Goal: Task Accomplishment & Management: Use online tool/utility

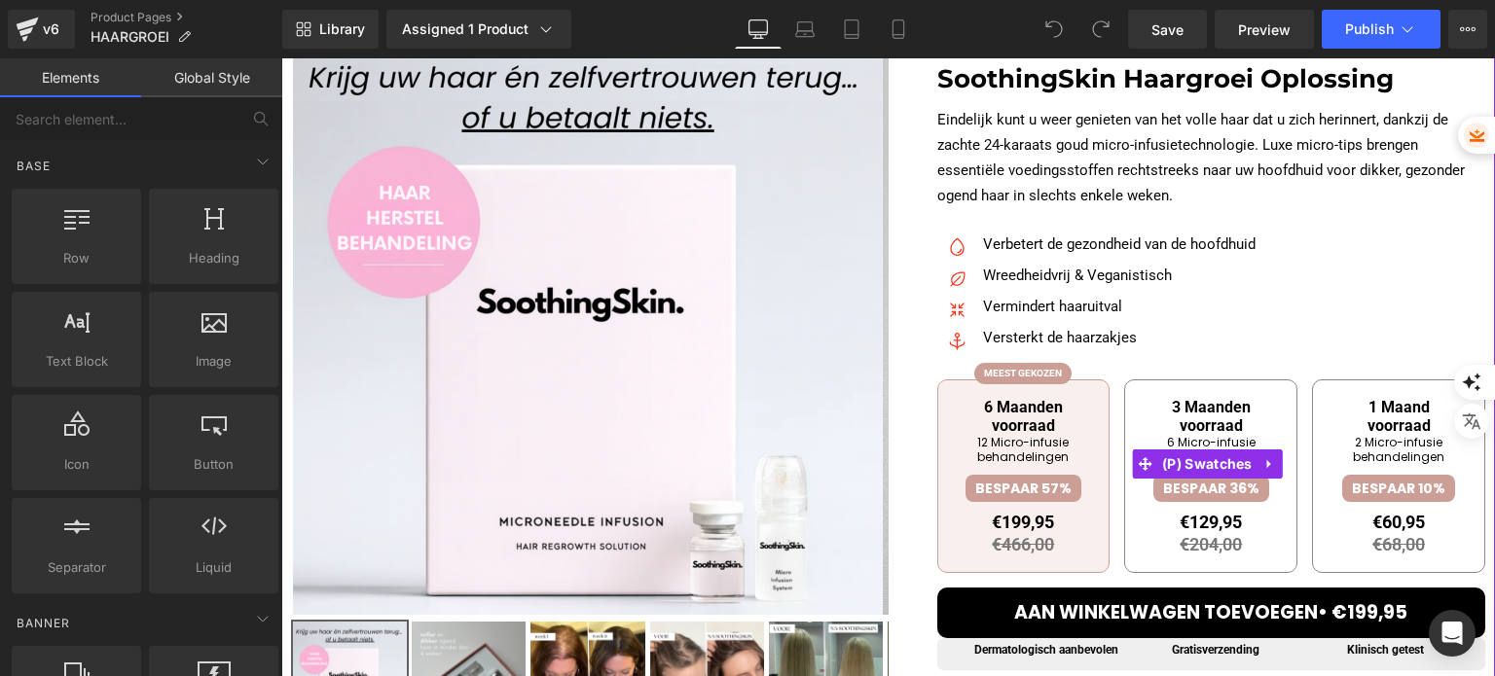
scroll to position [292, 0]
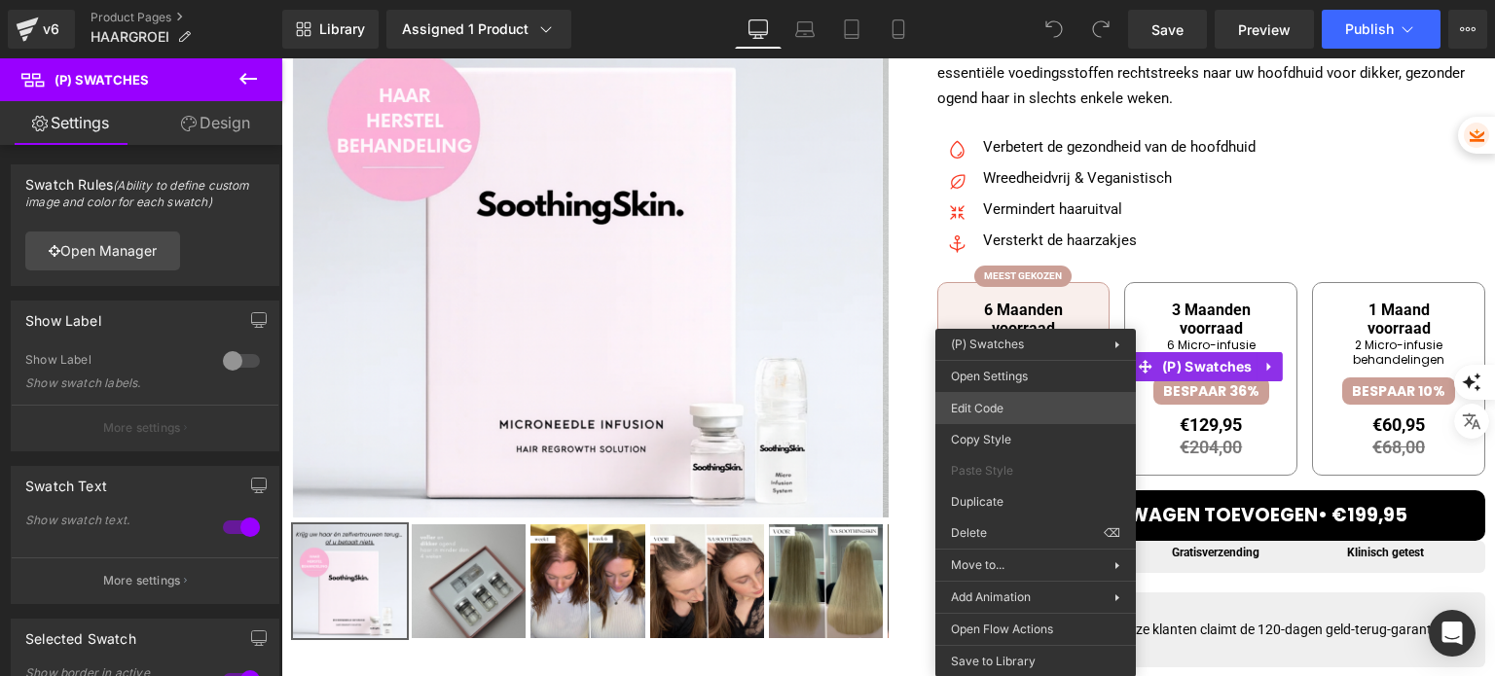
click at [1027, 0] on div "You are previewing how the will restyle your page. You can not edit Elements in…" at bounding box center [747, 0] width 1495 height 0
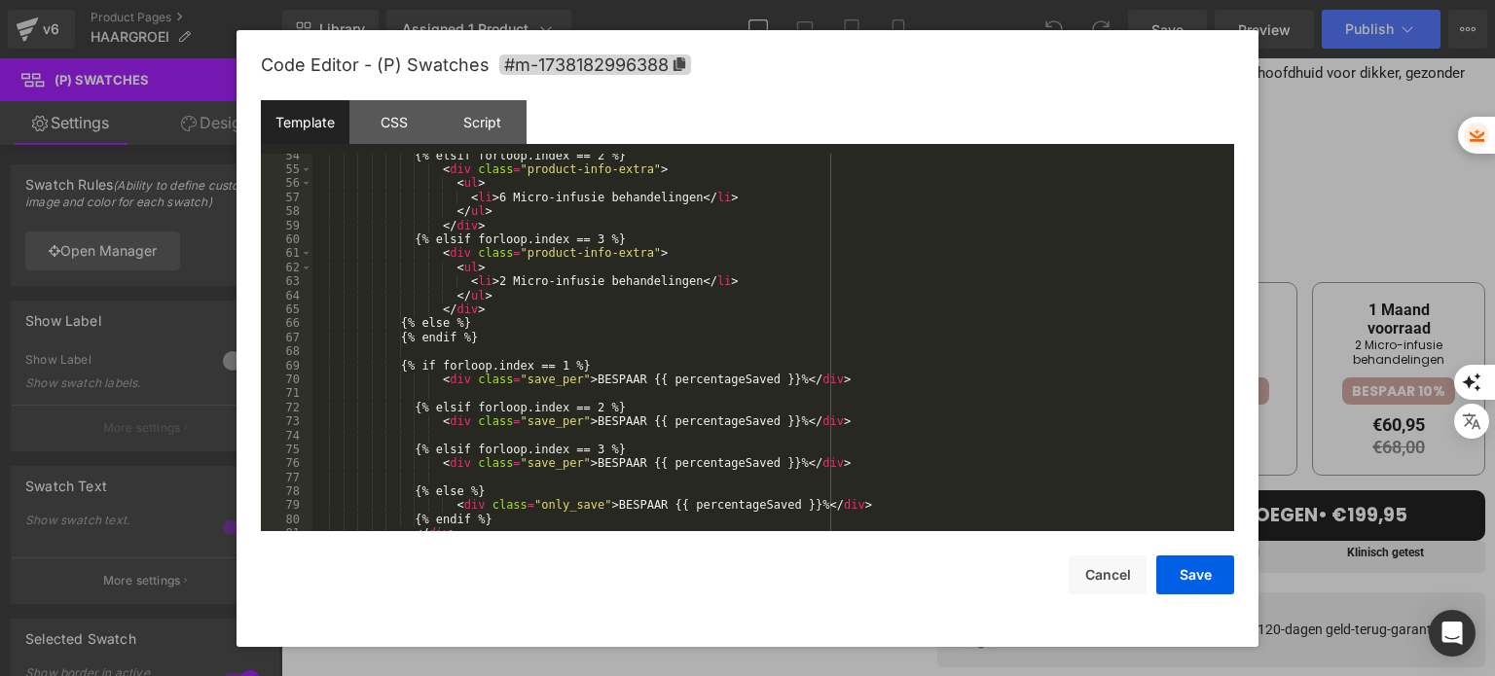
scroll to position [876, 0]
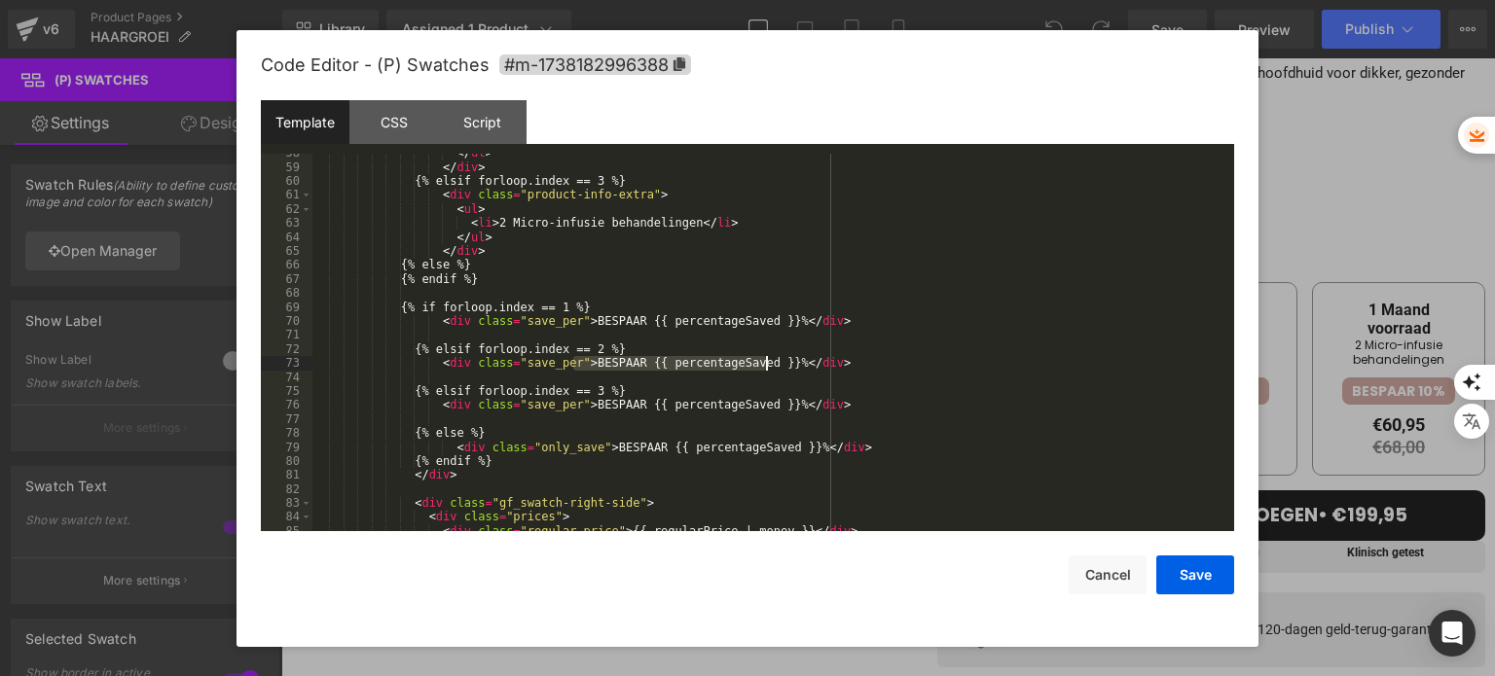
drag, startPoint x: 573, startPoint y: 364, endPoint x: 763, endPoint y: 364, distance: 189.8
click at [763, 364] on div "</ ul > </ div > {% elsif forloop.index == 3 %} < div class = "product-info-ext…" at bounding box center [769, 349] width 914 height 407
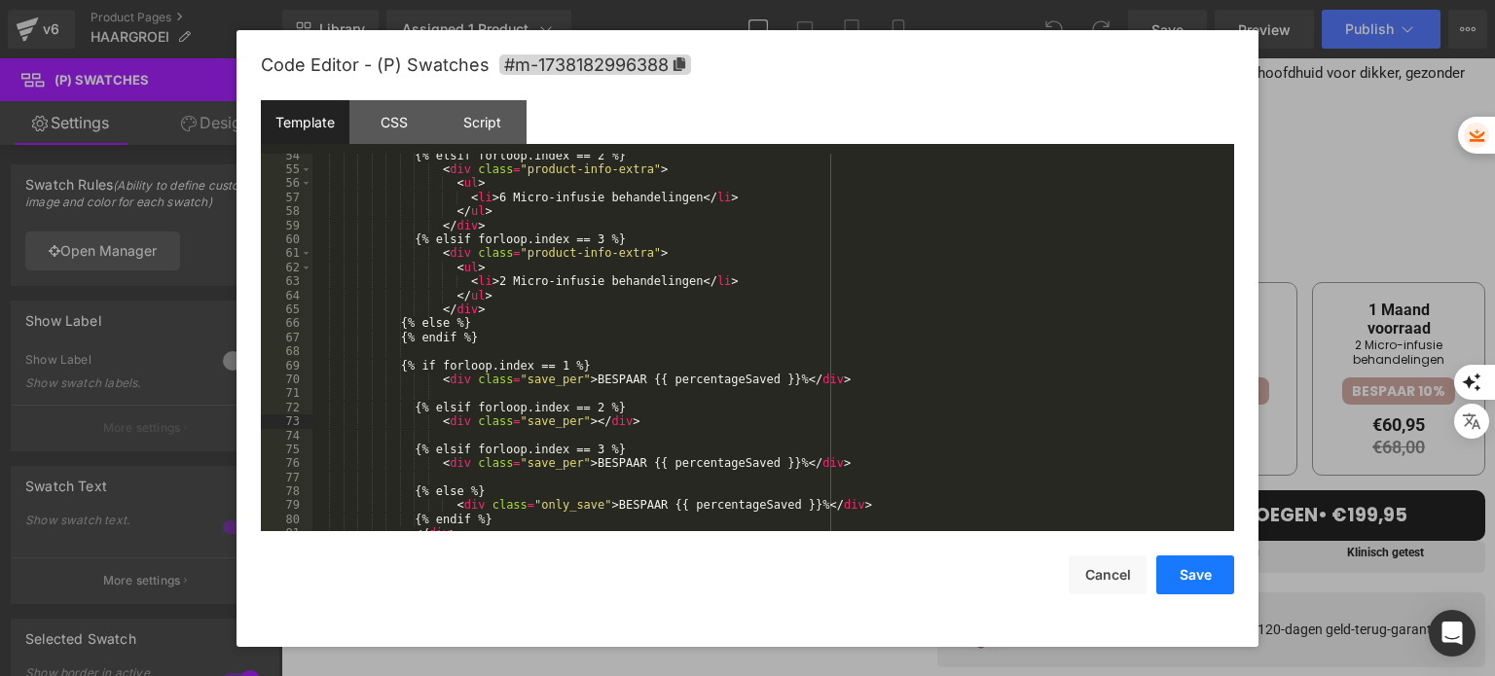
click at [1204, 578] on button "Save" at bounding box center [1195, 575] width 78 height 39
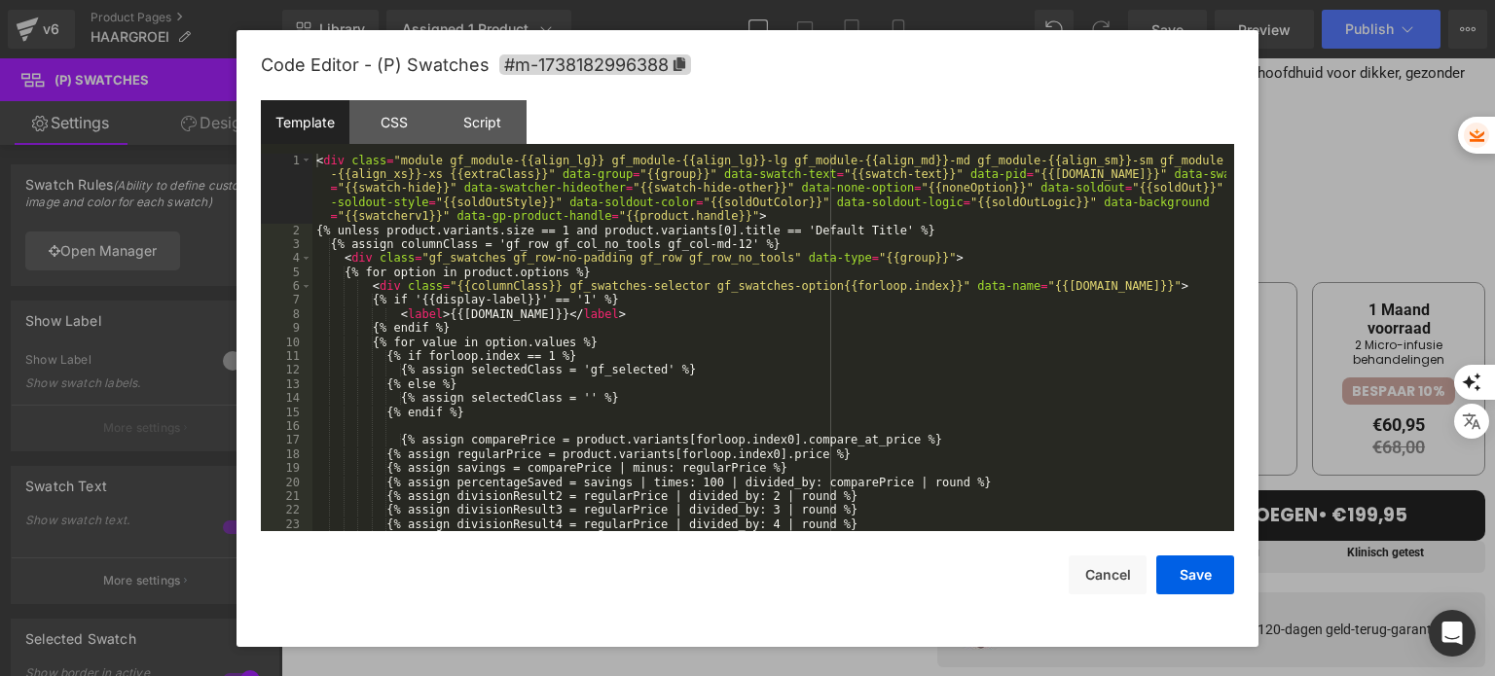
click at [1004, 0] on div "You are previewing how the will restyle your page. You can not edit Elements in…" at bounding box center [747, 0] width 1495 height 0
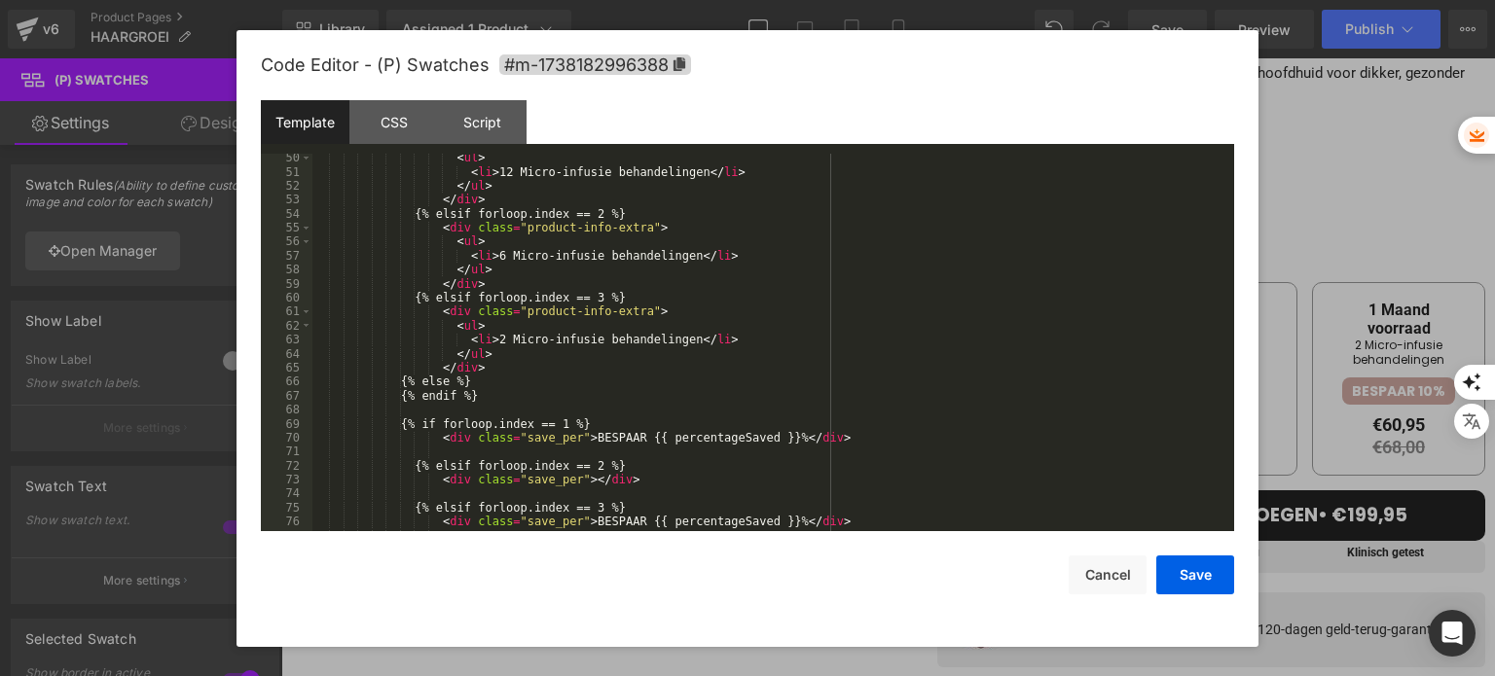
scroll to position [934, 0]
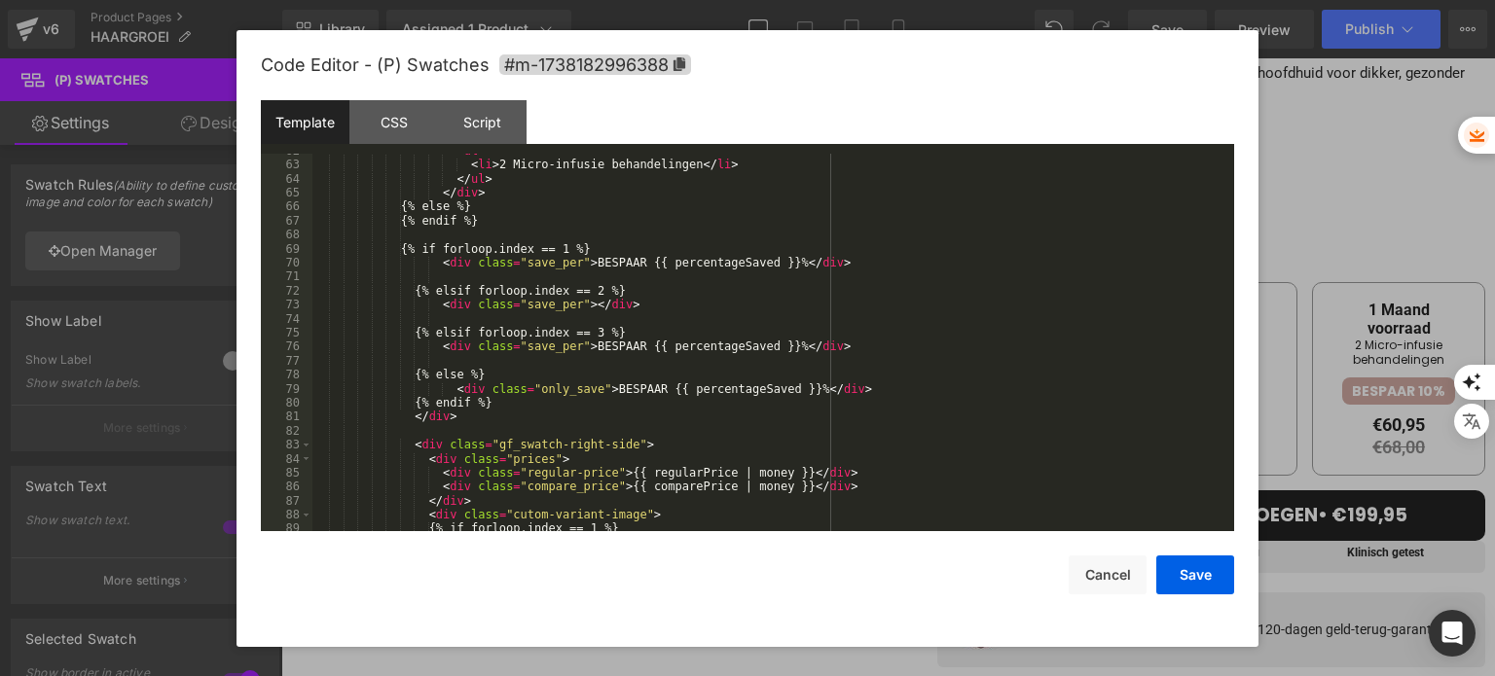
click at [572, 306] on div "< ul > < li > 2 Micro-infusie behandelingen </ li > </ ul > </ div > {% else %}…" at bounding box center [769, 347] width 914 height 407
paste textarea
click at [1193, 565] on button "Save" at bounding box center [1195, 575] width 78 height 39
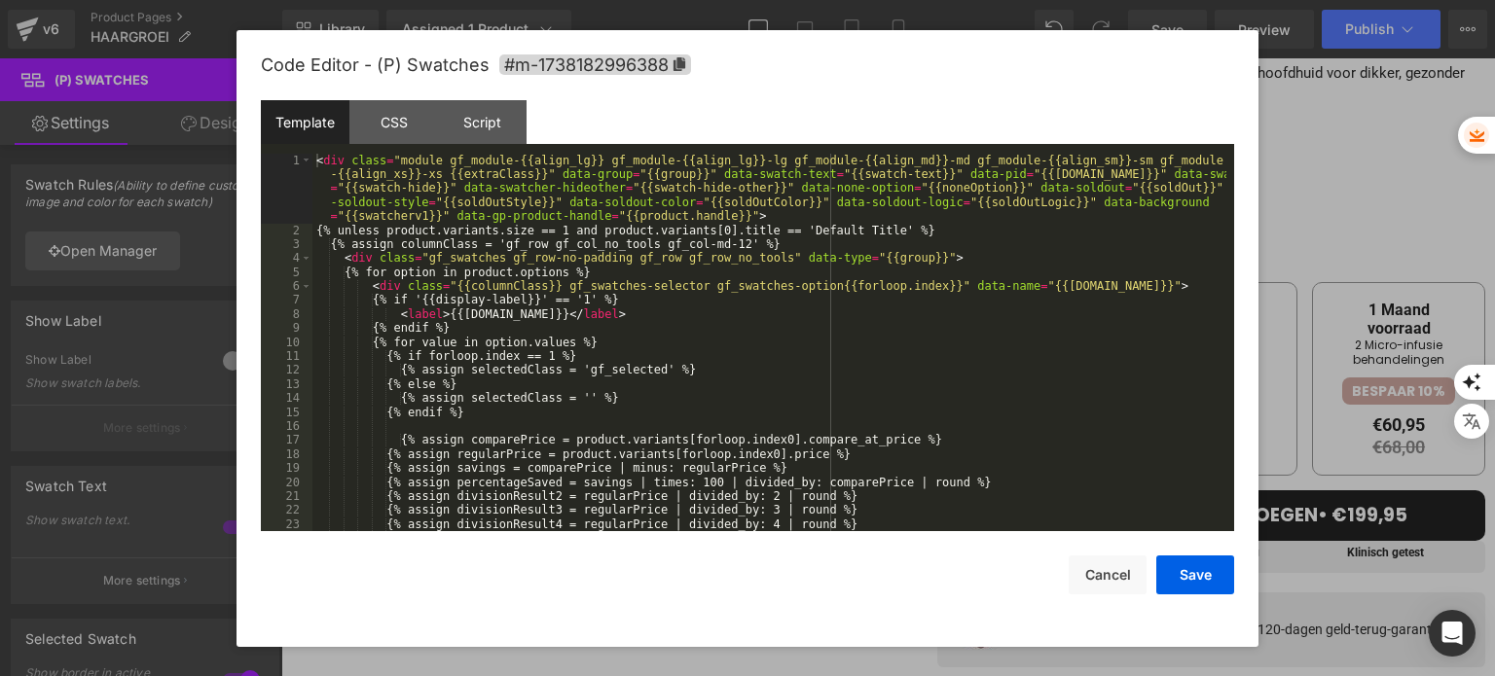
click at [1039, 0] on div "You are previewing how the will restyle your page. You can not edit Elements in…" at bounding box center [747, 0] width 1495 height 0
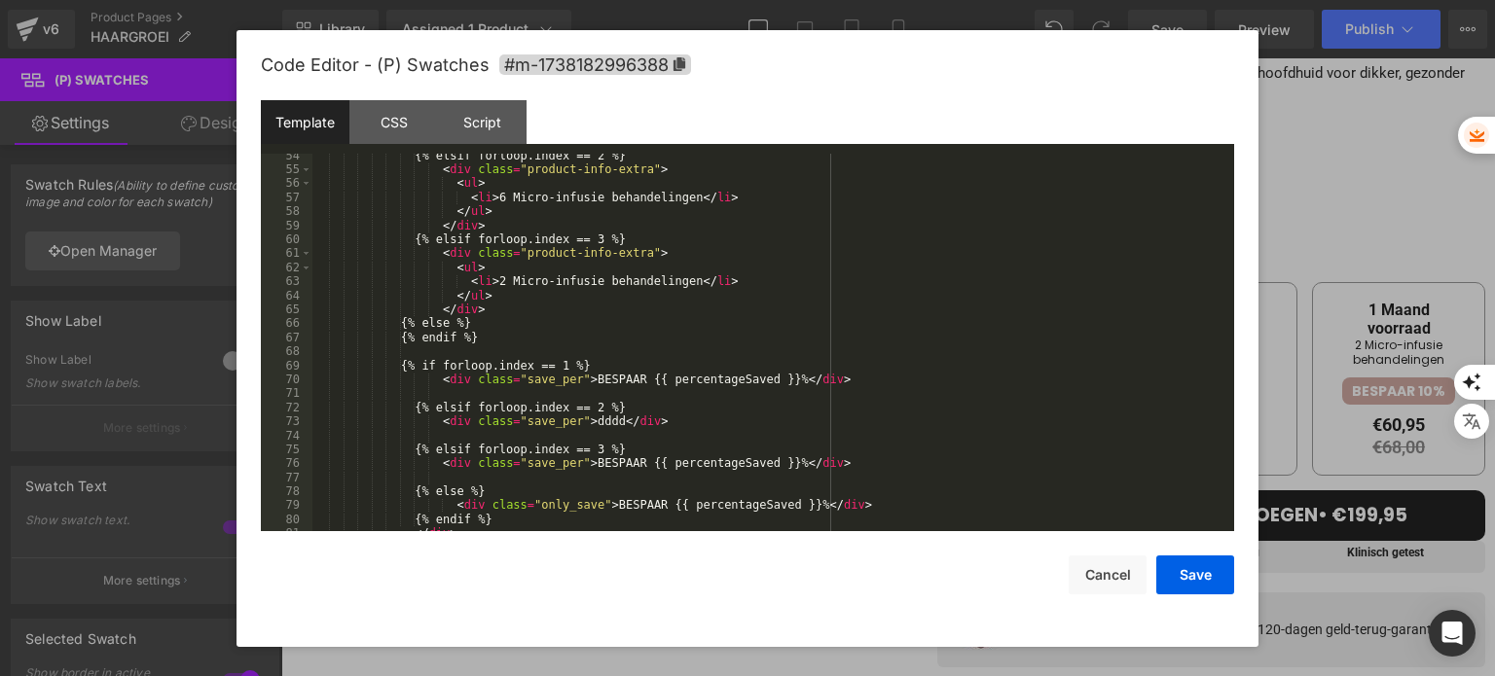
scroll to position [876, 0]
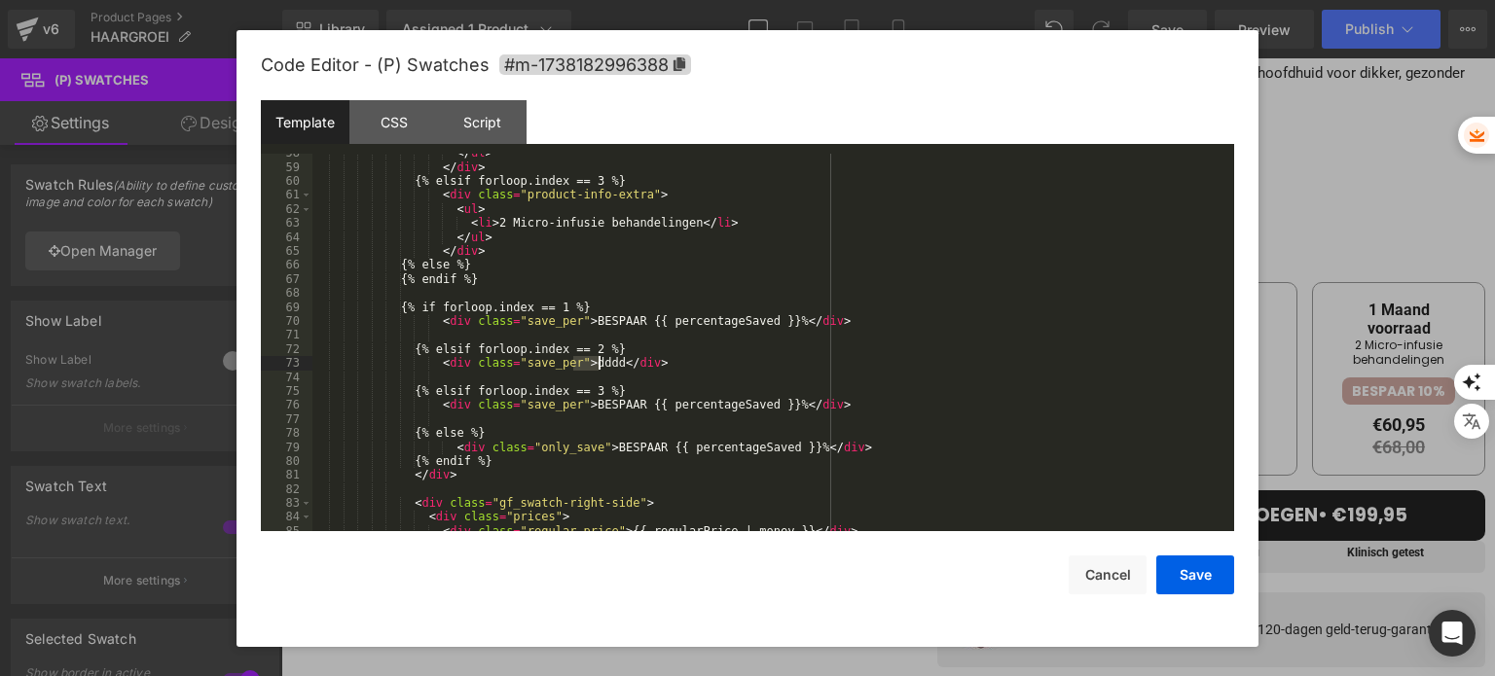
drag, startPoint x: 572, startPoint y: 365, endPoint x: 601, endPoint y: 366, distance: 29.2
click at [601, 366] on div "</ ul > </ div > {% elsif forloop.index == 3 %} < div class = "product-info-ext…" at bounding box center [769, 349] width 914 height 407
drag, startPoint x: 573, startPoint y: 323, endPoint x: 771, endPoint y: 321, distance: 197.6
click at [771, 321] on div "</ ul > </ div > {% elsif forloop.index == 3 %} < div class = "product-info-ext…" at bounding box center [769, 349] width 914 height 407
drag, startPoint x: 601, startPoint y: 369, endPoint x: 575, endPoint y: 365, distance: 25.6
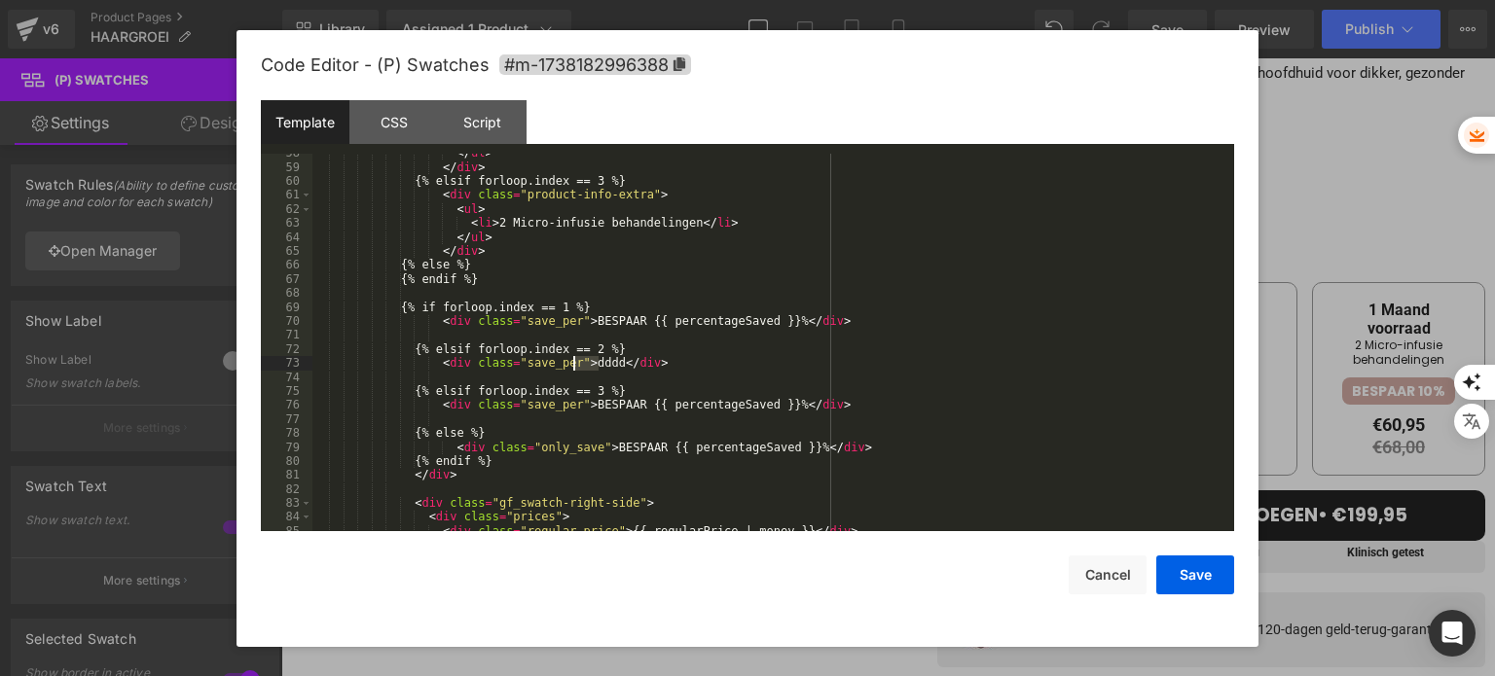
click at [575, 365] on div "</ ul > </ div > {% elsif forloop.index == 3 %} < div class = "product-info-ext…" at bounding box center [769, 349] width 914 height 407
click at [1202, 565] on button "Save" at bounding box center [1195, 575] width 78 height 39
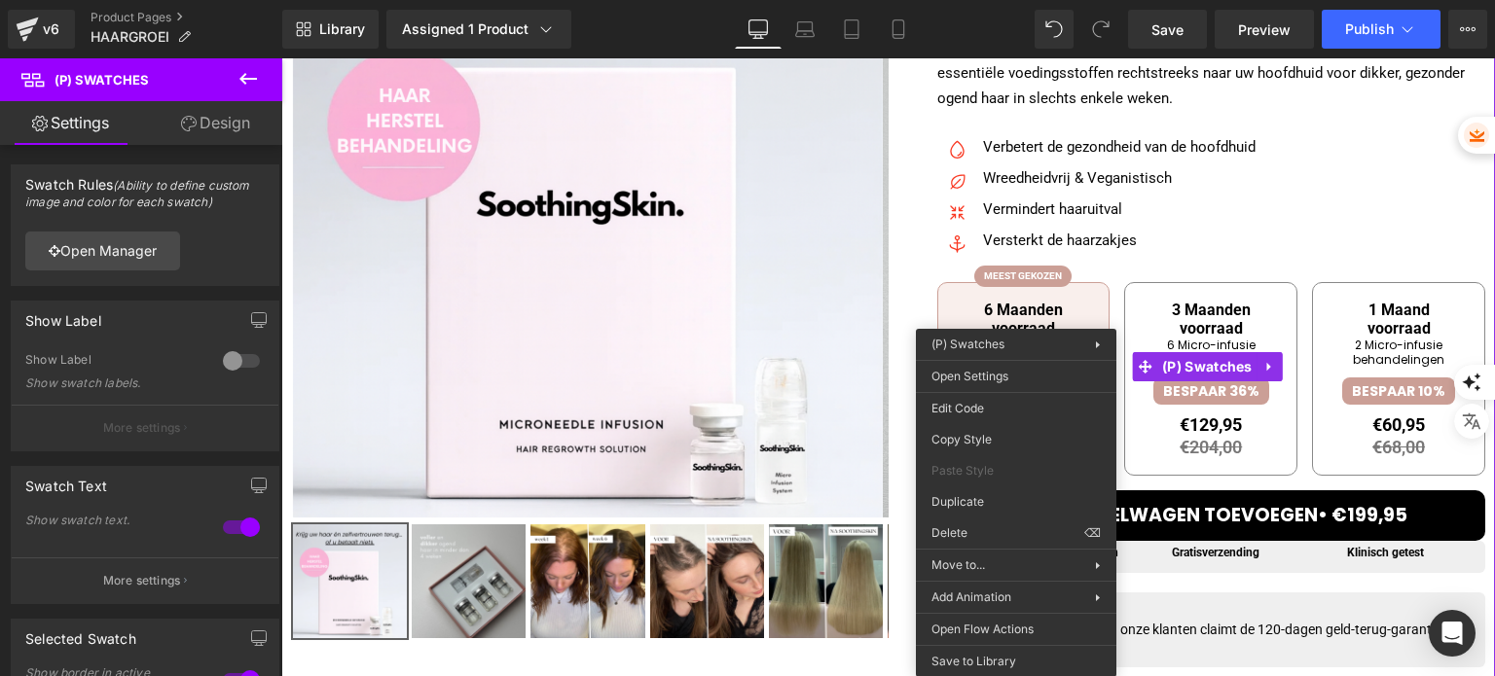
click at [1210, 291] on span "3 Maanden voorraad 6 Micro-infusie behandelingen BESPAAR 36% €129,95 €204,00 In…" at bounding box center [1210, 379] width 173 height 195
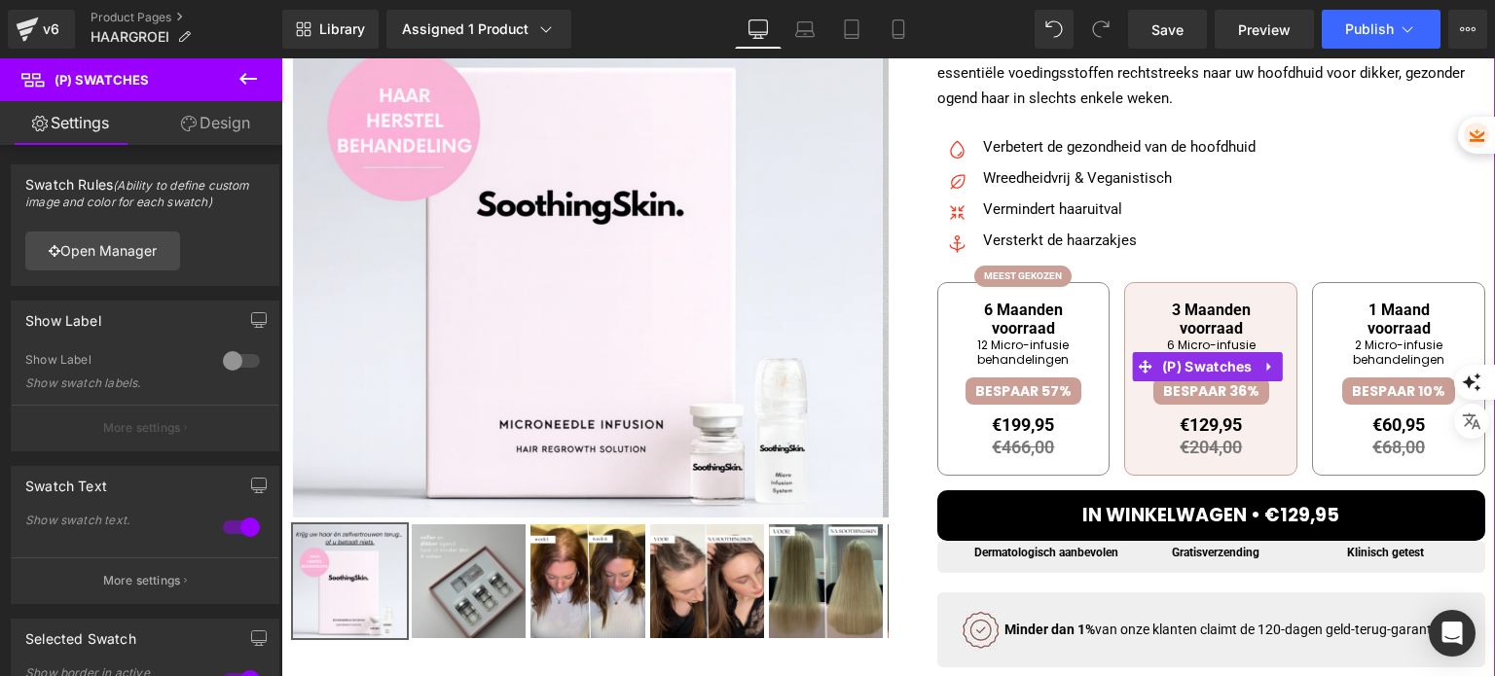
click at [1037, 334] on span "6 Maanden voorraad" at bounding box center [1024, 319] width 144 height 37
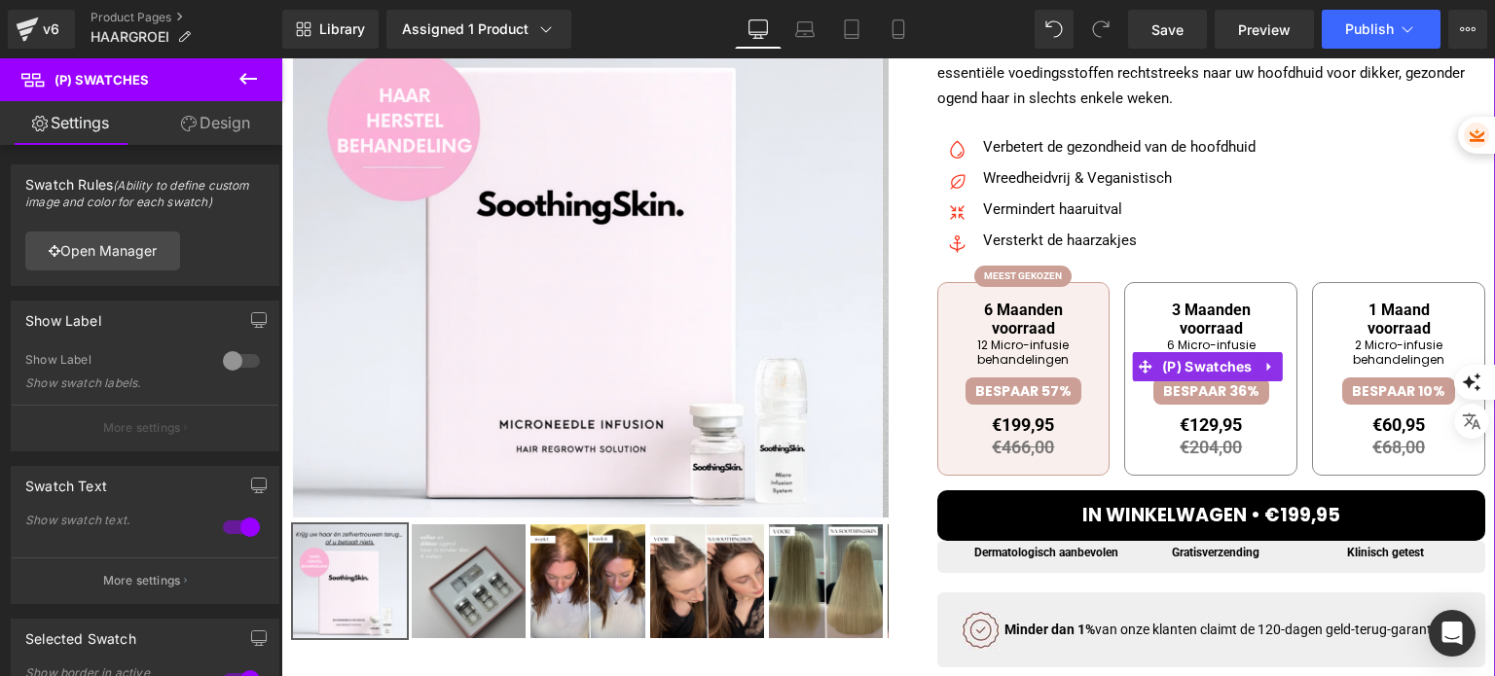
click at [1212, 332] on span "3 Maanden voorraad" at bounding box center [1211, 319] width 144 height 37
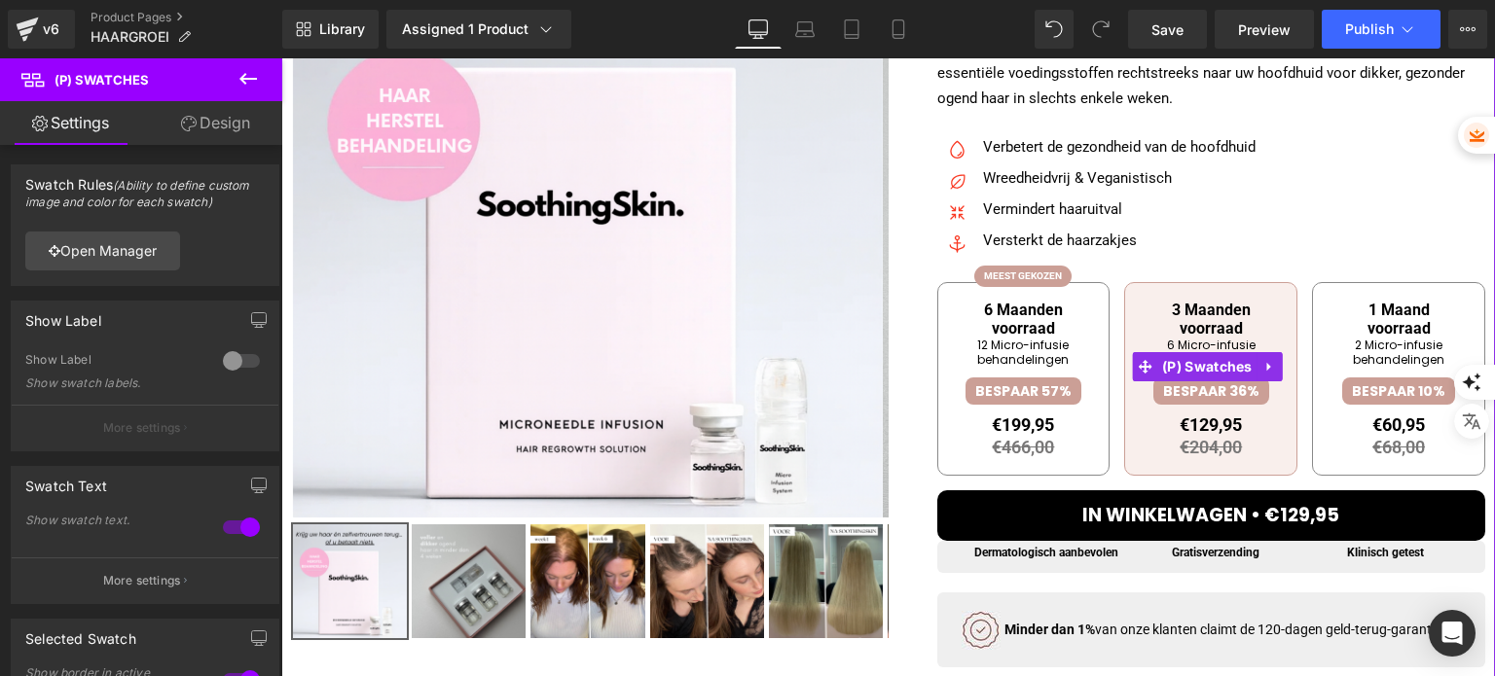
click at [1013, 331] on span "6 Maanden voorraad" at bounding box center [1024, 319] width 144 height 37
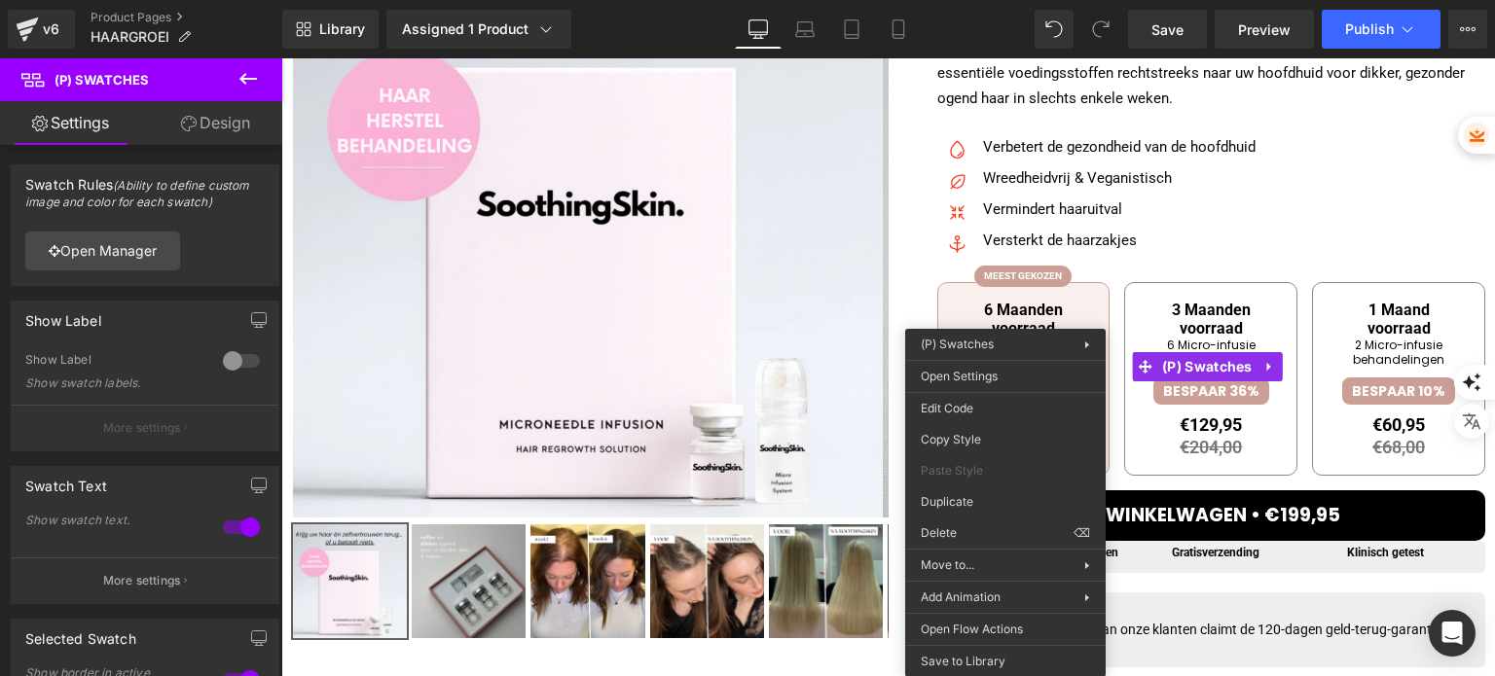
click at [1235, 243] on div "6 Maanden voorraad 12 Micro-infusie behandelingen BESPAAR 57% €199,95 €466,00 I…" at bounding box center [1211, 367] width 549 height 248
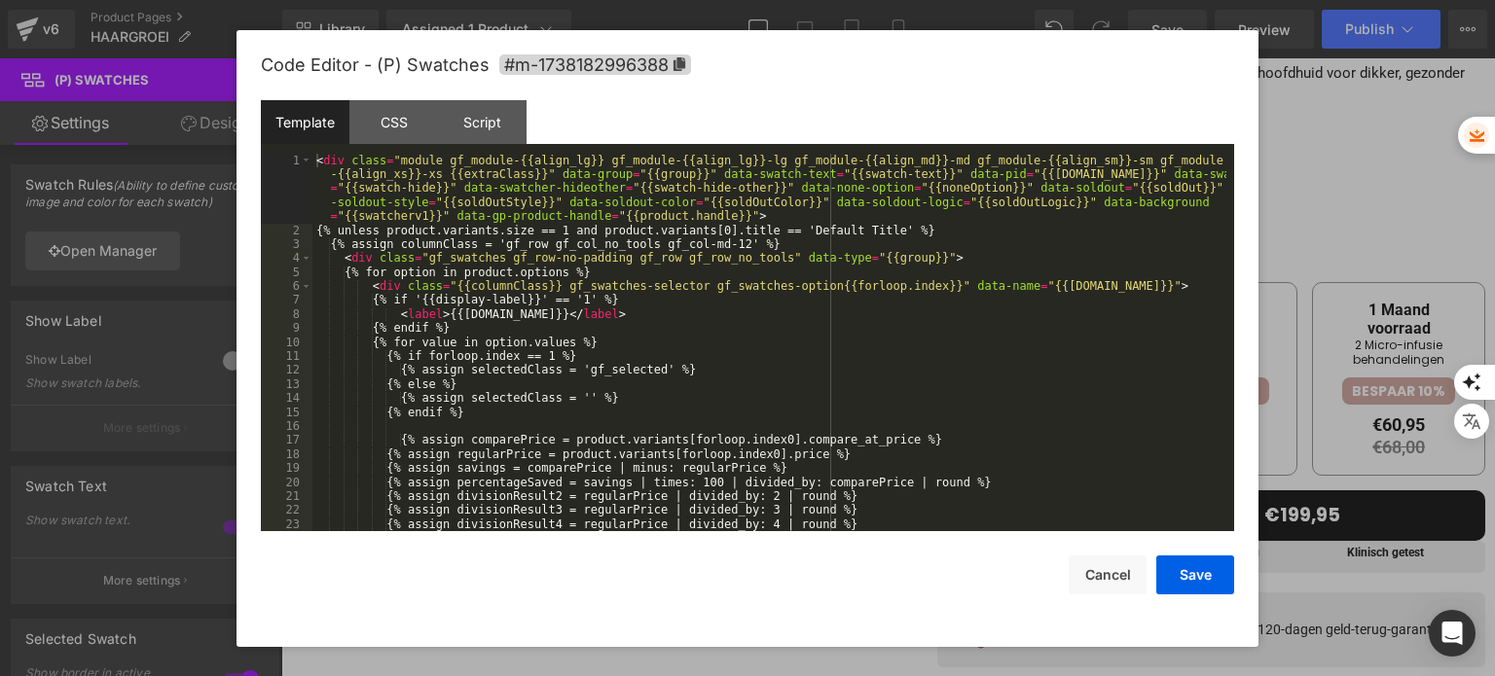
click at [1002, 0] on div "You are previewing how the will restyle your page. You can not edit Elements in…" at bounding box center [747, 0] width 1495 height 0
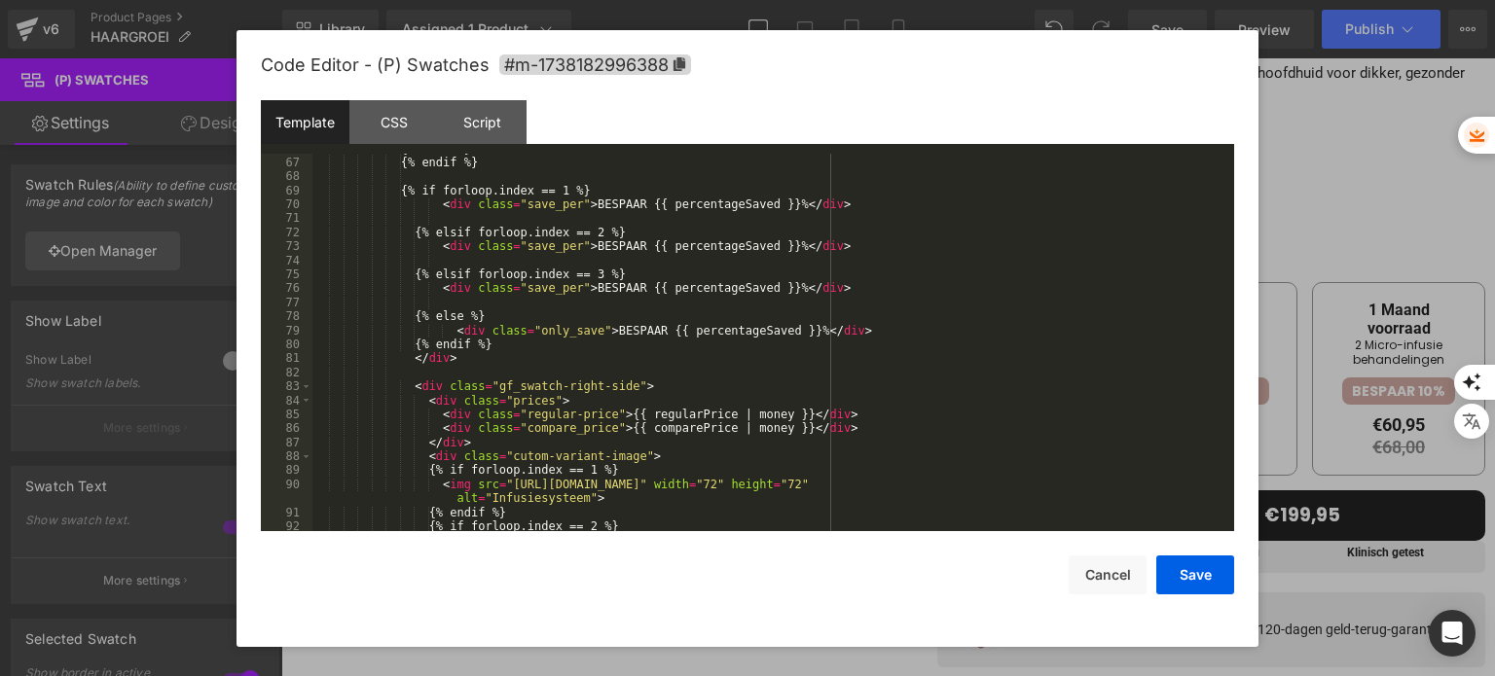
scroll to position [1051, 0]
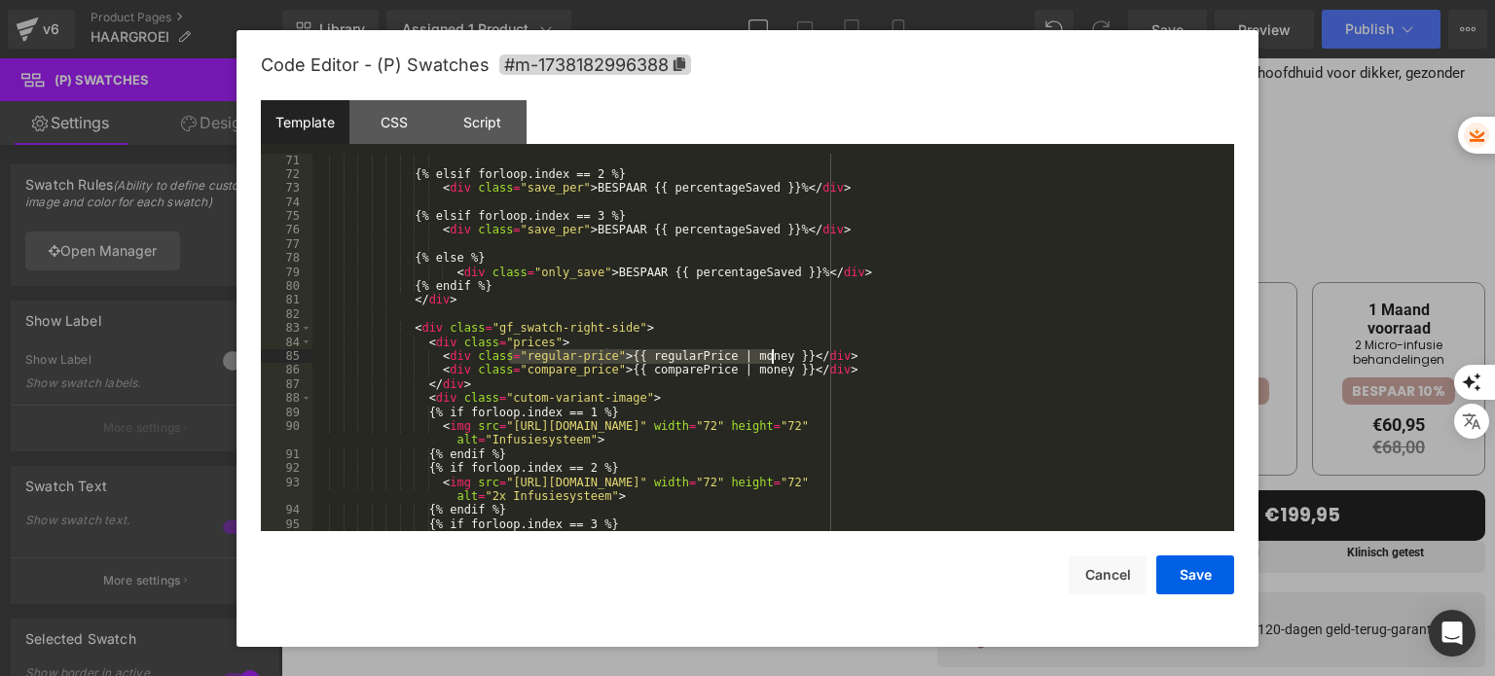
drag, startPoint x: 511, startPoint y: 360, endPoint x: 772, endPoint y: 358, distance: 260.8
click at [772, 358] on div "< div class = "save_per" > BESPAAR {{ percentageSaved }}% </ div > {% elsif for…" at bounding box center [769, 342] width 914 height 407
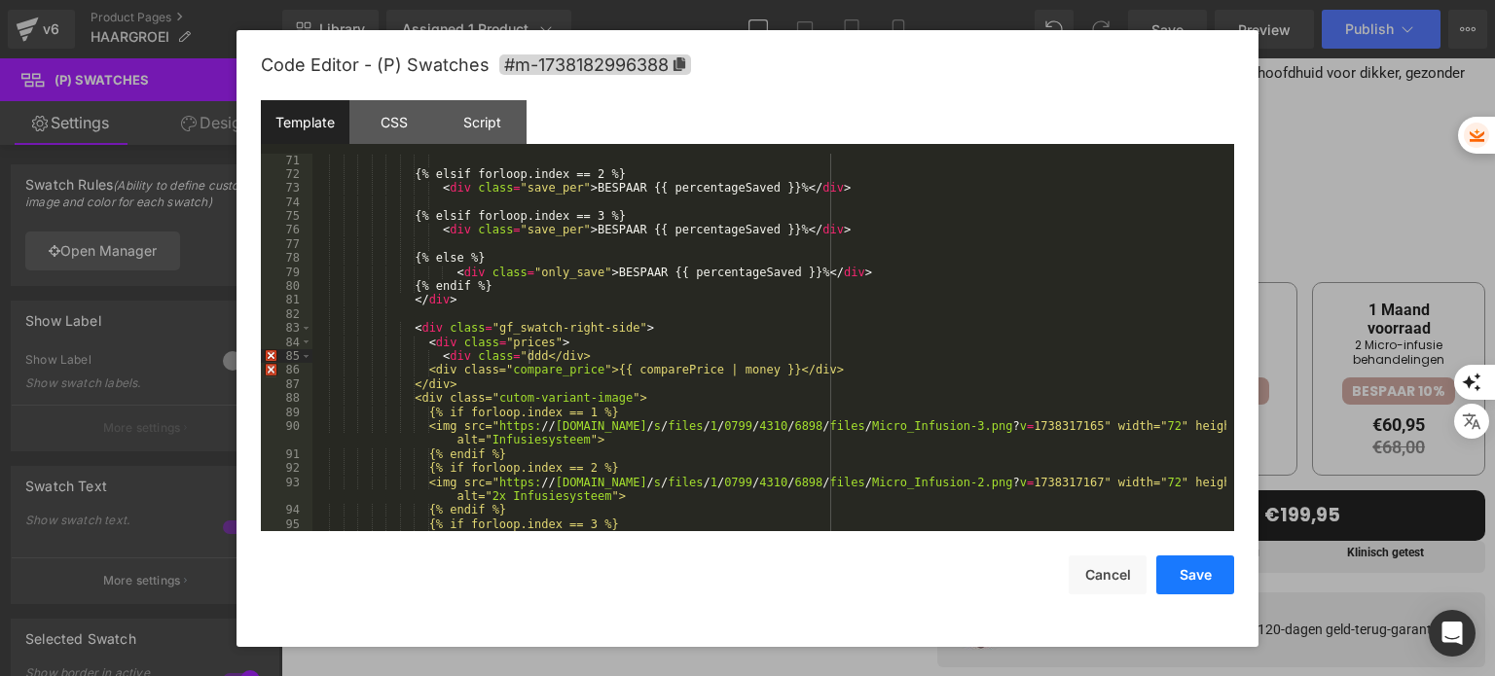
click at [1174, 567] on button "Save" at bounding box center [1195, 575] width 78 height 39
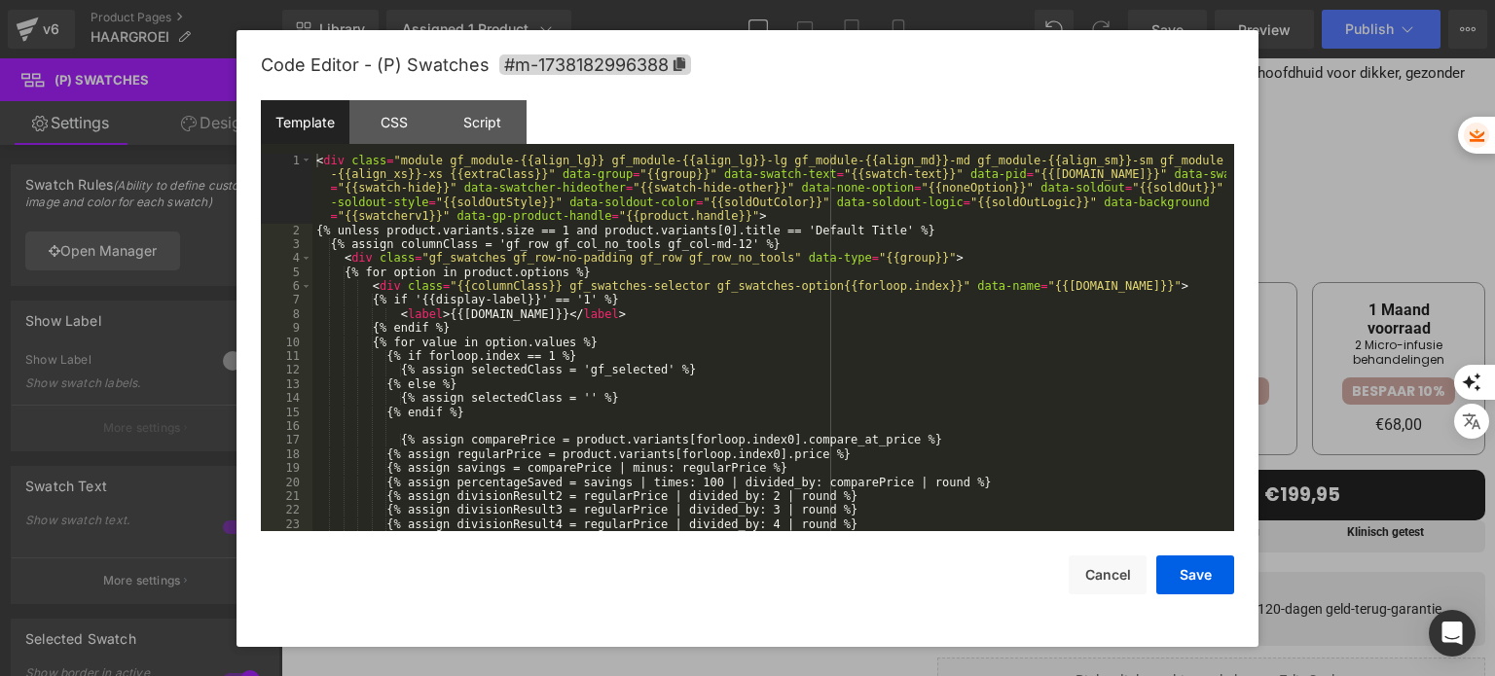
click at [1020, 0] on div "You are previewing how the will restyle your page. You can not edit Elements in…" at bounding box center [747, 0] width 1495 height 0
click at [1196, 573] on button "Save" at bounding box center [1195, 575] width 78 height 39
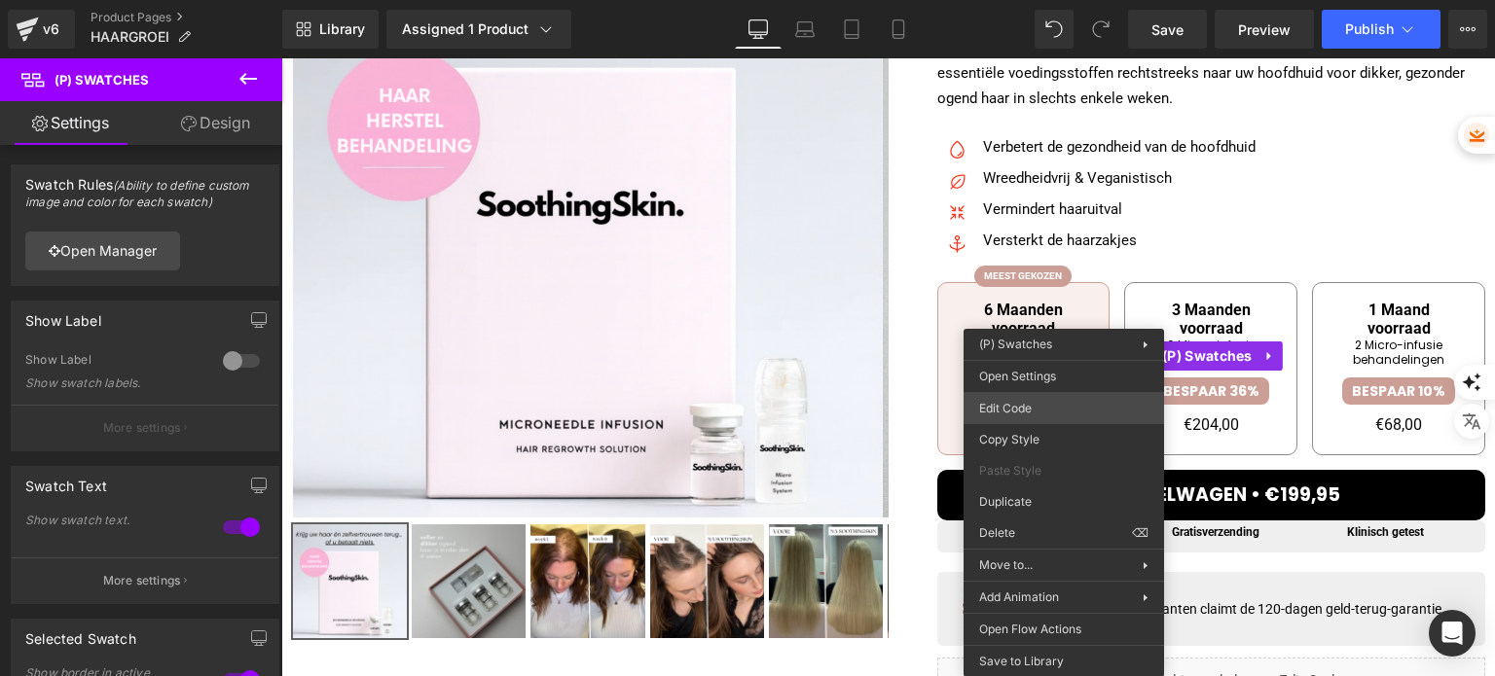
click at [1070, 0] on div "You are previewing how the will restyle your page. You can not edit Elements in…" at bounding box center [747, 0] width 1495 height 0
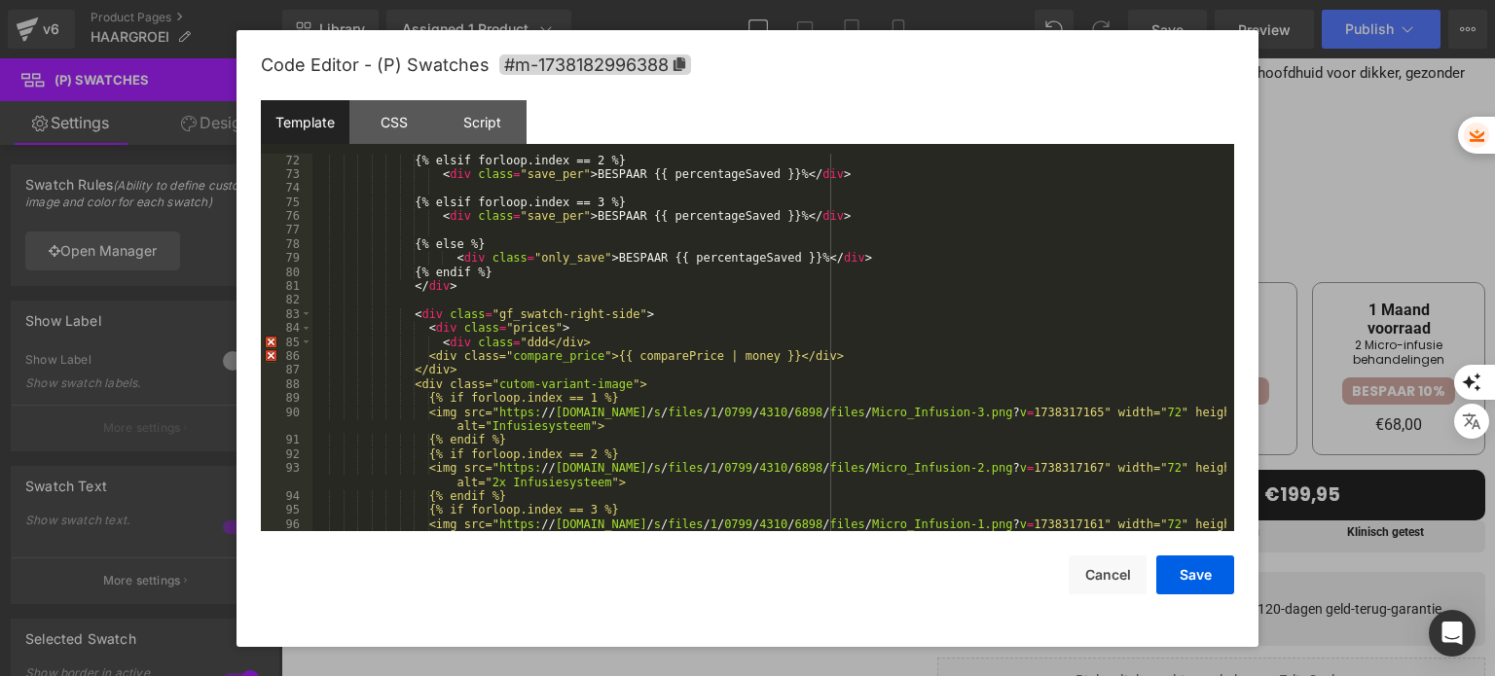
scroll to position [1065, 0]
drag, startPoint x: 530, startPoint y: 340, endPoint x: 510, endPoint y: 342, distance: 20.5
click at [510, 342] on div "{% elsif forloop.index == 2 %} < div class = "save_per" > BESPAAR {{ percentage…" at bounding box center [769, 364] width 914 height 420
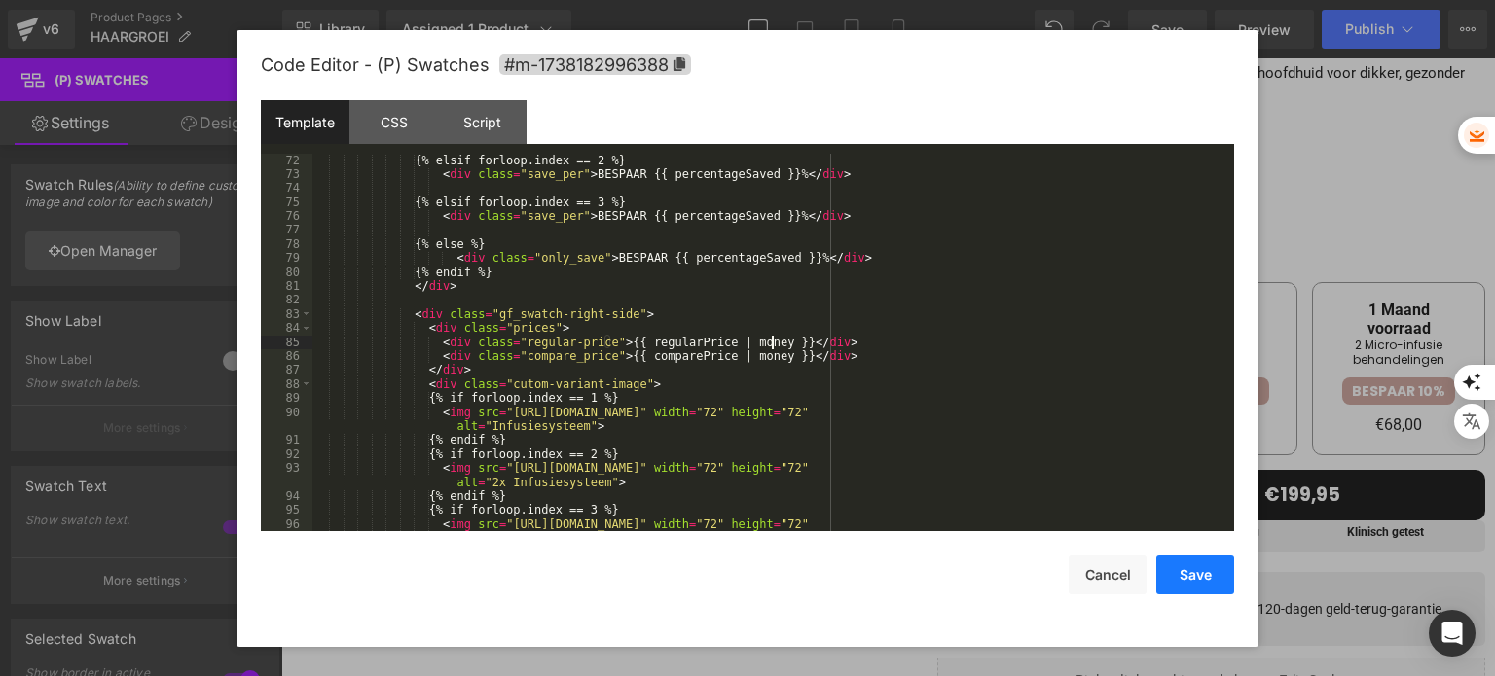
click at [1162, 572] on button "Save" at bounding box center [1195, 575] width 78 height 39
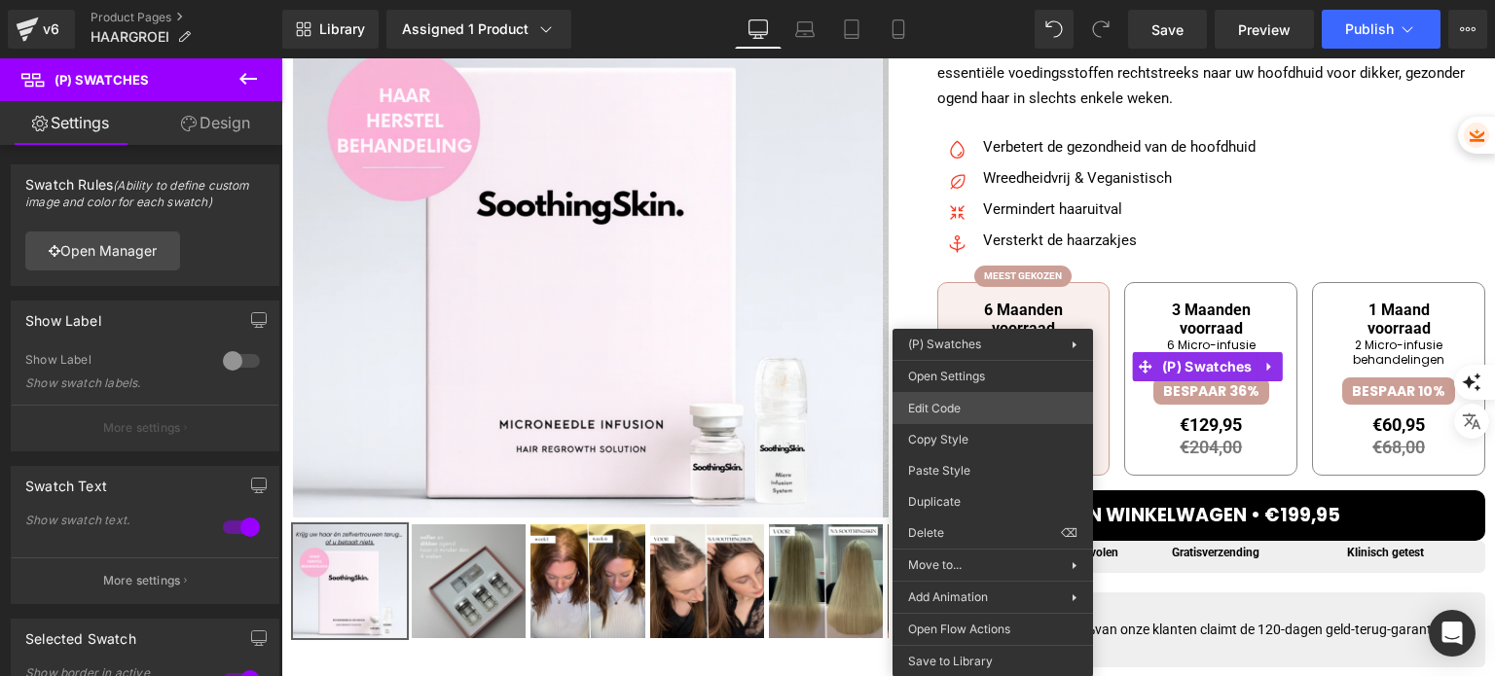
click at [975, 0] on div "You are previewing how the will restyle your page. You can not edit Elements in…" at bounding box center [747, 0] width 1495 height 0
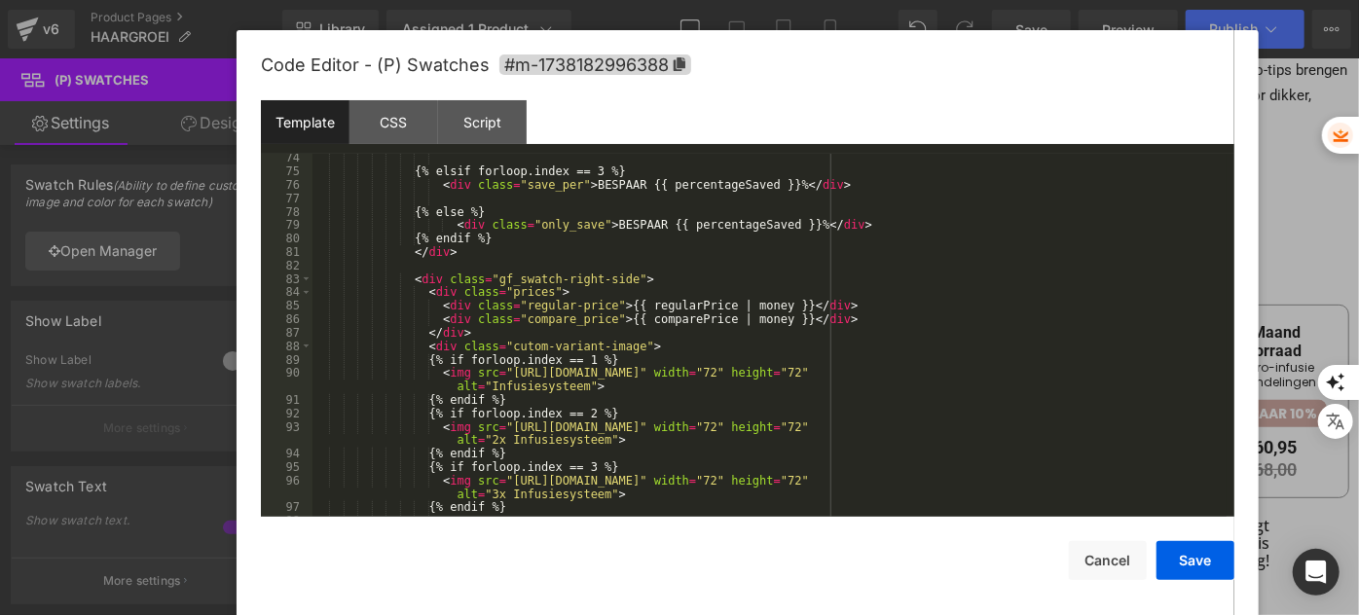
scroll to position [1051, 0]
click at [732, 304] on div "{% elsif forloop.index == 3 %} < div class = "save_per" > BESPAAR {{ percentage…" at bounding box center [769, 346] width 914 height 390
click at [1186, 558] on button "Save" at bounding box center [1195, 560] width 78 height 39
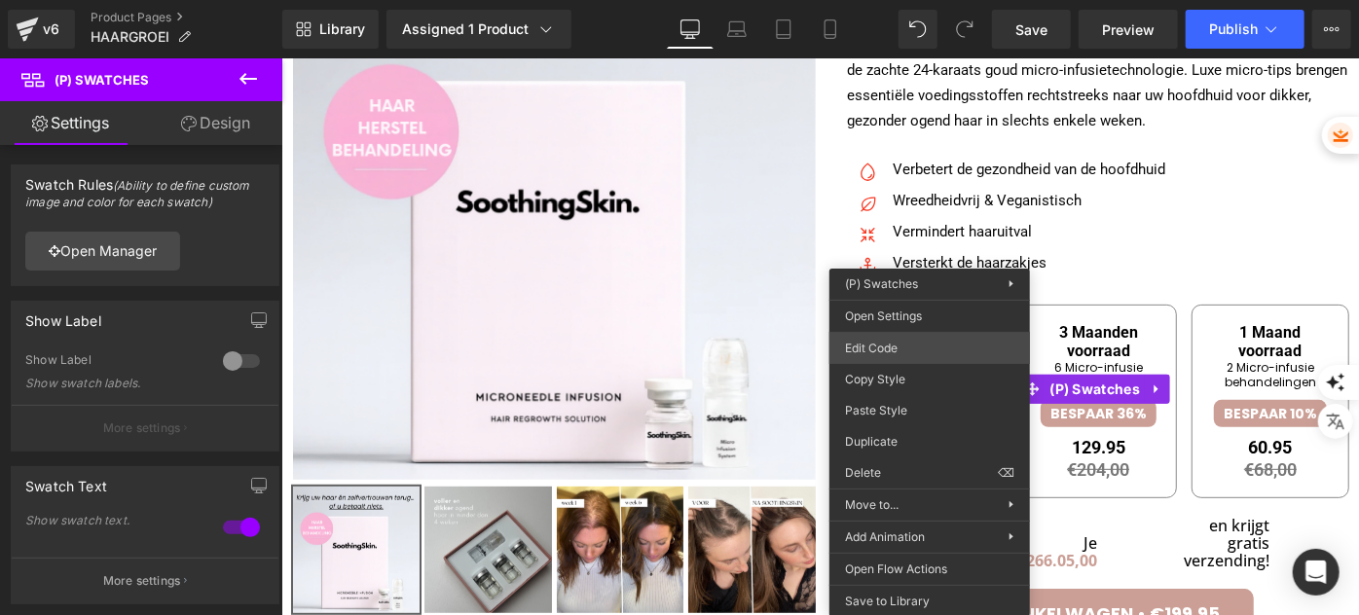
click at [918, 0] on div "You are previewing how the will restyle your page. You can not edit Elements in…" at bounding box center [679, 0] width 1359 height 0
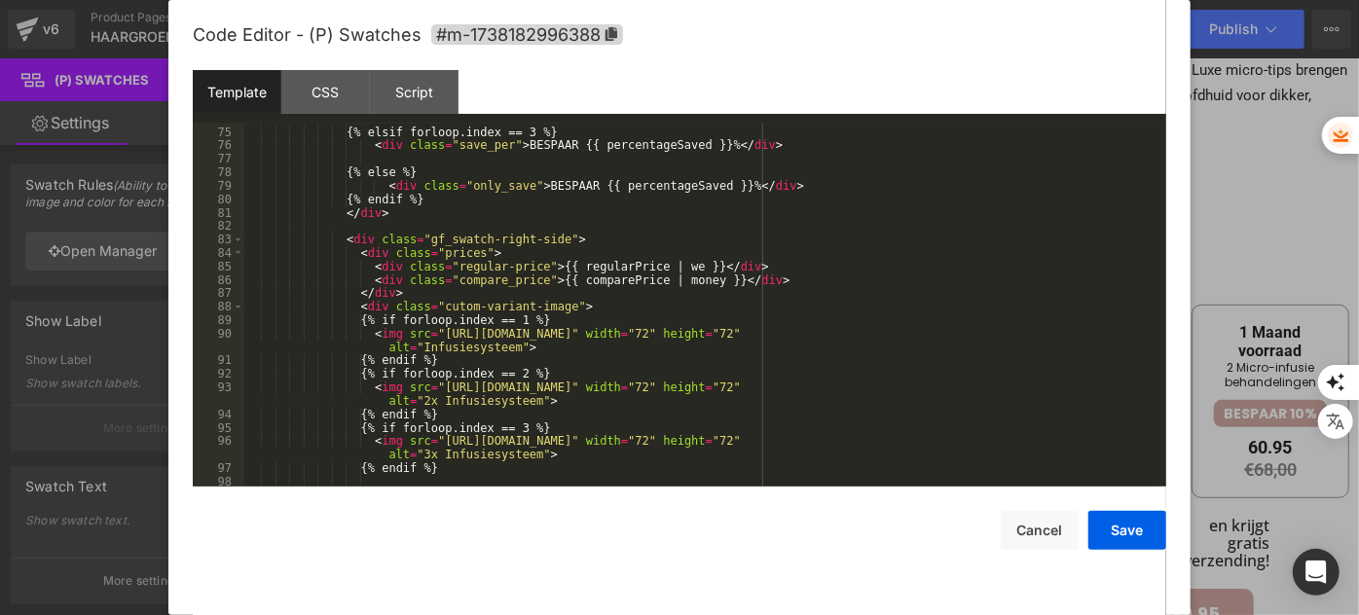
scroll to position [1061, 0]
click at [654, 262] on div "{% elsif forloop.index == 3 %} < div class = "save_per" > BESPAAR {{ percentage…" at bounding box center [701, 307] width 914 height 390
click at [1116, 534] on button "Save" at bounding box center [1127, 530] width 78 height 39
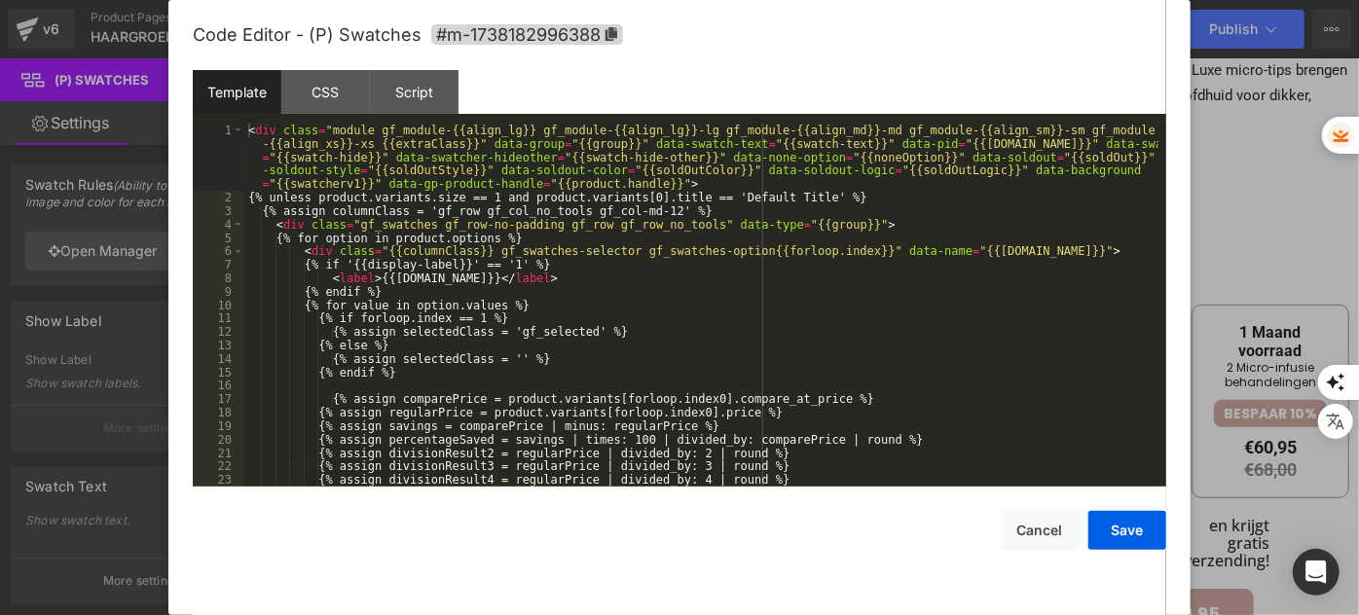
click at [880, 0] on div "You are previewing how the will restyle your page. You can not edit Elements in…" at bounding box center [679, 0] width 1359 height 0
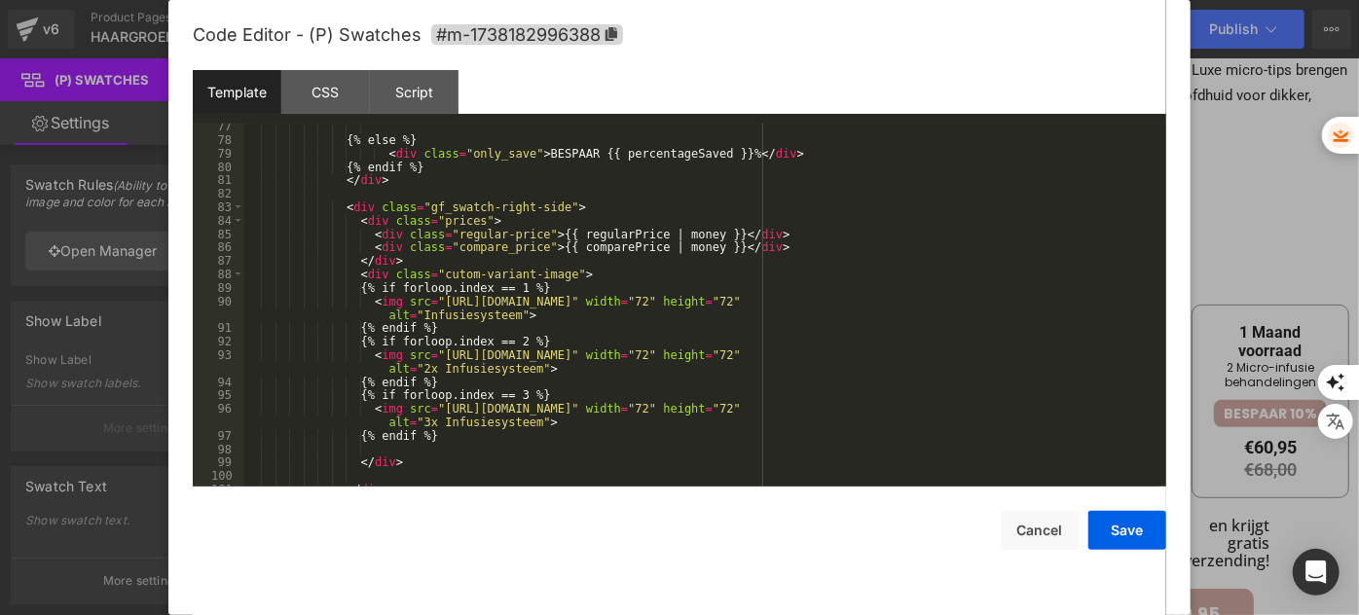
scroll to position [1039, 0]
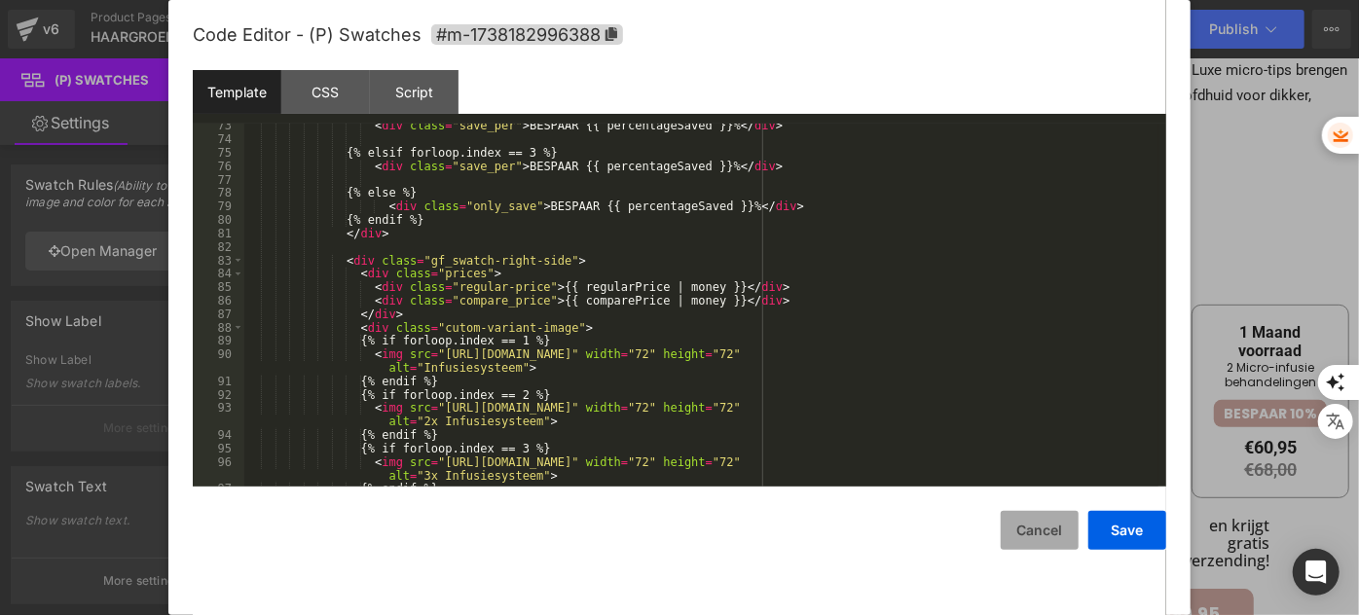
click at [1039, 527] on button "Cancel" at bounding box center [1040, 530] width 78 height 39
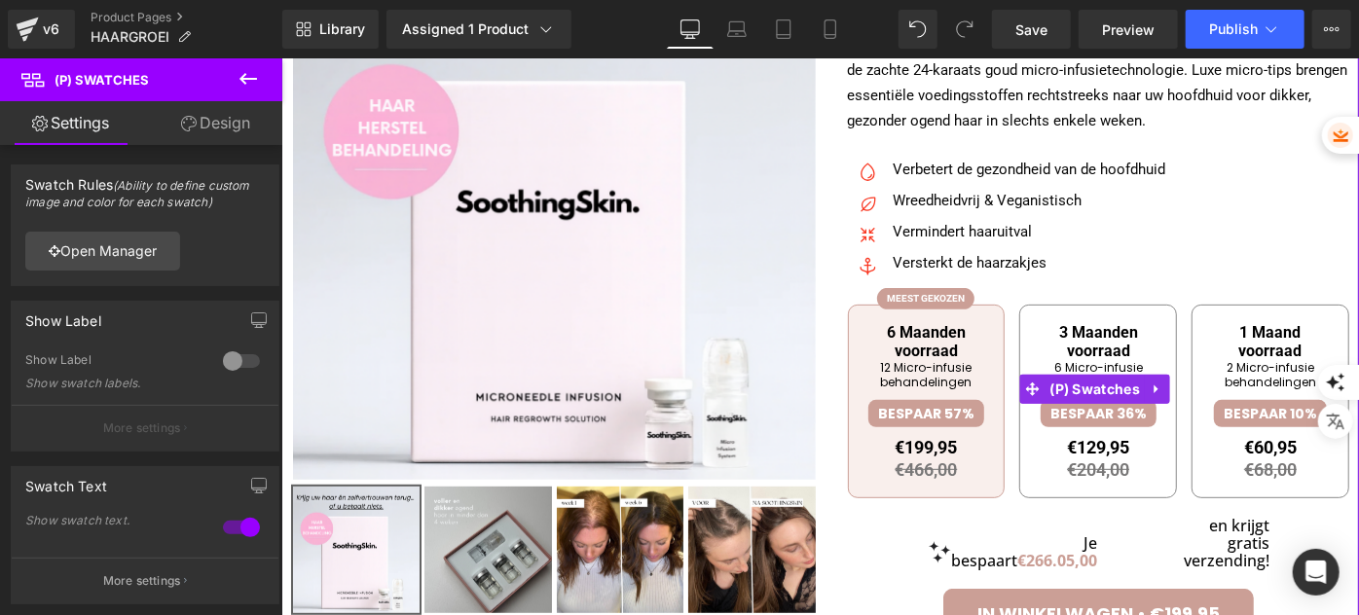
scroll to position [381, 0]
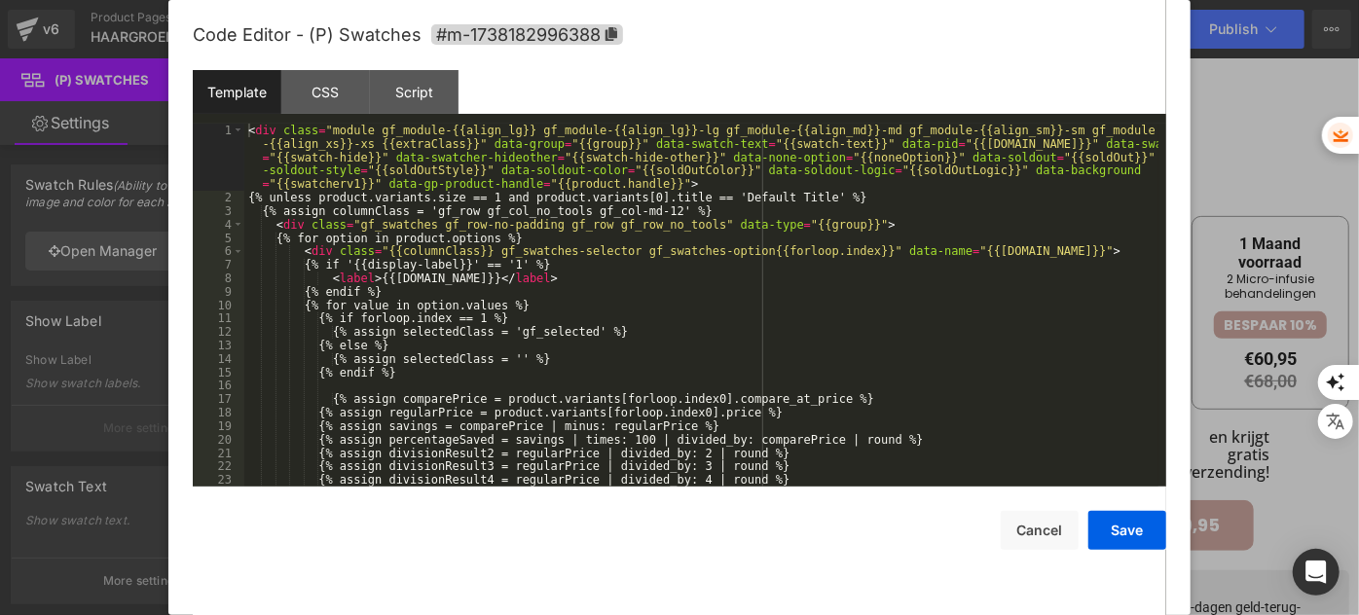
click at [851, 0] on div "You are previewing how the will restyle your page. You can not edit Elements in…" at bounding box center [679, 0] width 1359 height 0
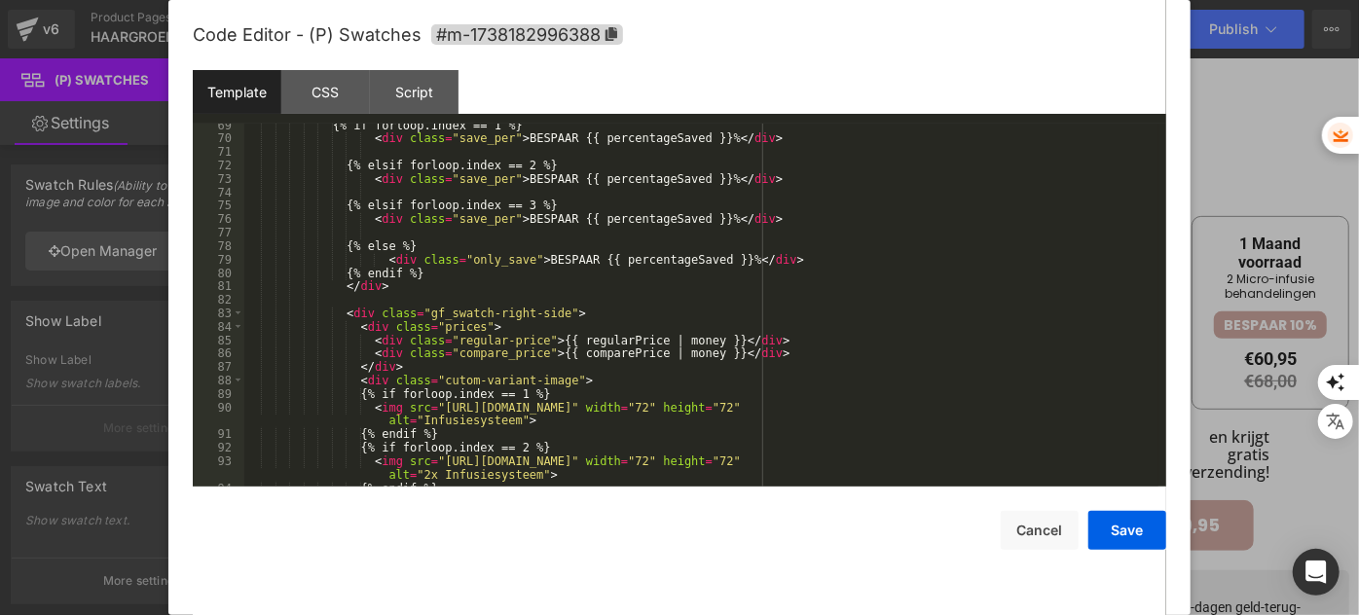
scroll to position [934, 0]
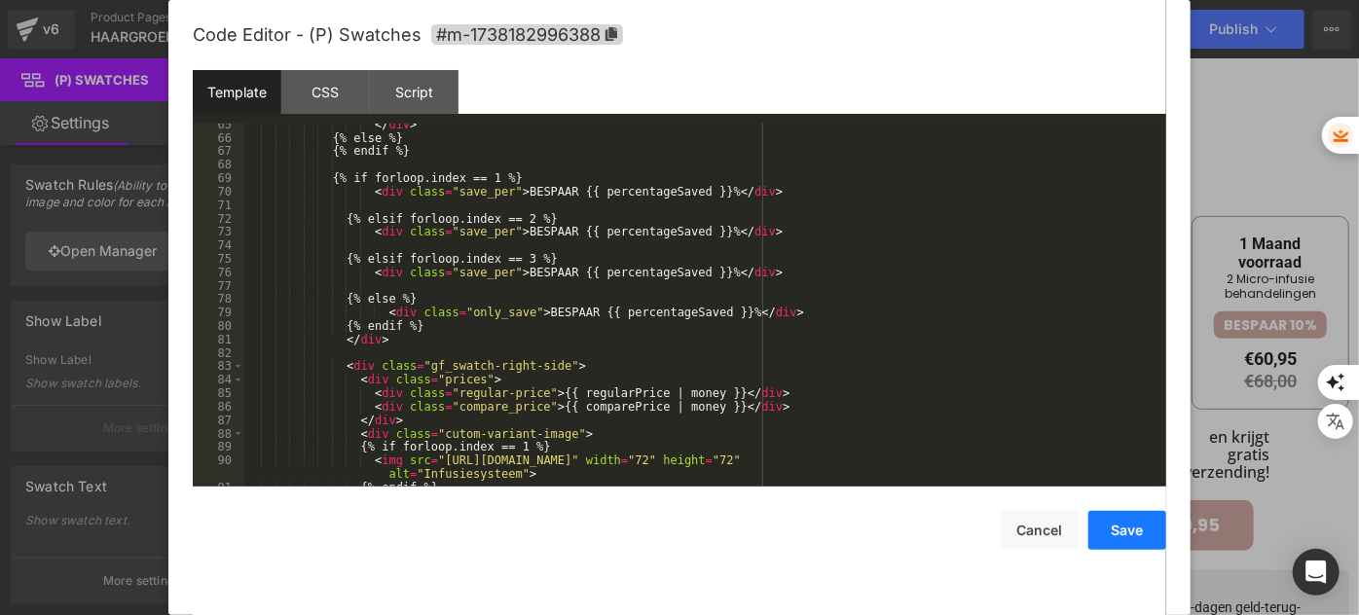
click at [1088, 524] on button "Save" at bounding box center [1127, 530] width 78 height 39
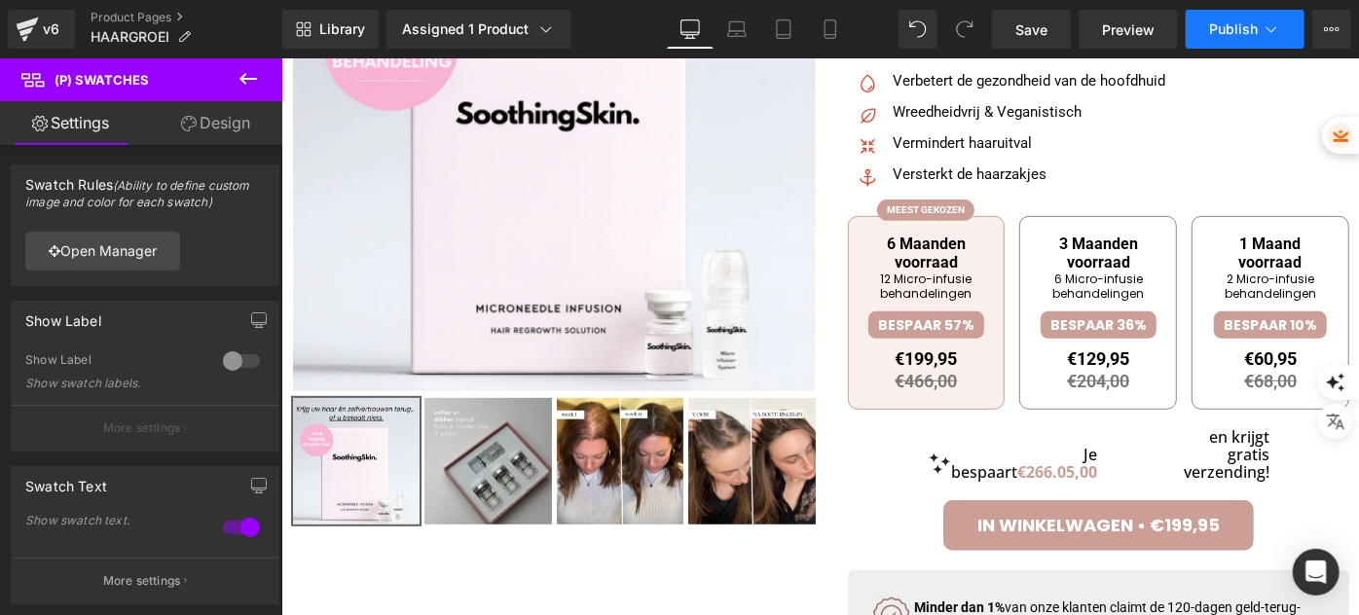
click at [1235, 23] on span "Publish" at bounding box center [1233, 29] width 49 height 16
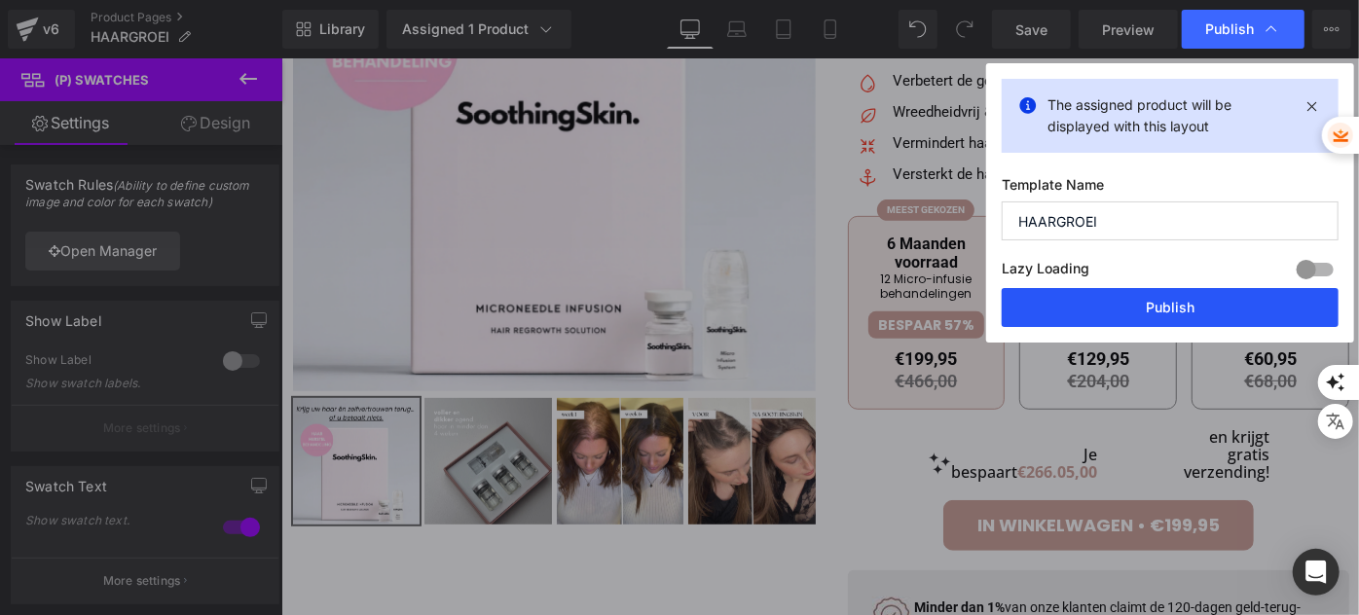
click at [1069, 321] on button "Publish" at bounding box center [1170, 307] width 337 height 39
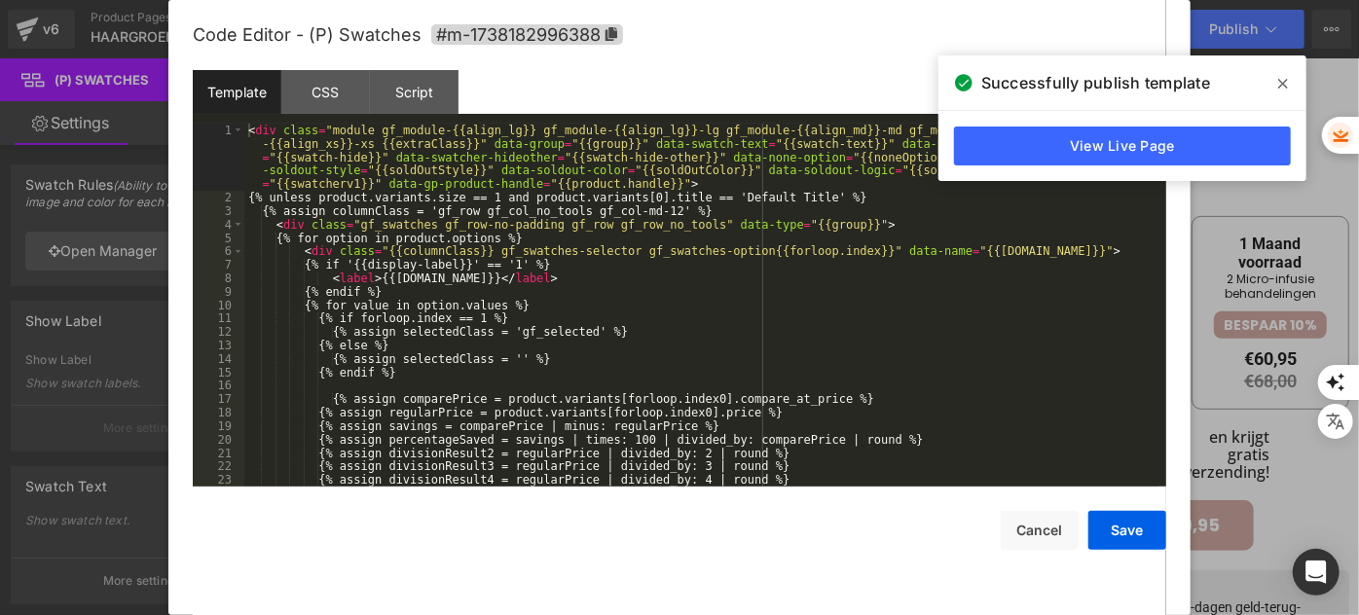
click at [930, 0] on div "You are previewing how the will restyle your page. You can not edit Elements in…" at bounding box center [679, 0] width 1359 height 0
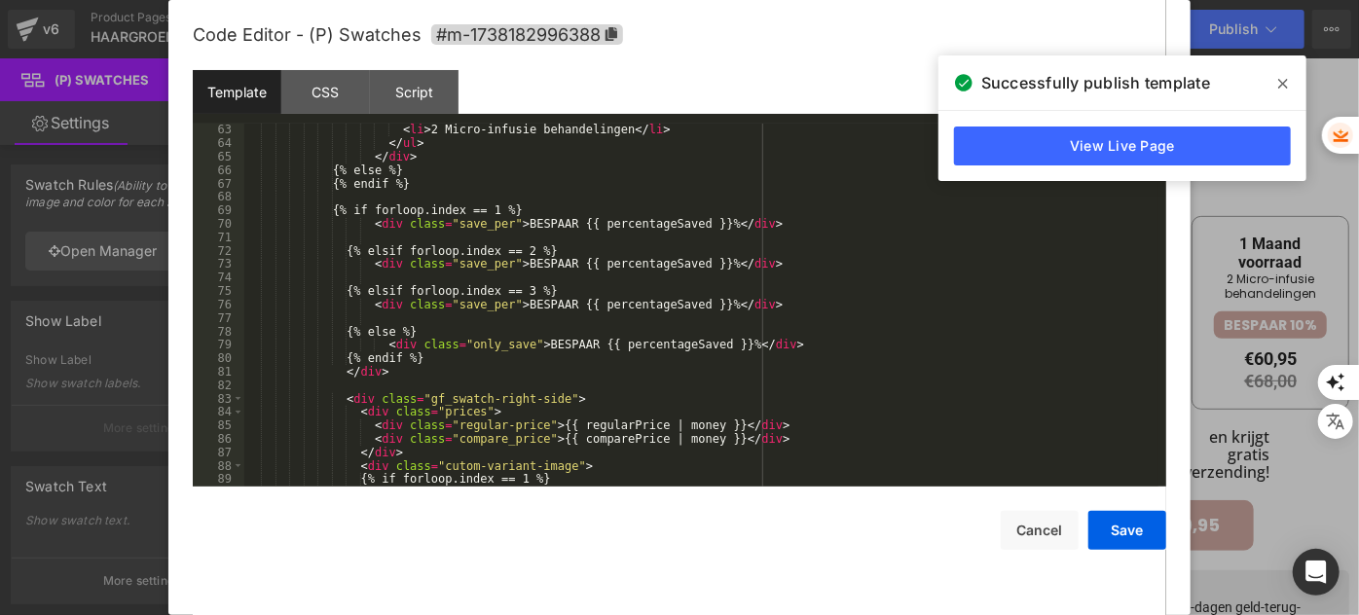
scroll to position [1007, 0]
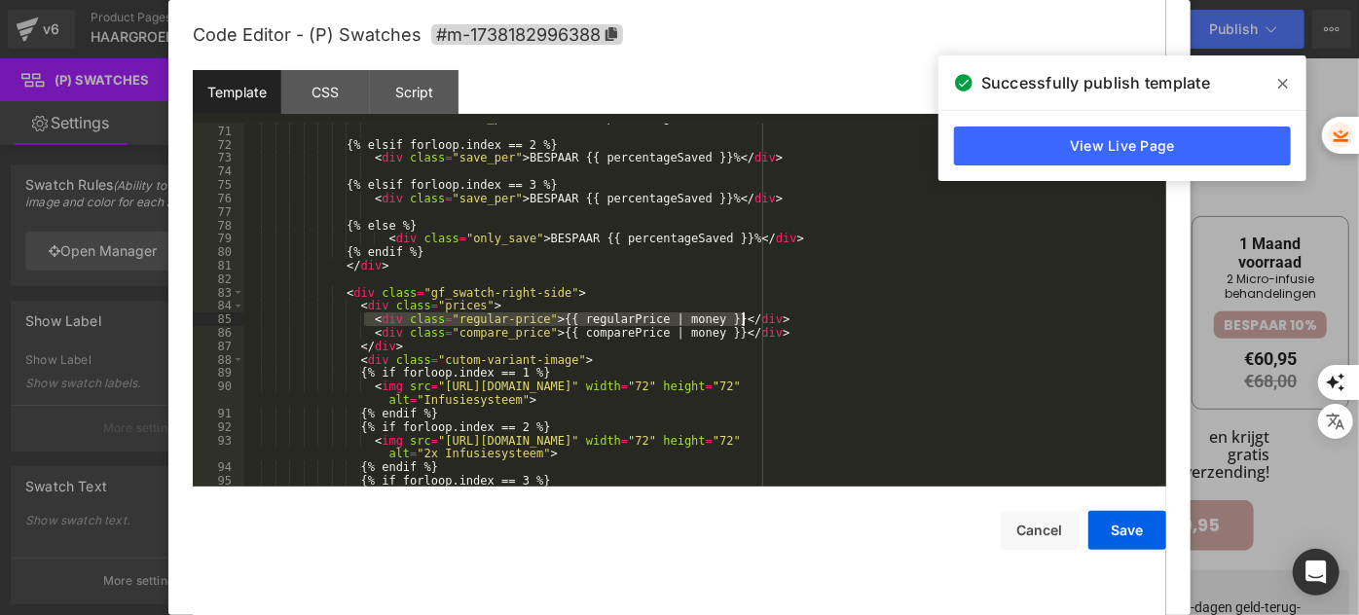
drag, startPoint x: 363, startPoint y: 318, endPoint x: 747, endPoint y: 316, distance: 384.5
click at [747, 316] on div "< div class = "save_per" > BESPAAR {{ percentageSaved }}% </ div > {% elsif for…" at bounding box center [701, 306] width 914 height 390
click at [1097, 520] on button "Save" at bounding box center [1127, 530] width 78 height 39
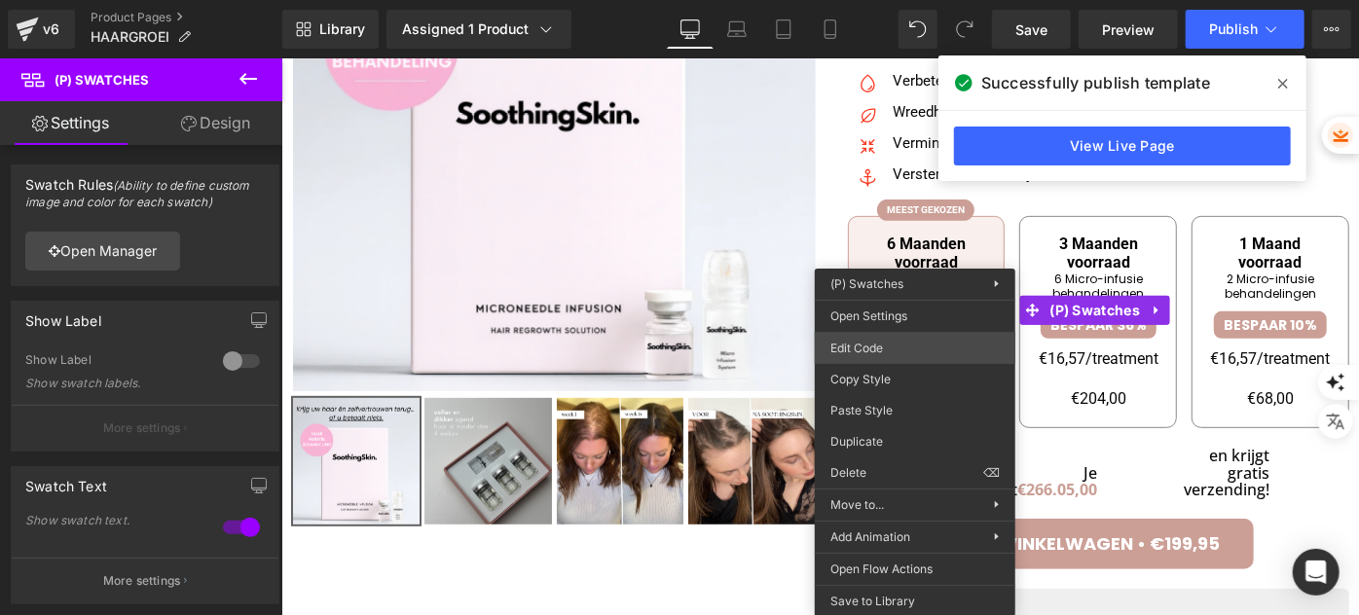
click at [913, 0] on div "You are previewing how the will restyle your page. You can not edit Elements in…" at bounding box center [679, 0] width 1359 height 0
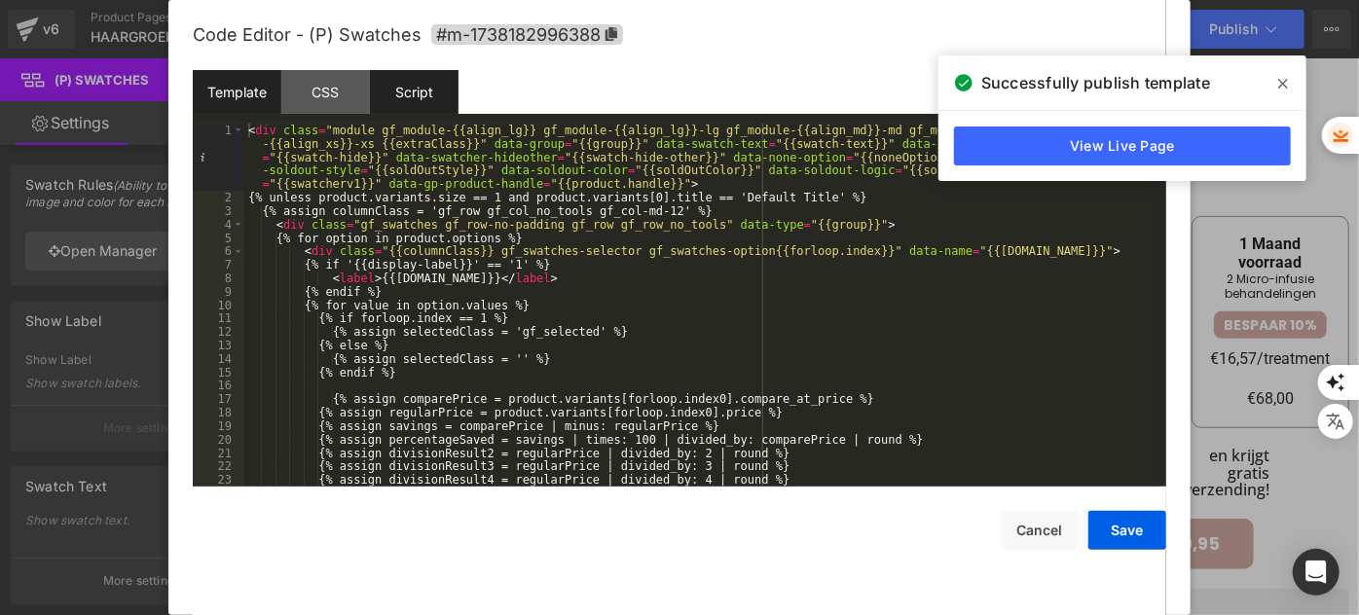
scroll to position [53, 0]
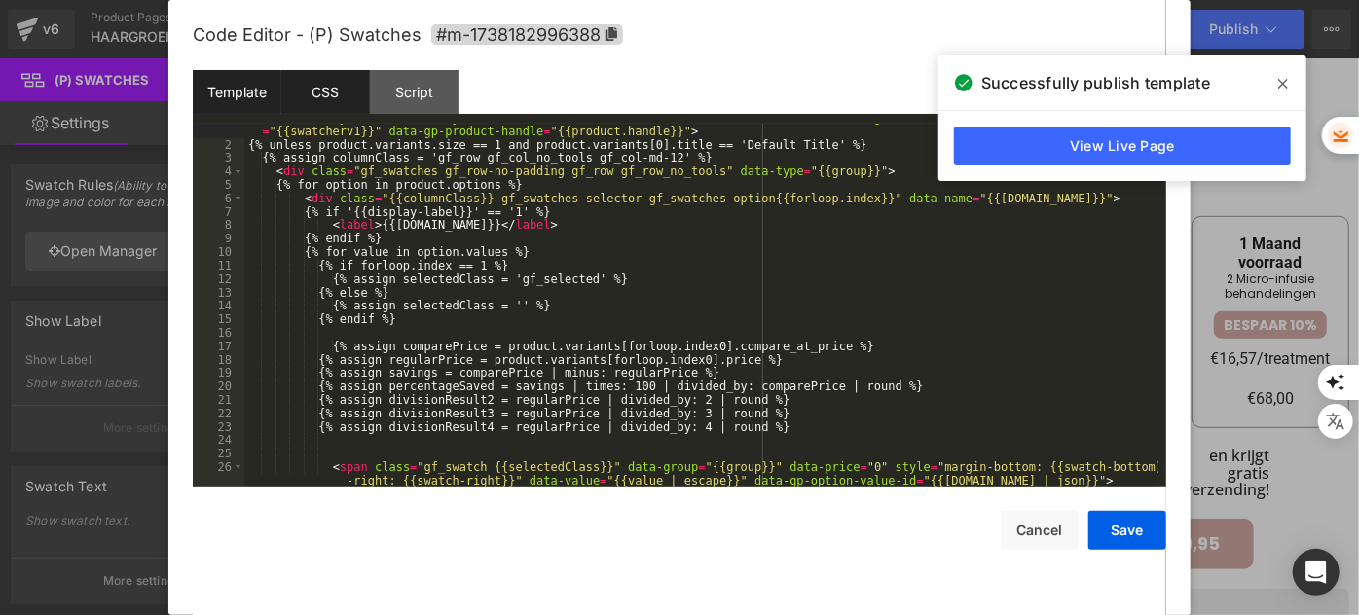
click at [312, 91] on div "CSS" at bounding box center [325, 92] width 89 height 44
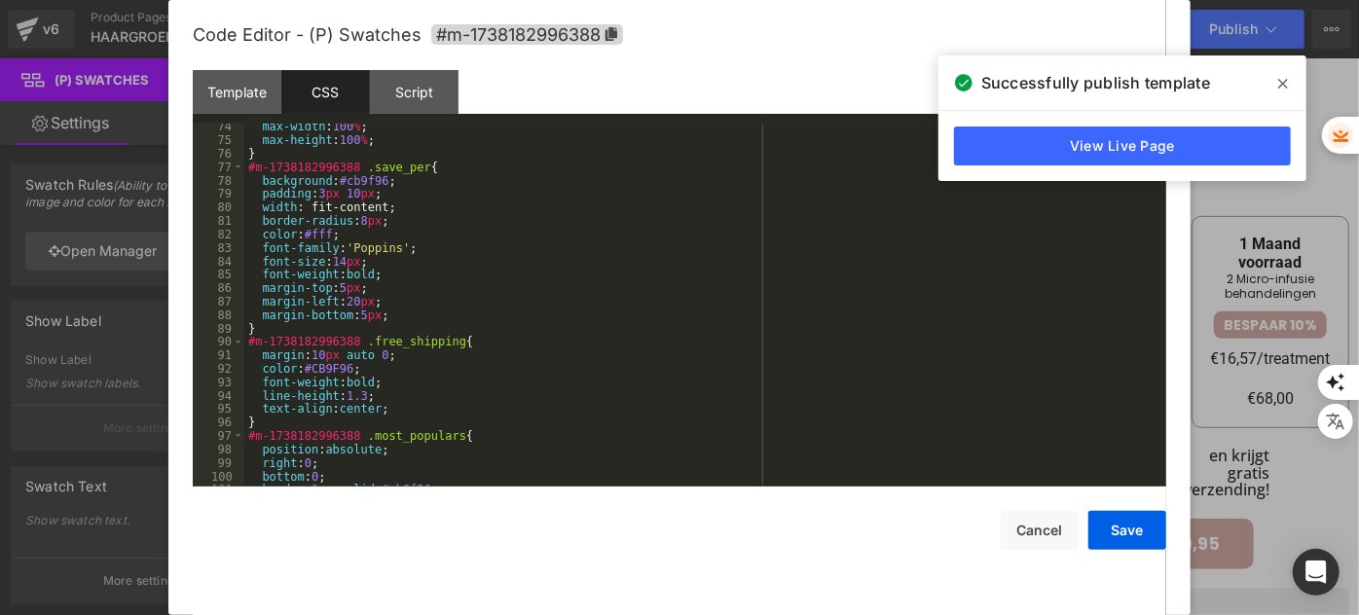
scroll to position [986, 0]
click at [266, 84] on div "Template" at bounding box center [237, 92] width 89 height 44
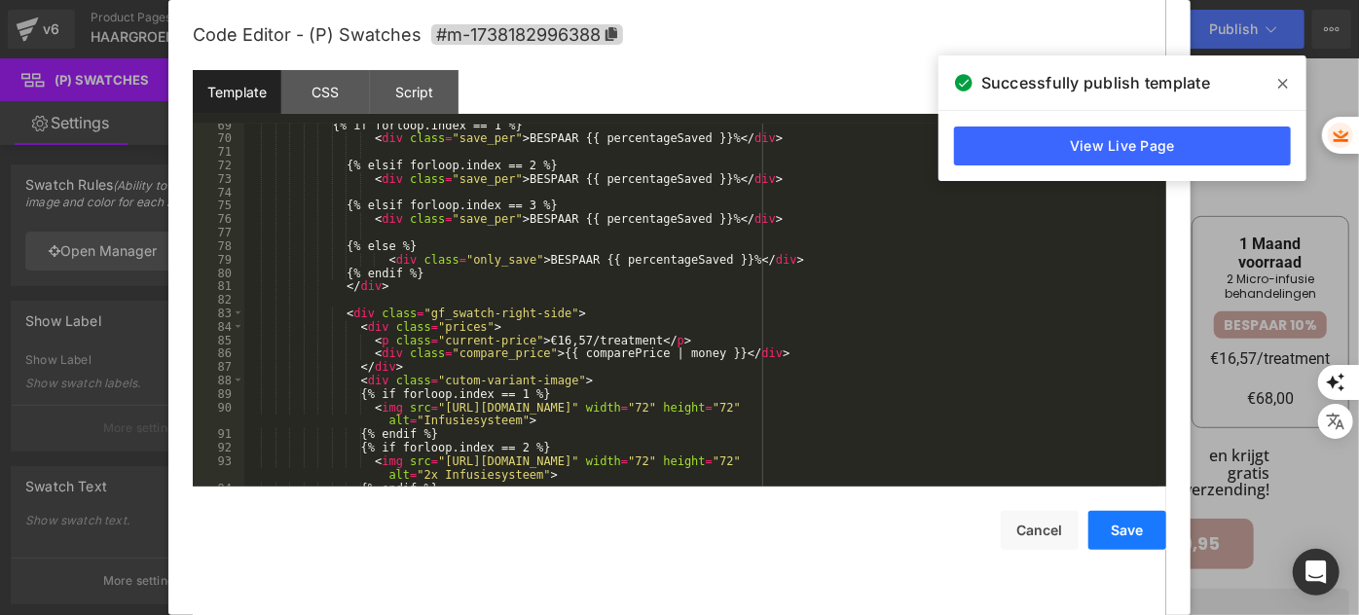
click at [1136, 541] on button "Save" at bounding box center [1127, 530] width 78 height 39
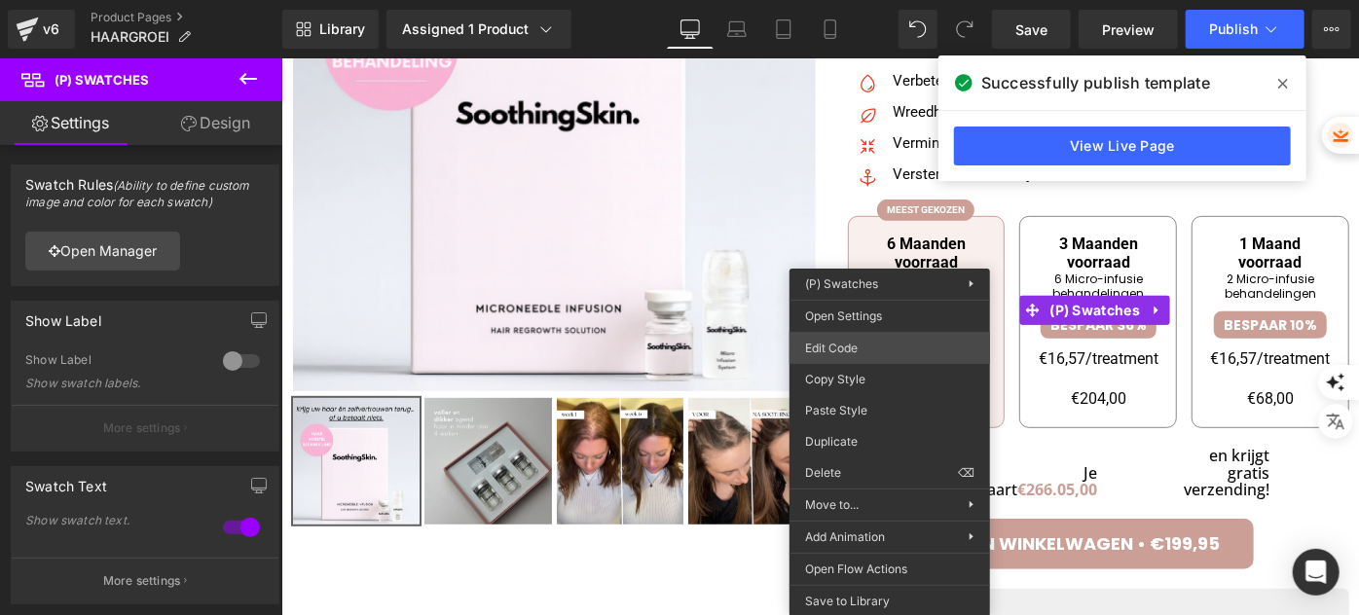
click at [890, 0] on div "You are previewing how the will restyle your page. You can not edit Elements in…" at bounding box center [679, 0] width 1359 height 0
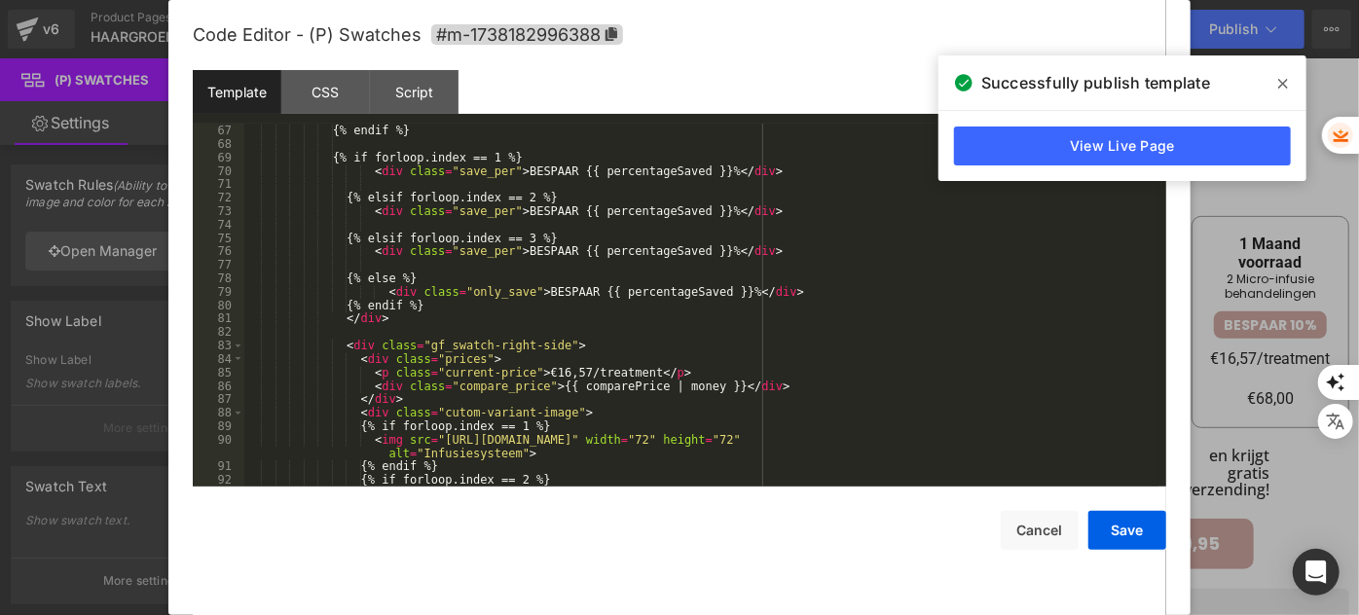
scroll to position [1007, 0]
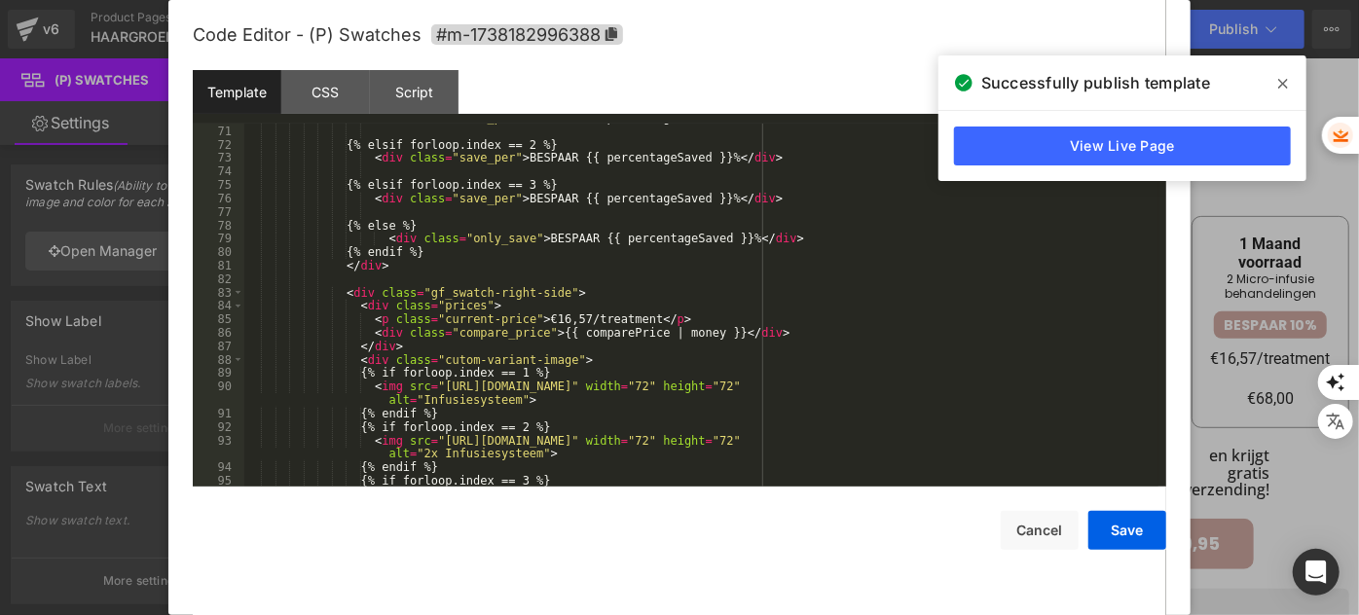
click at [437, 334] on div "< div class = "save_per" > BESPAAR {{ percentageSaved }}% </ div > {% elsif for…" at bounding box center [701, 306] width 914 height 390
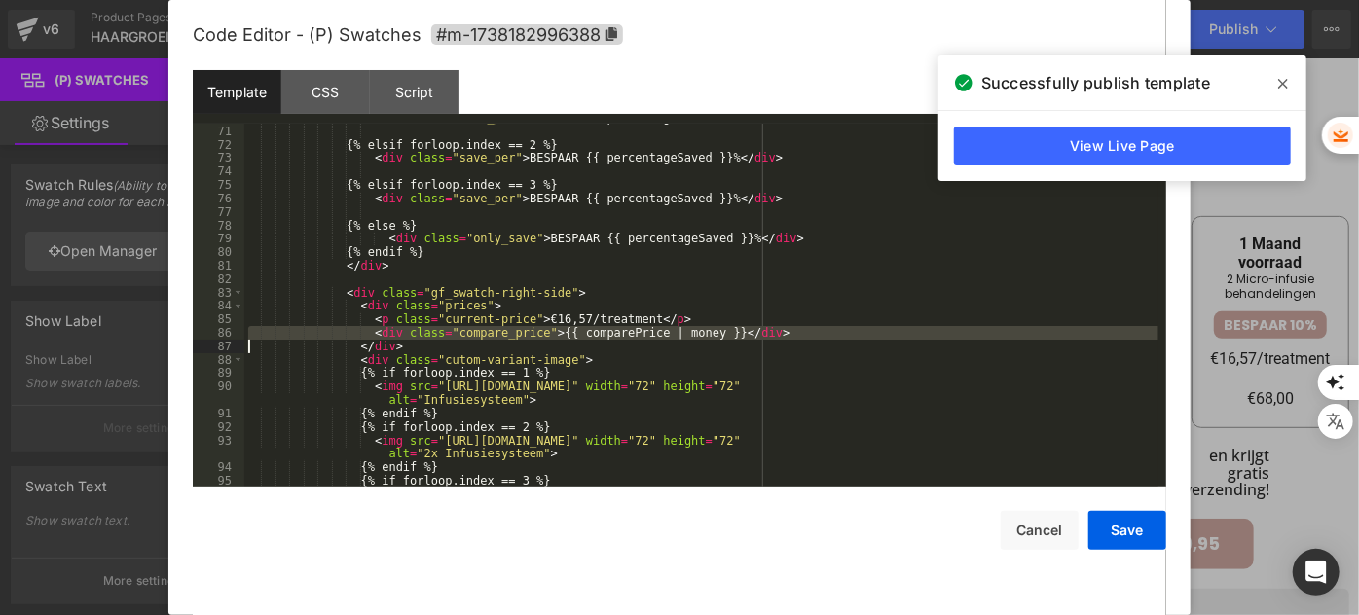
click at [366, 332] on div "< div class = "save_per" > BESPAAR {{ percentageSaved }}% </ div > {% elsif for…" at bounding box center [701, 305] width 914 height 363
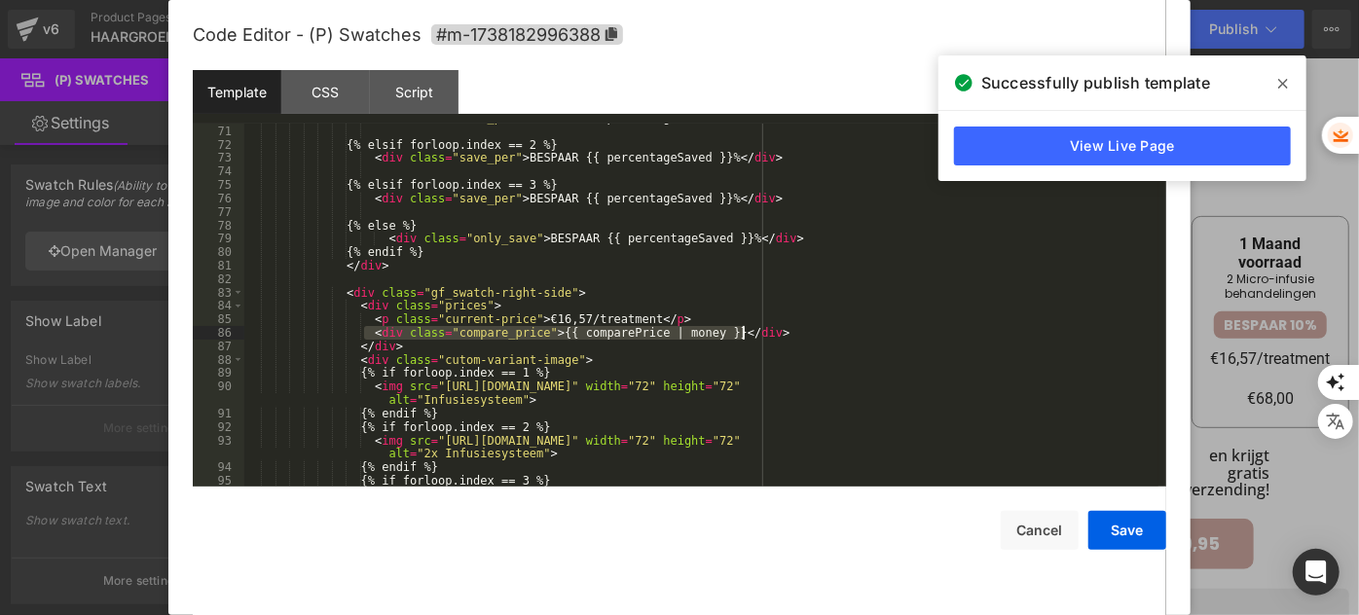
drag, startPoint x: 366, startPoint y: 332, endPoint x: 742, endPoint y: 337, distance: 375.7
click at [742, 337] on div "< div class = "save_per" > BESPAAR {{ percentageSaved }}% </ div > {% elsif for…" at bounding box center [701, 306] width 914 height 390
click at [1100, 533] on button "Save" at bounding box center [1127, 530] width 78 height 39
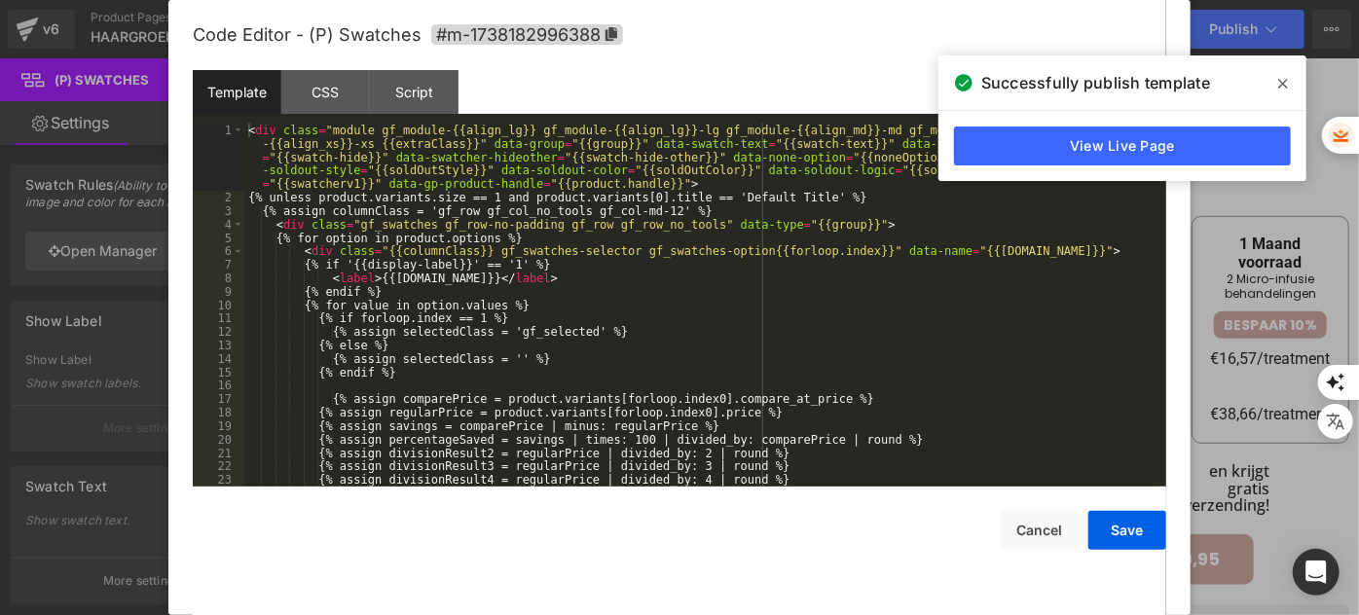
click at [931, 0] on div "You are previewing how the will restyle your page. You can not edit Elements in…" at bounding box center [679, 0] width 1359 height 0
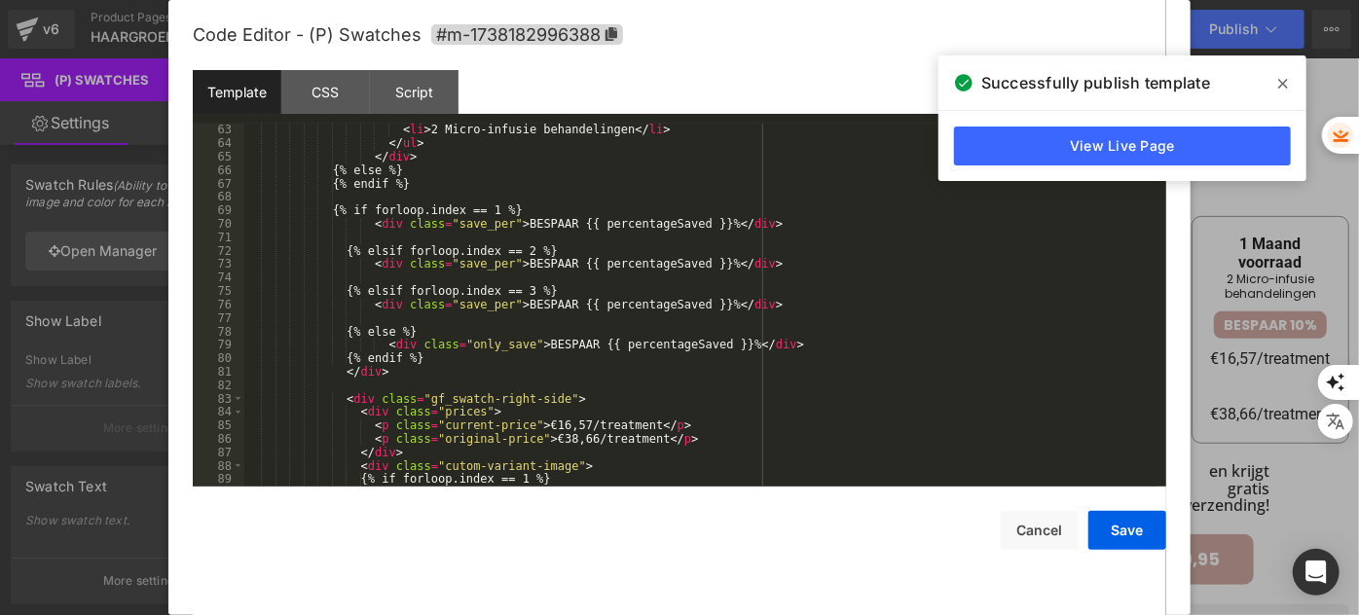
scroll to position [955, 0]
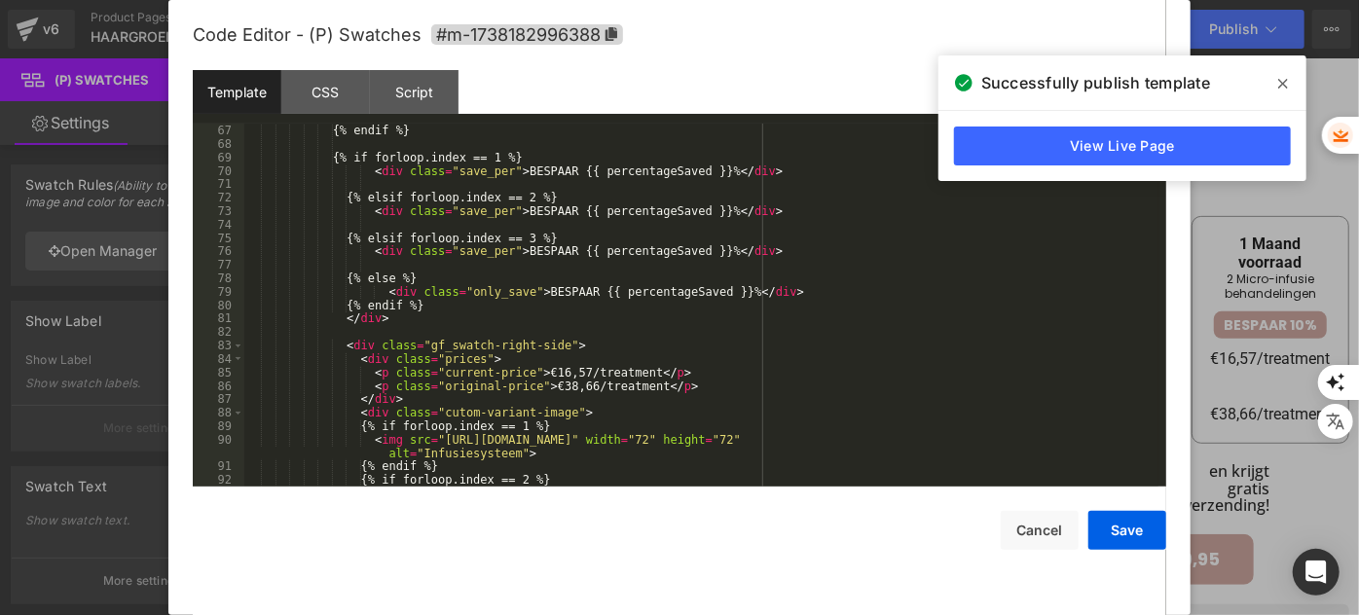
click at [522, 338] on div "{% else %} {% endif %} {% if forloop.index == 1 %} < div class = "save_per" > B…" at bounding box center [701, 305] width 914 height 390
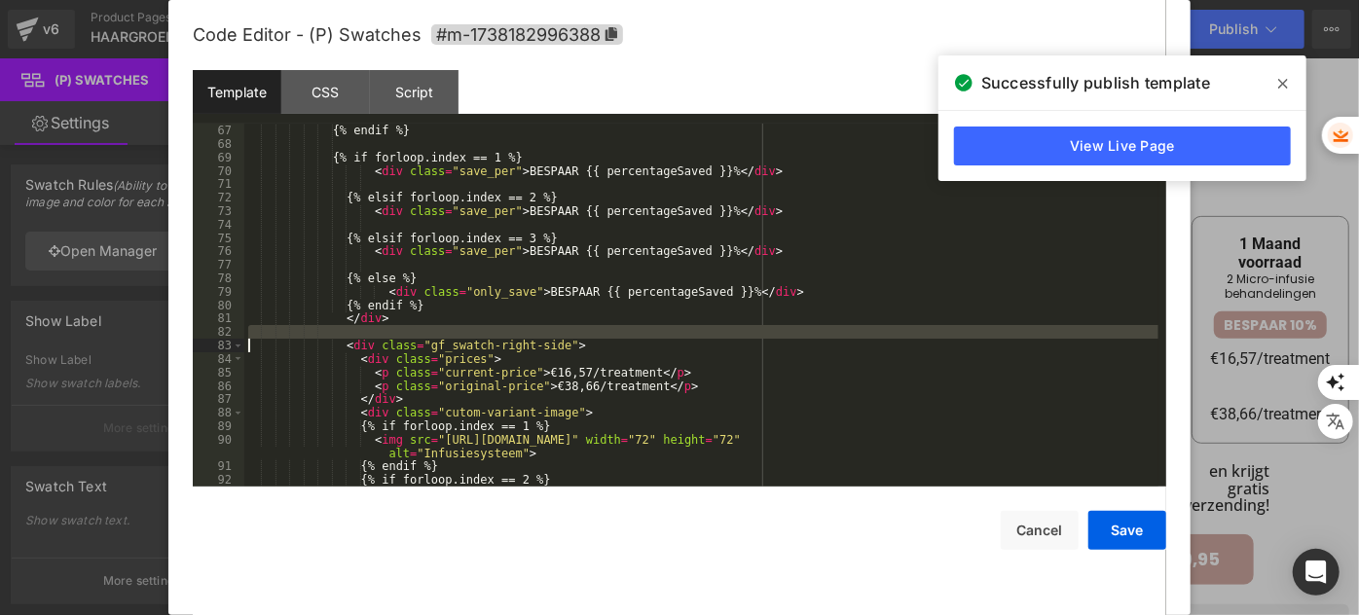
click at [519, 345] on div "{% else %} {% endif %} {% if forloop.index == 1 %} < div class = "save_per" > B…" at bounding box center [701, 305] width 914 height 390
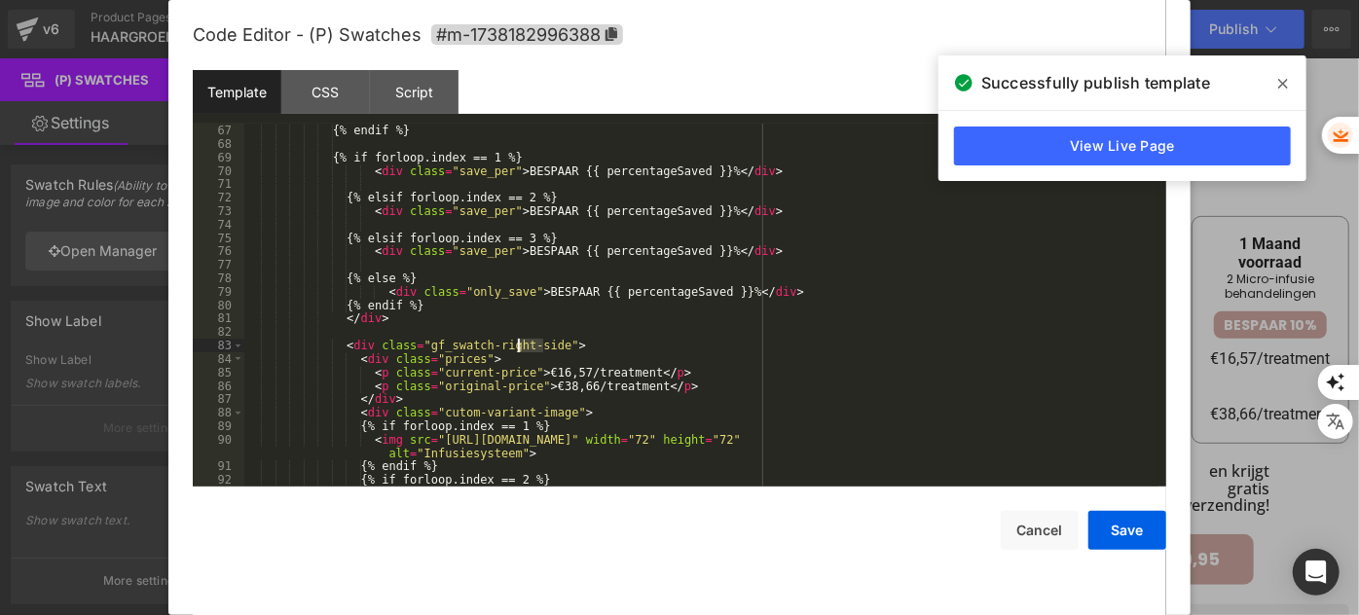
click at [519, 345] on div "{% else %} {% endif %} {% if forloop.index == 1 %} < div class = "save_per" > B…" at bounding box center [701, 305] width 914 height 390
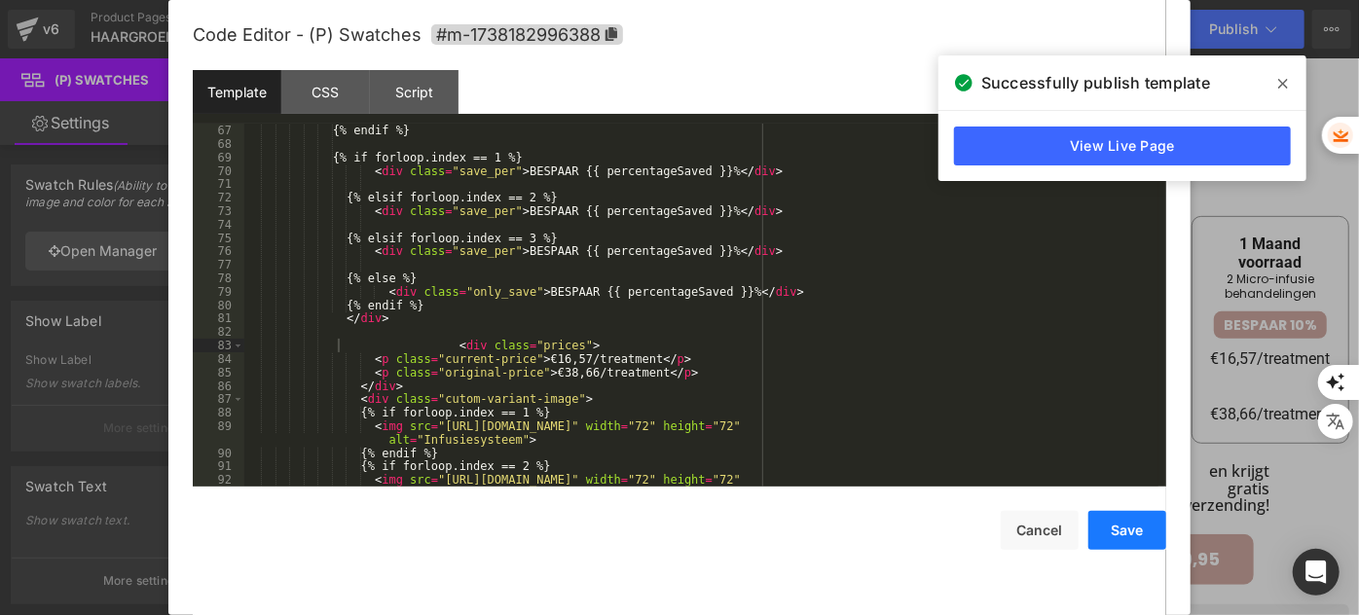
click at [1139, 537] on button "Save" at bounding box center [1127, 530] width 78 height 39
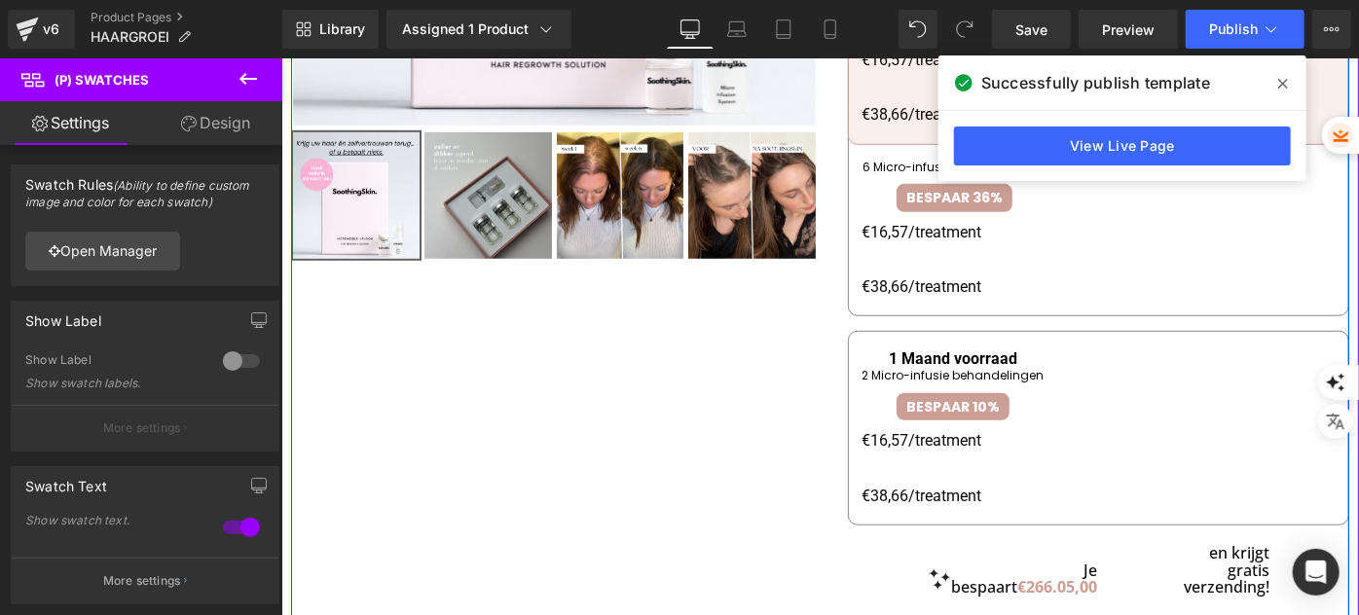
scroll to position [292, 0]
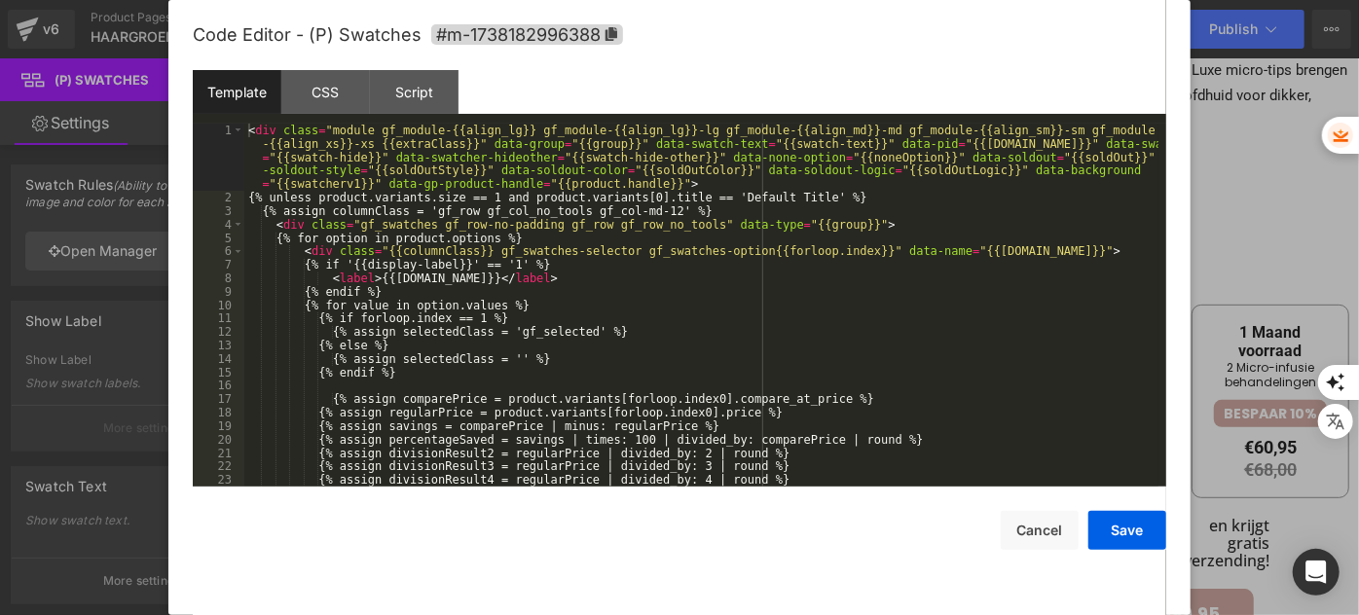
click at [936, 0] on div "You are previewing how the will restyle your page. You can not edit Elements in…" at bounding box center [679, 0] width 1359 height 0
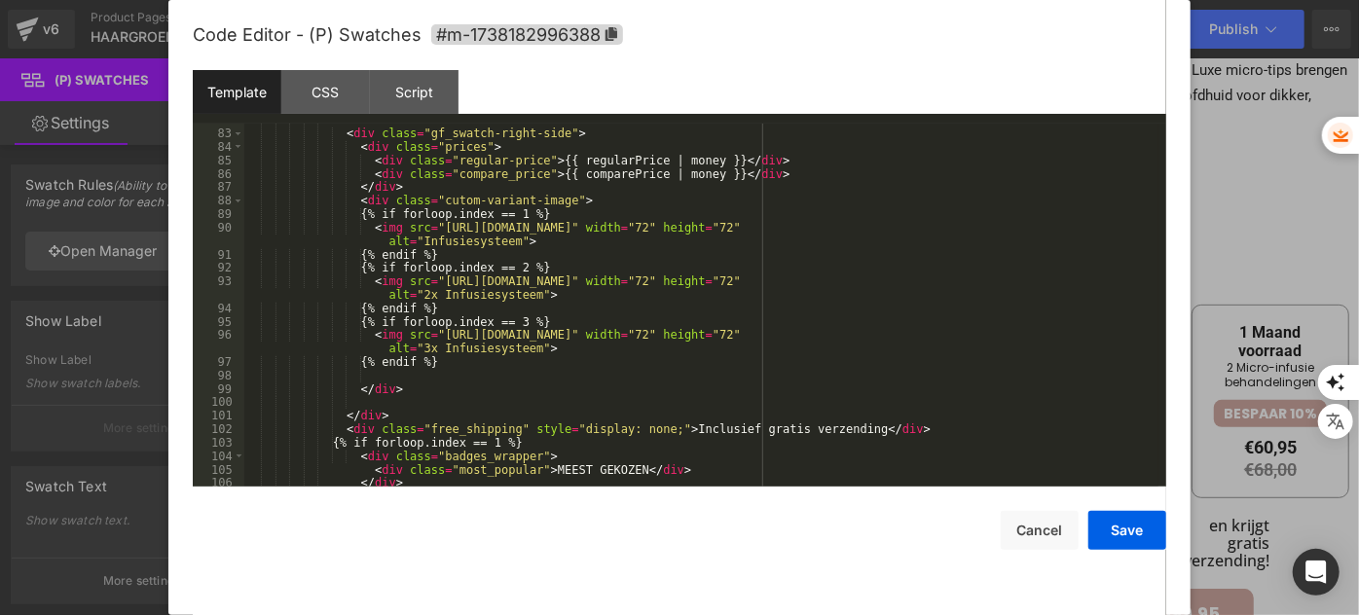
scroll to position [1167, 0]
click at [1131, 536] on button "Save" at bounding box center [1127, 530] width 78 height 39
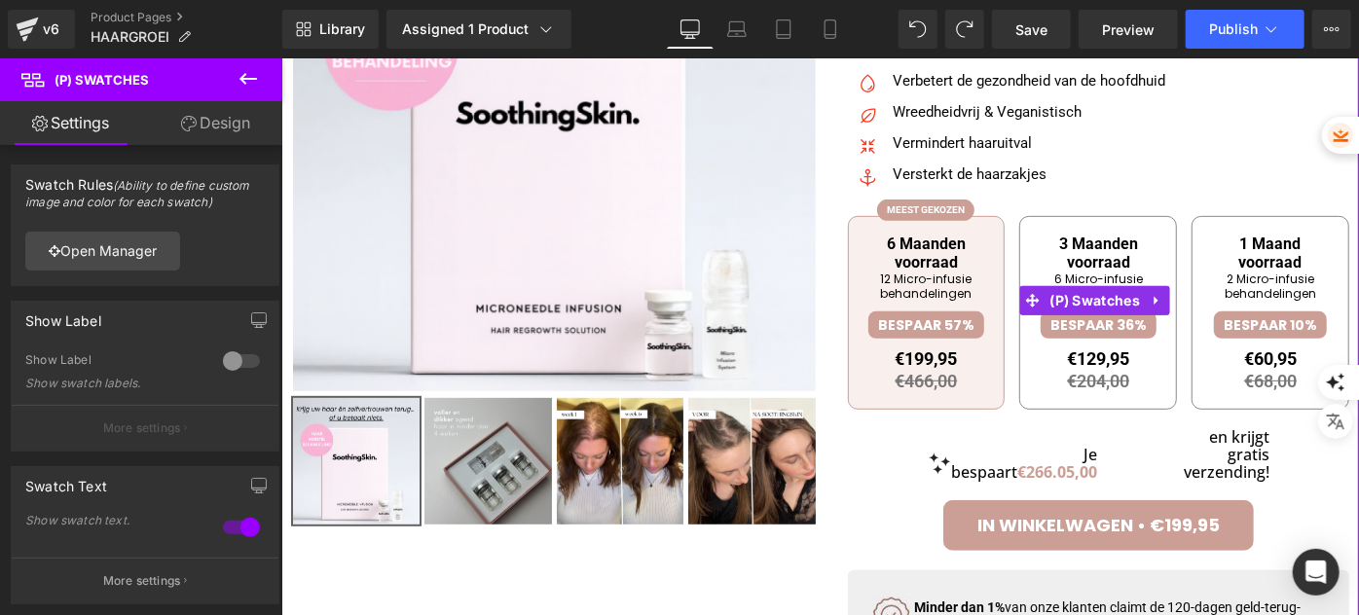
scroll to position [292, 0]
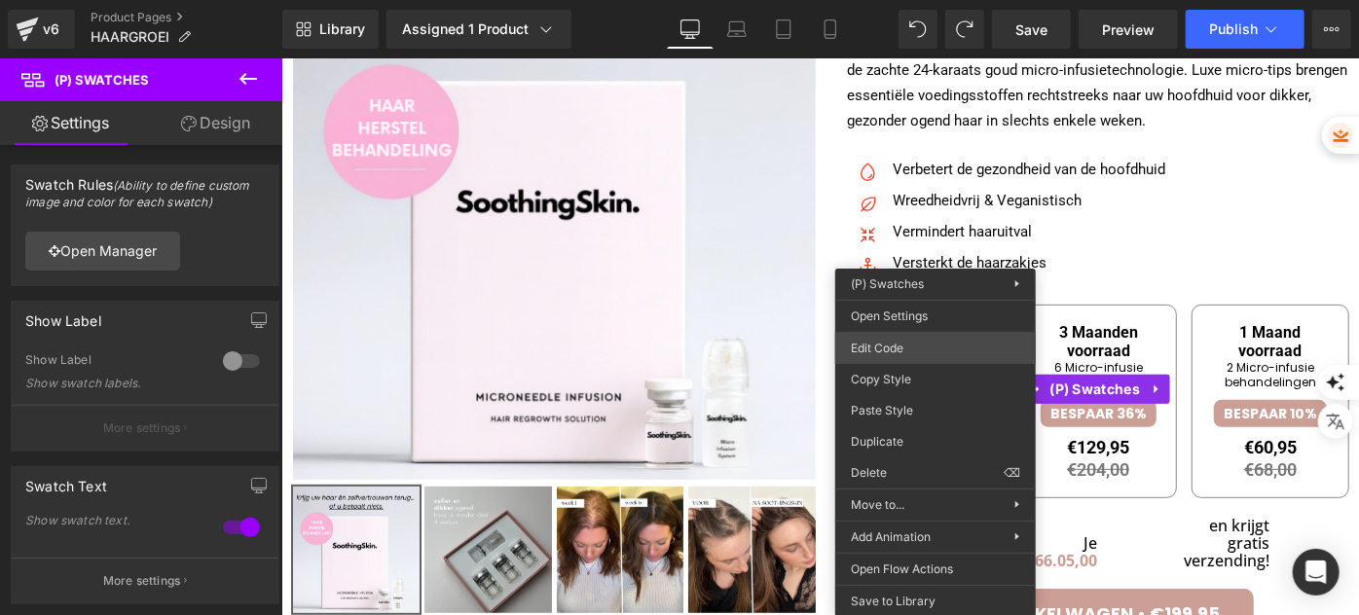
click at [925, 0] on div "You are previewing how the will restyle your page. You can not edit Elements in…" at bounding box center [679, 0] width 1359 height 0
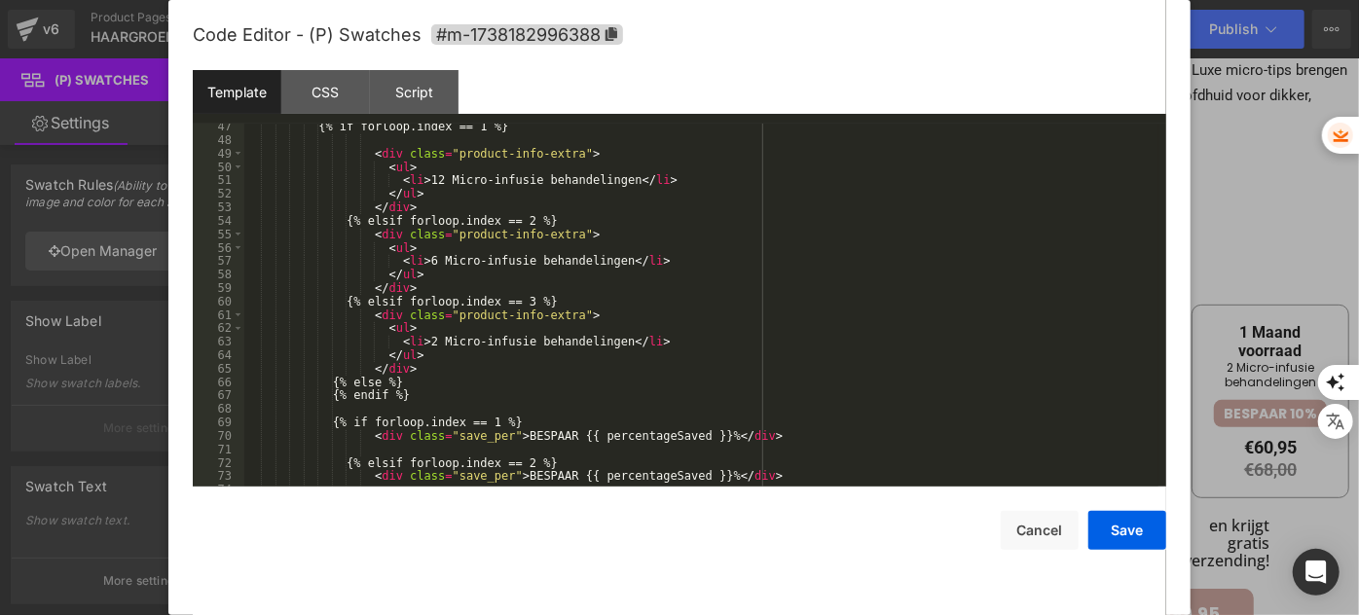
scroll to position [742, 0]
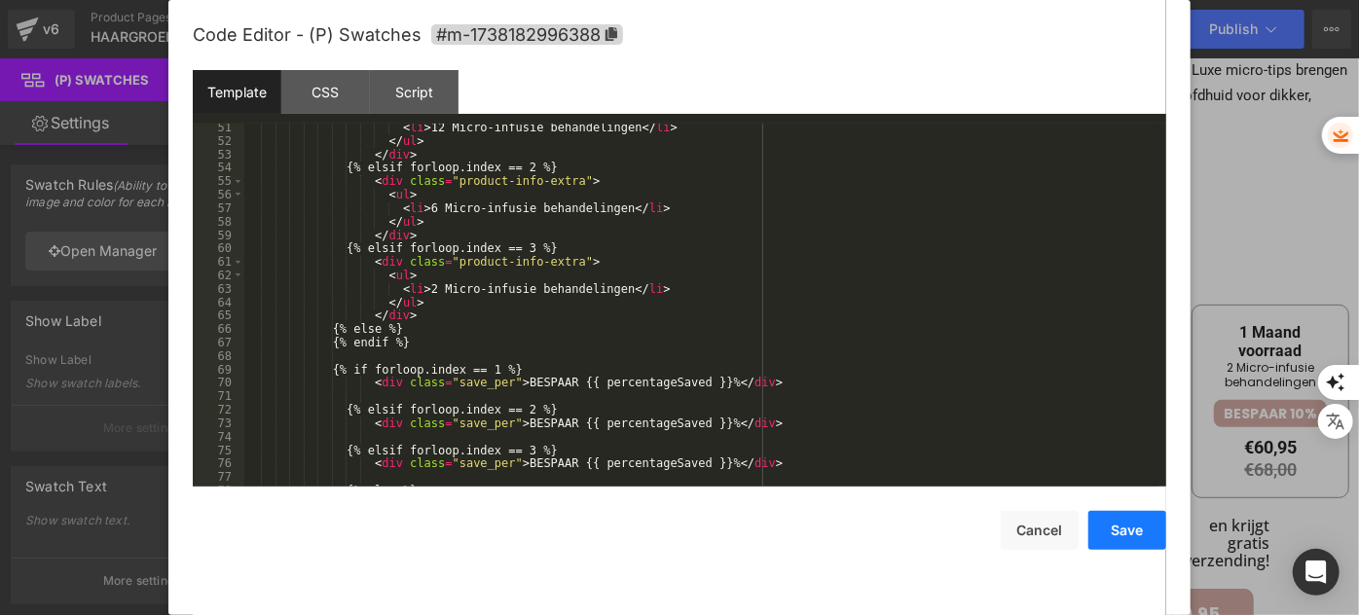
click at [1126, 528] on button "Save" at bounding box center [1127, 530] width 78 height 39
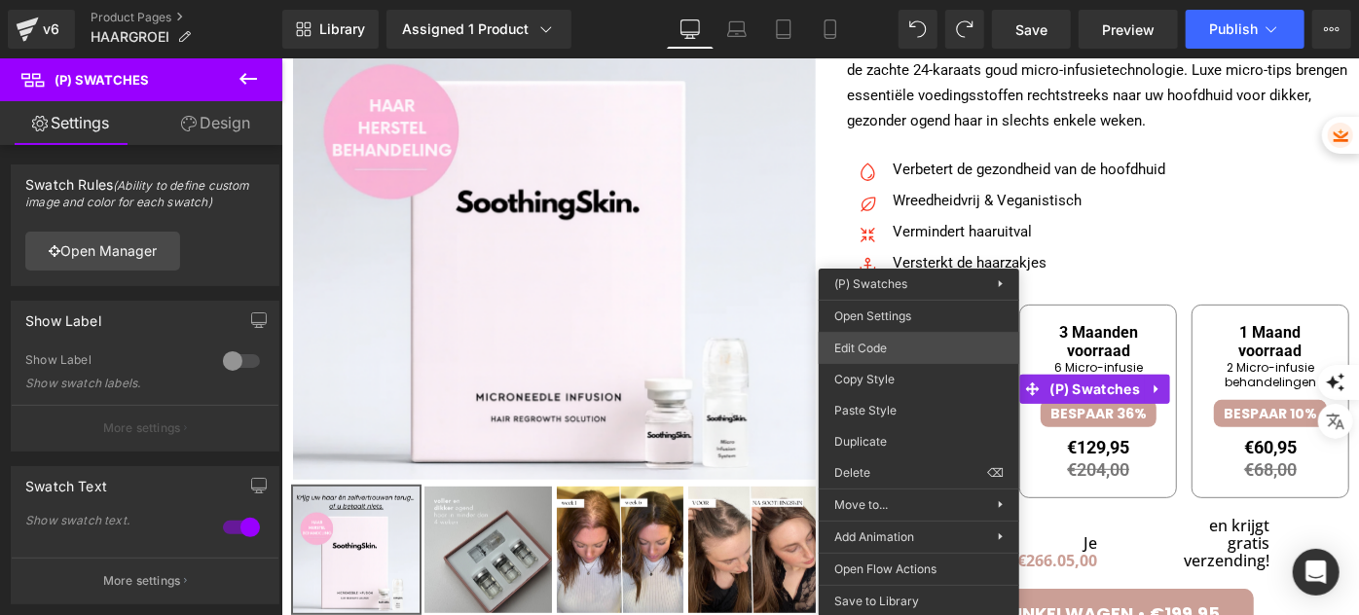
click at [923, 0] on div "You are previewing how the will restyle your page. You can not edit Elements in…" at bounding box center [679, 0] width 1359 height 0
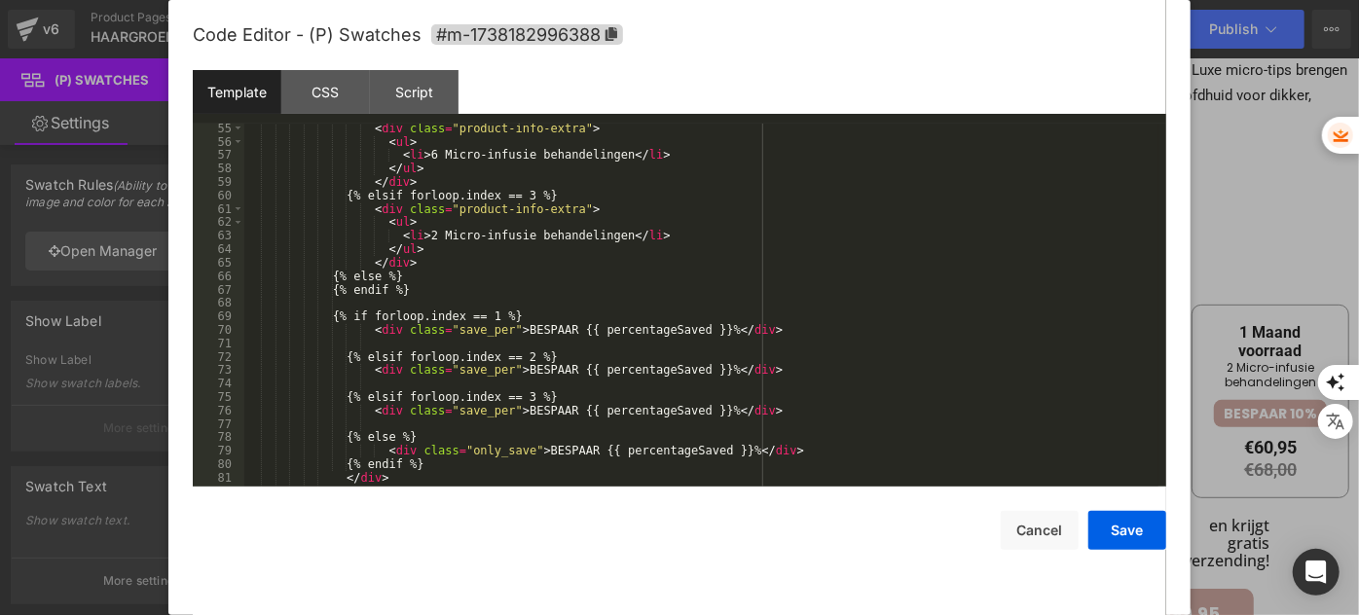
scroll to position [795, 0]
drag, startPoint x: 503, startPoint y: 327, endPoint x: 457, endPoint y: 336, distance: 46.6
click at [457, 336] on div "< div class = "product-info-extra" > < ul > < li > 6 Micro-infusie behandelinge…" at bounding box center [701, 317] width 914 height 390
click at [1048, 528] on button "Cancel" at bounding box center [1040, 530] width 78 height 39
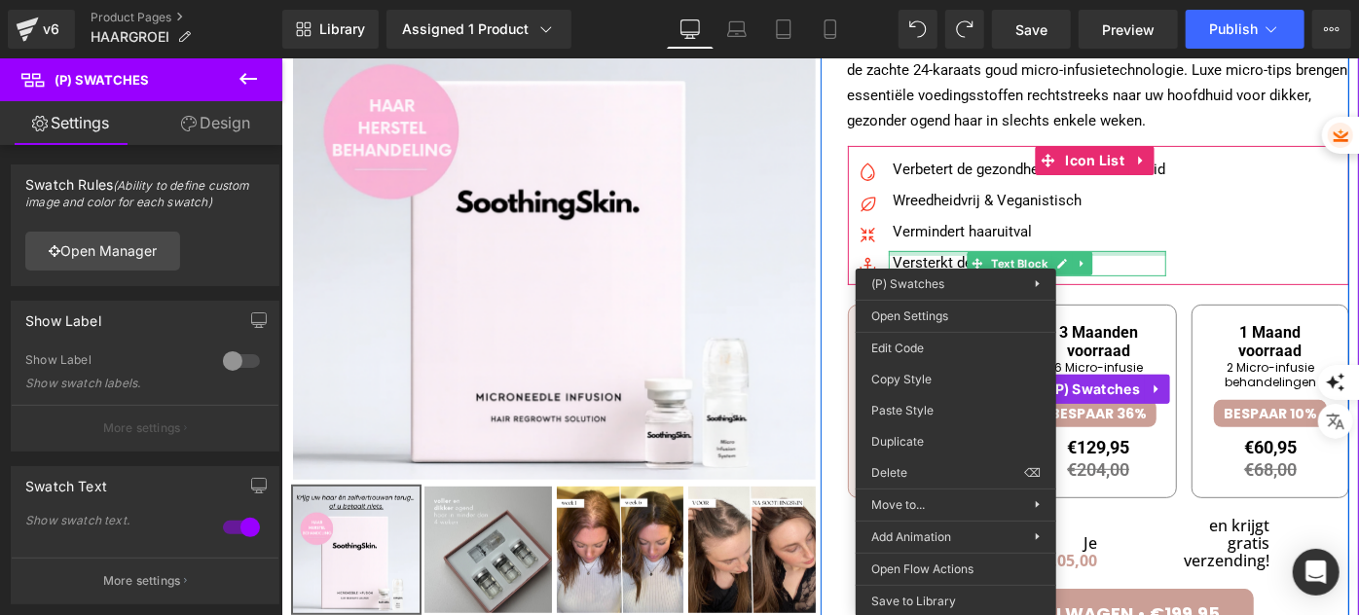
click at [1094, 250] on div at bounding box center [1026, 252] width 277 height 5
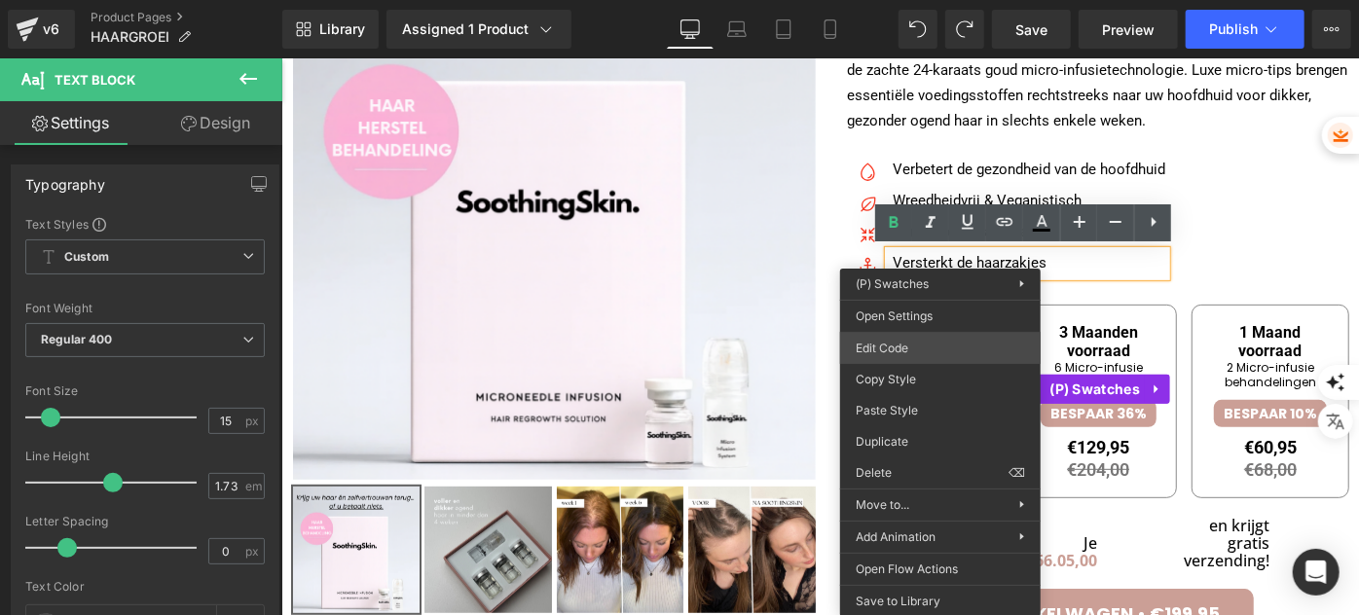
click at [909, 0] on div "You are previewing how the will restyle your page. You can not edit Elements in…" at bounding box center [679, 0] width 1359 height 0
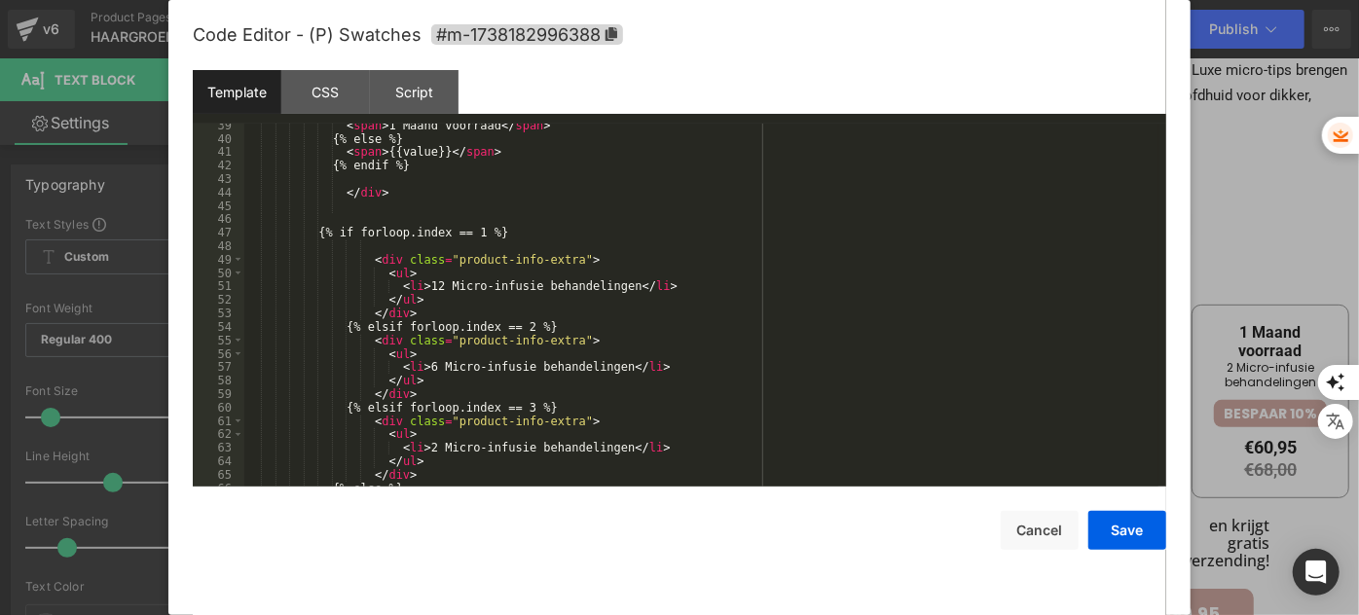
scroll to position [849, 0]
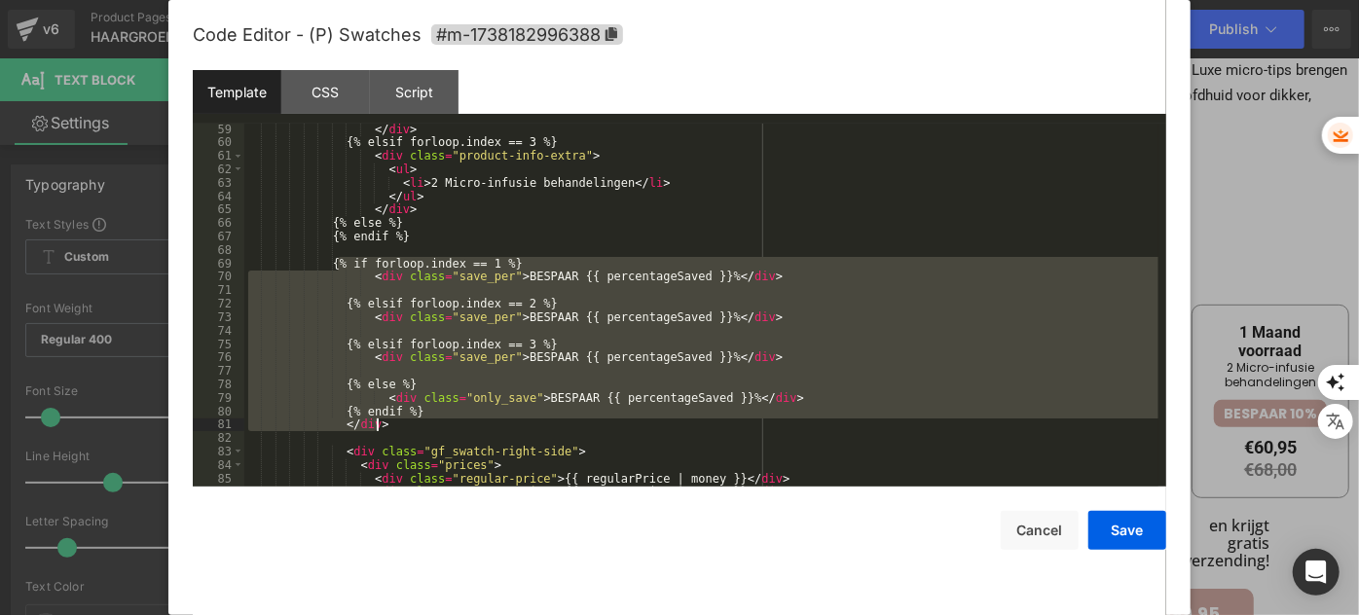
drag, startPoint x: 340, startPoint y: 264, endPoint x: 488, endPoint y: 428, distance: 221.2
click at [488, 428] on div "</ div > {% elsif forloop.index == 3 %} < div class = "product-info-extra" > < …" at bounding box center [701, 318] width 914 height 390
click at [528, 391] on div "</ div > {% elsif forloop.index == 3 %} < div class = "product-info-extra" > < …" at bounding box center [701, 305] width 914 height 363
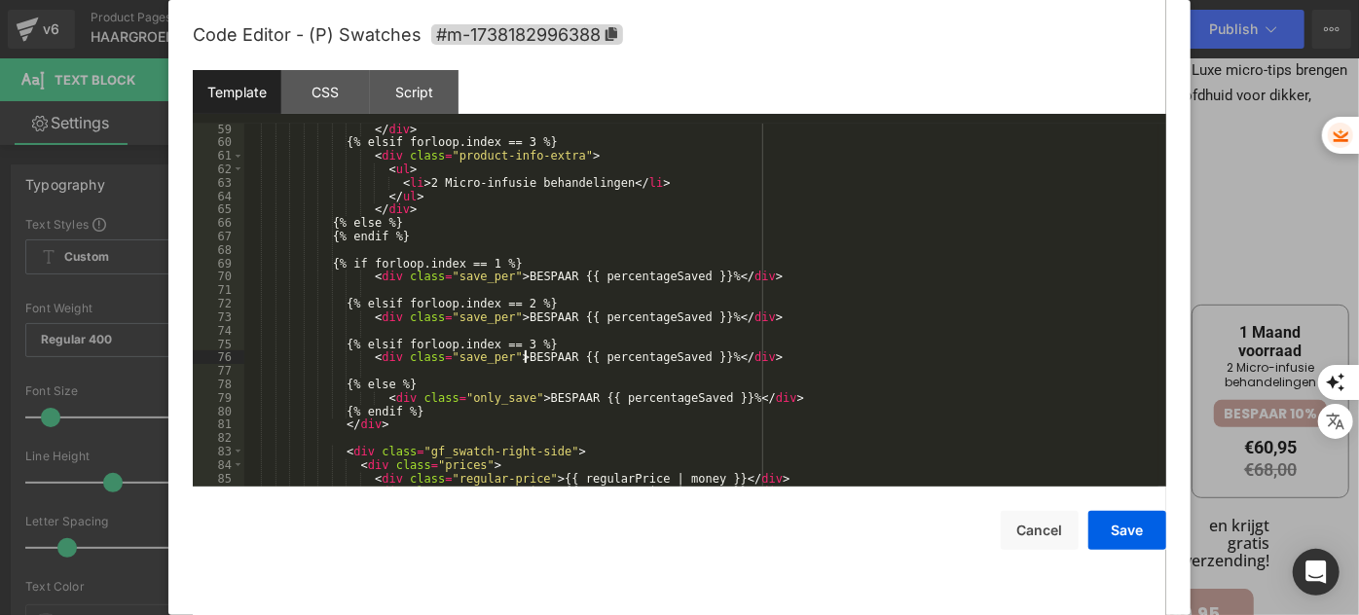
click at [524, 357] on div "</ div > {% elsif forloop.index == 3 %} < div class = "product-info-extra" > < …" at bounding box center [701, 318] width 914 height 390
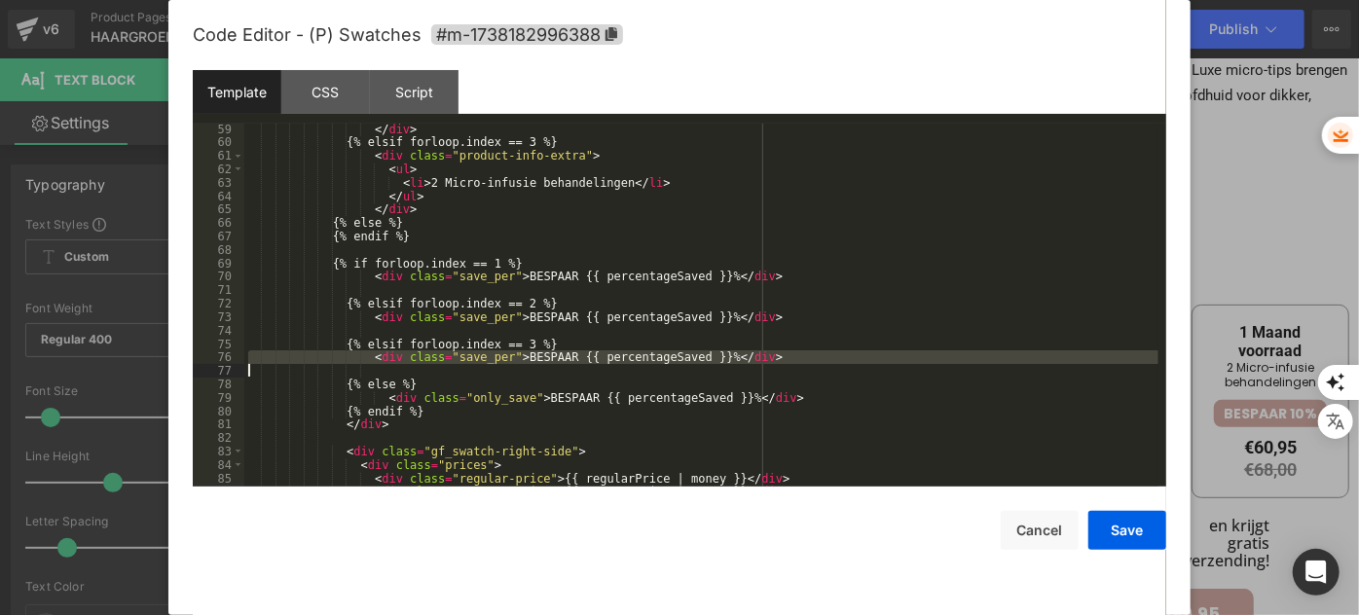
click at [529, 385] on div "</ div > {% elsif forloop.index == 3 %} < div class = "product-info-extra" > < …" at bounding box center [701, 318] width 914 height 390
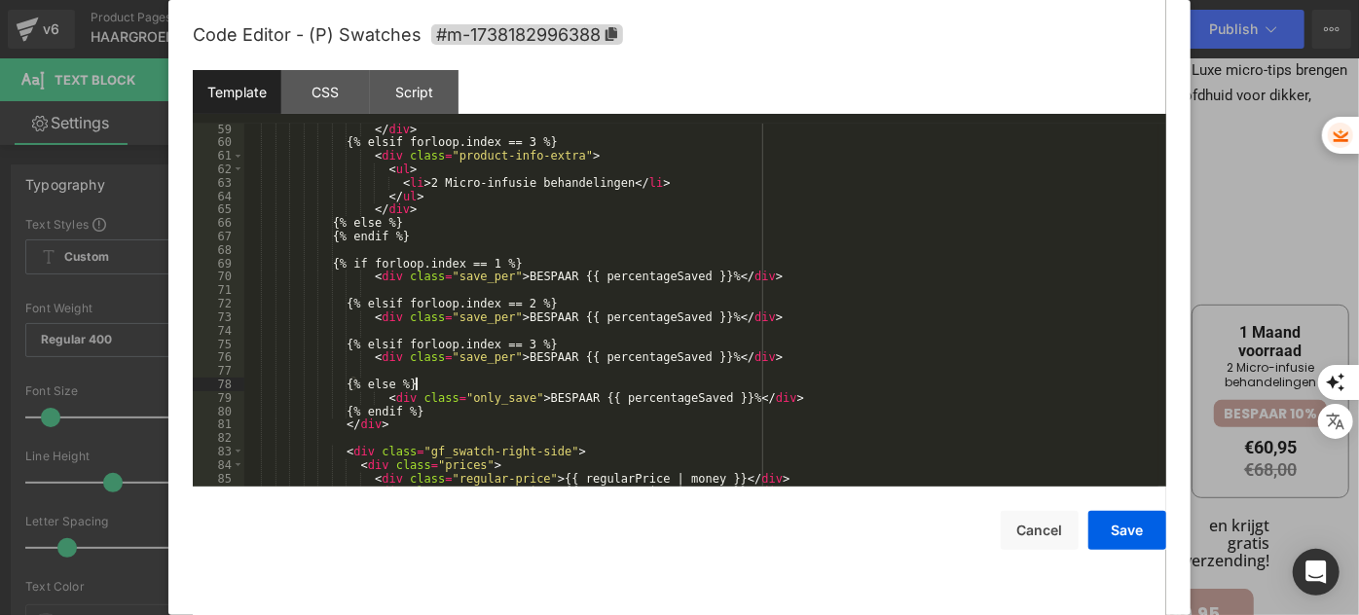
click at [534, 401] on div "</ div > {% elsif forloop.index == 3 %} < div class = "product-info-extra" > < …" at bounding box center [701, 318] width 914 height 390
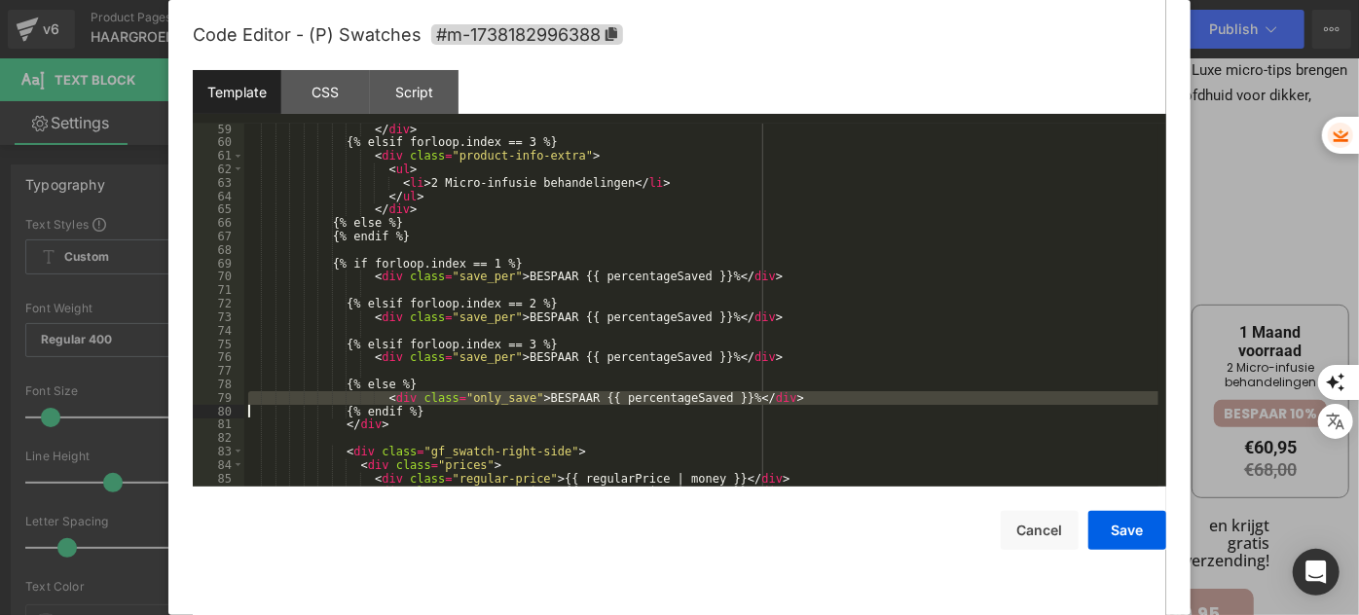
click at [534, 401] on div "</ div > {% elsif forloop.index == 3 %} < div class = "product-info-extra" > < …" at bounding box center [701, 318] width 914 height 390
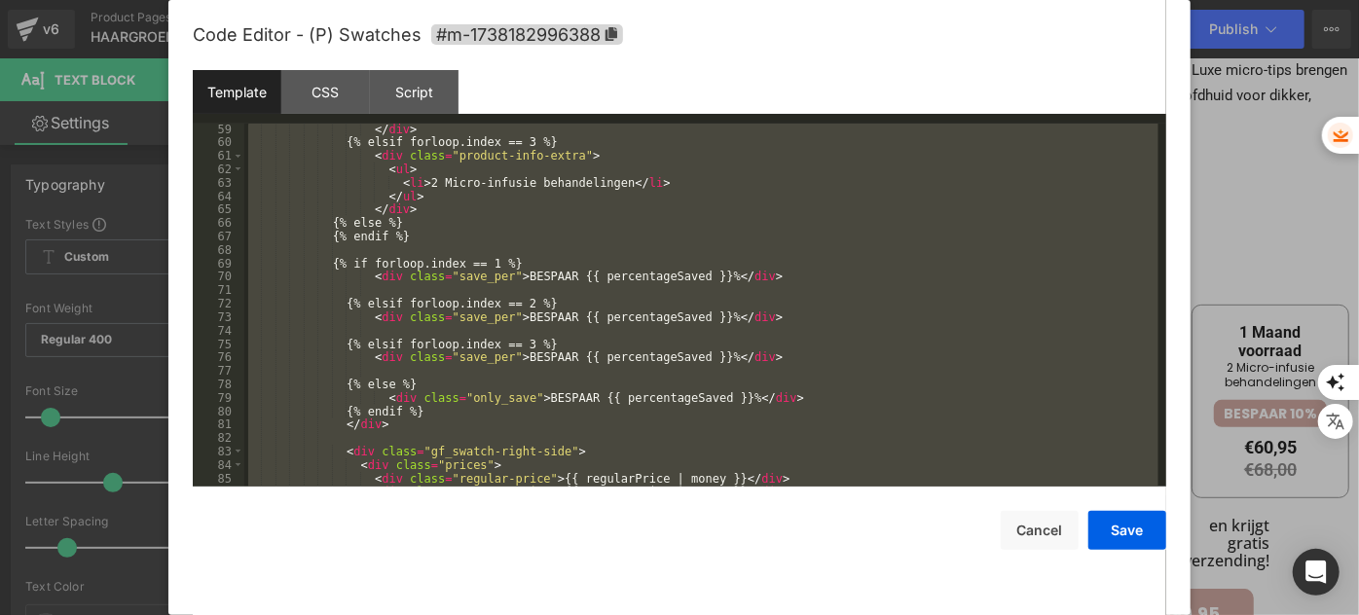
click at [534, 401] on div "</ div > {% elsif forloop.index == 3 %} < div class = "product-info-extra" > < …" at bounding box center [701, 318] width 914 height 390
click at [535, 373] on div "</ div > {% elsif forloop.index == 3 %} < div class = "product-info-extra" > < …" at bounding box center [701, 305] width 914 height 363
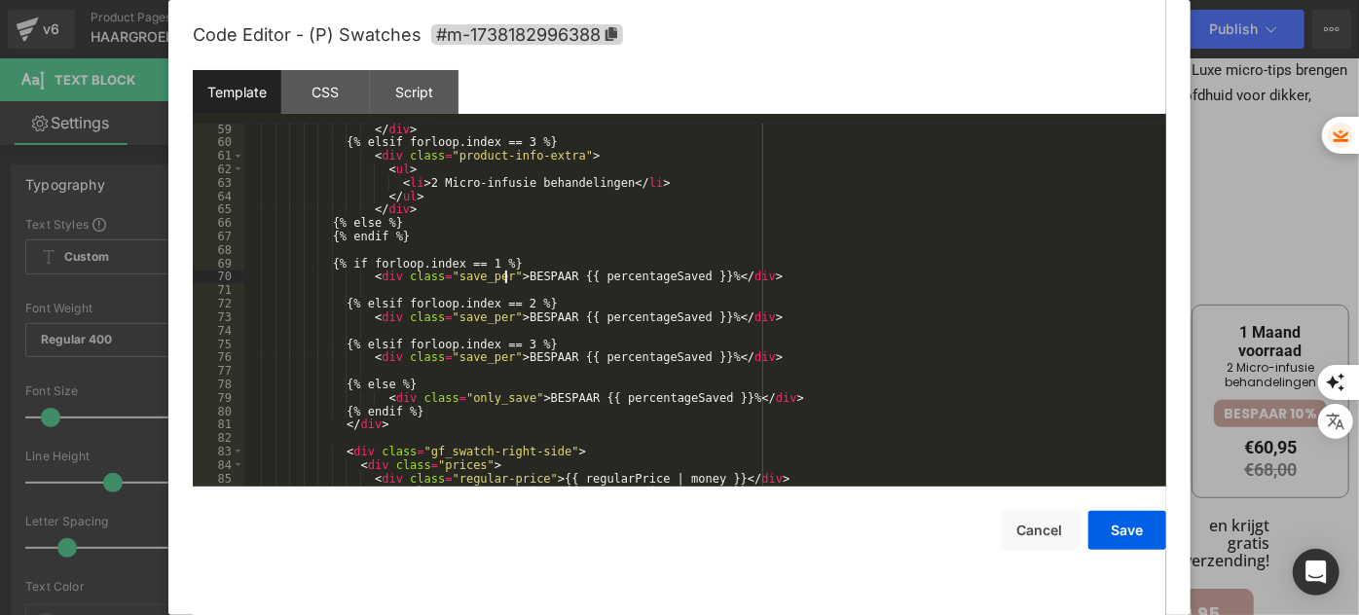
click at [508, 272] on div "</ div > {% elsif forloop.index == 3 %} < div class = "product-info-extra" > < …" at bounding box center [701, 318] width 914 height 390
drag, startPoint x: 508, startPoint y: 274, endPoint x: 695, endPoint y: 277, distance: 186.9
click at [695, 277] on div "</ div > {% elsif forloop.index == 3 %} < div class = "product-info-extra" > < …" at bounding box center [701, 318] width 914 height 390
click at [570, 279] on div "</ div > {% elsif forloop.index == 3 %} < div class = "product-info-extra" > < …" at bounding box center [701, 318] width 914 height 390
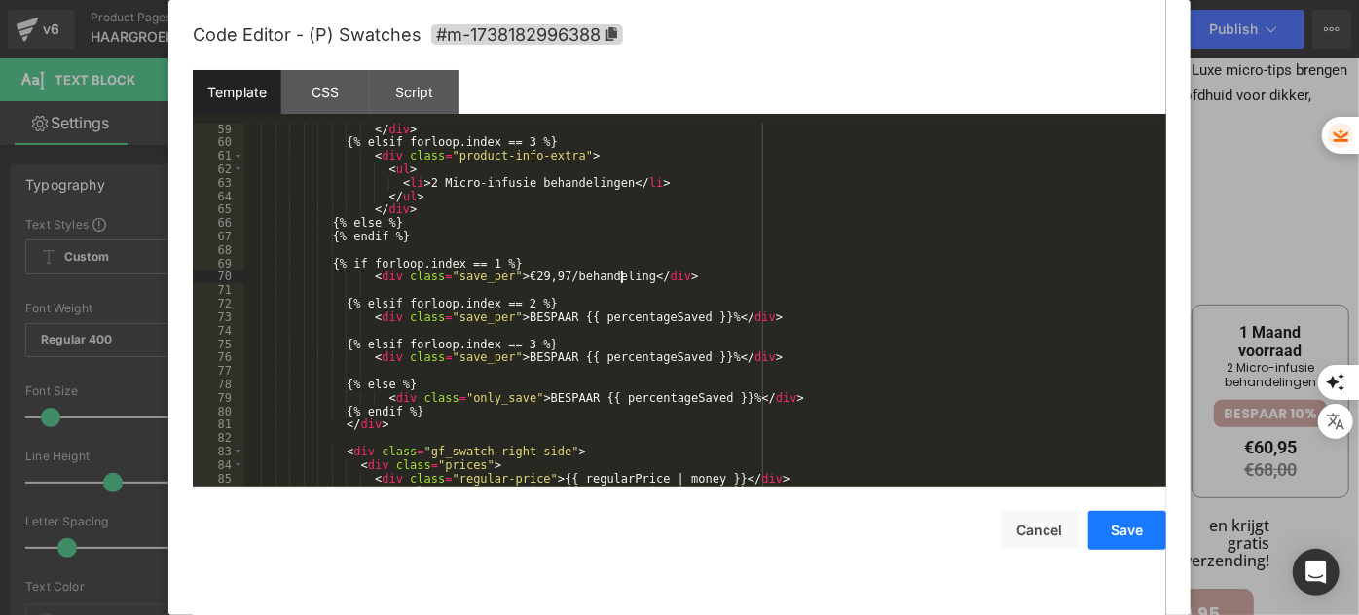
click at [1121, 539] on button "Save" at bounding box center [1127, 530] width 78 height 39
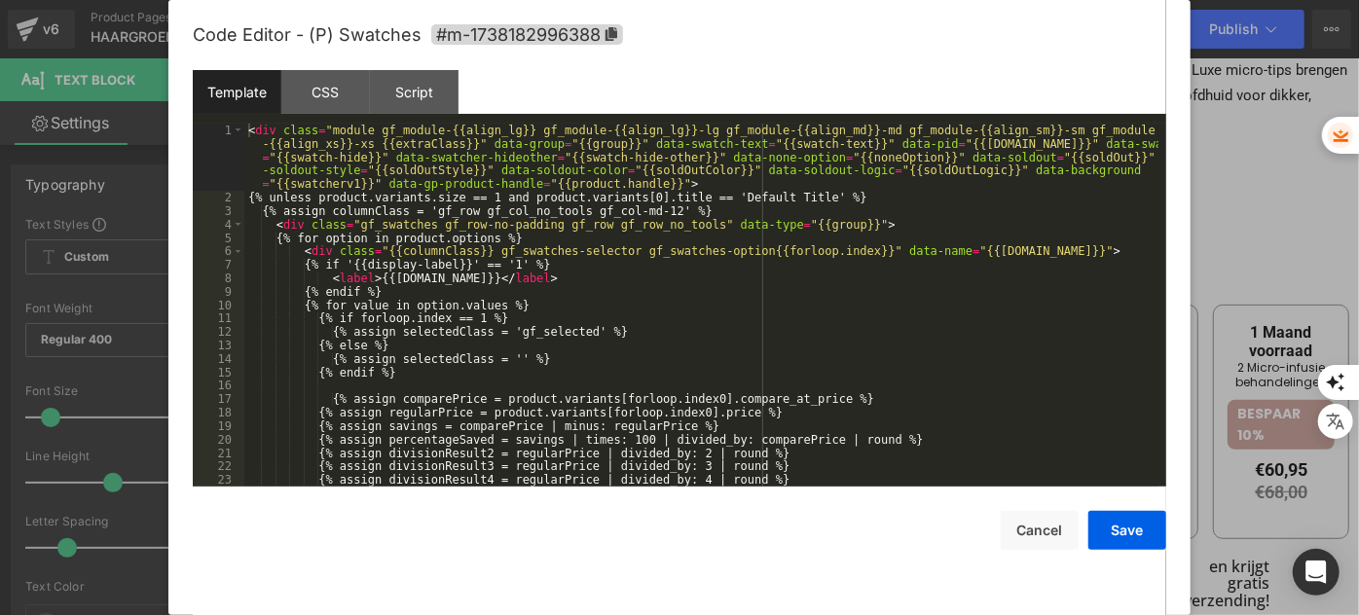
click at [934, 0] on div "You are previewing how the will restyle your page. You can not edit Elements in…" at bounding box center [679, 0] width 1359 height 0
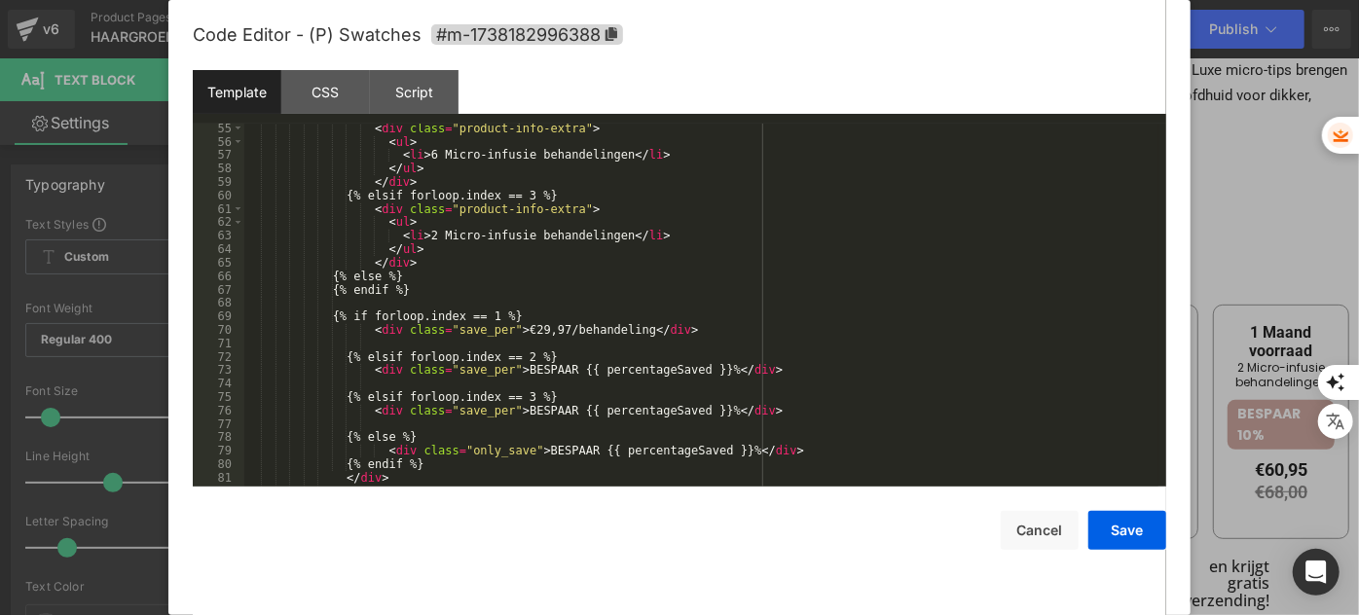
scroll to position [795, 0]
click at [550, 331] on div "< div class = "product-info-extra" > < ul > < li > 6 Micro-infusie behandelinge…" at bounding box center [701, 317] width 914 height 390
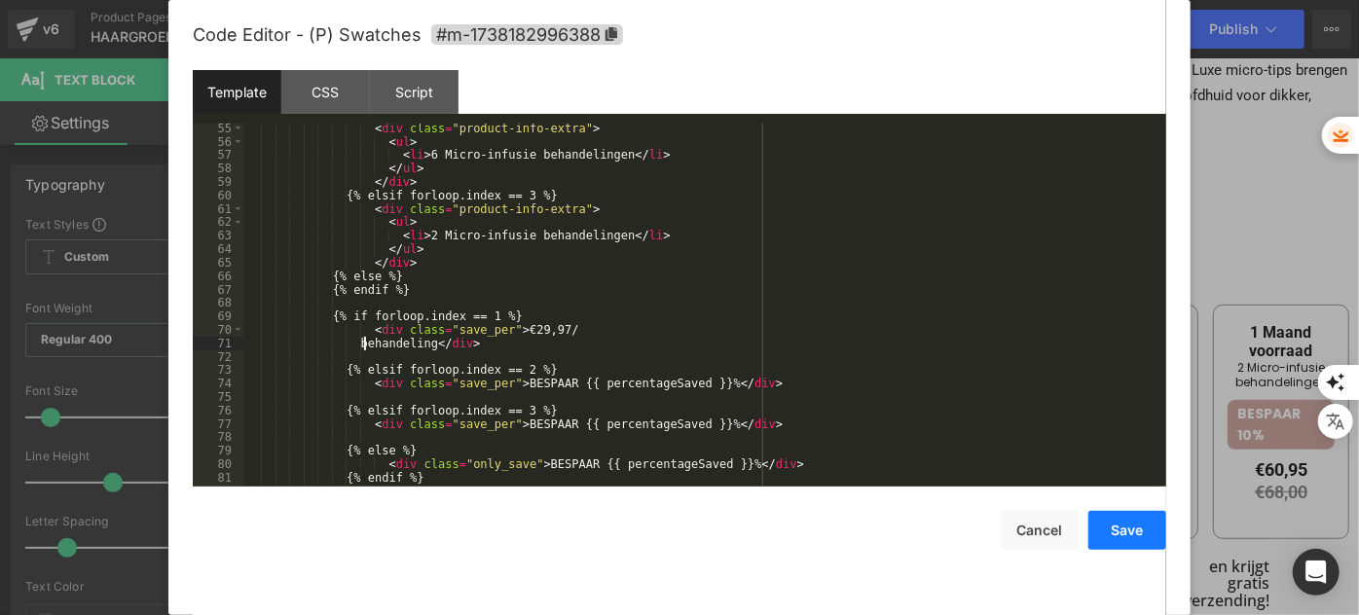
click at [1106, 526] on button "Save" at bounding box center [1127, 530] width 78 height 39
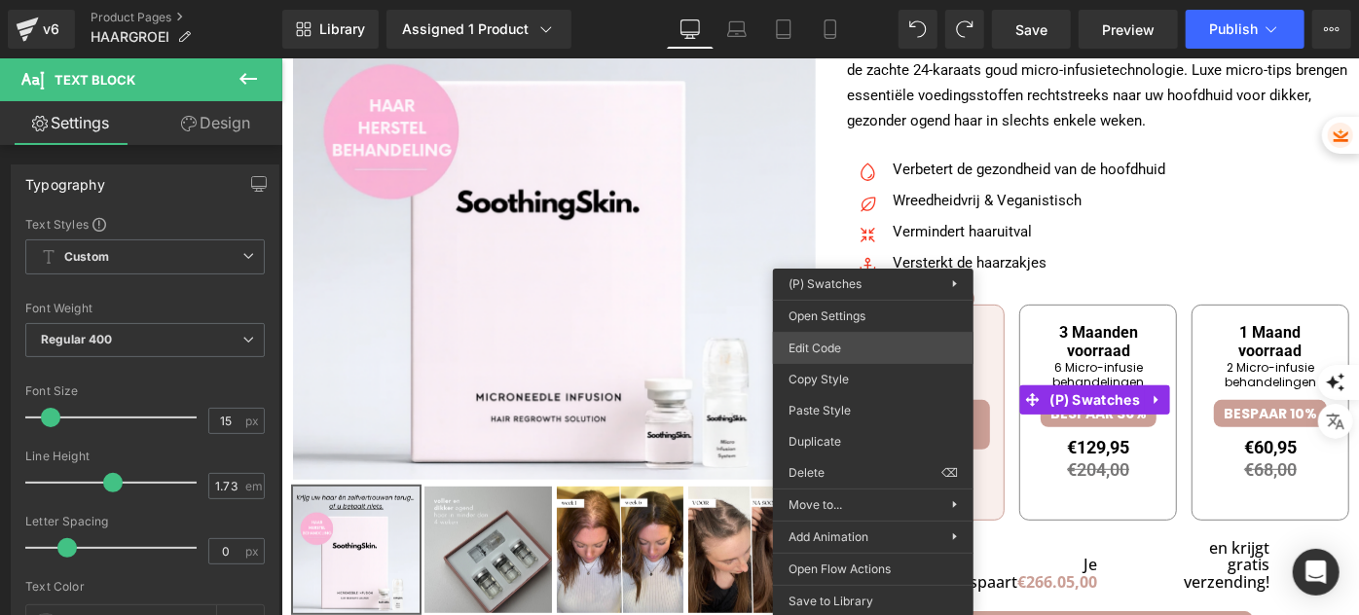
click at [841, 0] on div "You are previewing how the will restyle your page. You can not edit Elements in…" at bounding box center [679, 0] width 1359 height 0
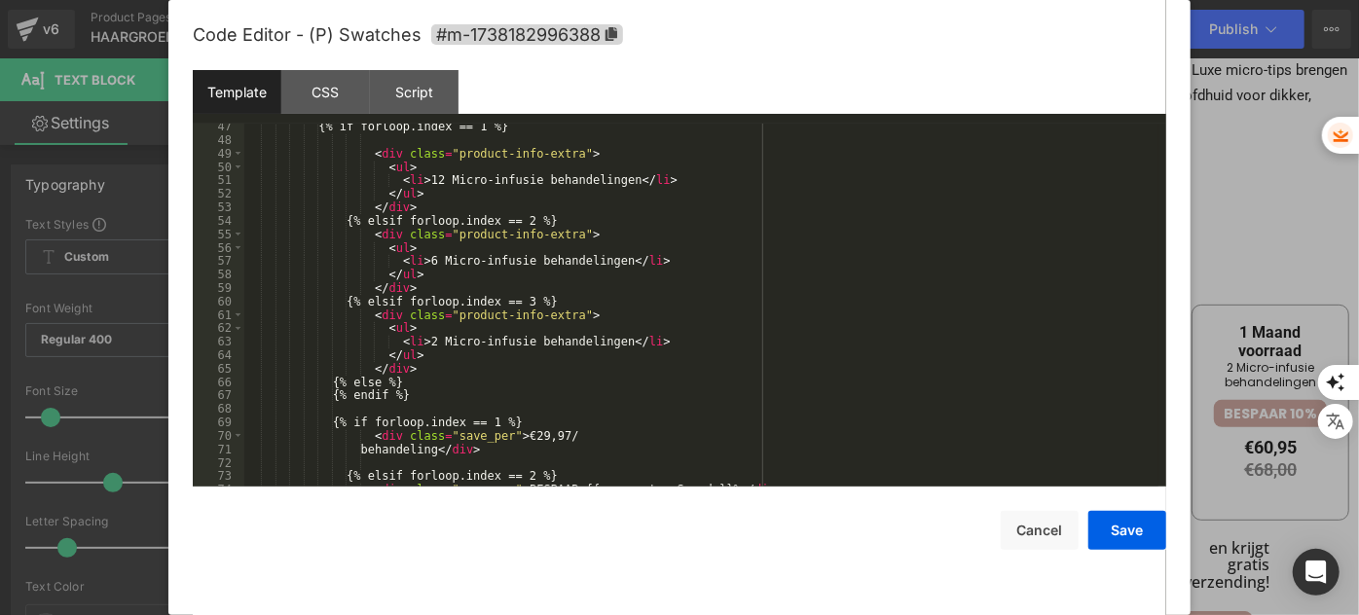
scroll to position [636, 0]
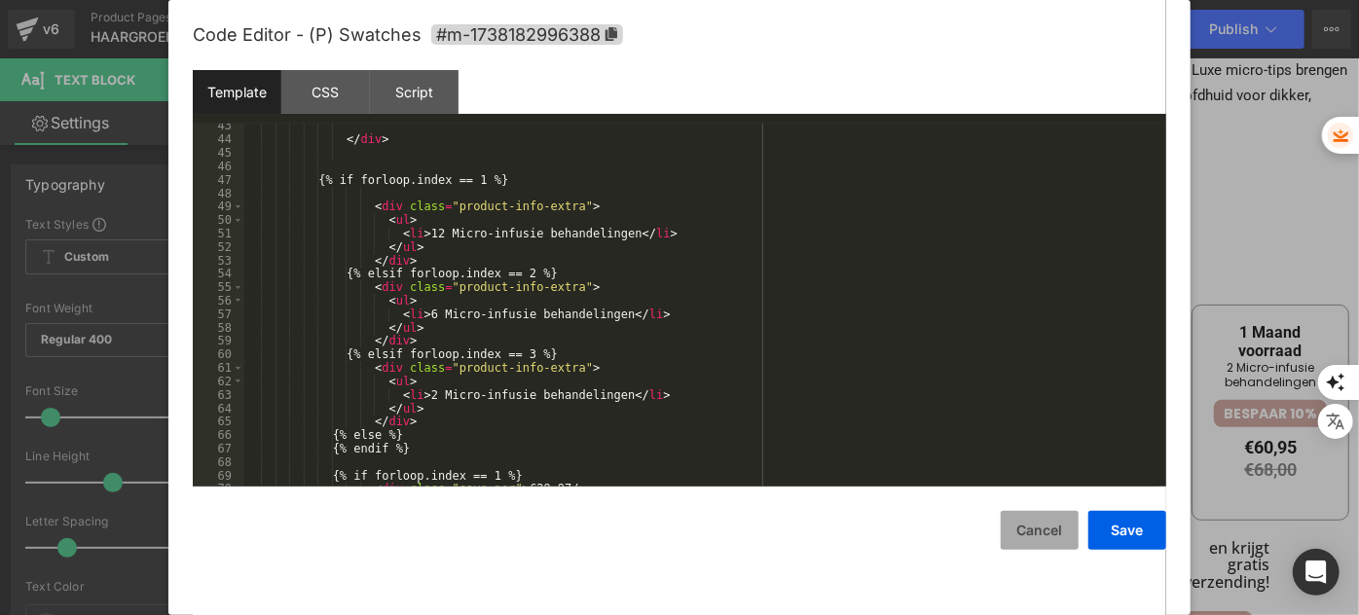
click at [1038, 541] on button "Cancel" at bounding box center [1040, 530] width 78 height 39
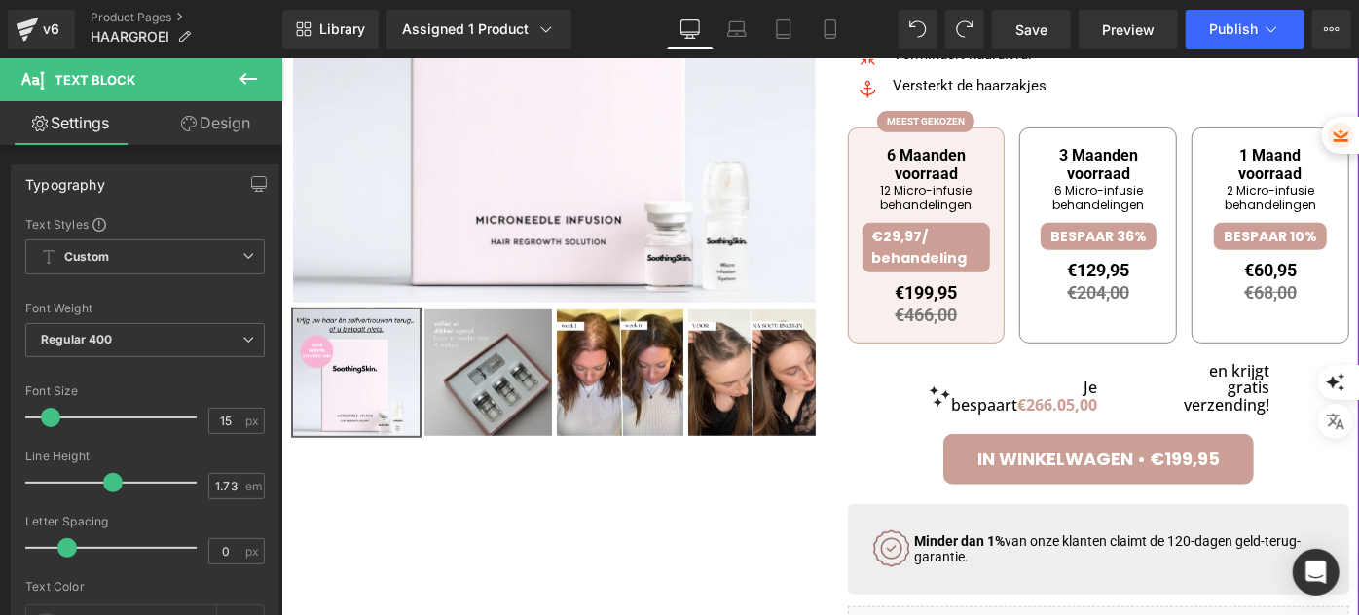
scroll to position [381, 0]
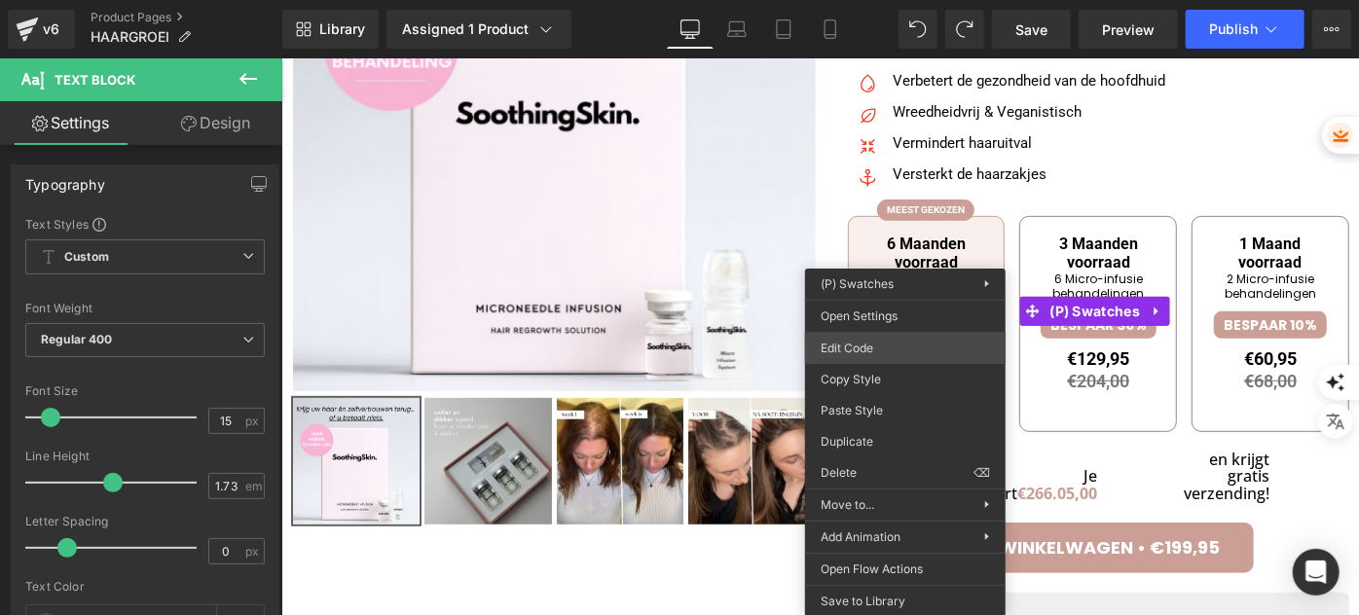
click at [880, 0] on div "You are previewing how the will restyle your page. You can not edit Elements in…" at bounding box center [679, 0] width 1359 height 0
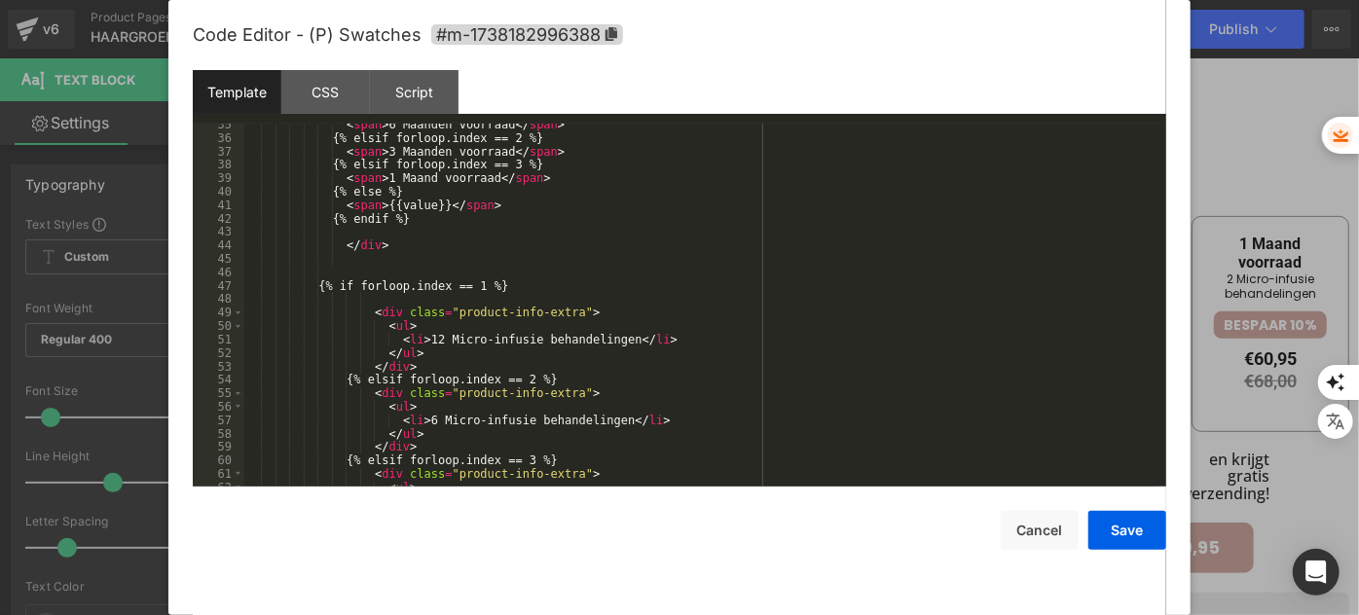
scroll to position [636, 0]
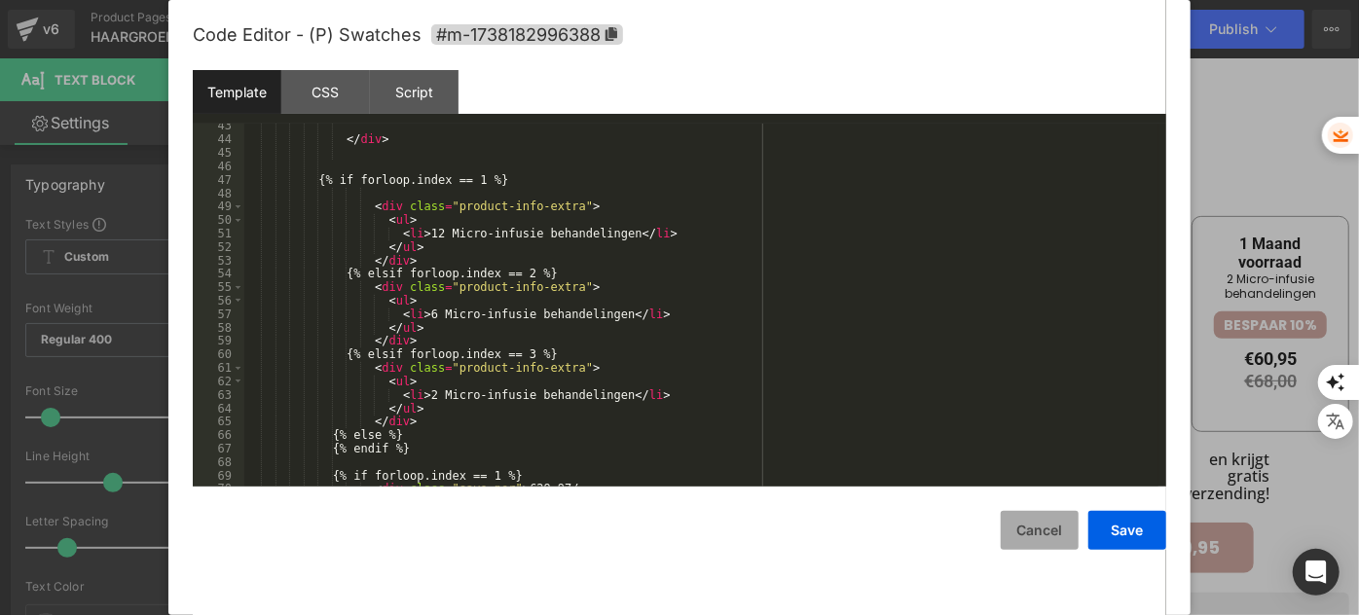
click at [1049, 531] on button "Cancel" at bounding box center [1040, 530] width 78 height 39
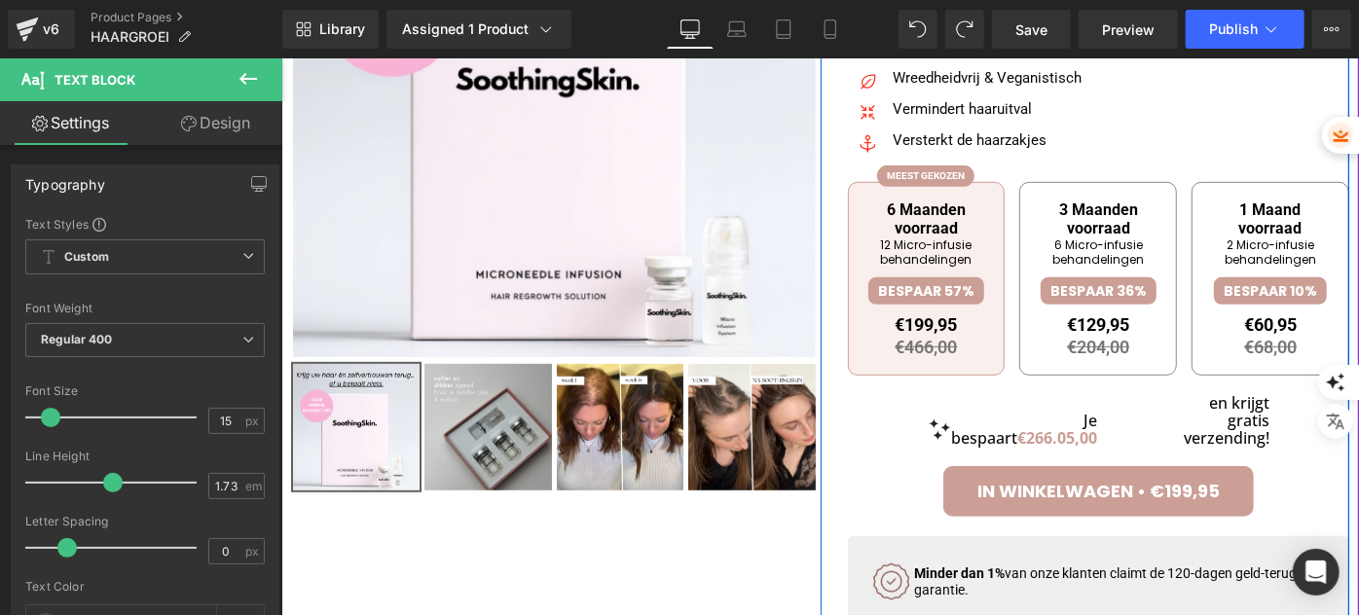
scroll to position [469, 0]
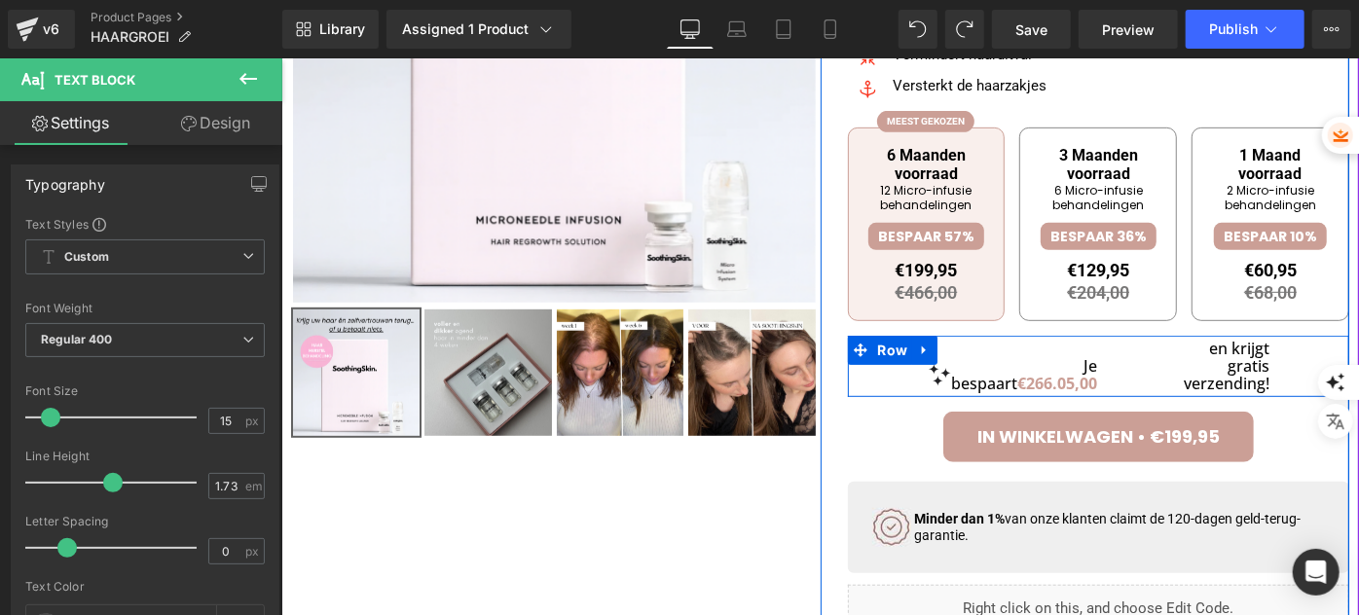
click at [1061, 366] on div "Je bespaart €266.05,00 Heading en krijgt gratis verzending! Heading" at bounding box center [1098, 365] width 502 height 61
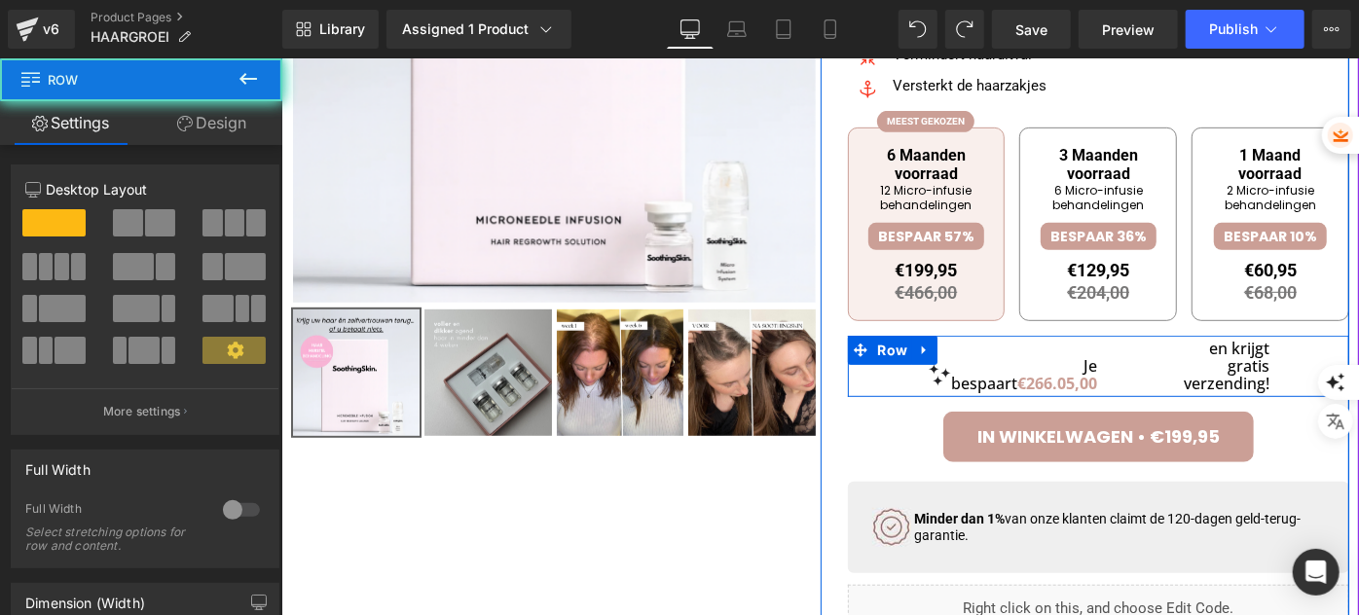
click at [1135, 363] on div "Je bespaart €266.05,00 Heading en krijgt gratis verzending! Heading" at bounding box center [1098, 365] width 502 height 61
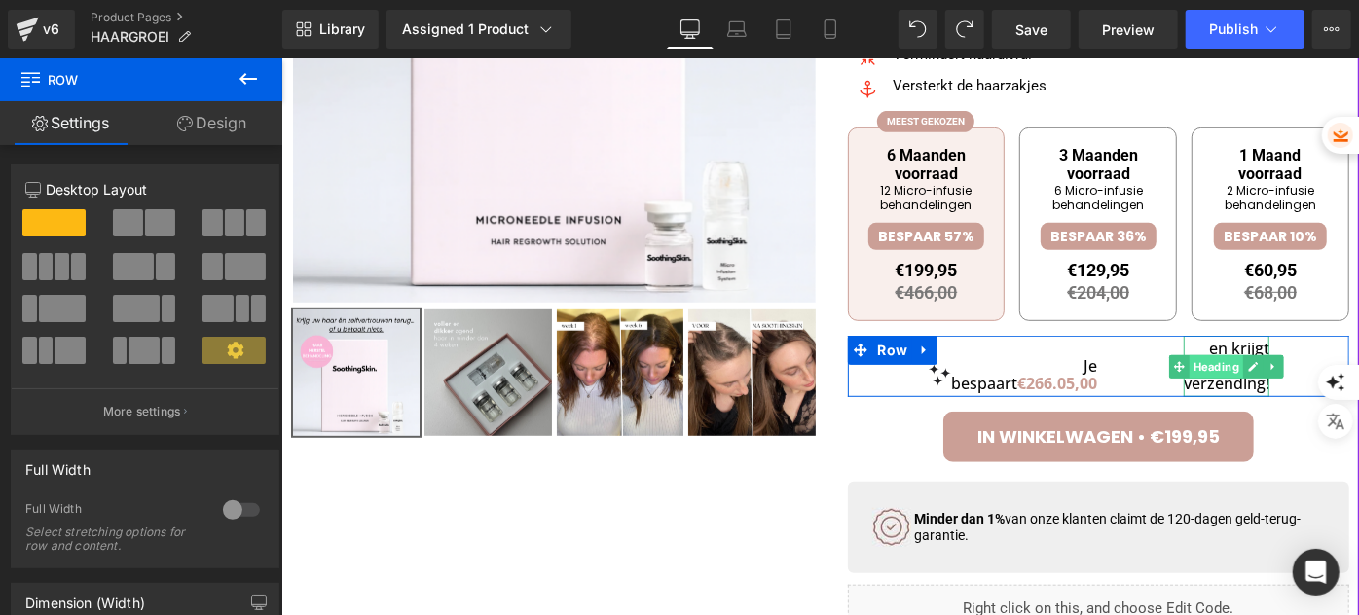
click at [1191, 366] on span "Heading" at bounding box center [1215, 365] width 54 height 23
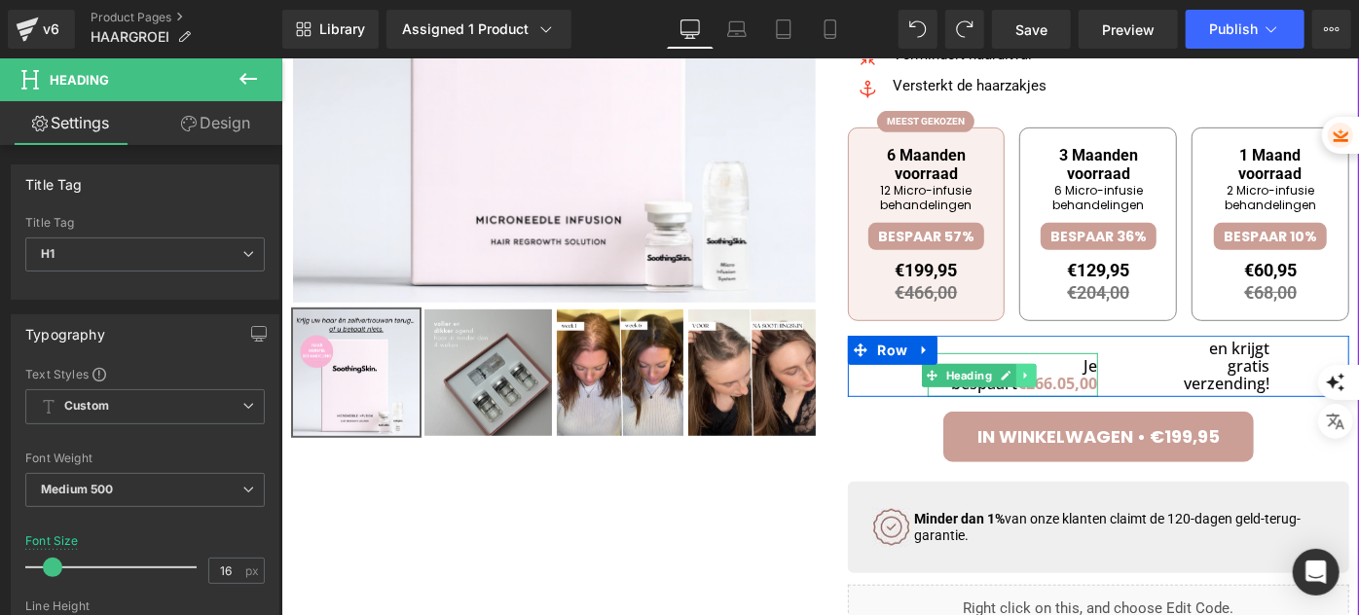
click at [1031, 378] on link at bounding box center [1025, 374] width 20 height 23
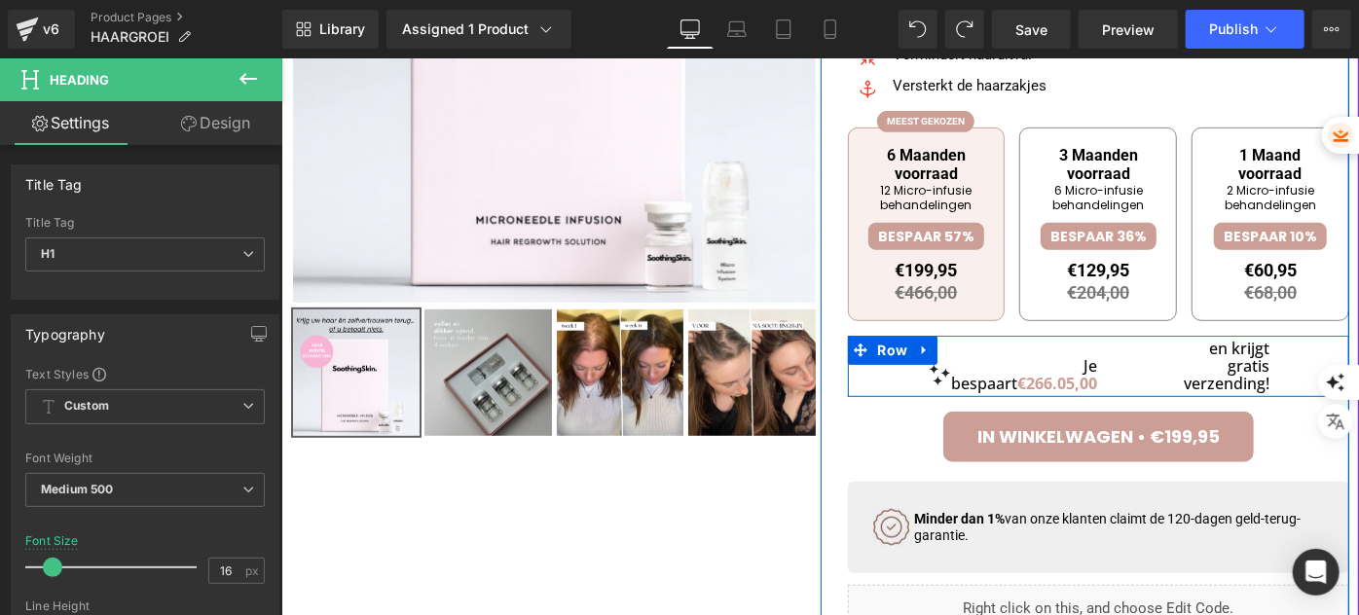
click at [1081, 383] on div "Je bespaart €266.05,00 Heading en krijgt gratis verzending! Heading" at bounding box center [1098, 365] width 502 height 61
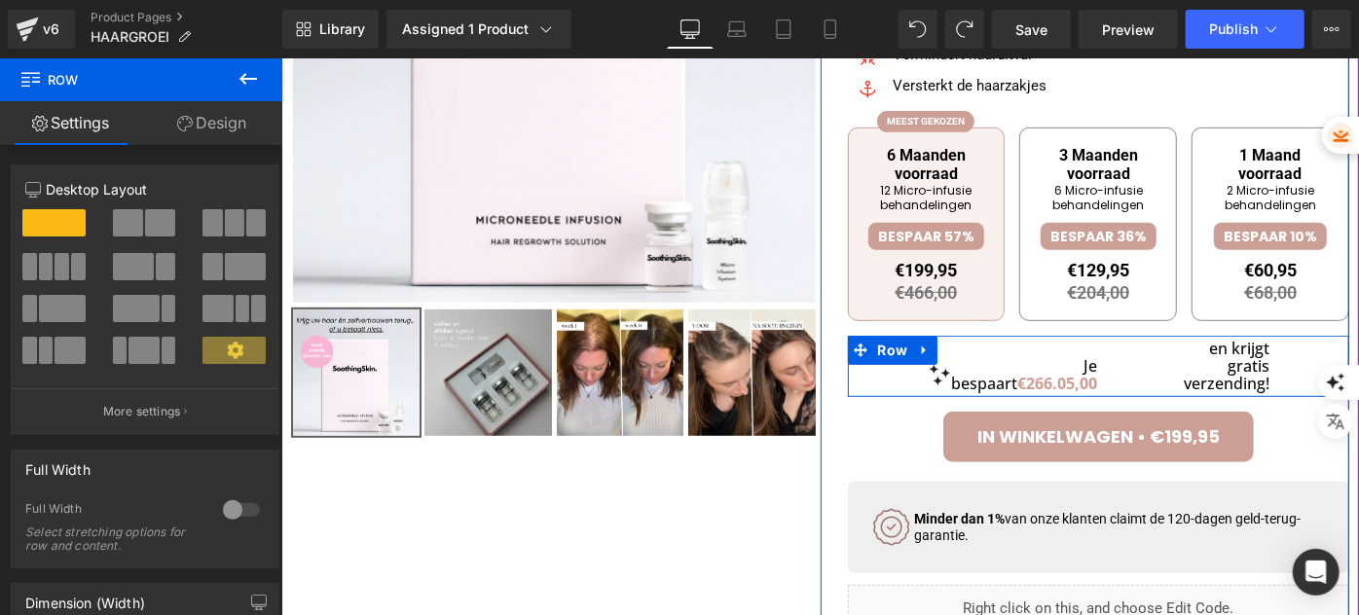
click at [1105, 375] on div "Je bespaart €266.05,00 Heading en krijgt gratis verzending! Heading" at bounding box center [1098, 365] width 502 height 61
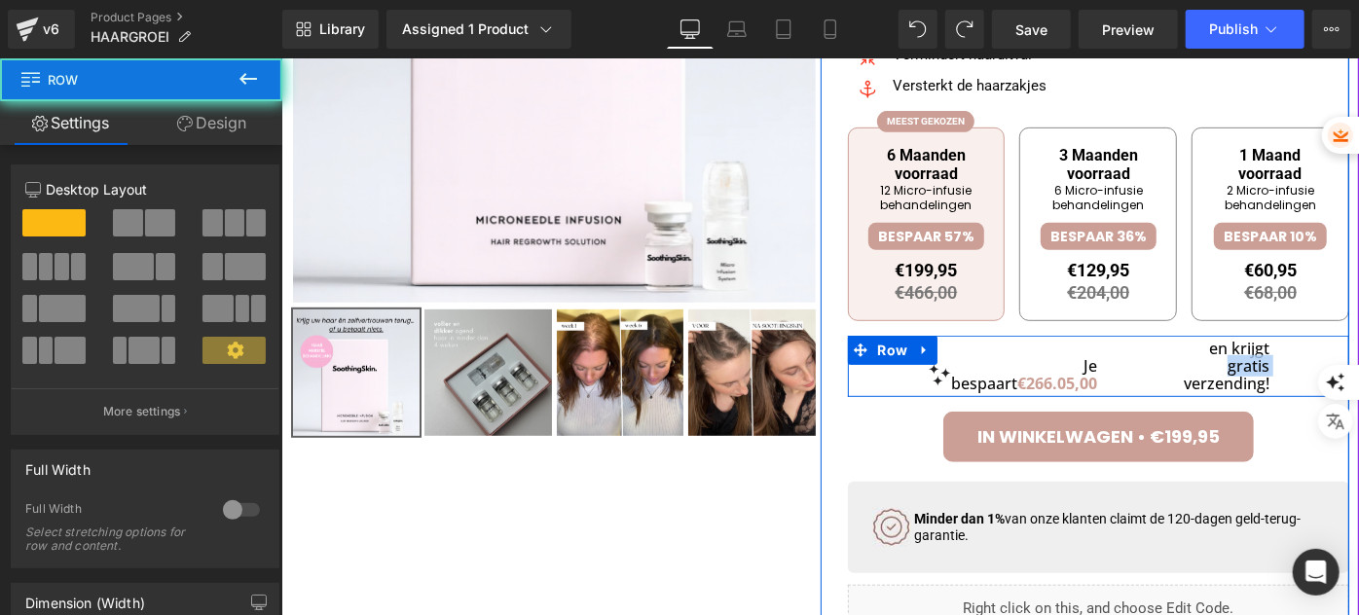
click at [1105, 375] on div "Je bespaart €266.05,00 Heading en krijgt gratis verzending! Heading" at bounding box center [1098, 365] width 502 height 61
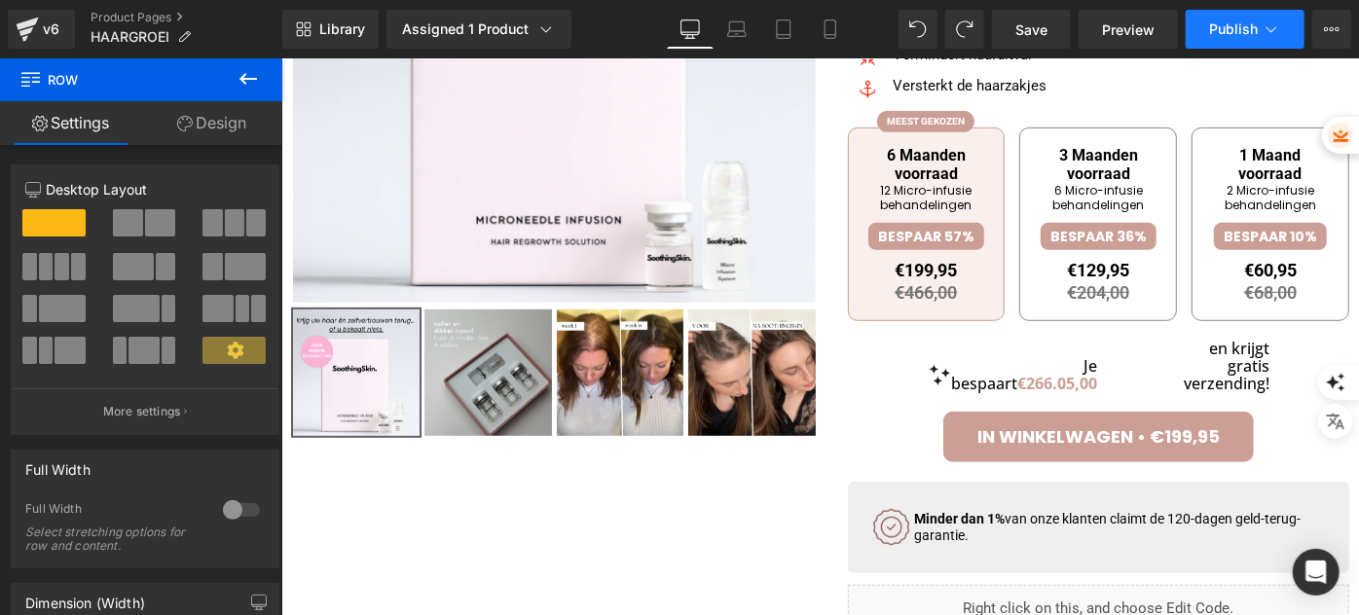
click at [1209, 28] on button "Publish" at bounding box center [1244, 29] width 119 height 39
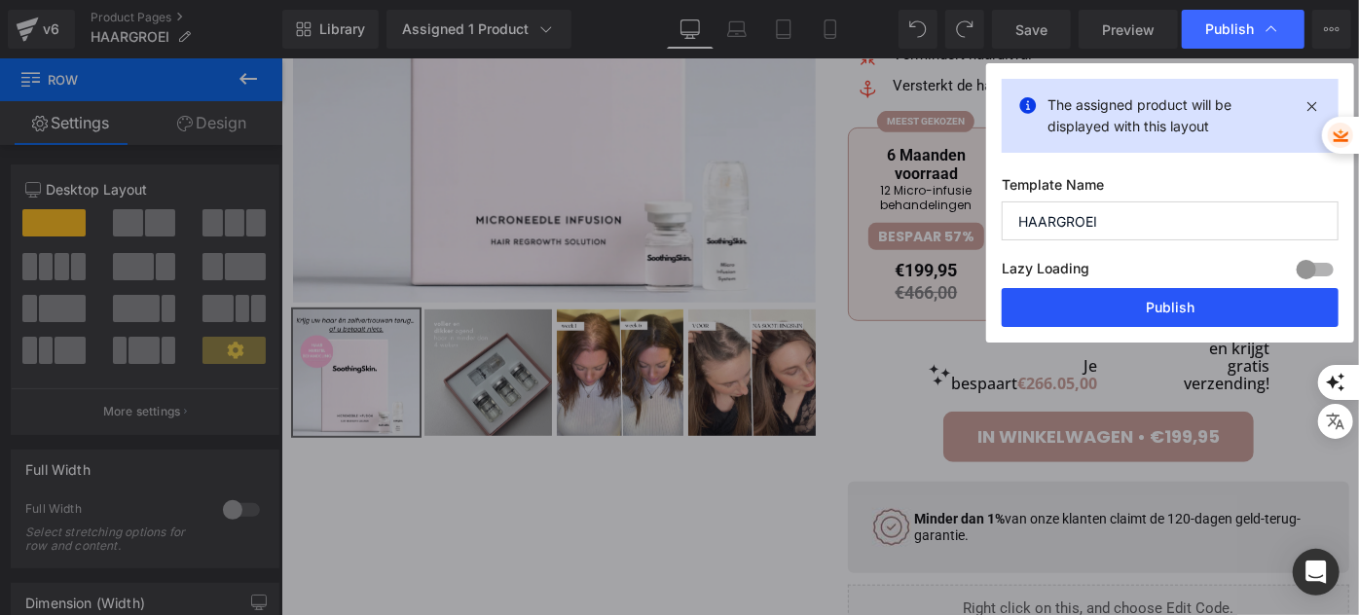
click at [1083, 321] on button "Publish" at bounding box center [1170, 307] width 337 height 39
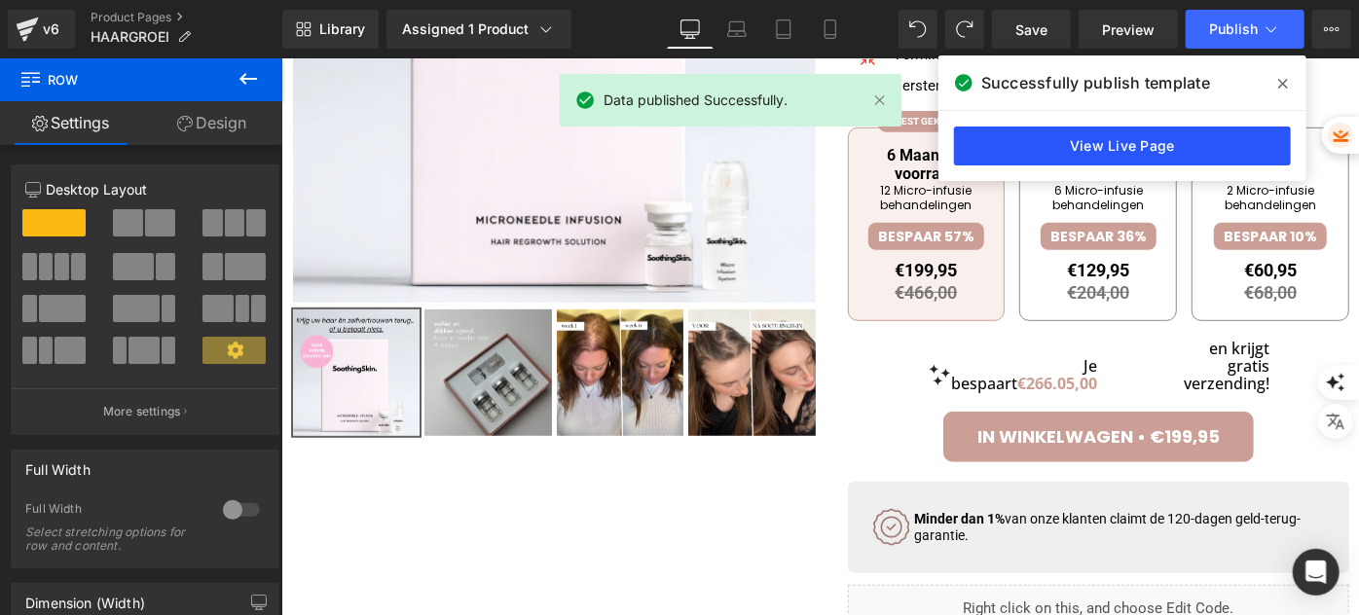
click at [1090, 151] on link "View Live Page" at bounding box center [1122, 146] width 337 height 39
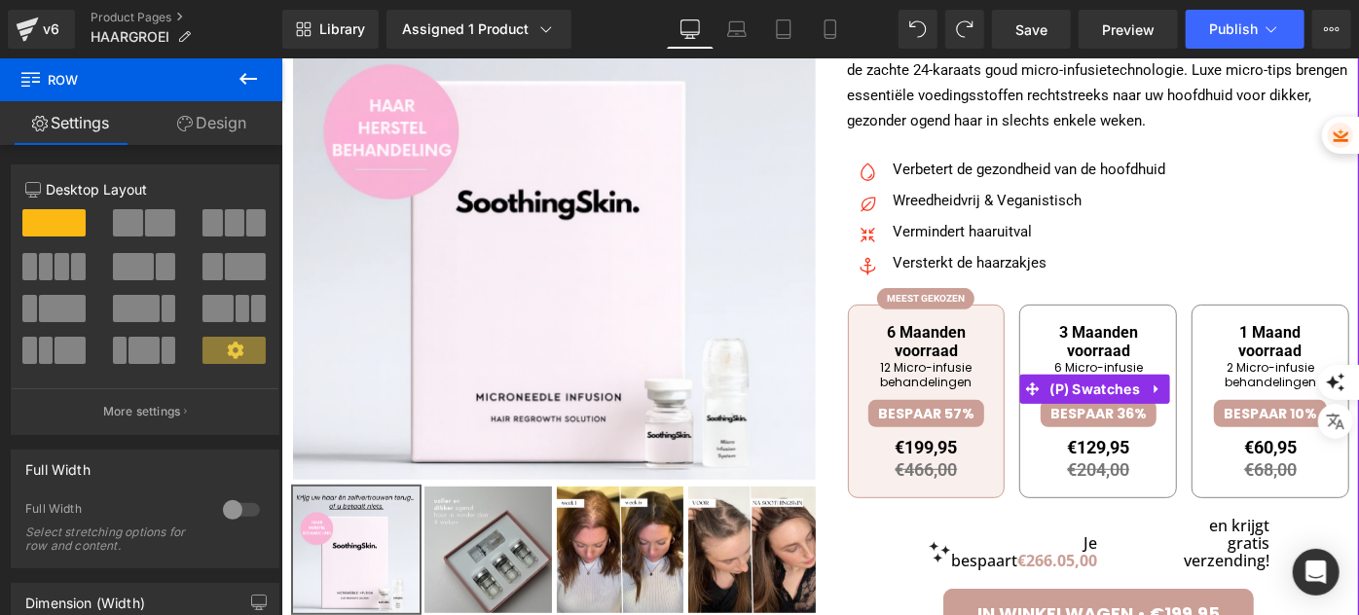
scroll to position [381, 0]
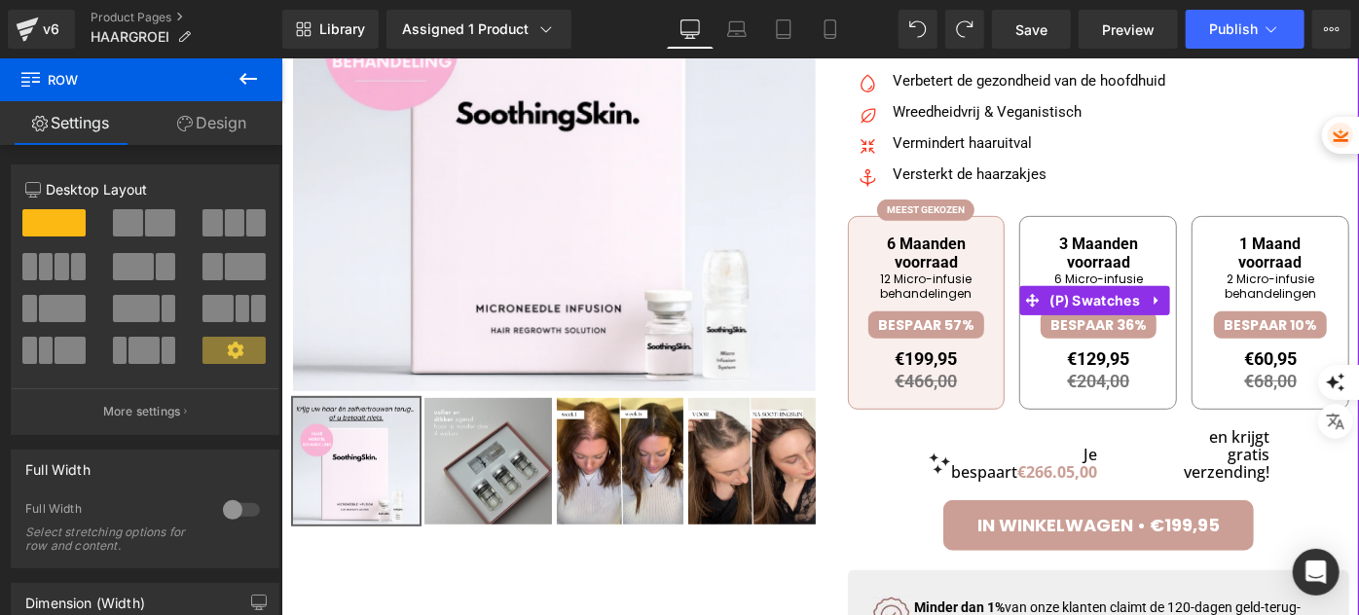
click at [1040, 263] on span "3 Maanden voorraad" at bounding box center [1097, 252] width 128 height 37
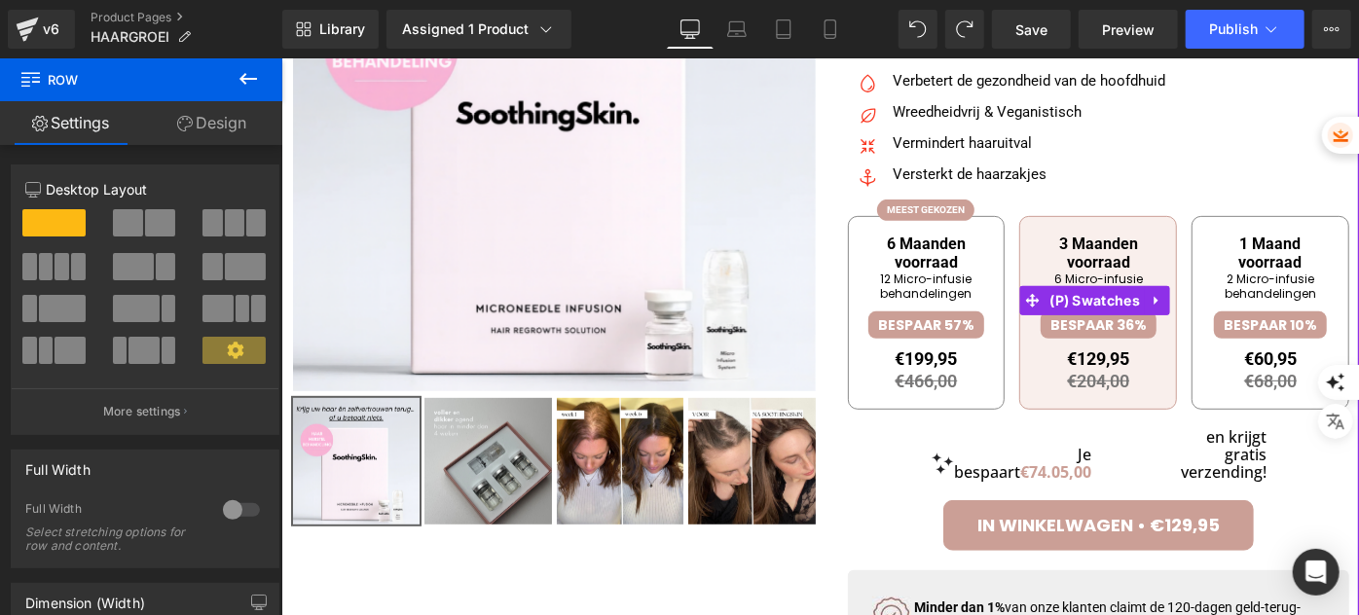
click at [919, 273] on li "12 Micro-infusie behandelingen" at bounding box center [925, 286] width 128 height 30
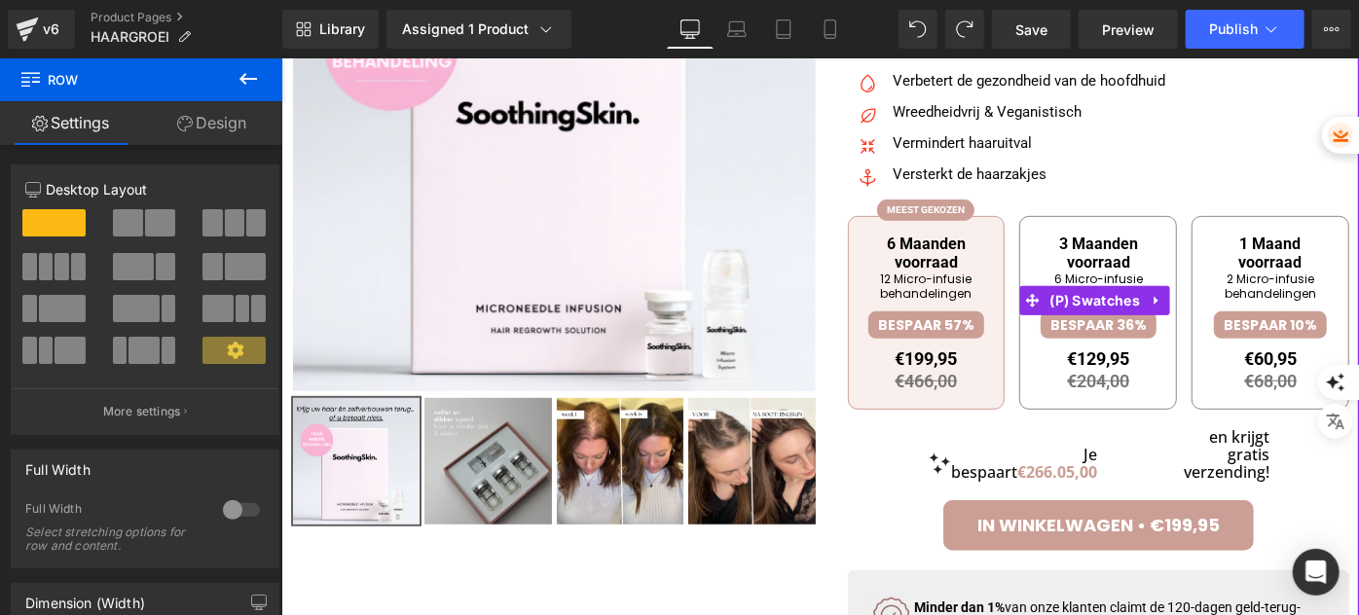
scroll to position [203, 0]
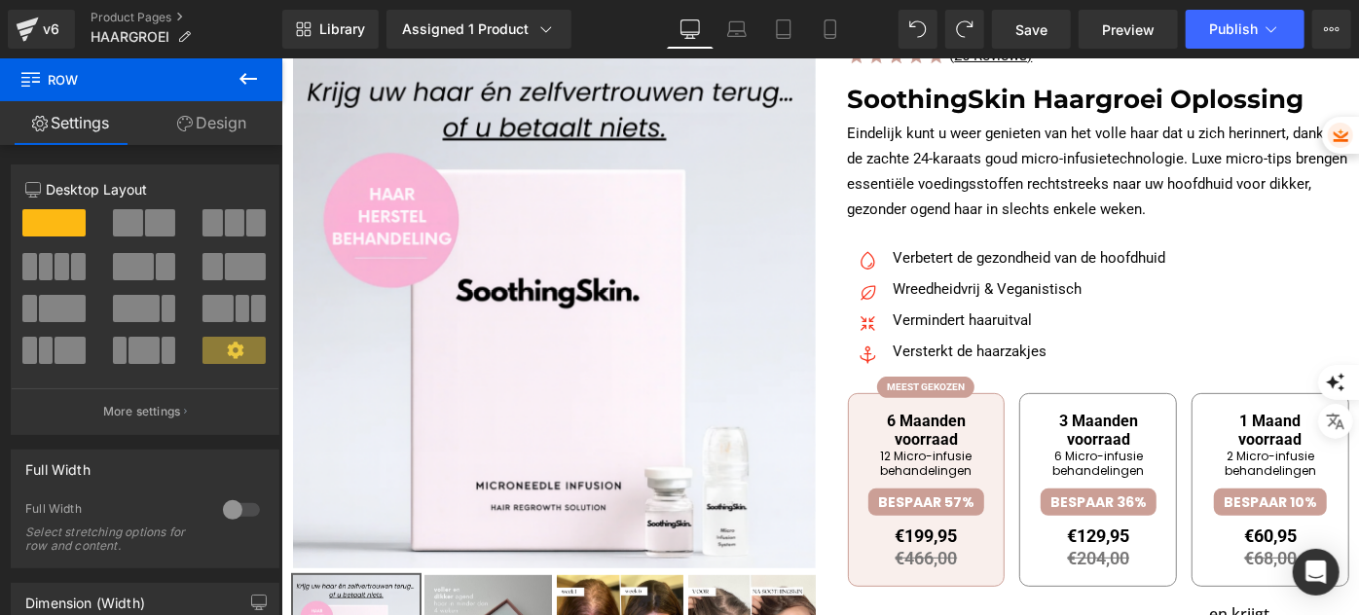
click at [262, 77] on button at bounding box center [248, 79] width 68 height 43
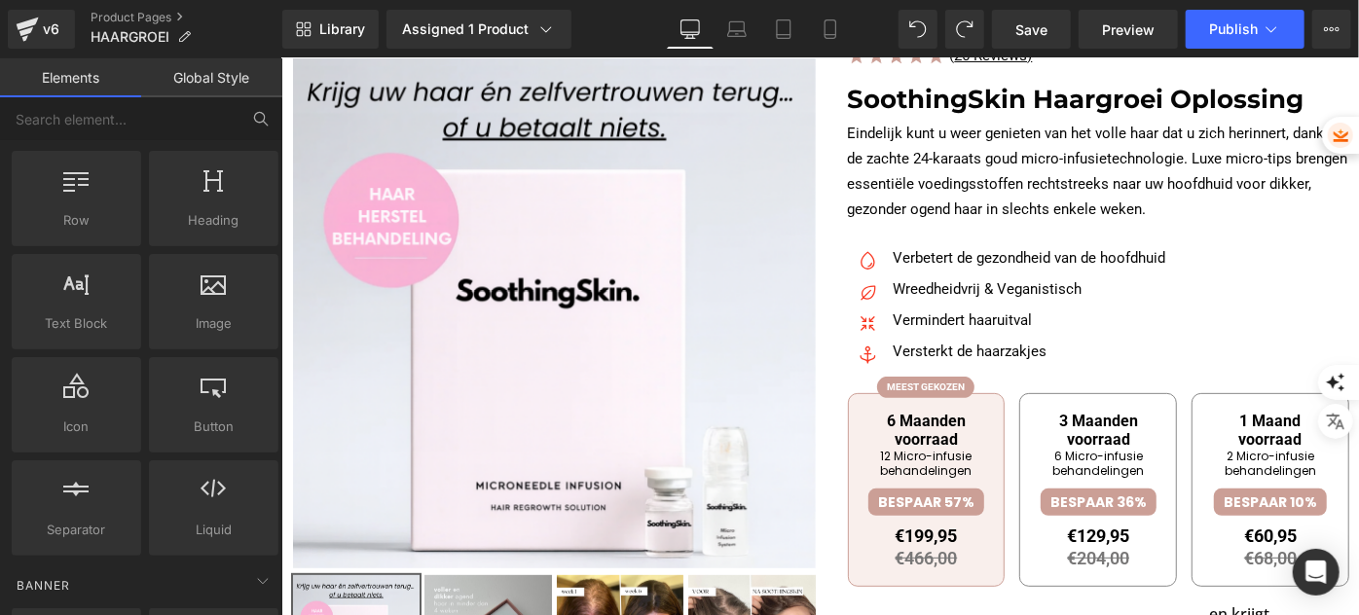
scroll to position [0, 0]
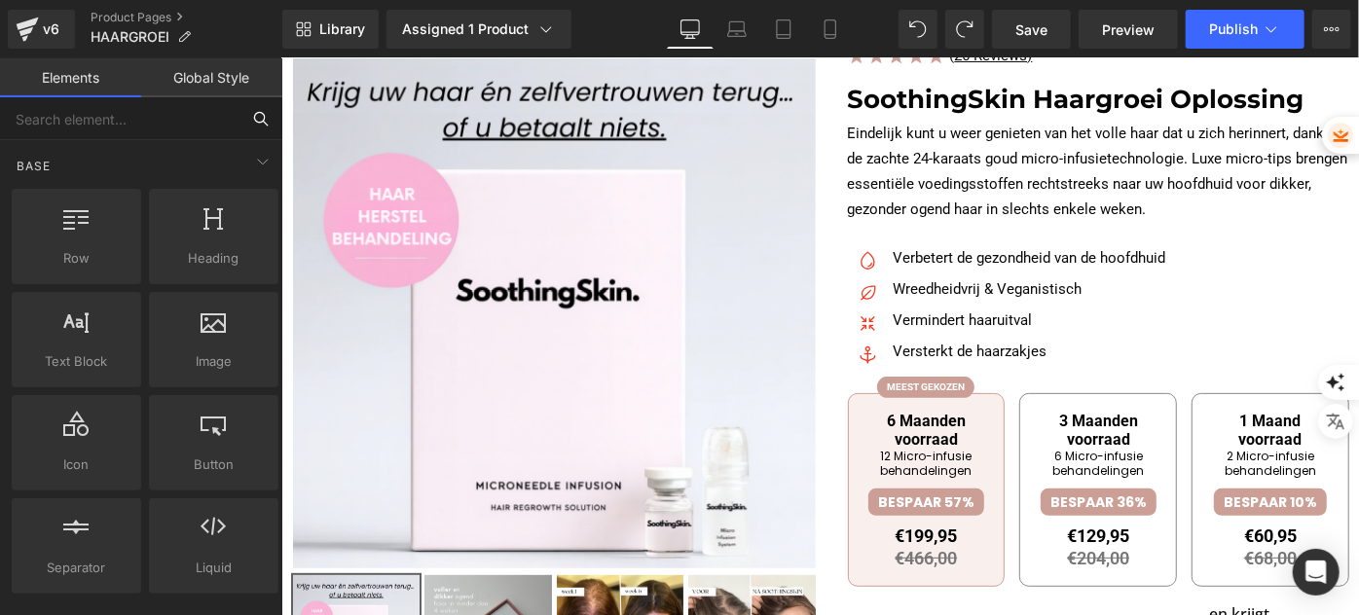
click at [114, 121] on input "text" at bounding box center [119, 118] width 239 height 43
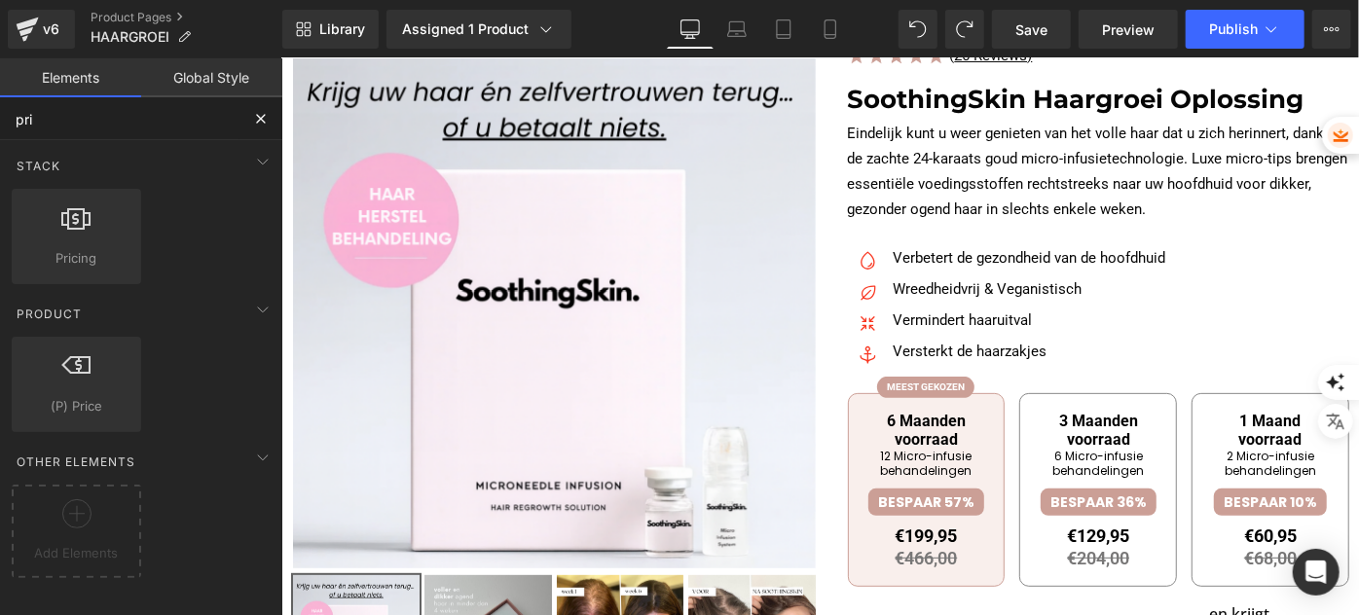
type input "pric"
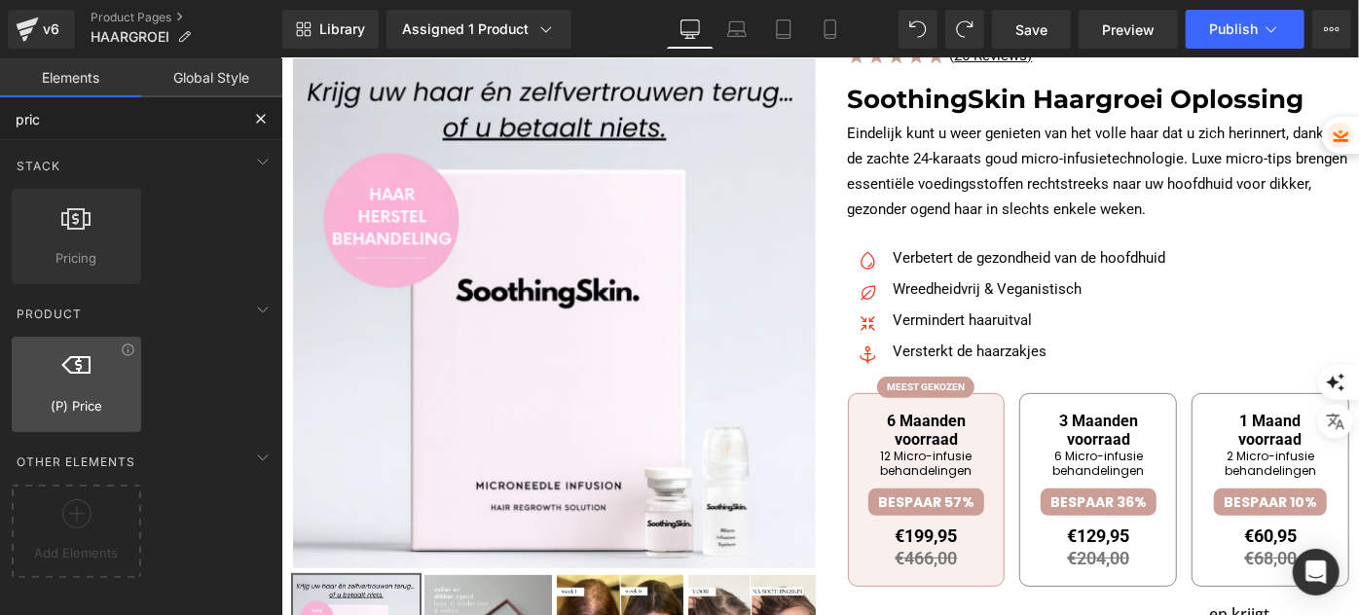
click at [81, 383] on div at bounding box center [77, 374] width 118 height 44
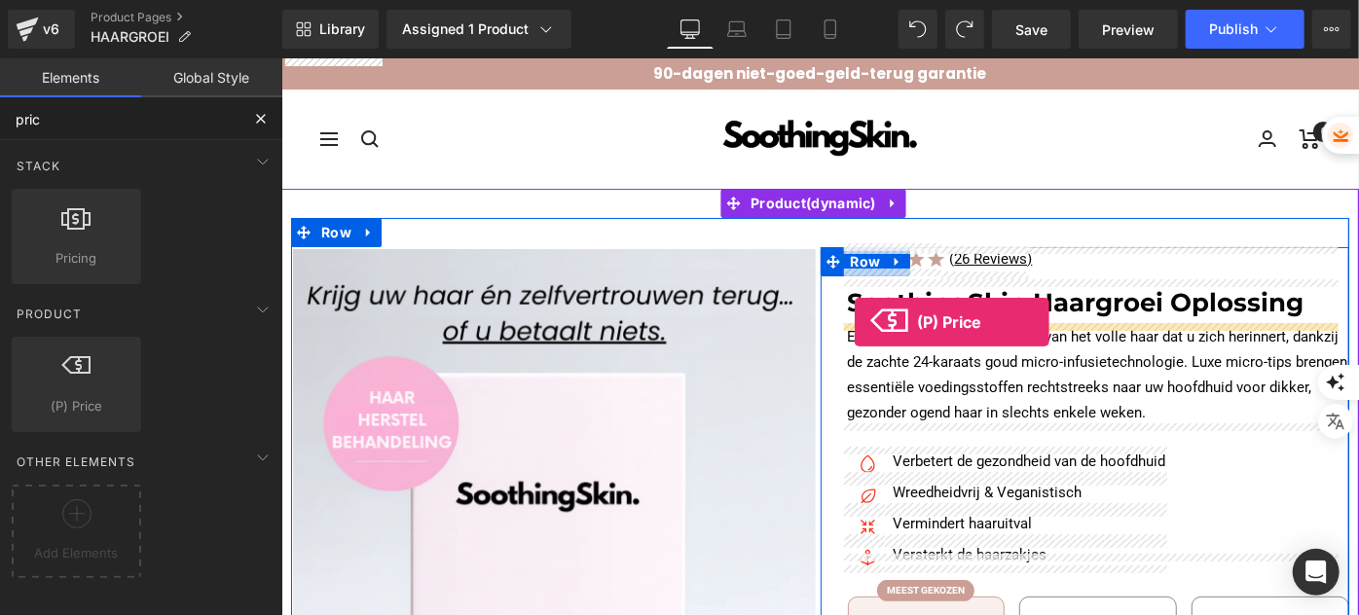
drag, startPoint x: 370, startPoint y: 430, endPoint x: 852, endPoint y: 321, distance: 494.0
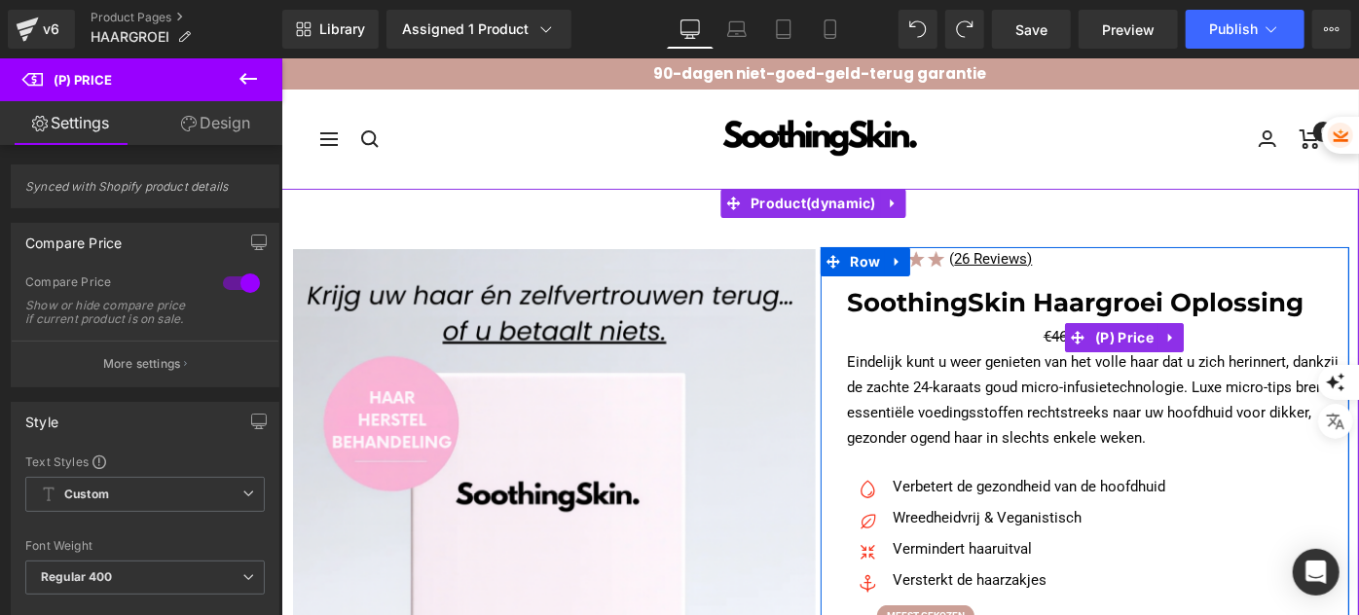
click at [1009, 335] on div "€466.00 €199.95" at bounding box center [1098, 336] width 502 height 25
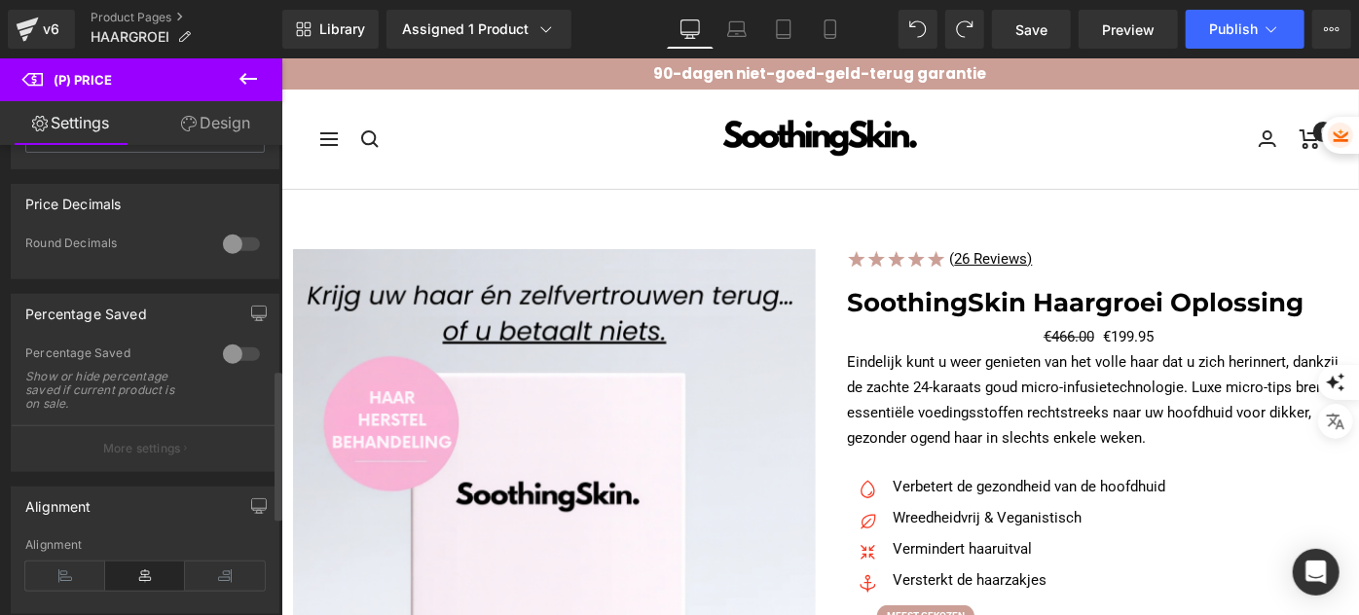
scroll to position [796, 0]
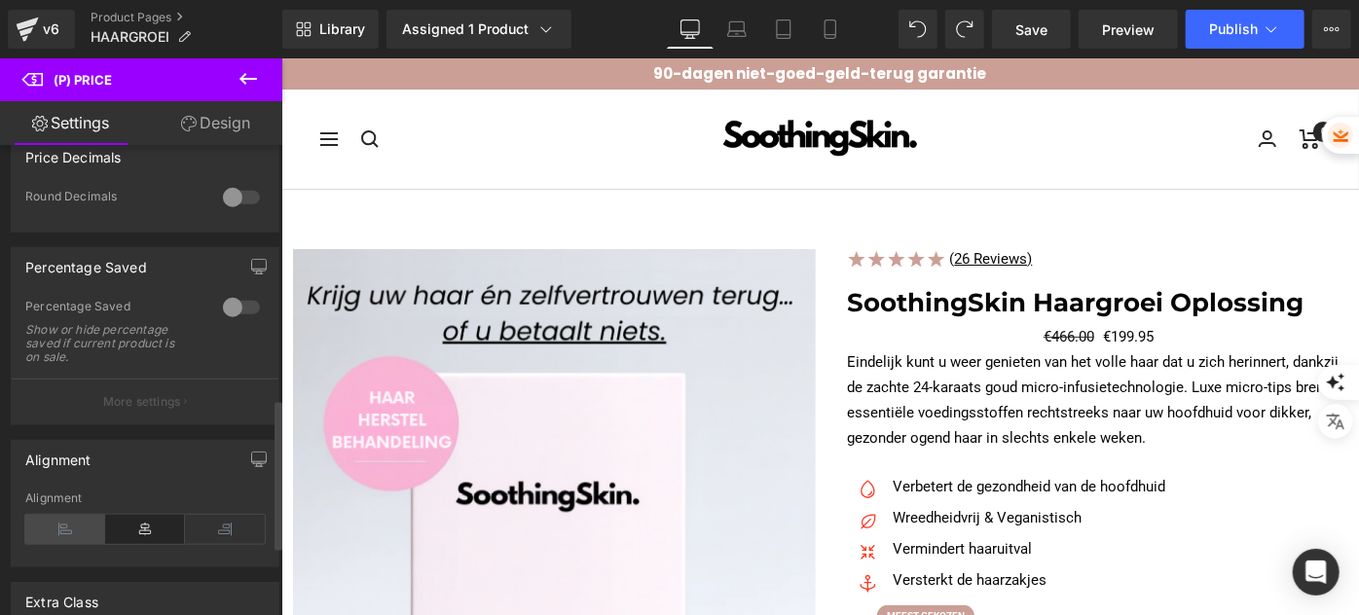
click at [66, 541] on icon at bounding box center [65, 529] width 80 height 29
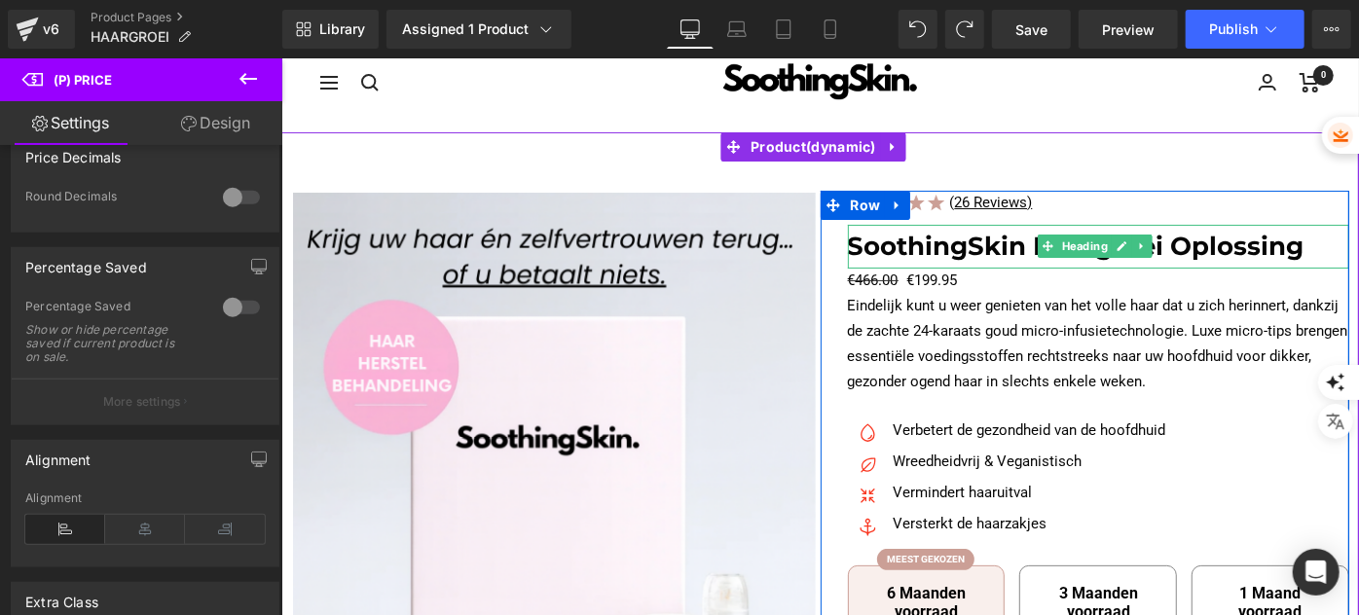
scroll to position [88, 0]
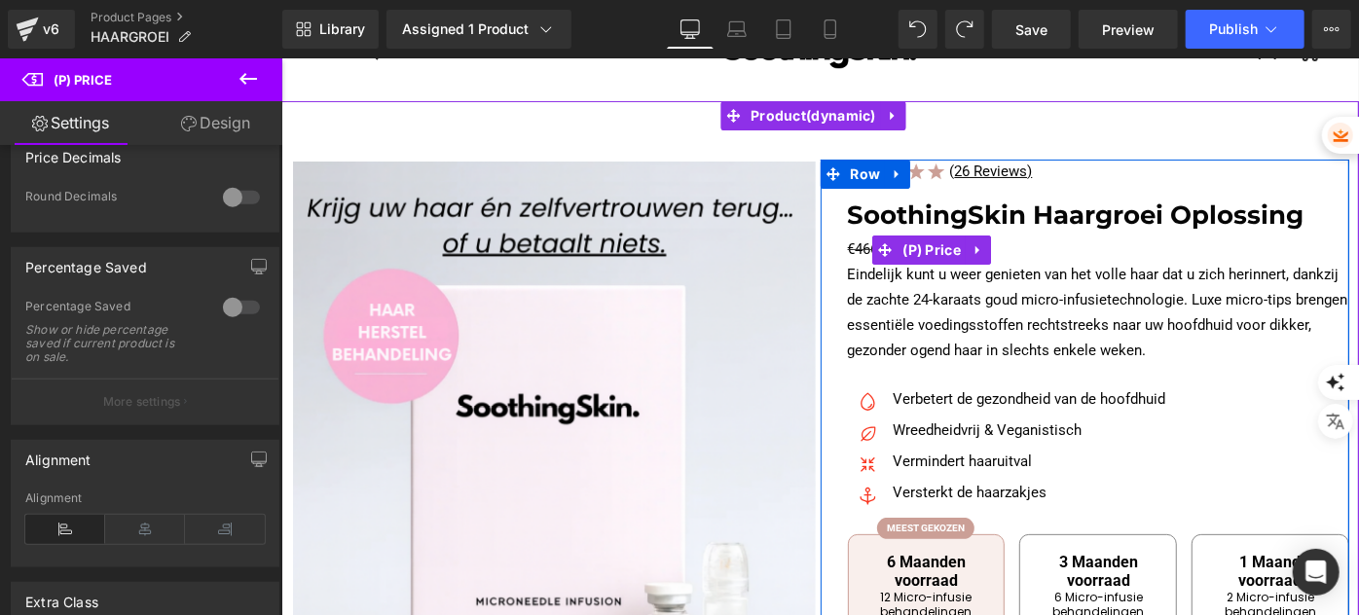
click at [849, 247] on span "€466.00" at bounding box center [872, 248] width 51 height 18
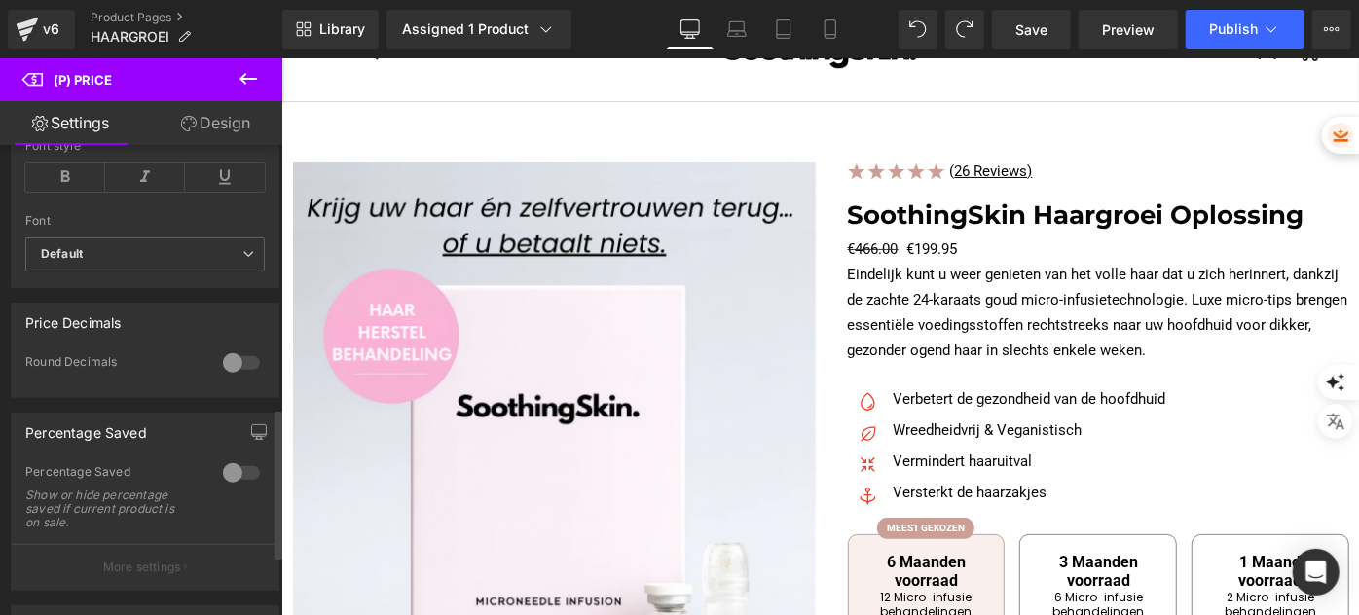
scroll to position [619, 0]
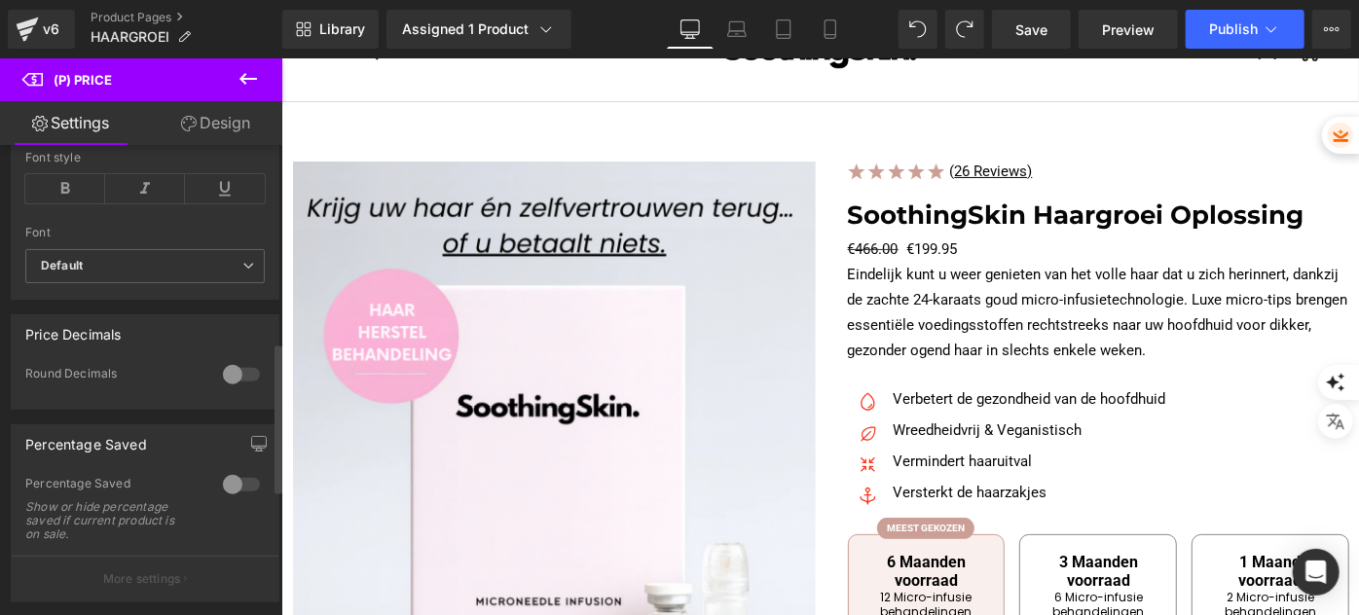
click at [219, 490] on div at bounding box center [241, 484] width 47 height 31
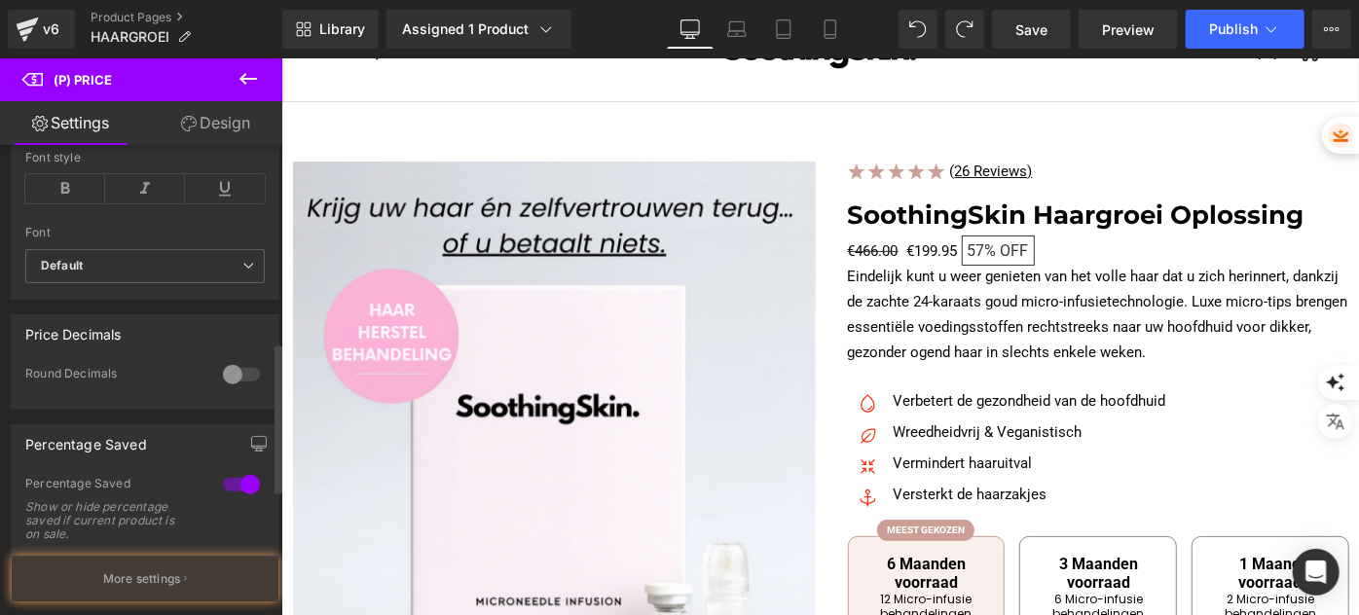
click at [219, 490] on div at bounding box center [241, 484] width 47 height 31
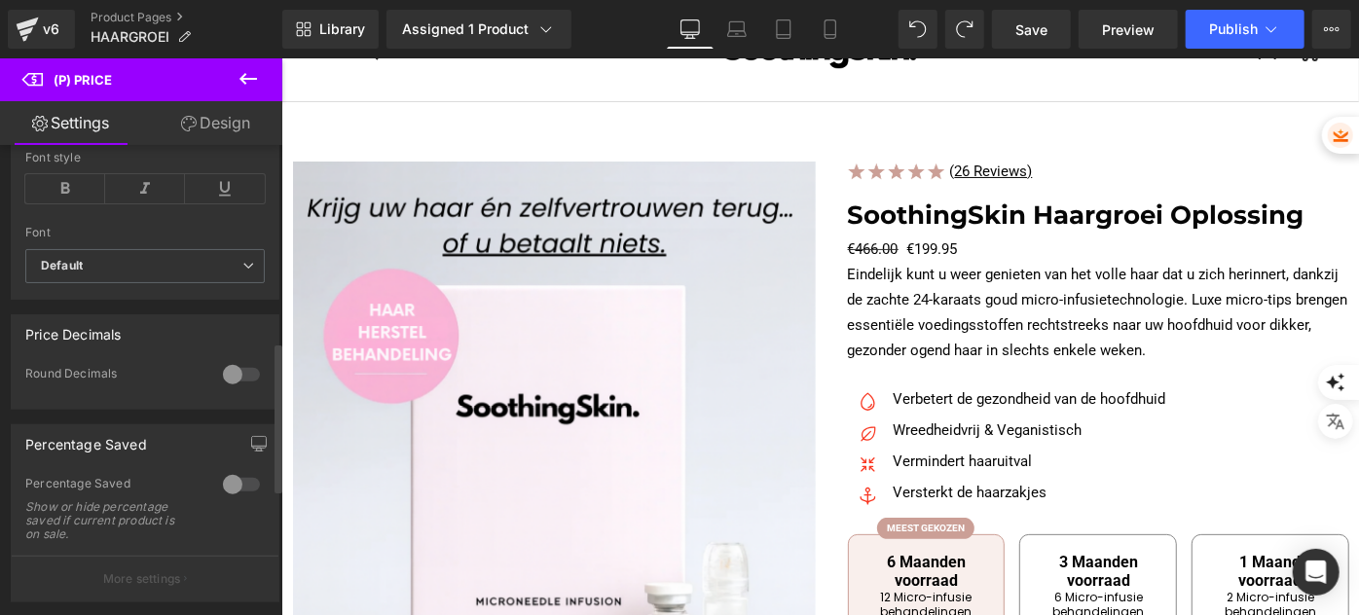
scroll to position [530, 0]
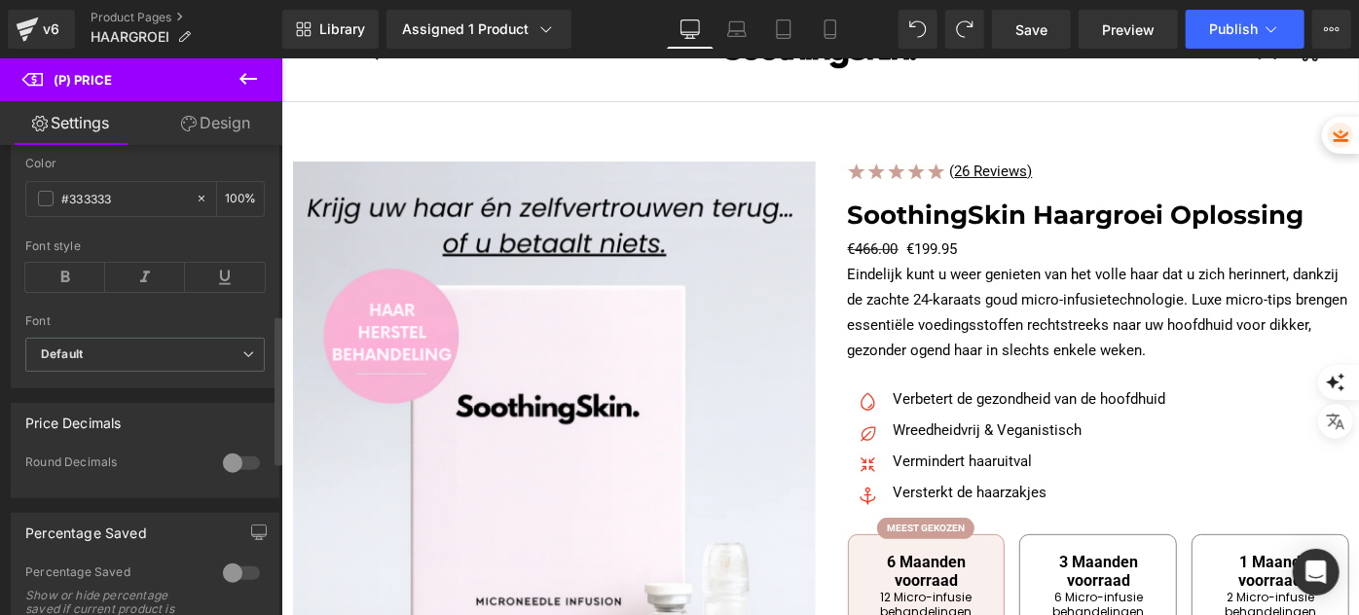
click at [220, 474] on div at bounding box center [241, 463] width 47 height 31
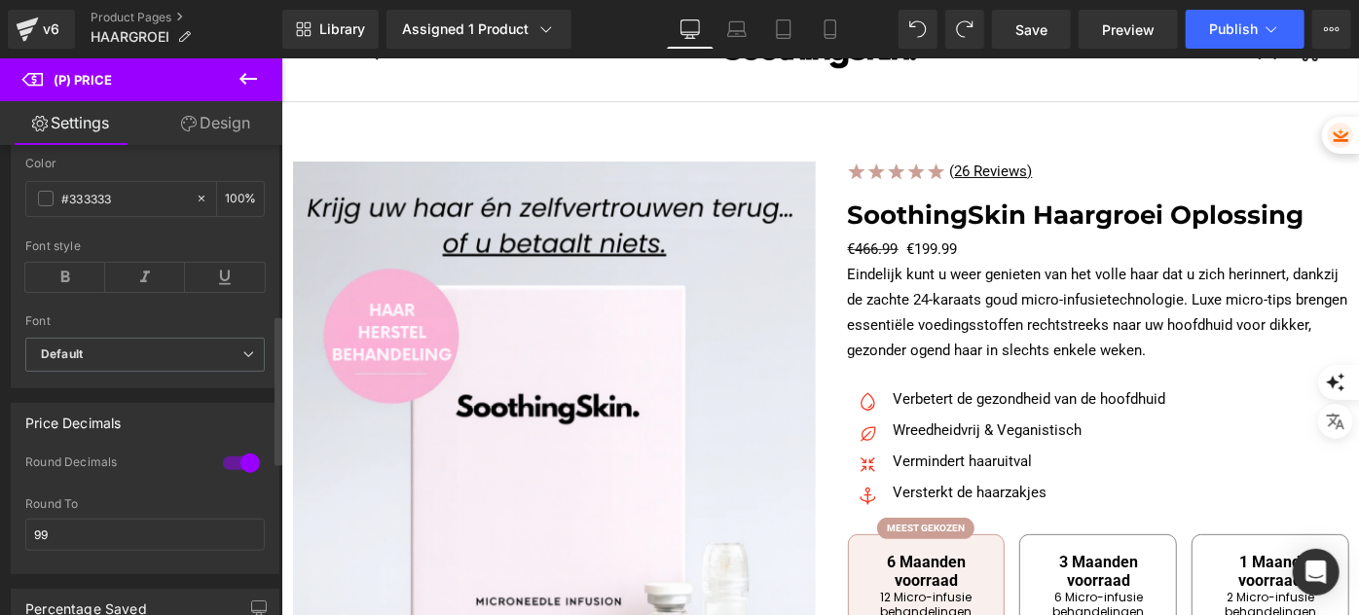
click at [220, 474] on div at bounding box center [241, 463] width 47 height 31
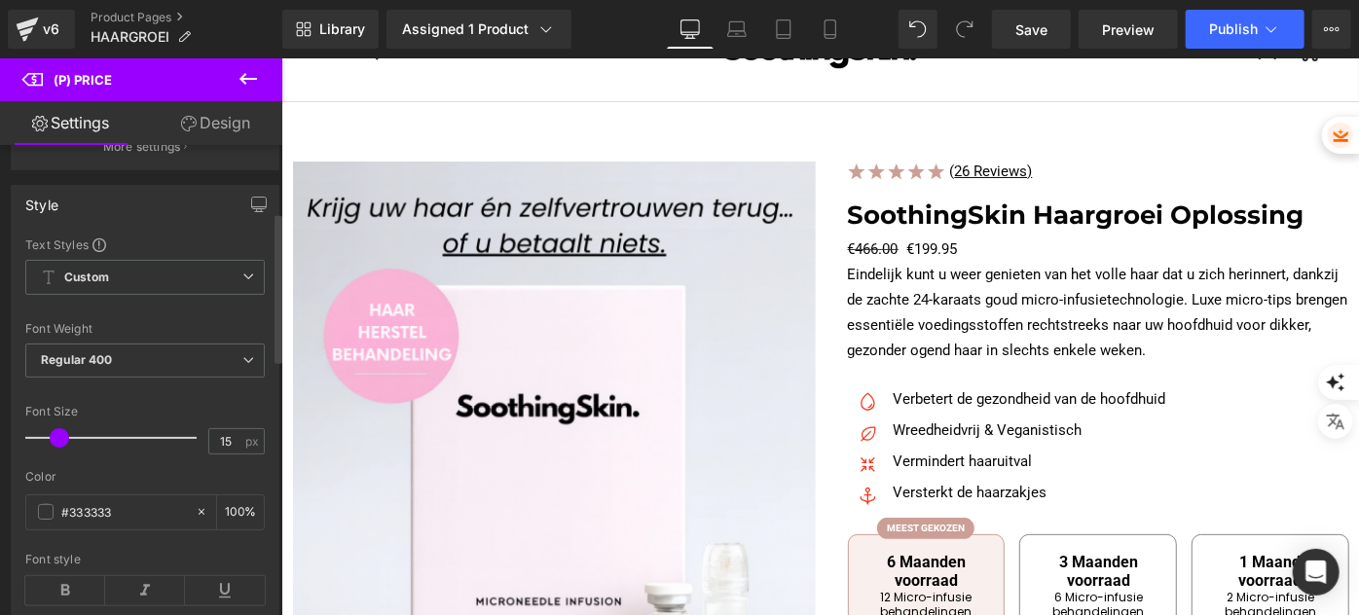
scroll to position [0, 0]
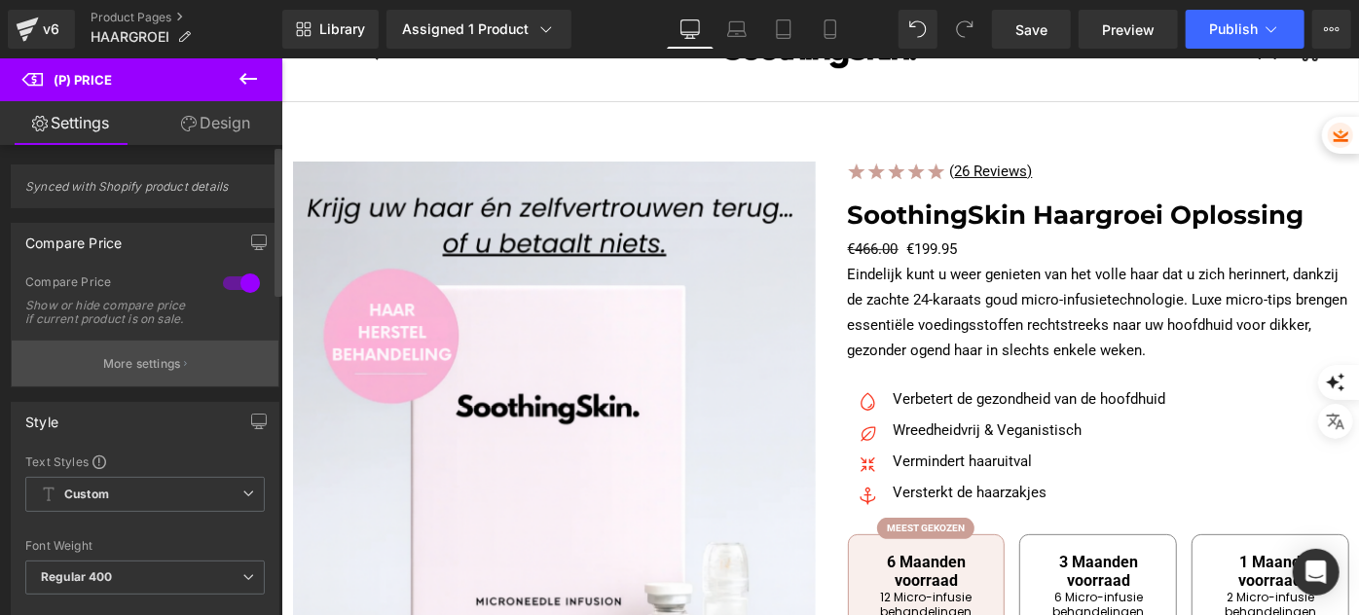
click at [144, 386] on button "More settings" at bounding box center [145, 364] width 267 height 46
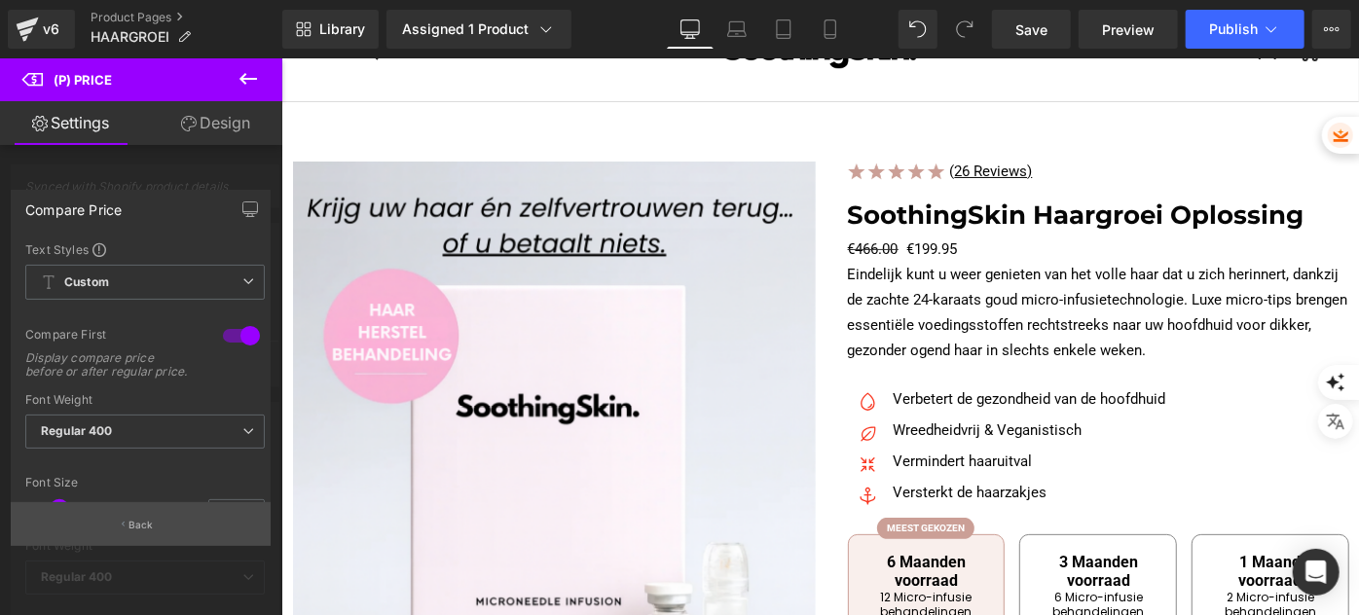
drag, startPoint x: 138, startPoint y: 541, endPoint x: 133, endPoint y: 525, distance: 17.2
click at [137, 541] on button "Back" at bounding box center [141, 524] width 260 height 44
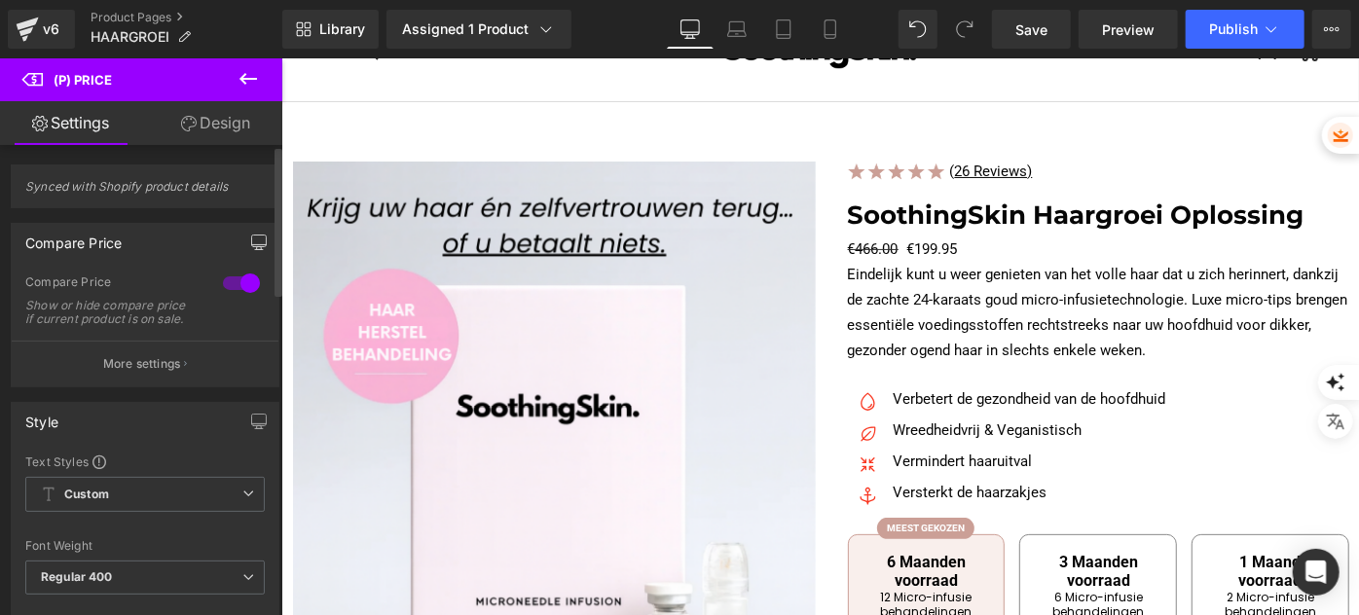
click at [252, 243] on icon "button" at bounding box center [259, 243] width 16 height 16
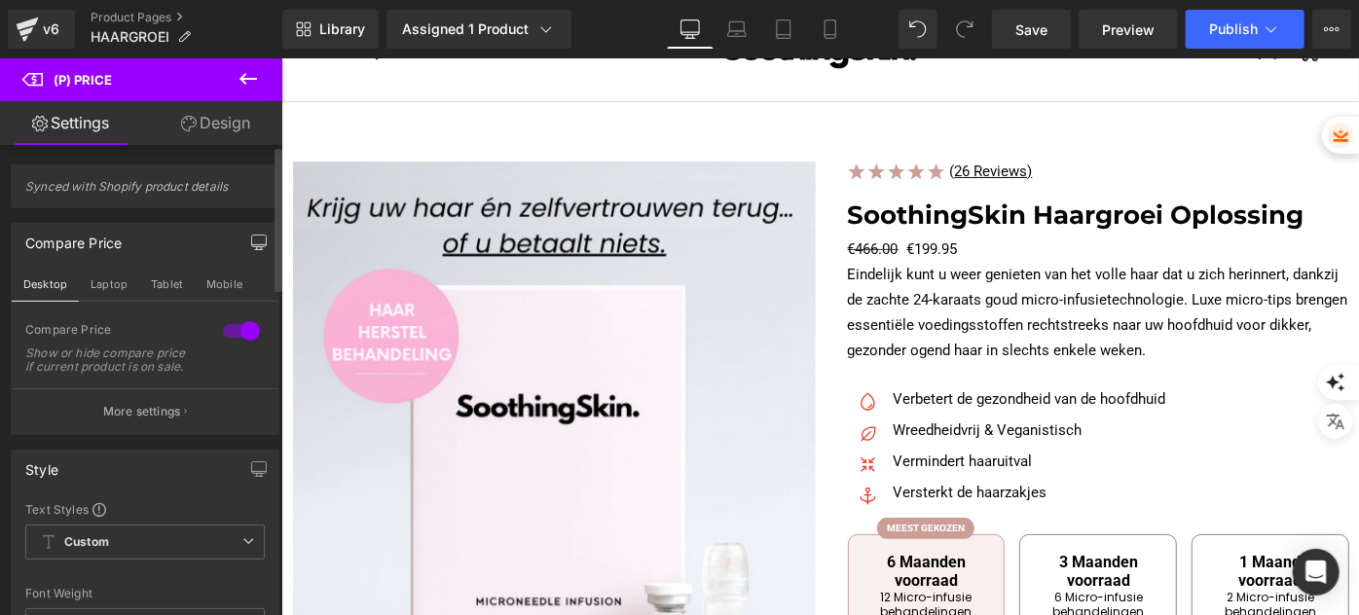
click at [252, 243] on icon "button" at bounding box center [259, 243] width 16 height 16
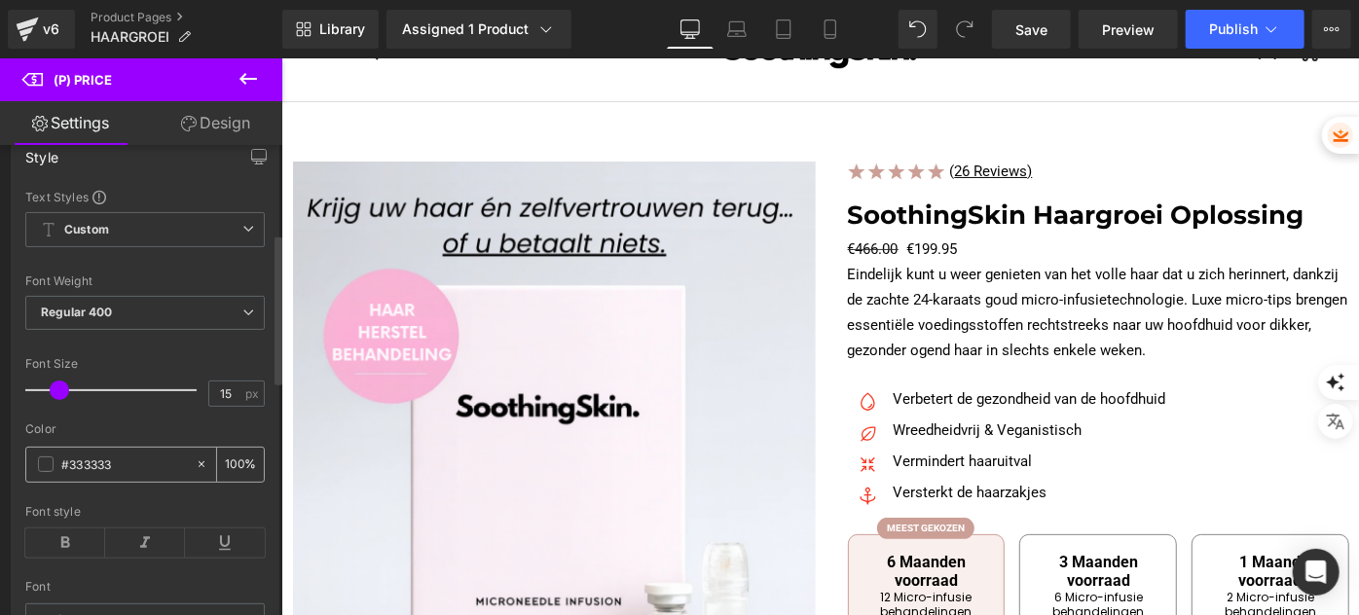
scroll to position [353, 0]
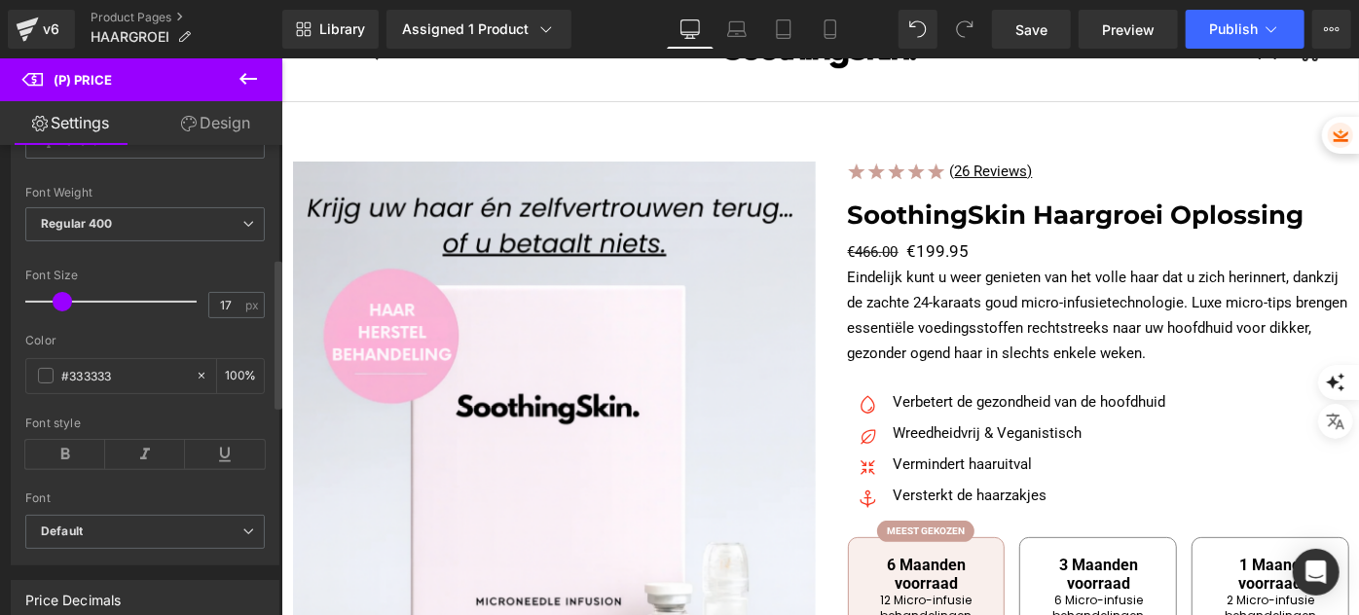
type input "18"
click at [64, 311] on span at bounding box center [64, 301] width 19 height 19
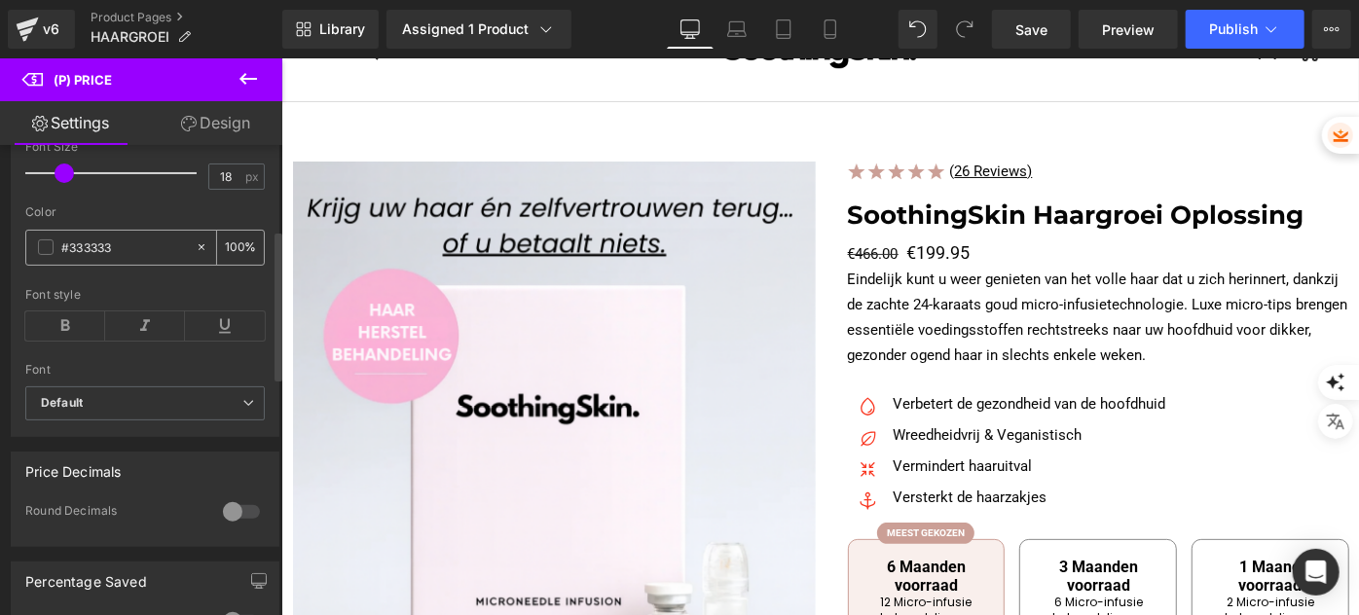
scroll to position [265, 0]
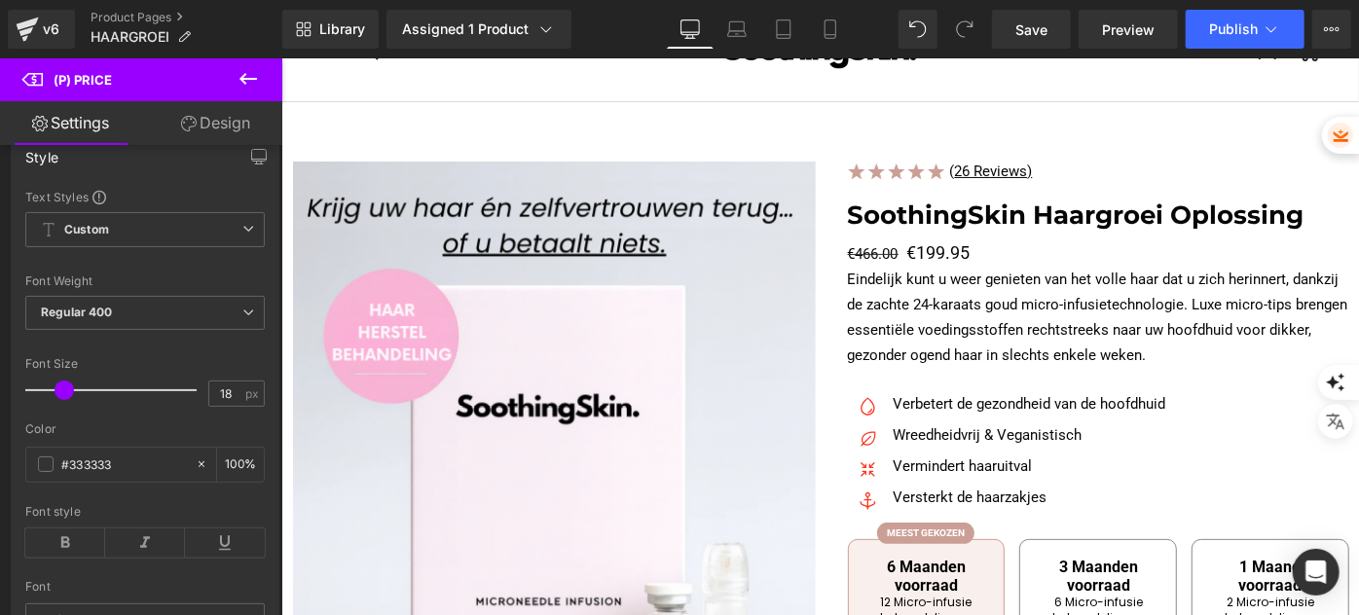
click at [197, 142] on link "Design" at bounding box center [215, 123] width 141 height 44
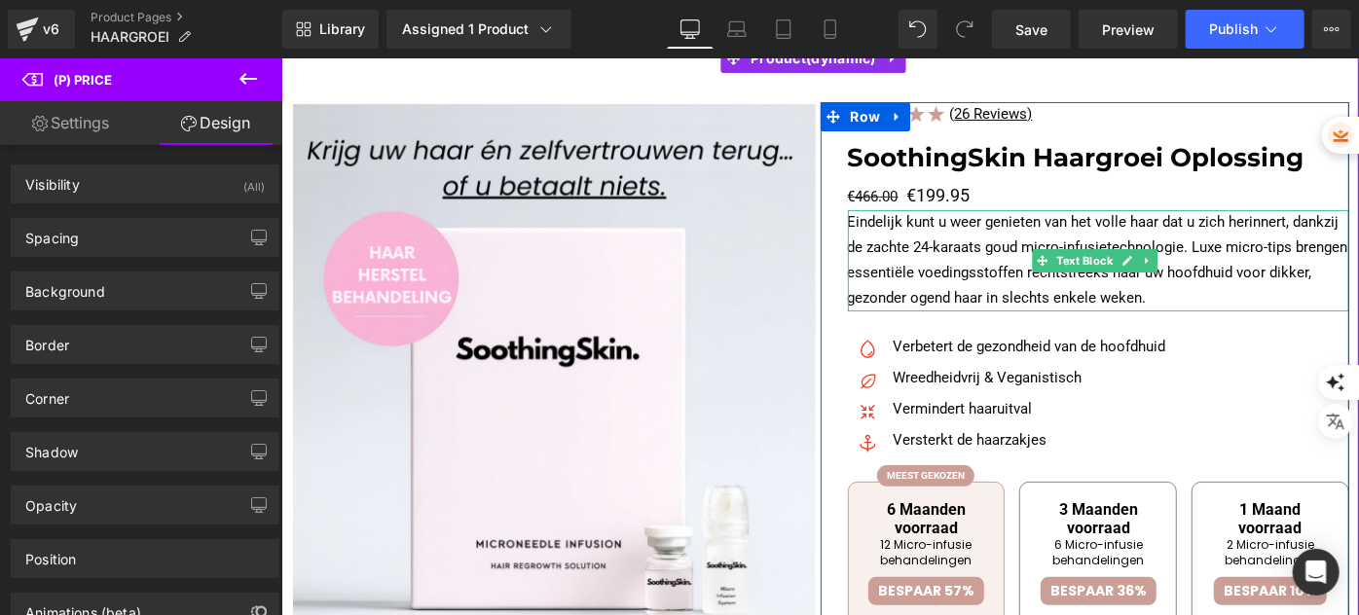
scroll to position [176, 0]
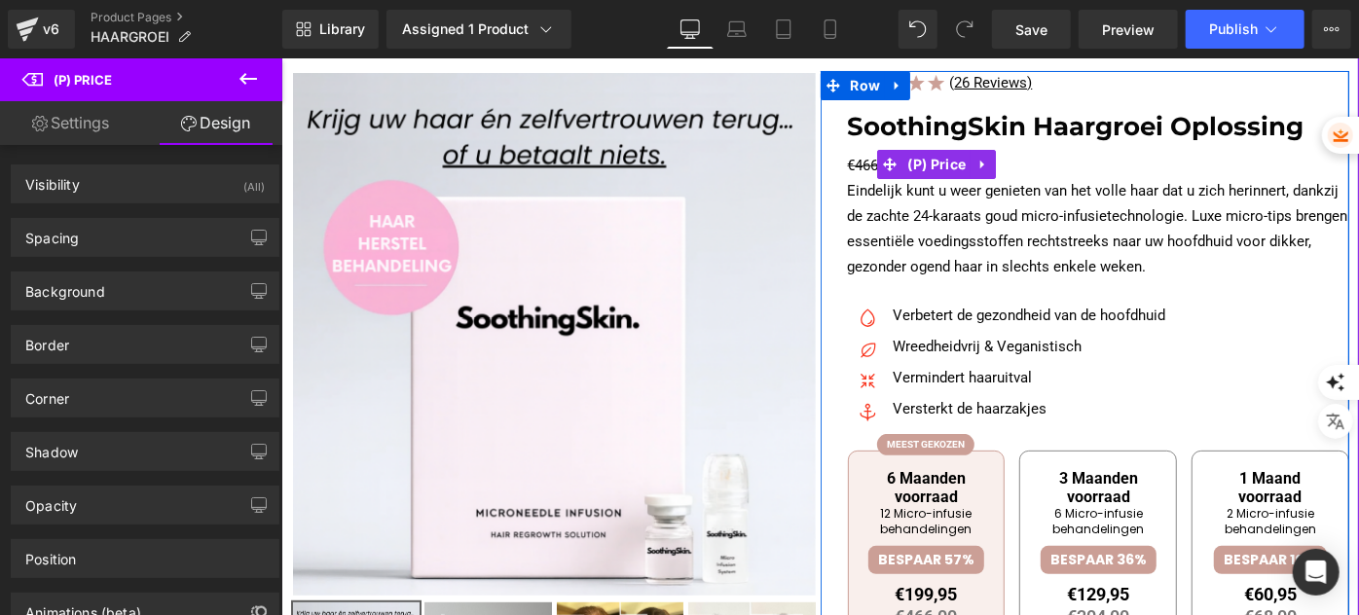
click at [860, 159] on span "€466.00" at bounding box center [872, 165] width 51 height 18
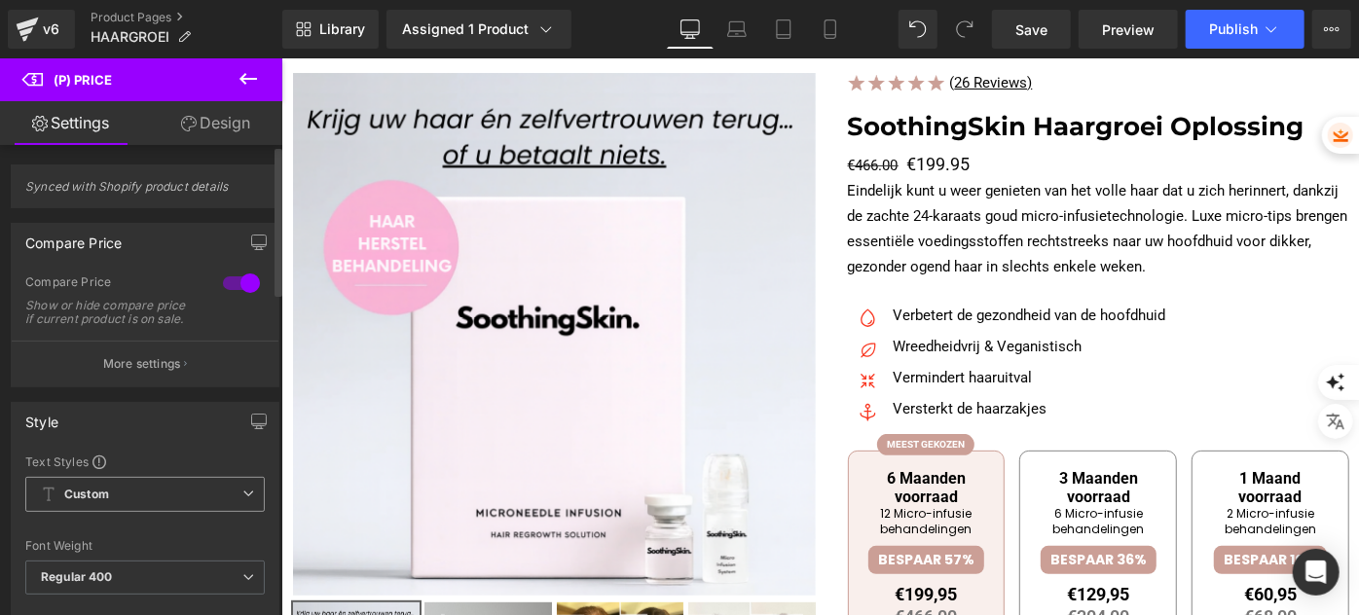
click at [122, 497] on span "Custom Setup Global Style" at bounding box center [144, 494] width 239 height 35
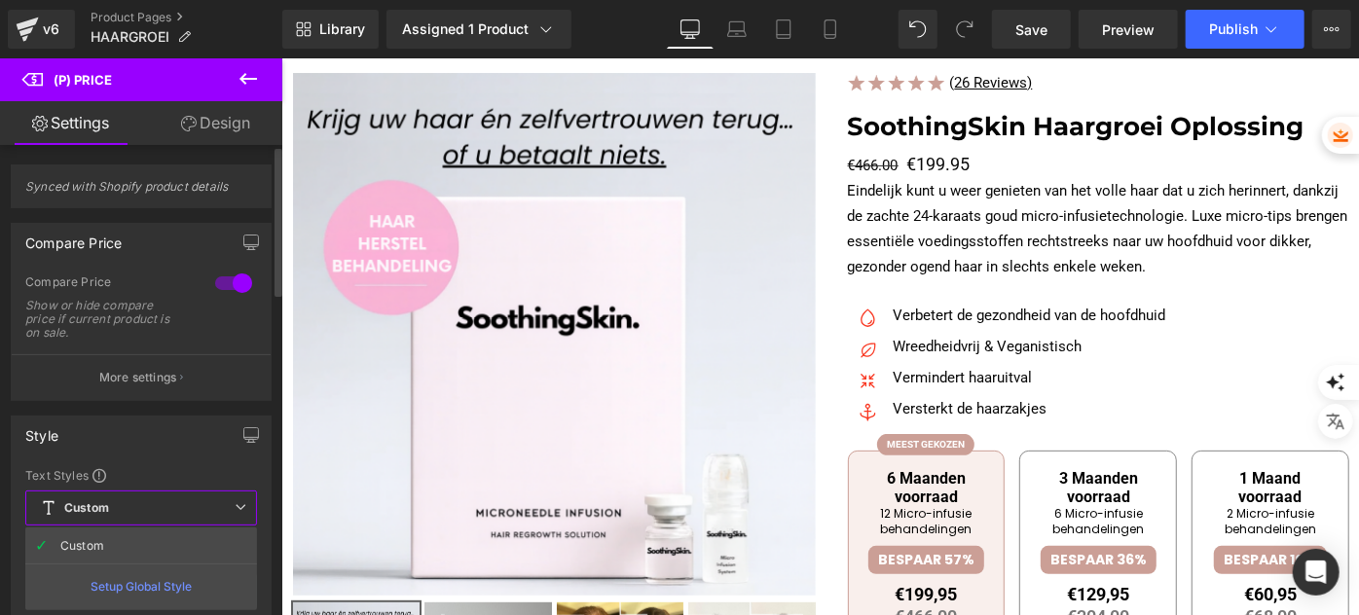
click at [127, 587] on div "Setup Global Style" at bounding box center [141, 587] width 232 height 46
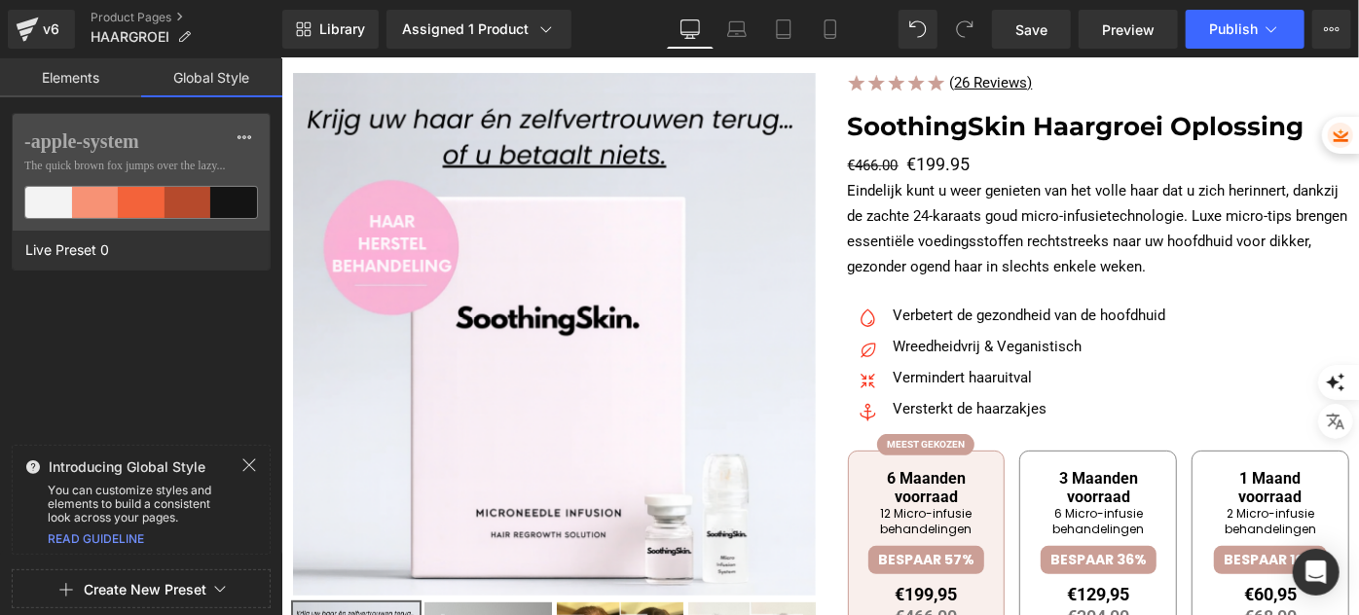
click at [67, 60] on link "Elements" at bounding box center [70, 77] width 141 height 39
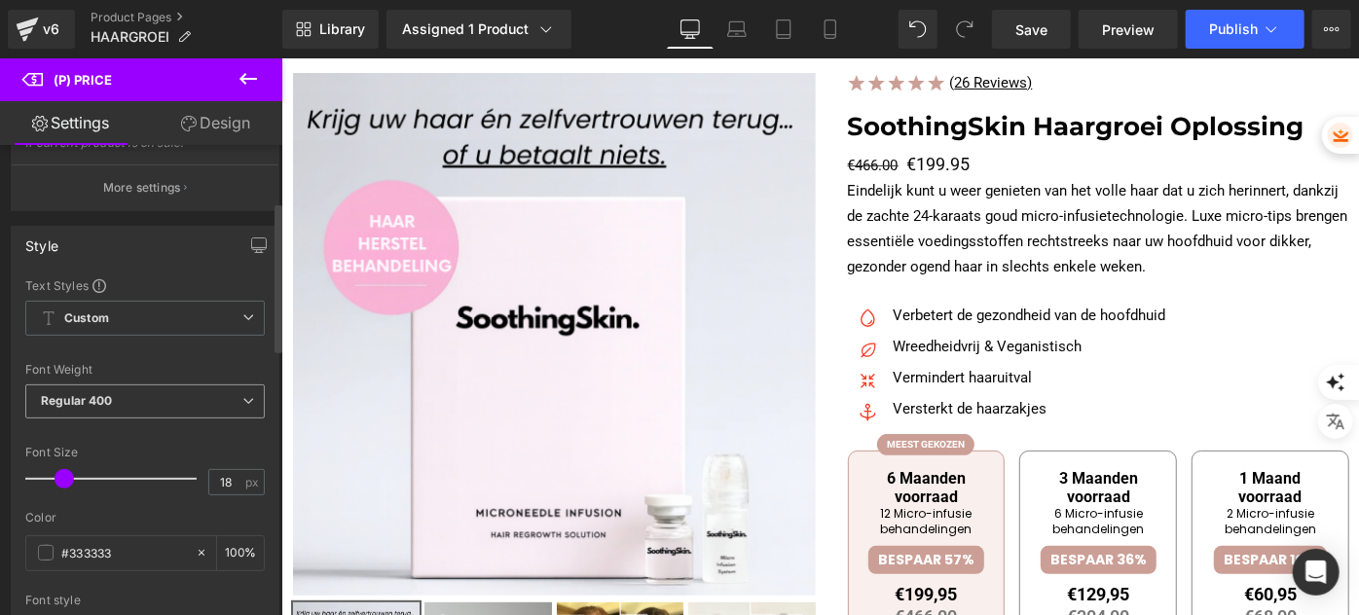
click at [114, 403] on span "Regular 400" at bounding box center [144, 401] width 239 height 34
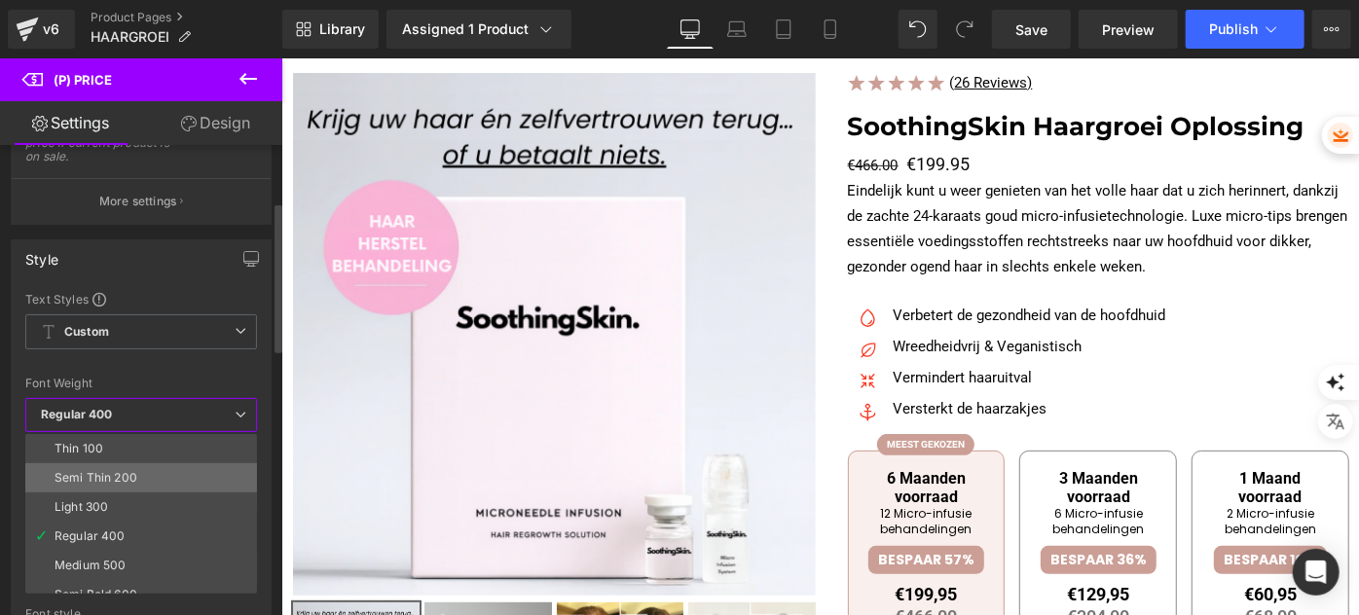
click at [122, 471] on div "Semi Thin 200" at bounding box center [96, 478] width 83 height 14
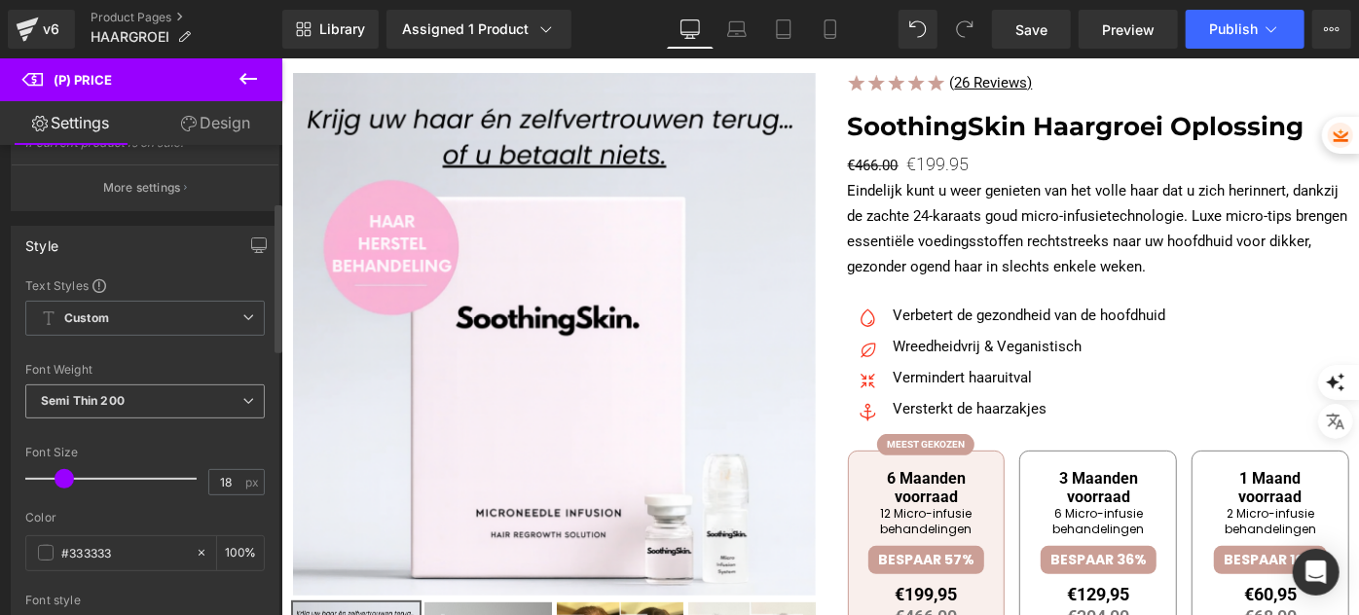
click at [130, 419] on span "Semi Thin 200" at bounding box center [144, 401] width 239 height 34
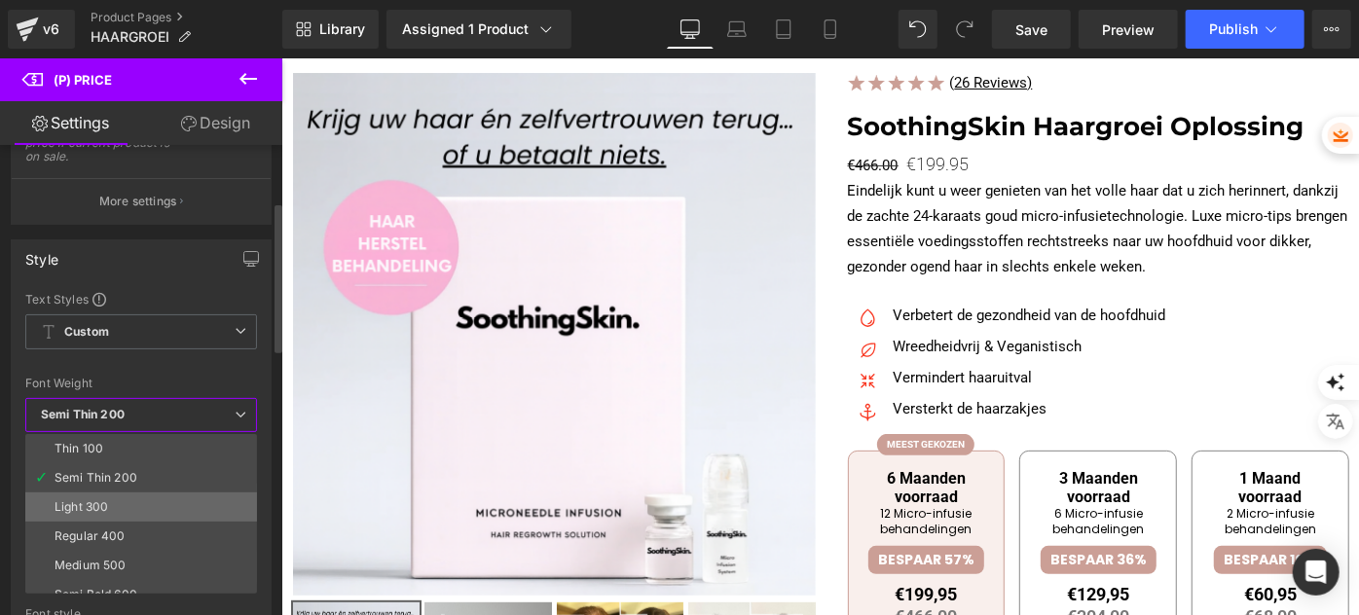
scroll to position [161, 0]
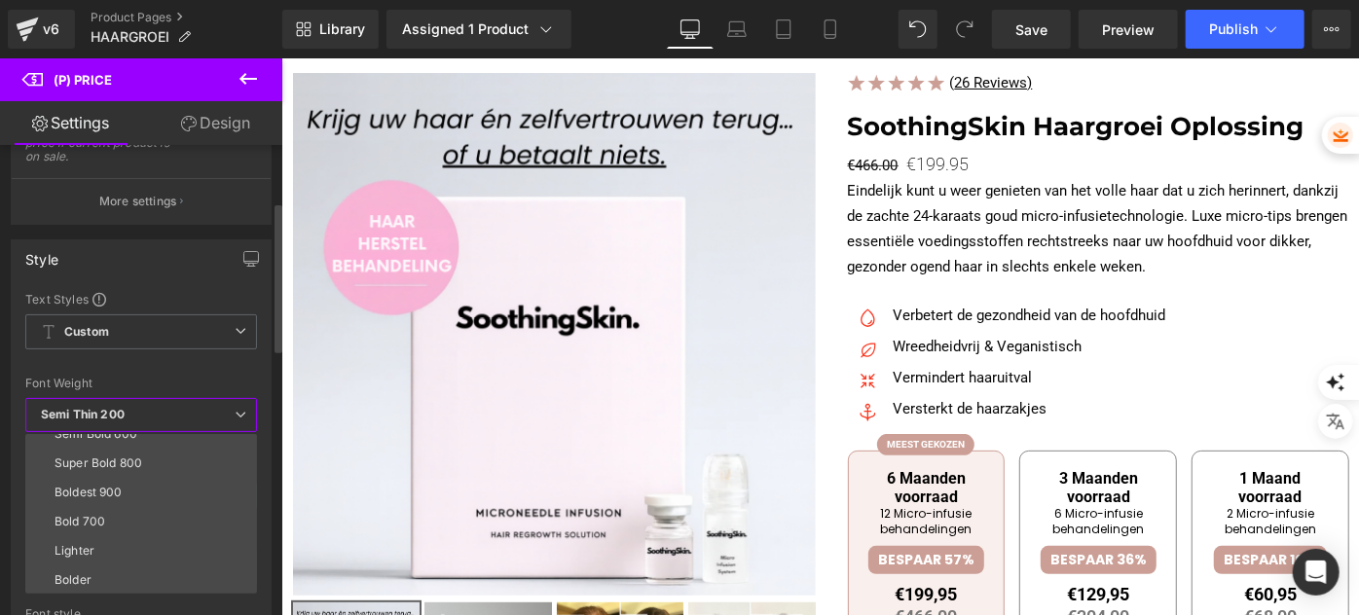
click at [119, 494] on div "Boldest 900" at bounding box center [89, 493] width 68 height 14
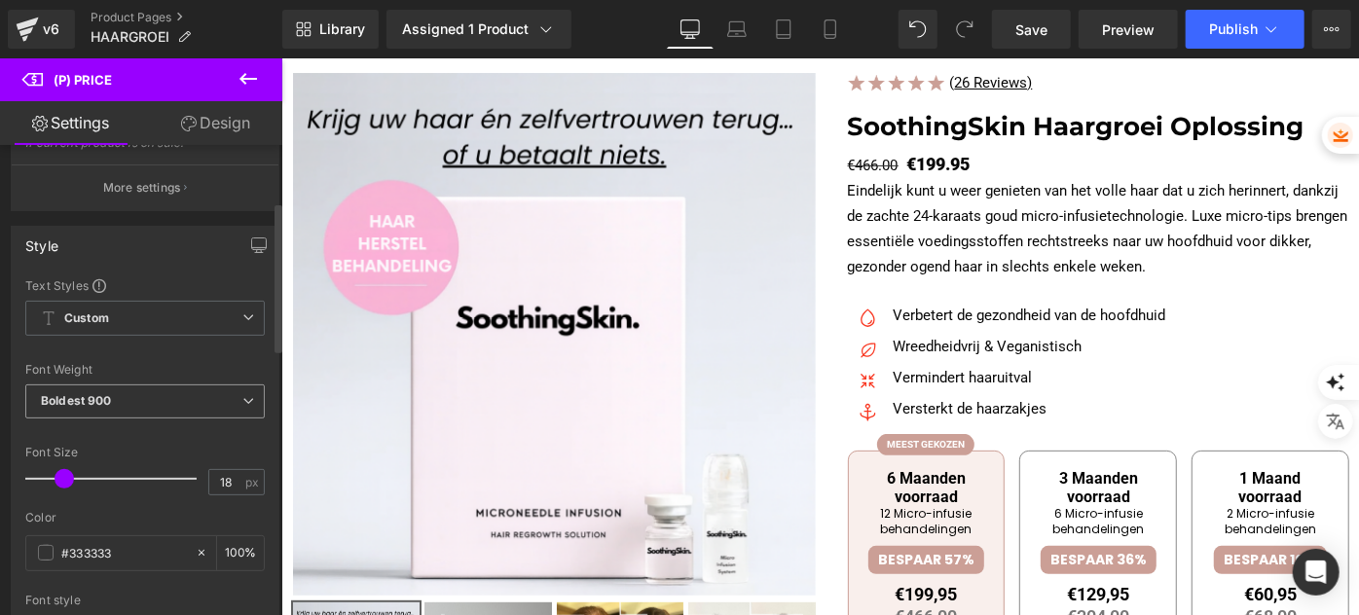
click at [132, 419] on span "Boldest 900" at bounding box center [144, 401] width 239 height 34
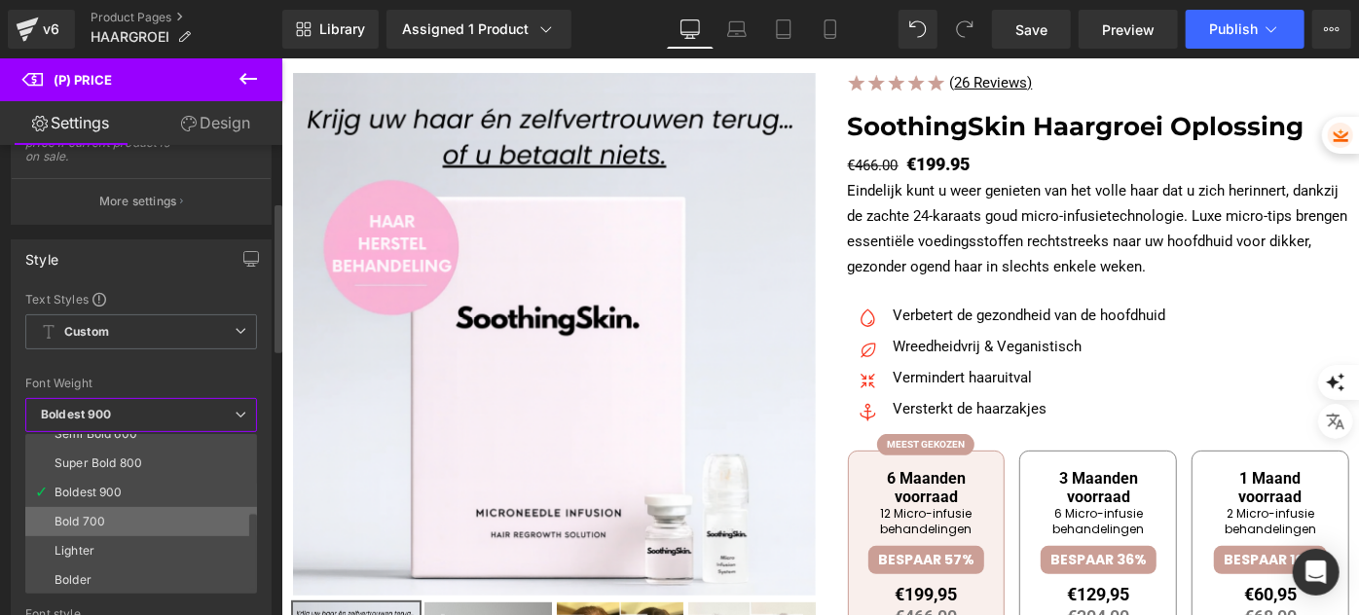
click at [114, 531] on li "Bold 700" at bounding box center [145, 521] width 240 height 29
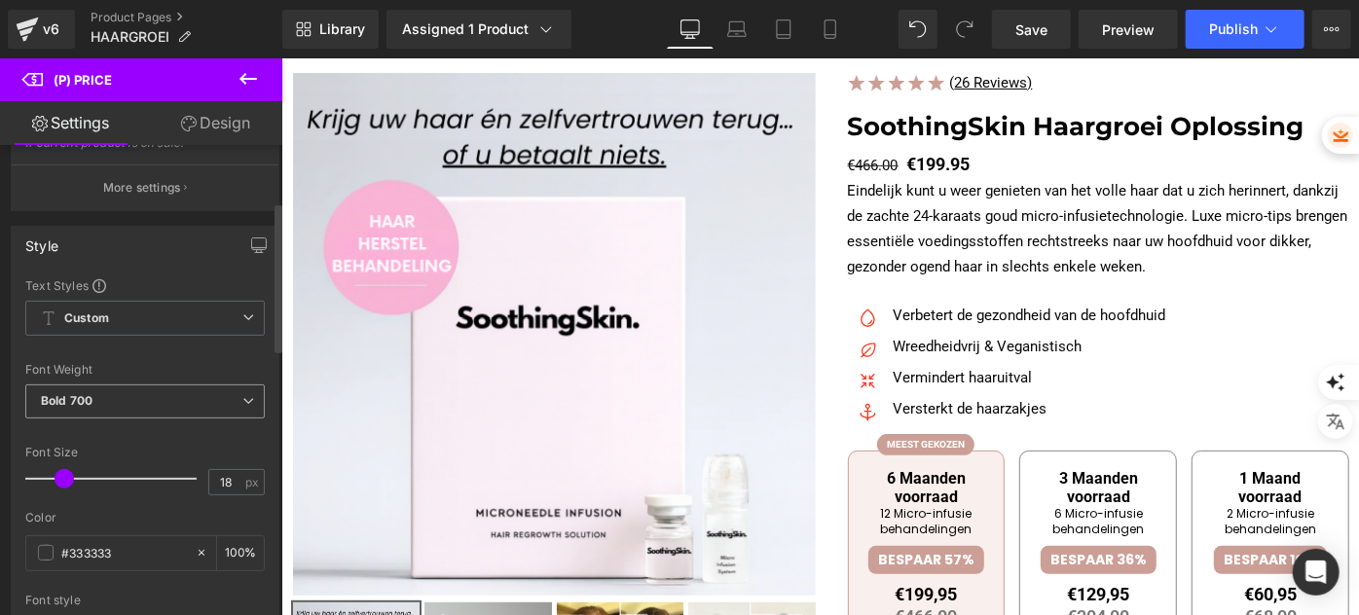
click at [139, 406] on span "Bold 700" at bounding box center [144, 401] width 239 height 34
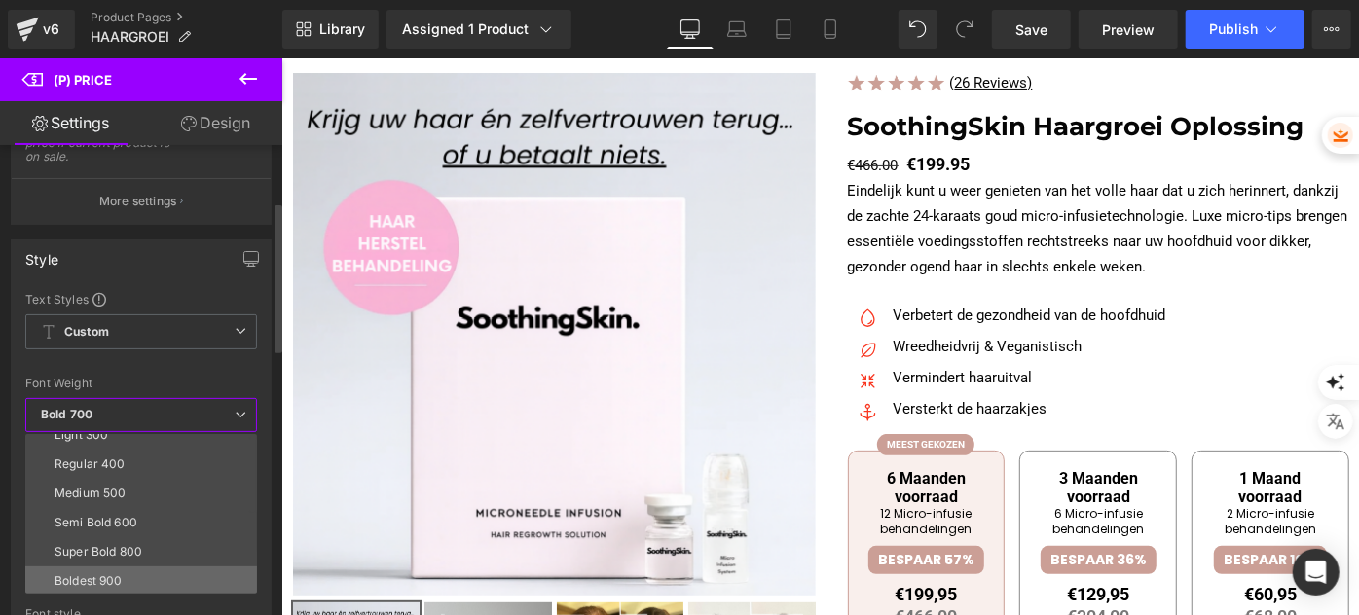
scroll to position [0, 0]
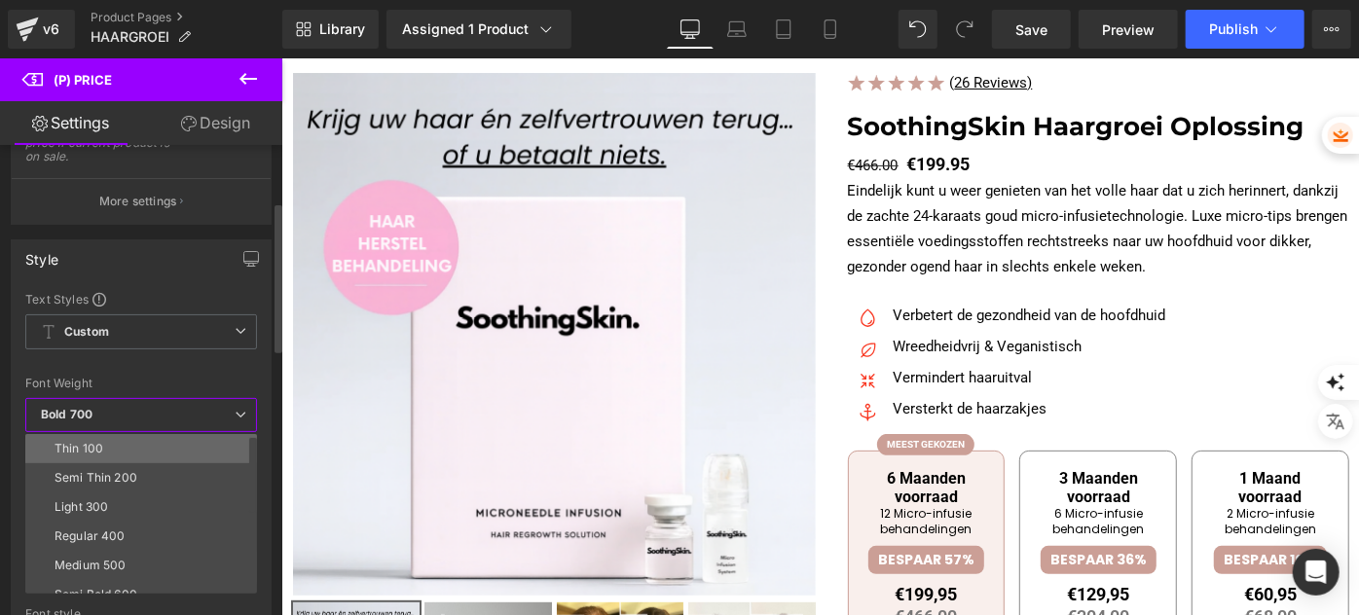
click at [147, 443] on li "Thin 100" at bounding box center [145, 448] width 240 height 29
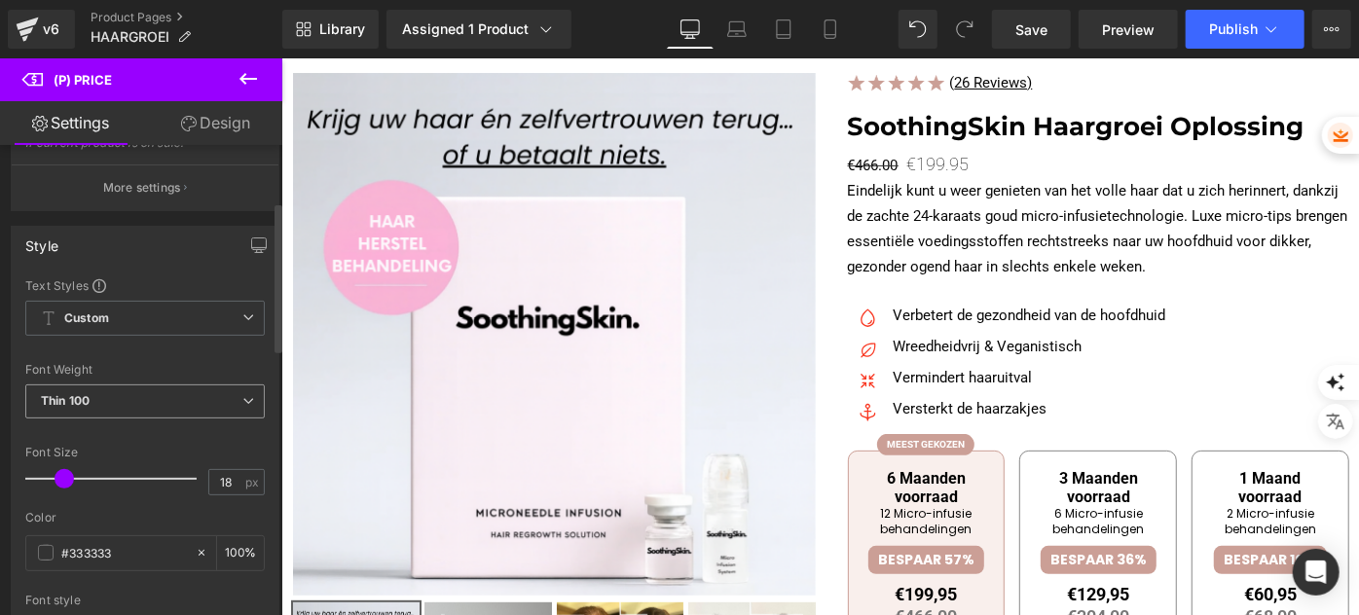
click at [149, 419] on span "Thin 100" at bounding box center [144, 401] width 239 height 34
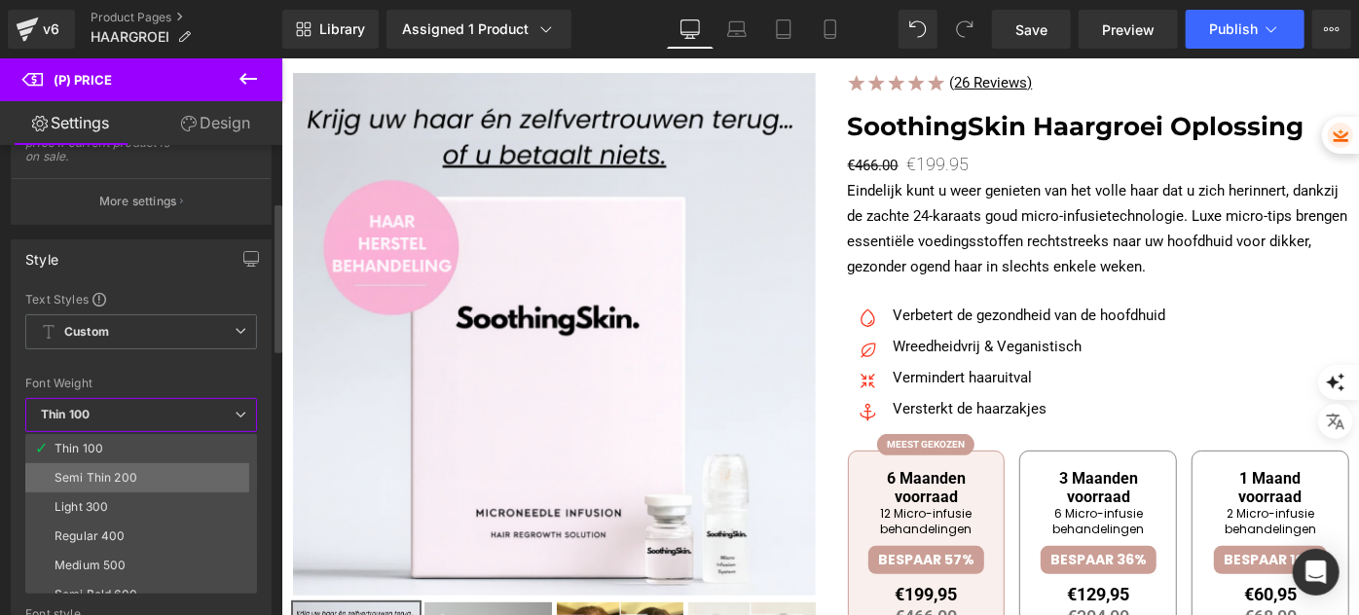
click at [127, 482] on li "Semi Thin 200" at bounding box center [145, 477] width 240 height 29
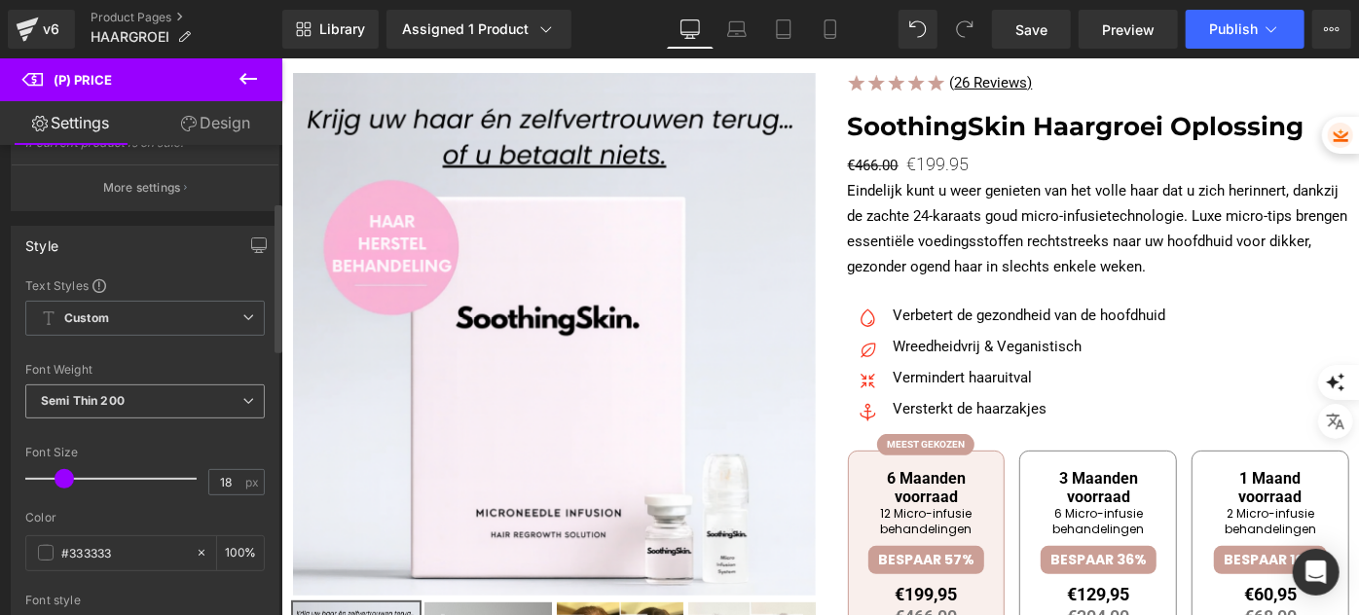
click at [148, 419] on span "Semi Thin 200" at bounding box center [144, 401] width 239 height 34
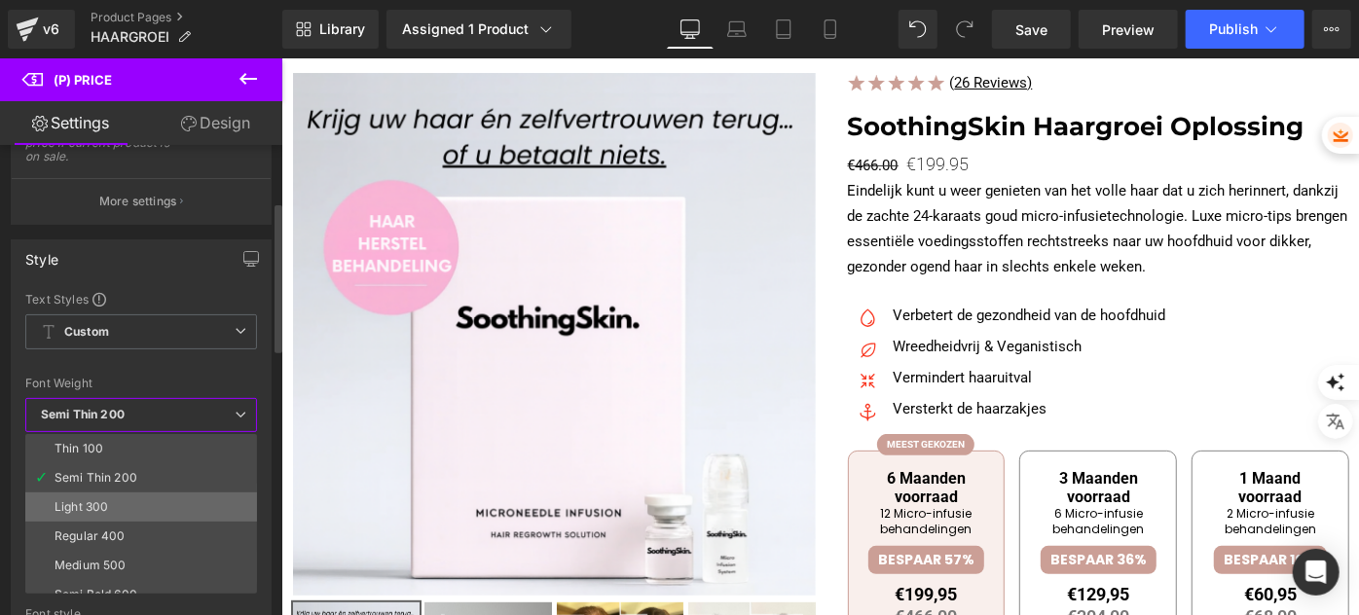
click at [120, 511] on li "Light 300" at bounding box center [145, 506] width 240 height 29
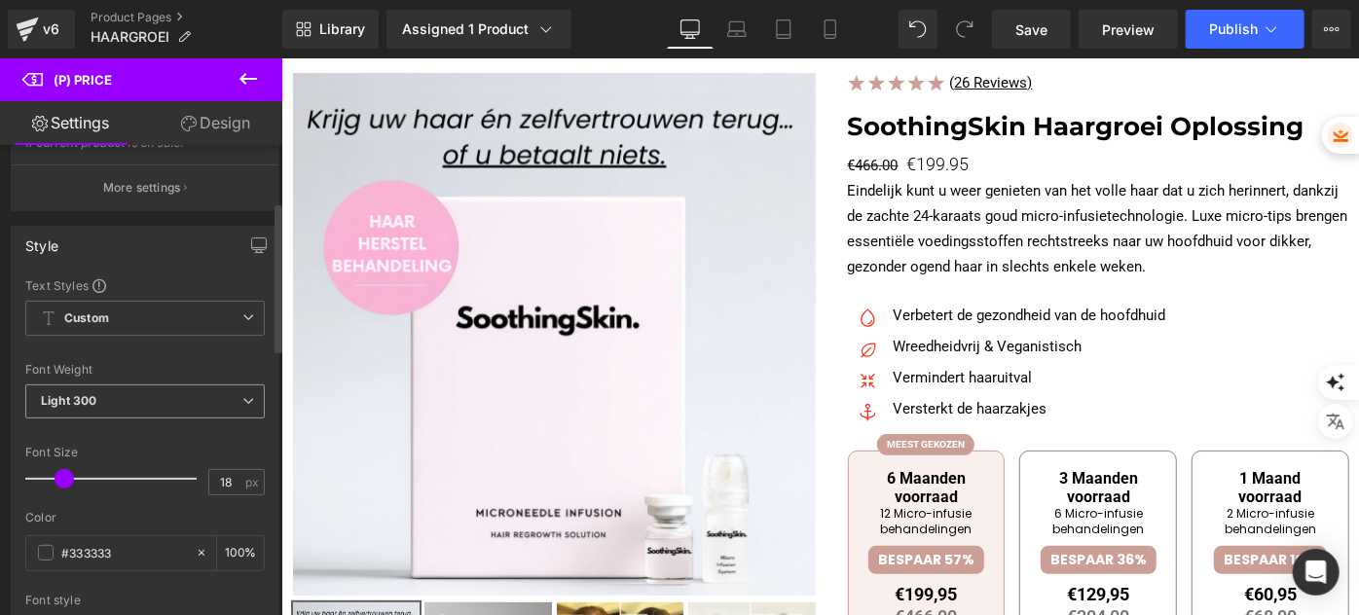
click at [152, 419] on span "Light 300" at bounding box center [144, 401] width 239 height 34
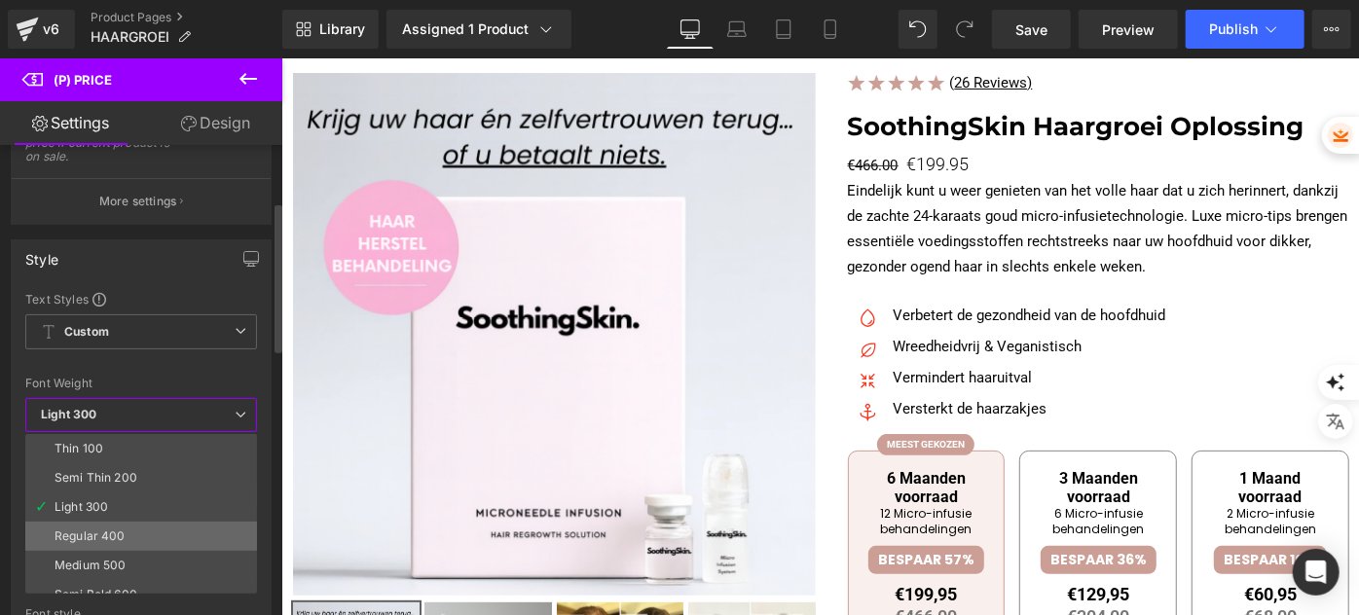
click at [109, 541] on li "Regular 400" at bounding box center [145, 536] width 240 height 29
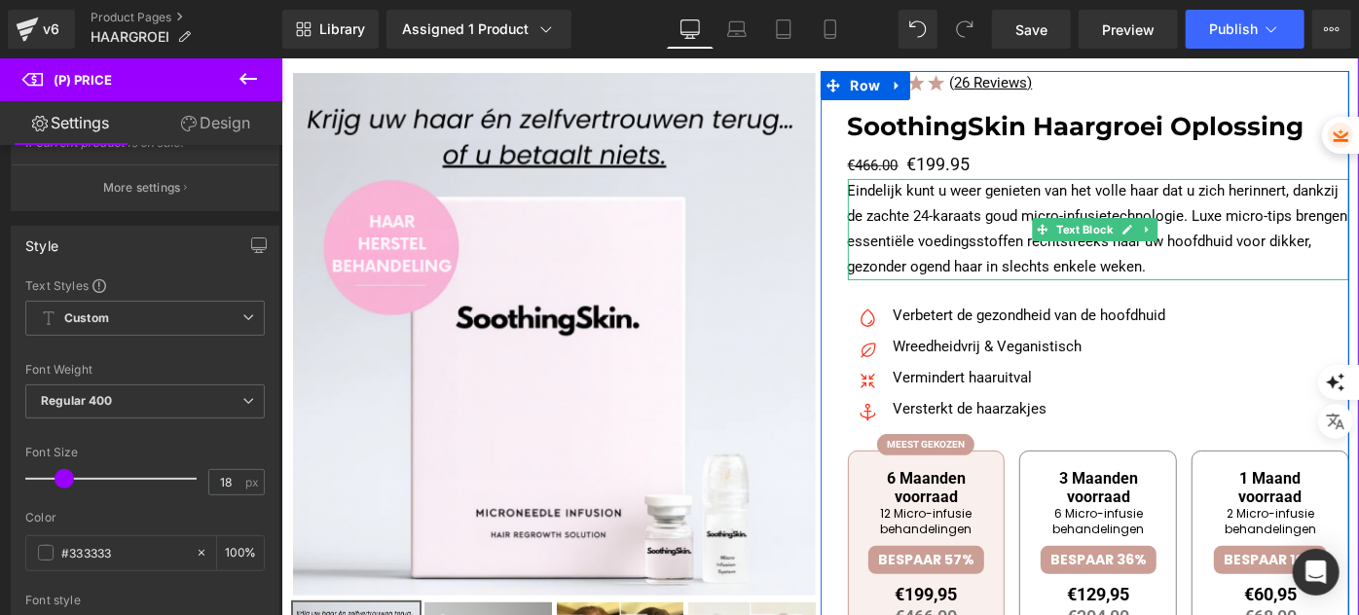
drag, startPoint x: 924, startPoint y: 219, endPoint x: 933, endPoint y: 184, distance: 36.4
click at [924, 219] on p "Eindelijk kunt u weer genieten van het volle haar dat u zich herinnert, dankzij…" at bounding box center [1098, 228] width 502 height 101
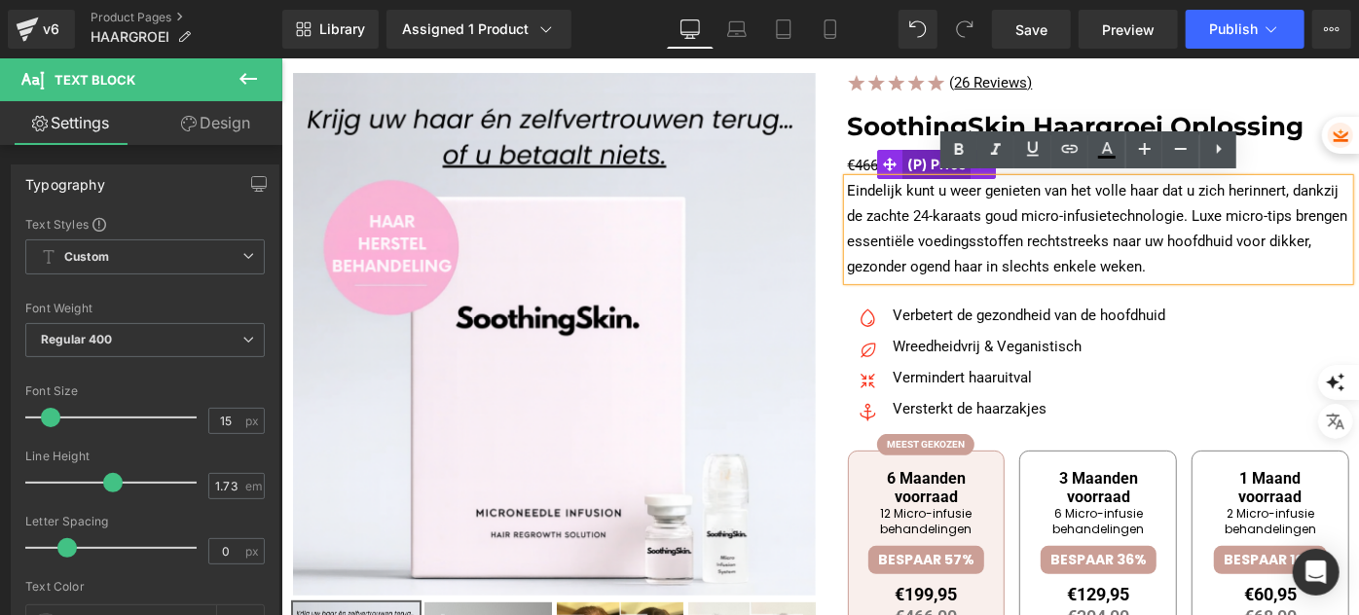
click at [906, 159] on span "(P) Price" at bounding box center [936, 163] width 68 height 29
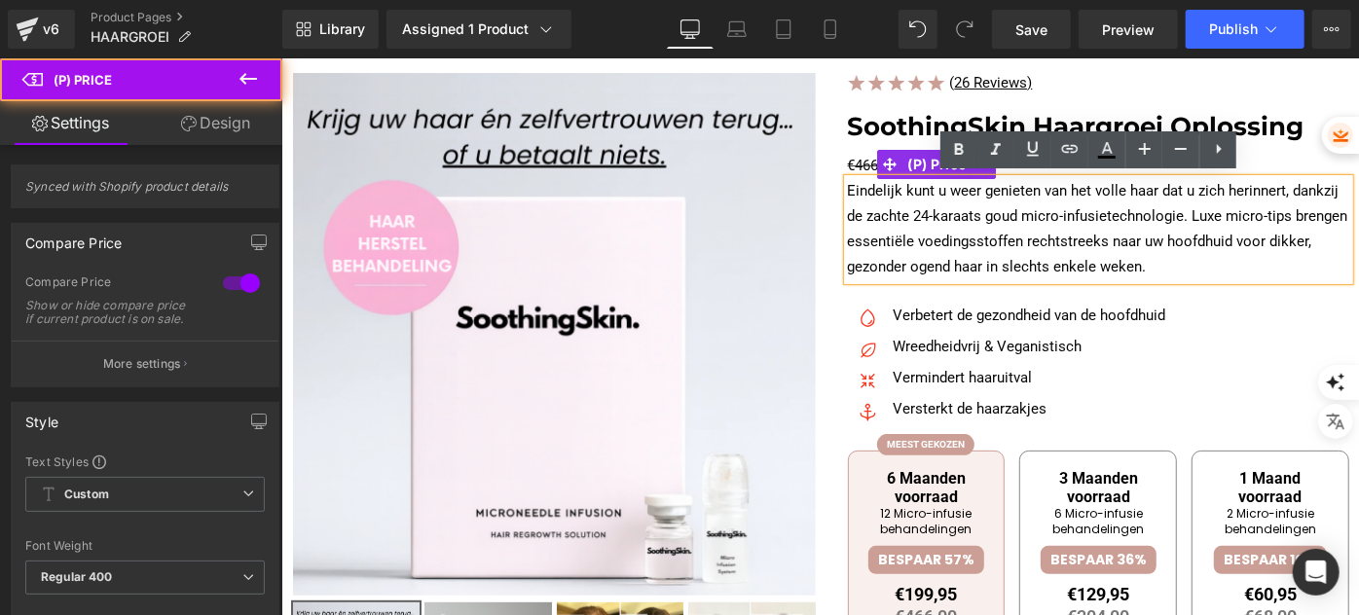
click at [854, 157] on span "€466.00" at bounding box center [872, 165] width 51 height 18
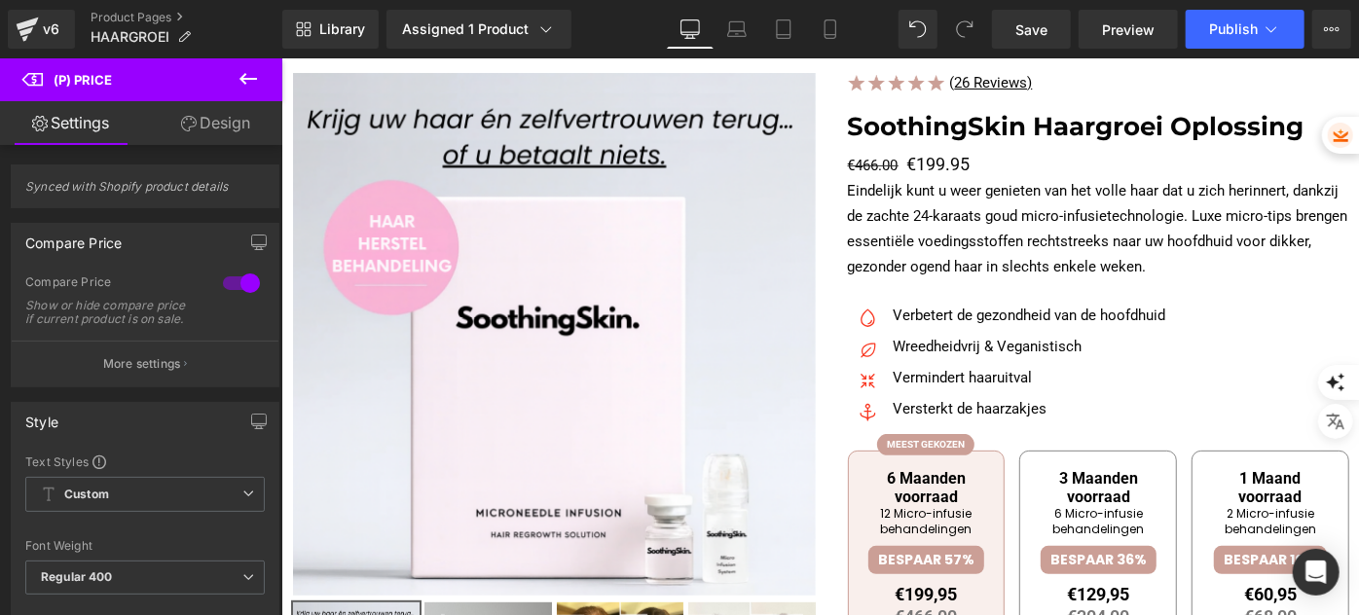
click at [235, 131] on link "Design" at bounding box center [215, 123] width 141 height 44
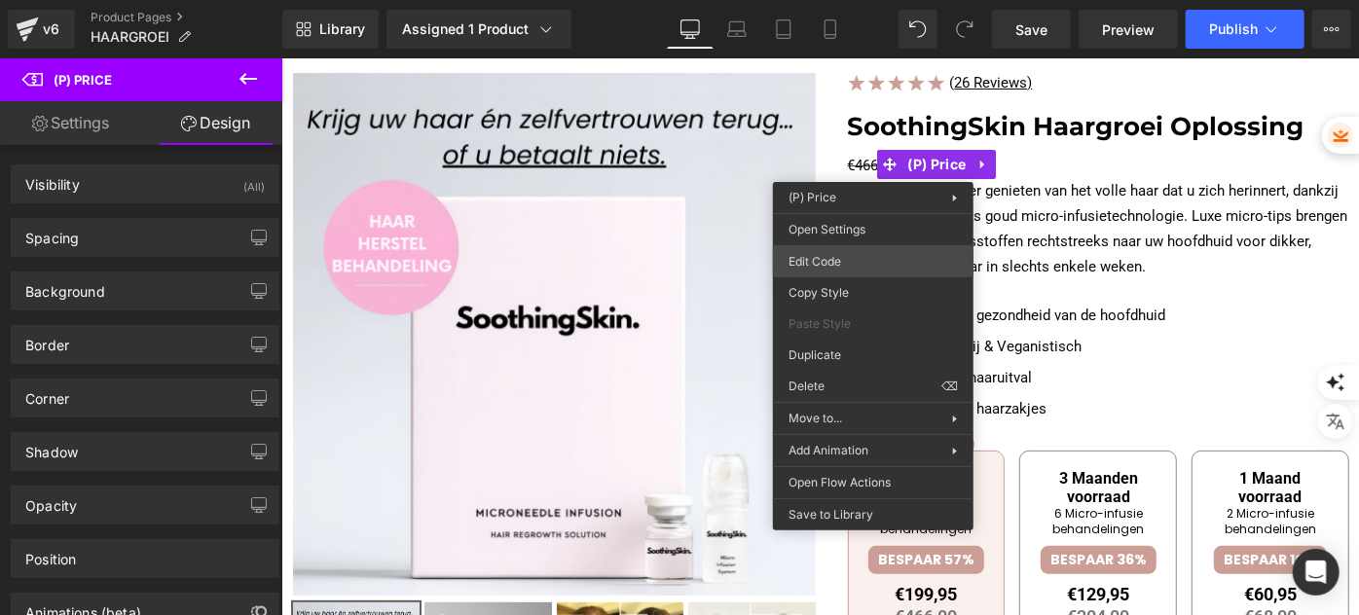
click at [854, 0] on div "(P) Price You are previewing how the will restyle your page. You can not edit E…" at bounding box center [679, 0] width 1359 height 0
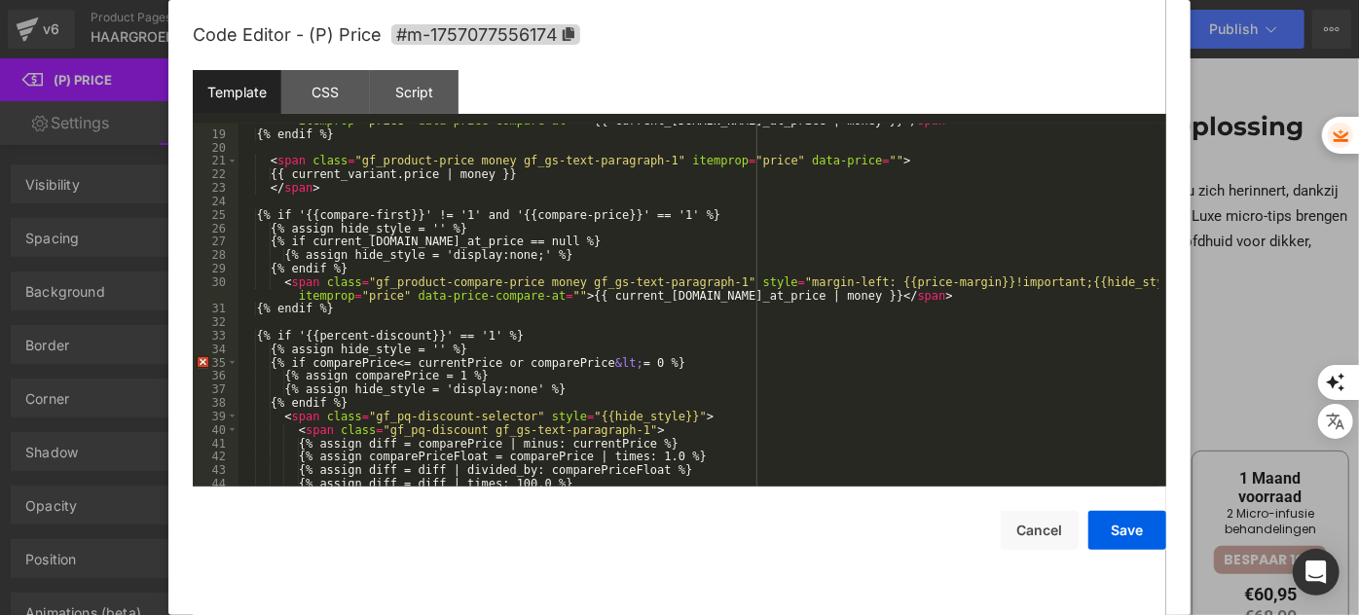
scroll to position [318, 0]
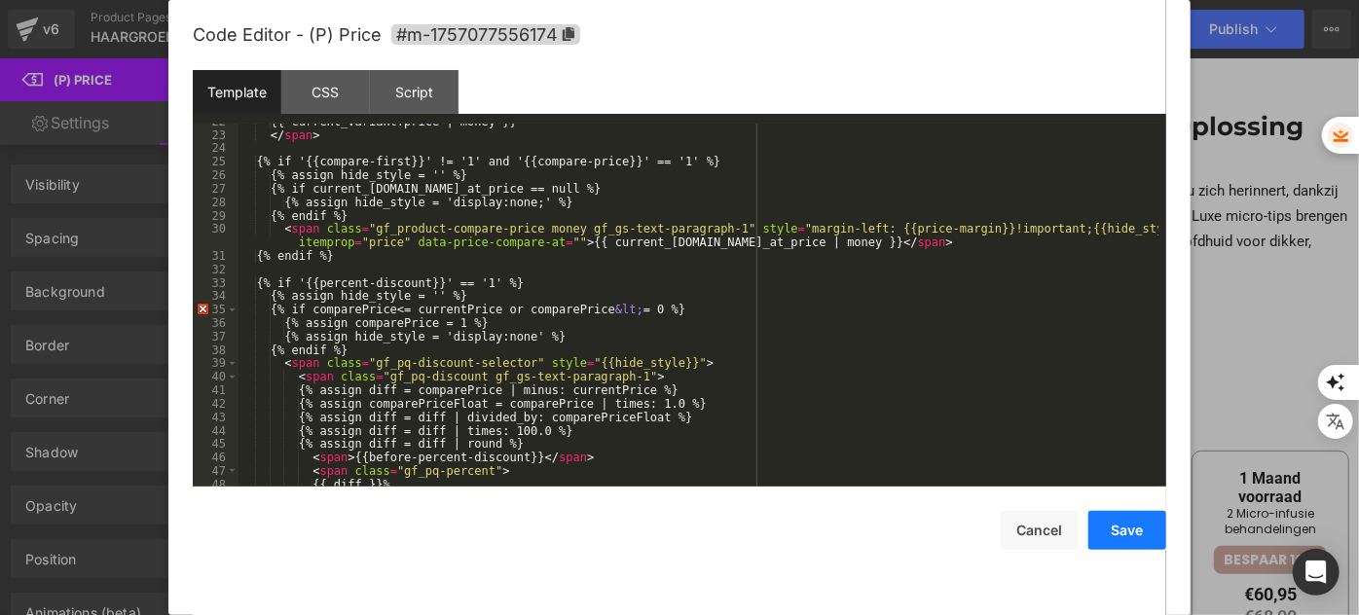
click at [1101, 534] on button "Save" at bounding box center [1127, 530] width 78 height 39
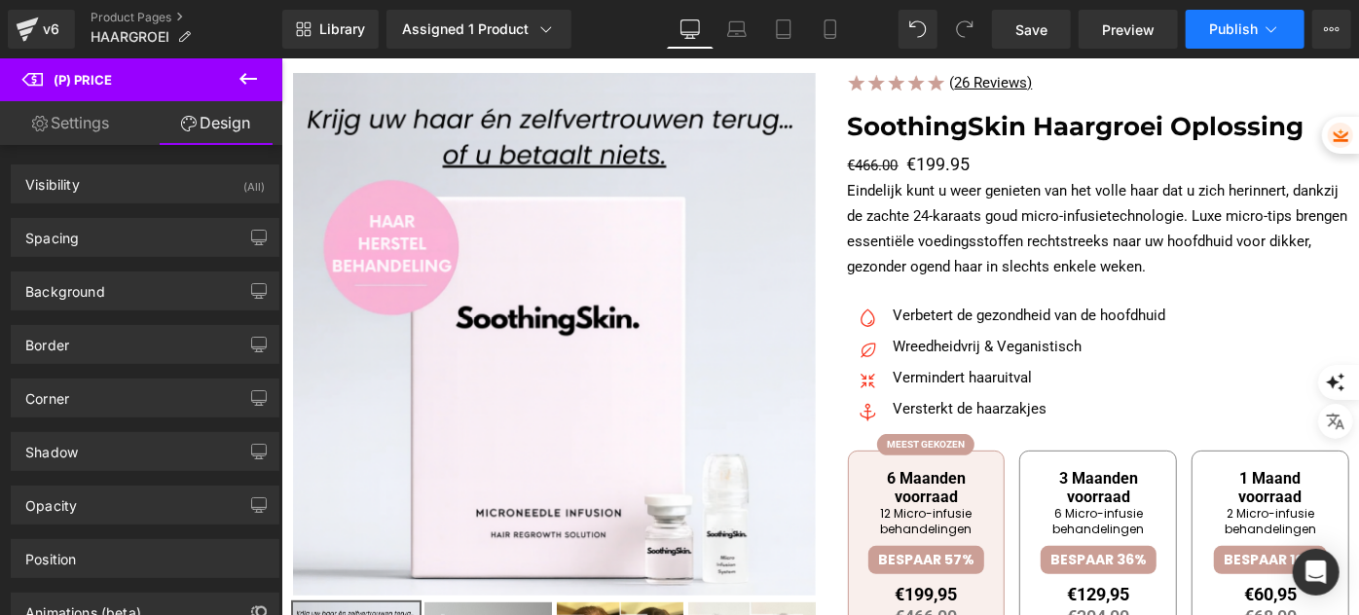
click at [1222, 22] on span "Publish" at bounding box center [1233, 29] width 49 height 16
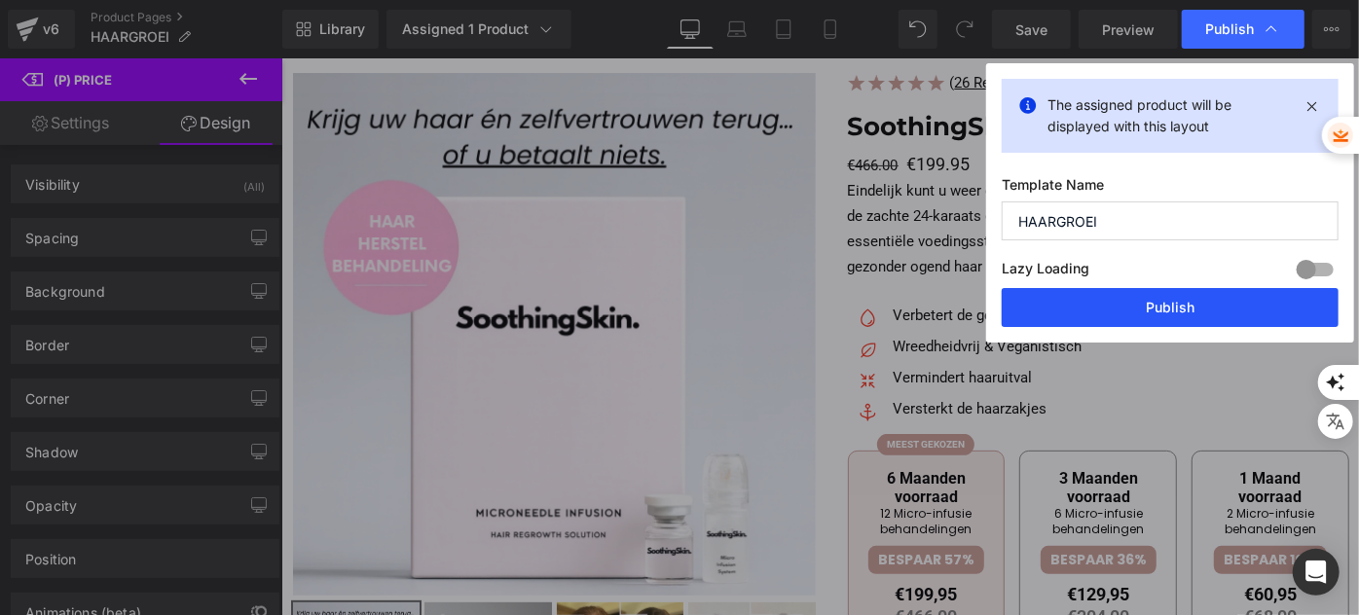
click at [1166, 315] on button "Publish" at bounding box center [1170, 307] width 337 height 39
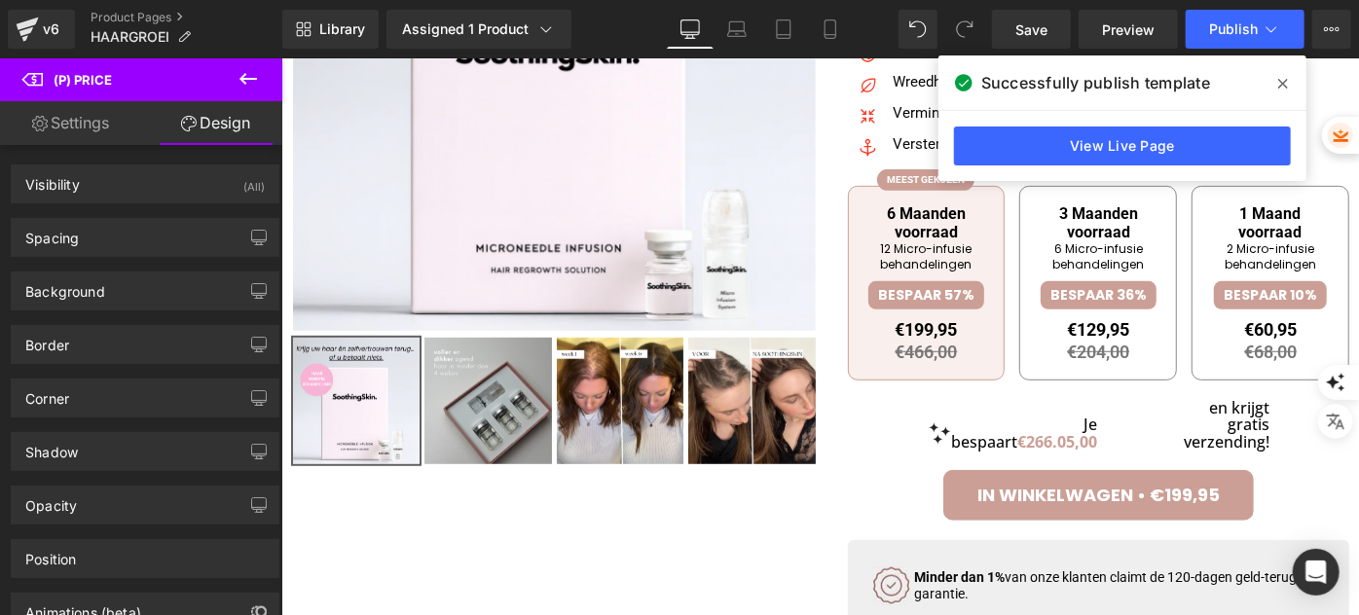
scroll to position [442, 0]
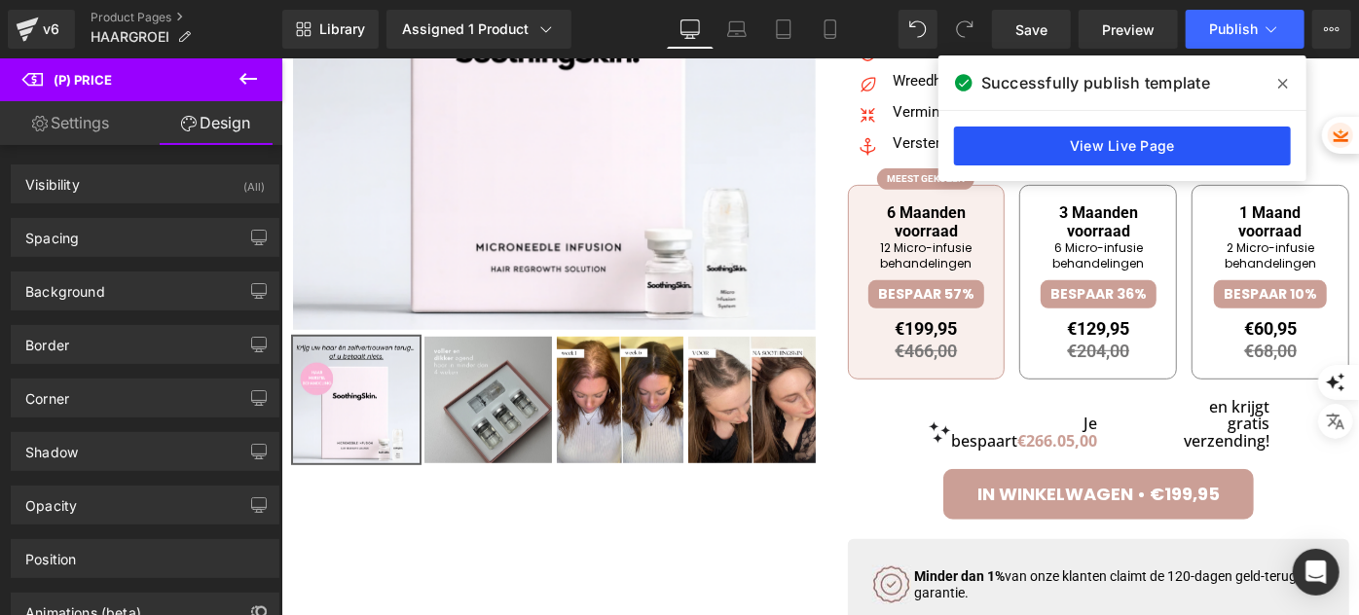
click at [1139, 150] on link "View Live Page" at bounding box center [1122, 146] width 337 height 39
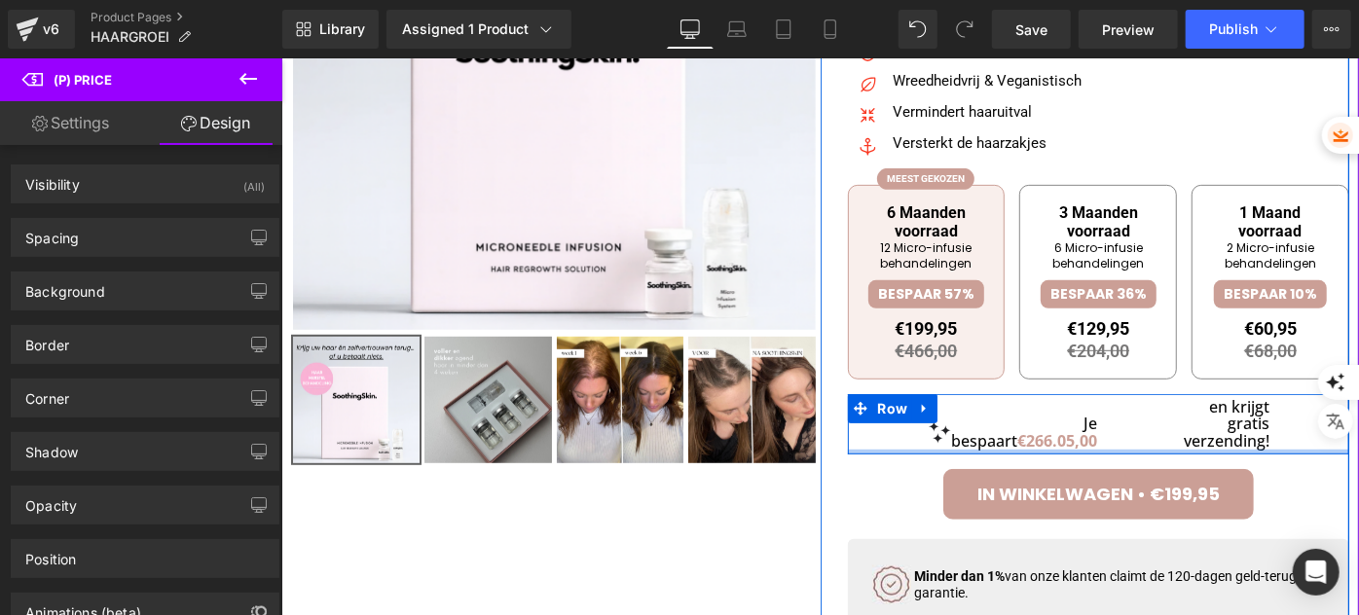
click at [1016, 452] on div at bounding box center [1098, 451] width 502 height 5
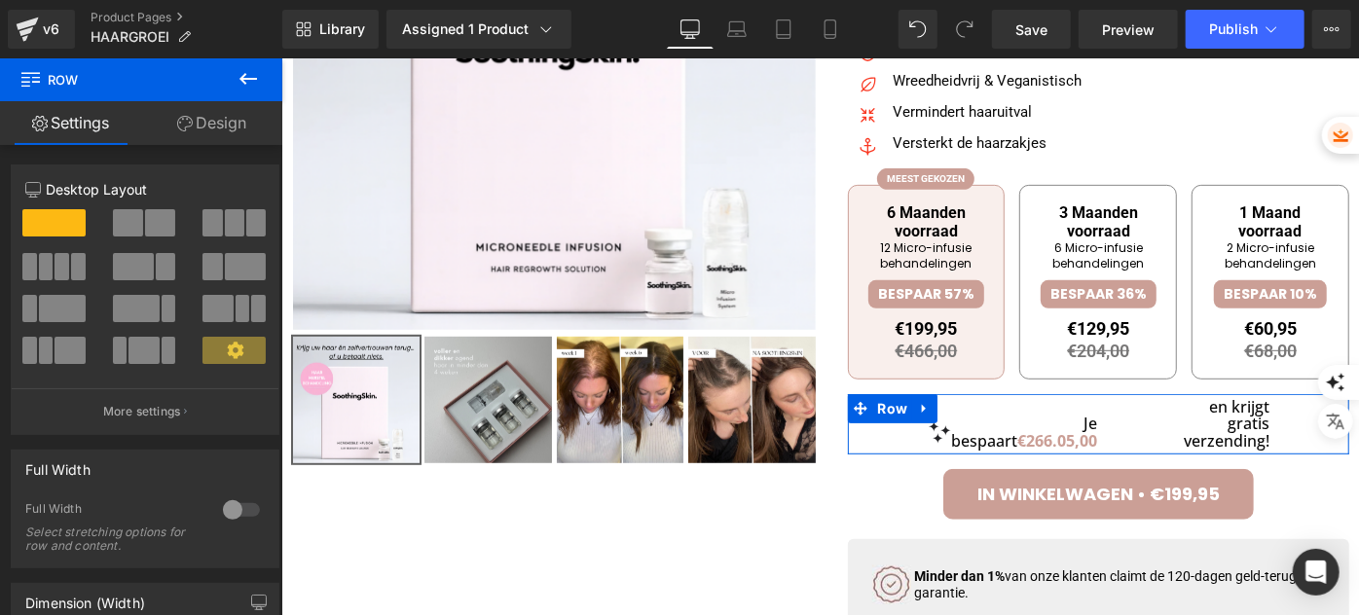
click at [197, 141] on link "Design" at bounding box center [211, 123] width 141 height 44
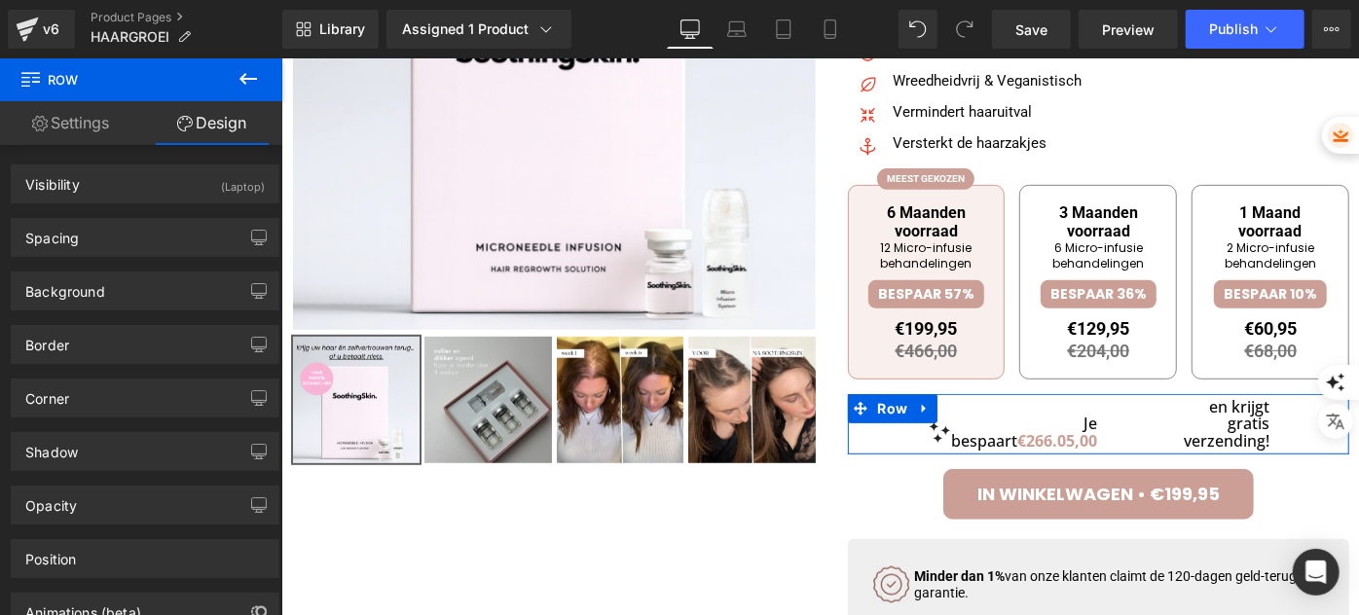
click at [92, 113] on link "Settings" at bounding box center [70, 123] width 141 height 44
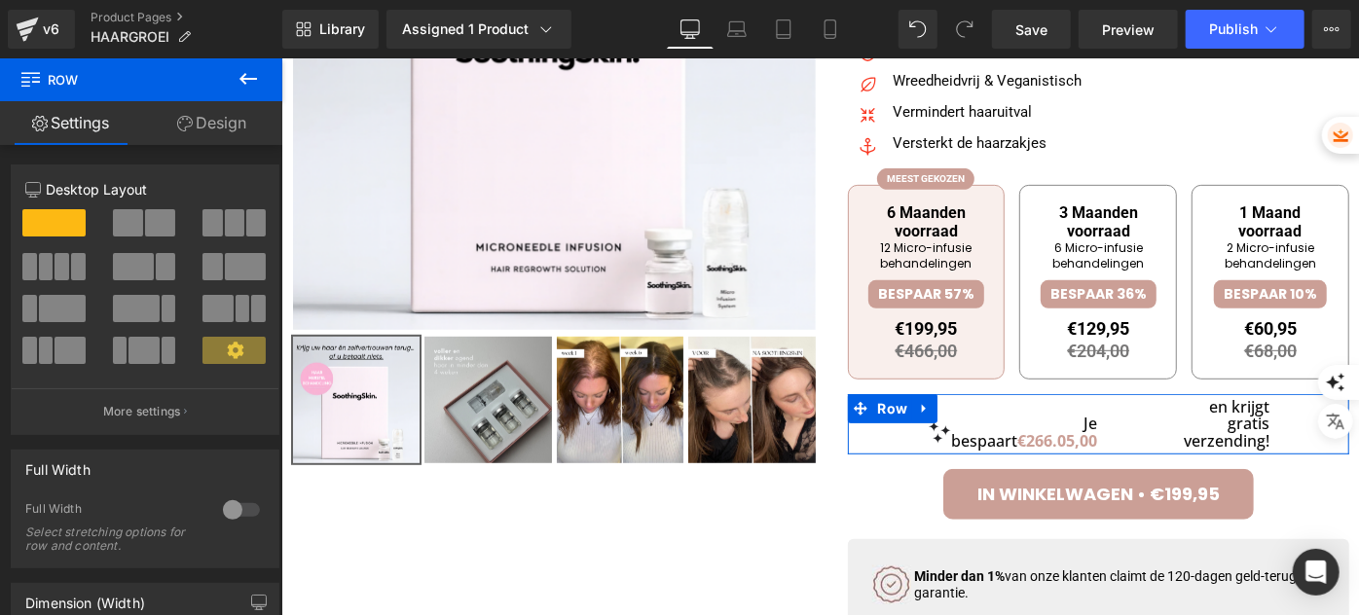
click at [211, 122] on link "Design" at bounding box center [211, 123] width 141 height 44
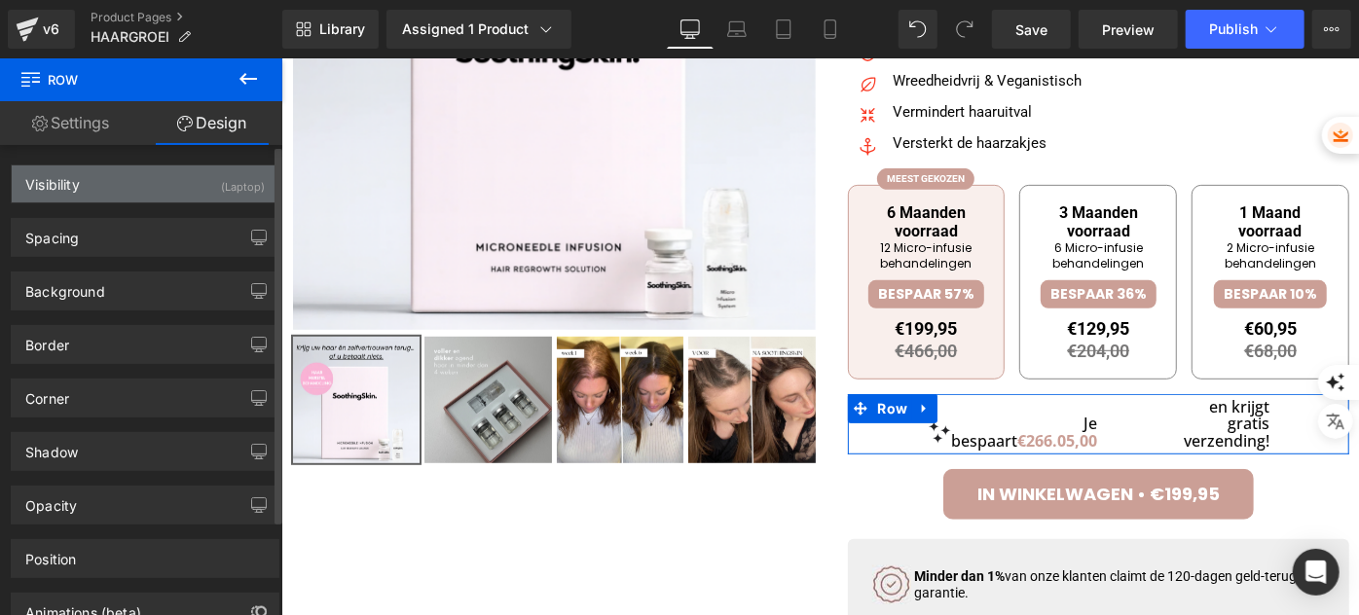
click at [145, 188] on div "Visibility (Laptop)" at bounding box center [145, 183] width 267 height 37
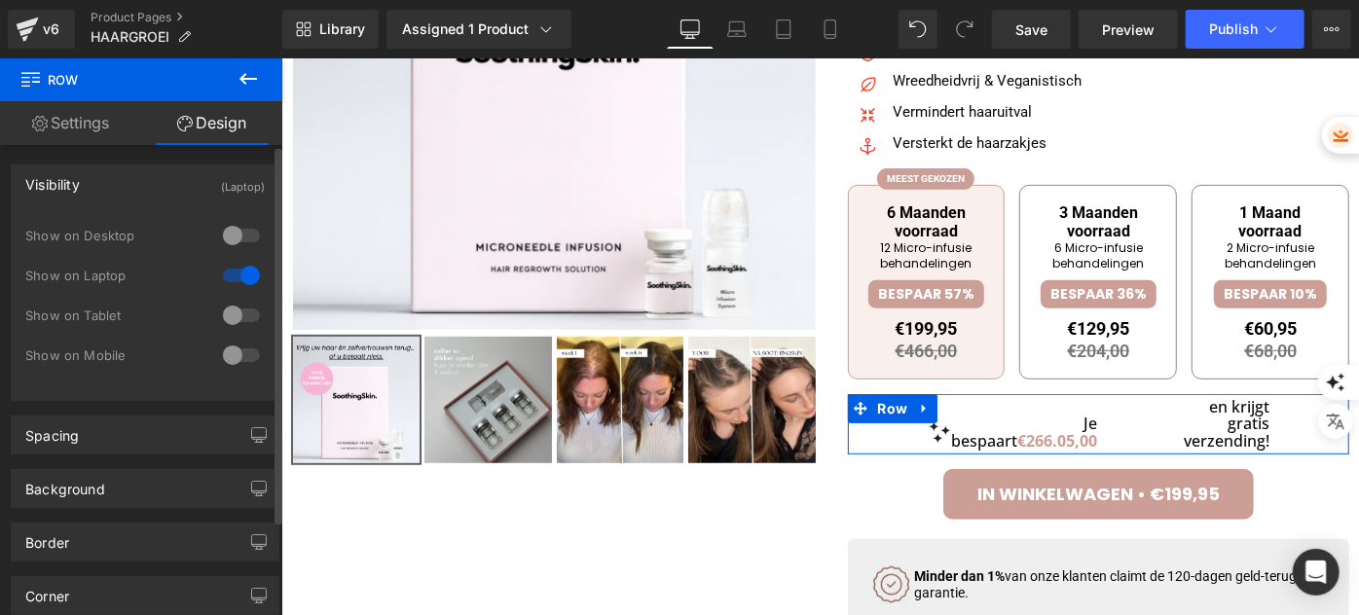
click at [222, 238] on div at bounding box center [241, 235] width 47 height 31
click at [228, 312] on div at bounding box center [241, 315] width 47 height 31
click at [228, 352] on div at bounding box center [241, 355] width 47 height 31
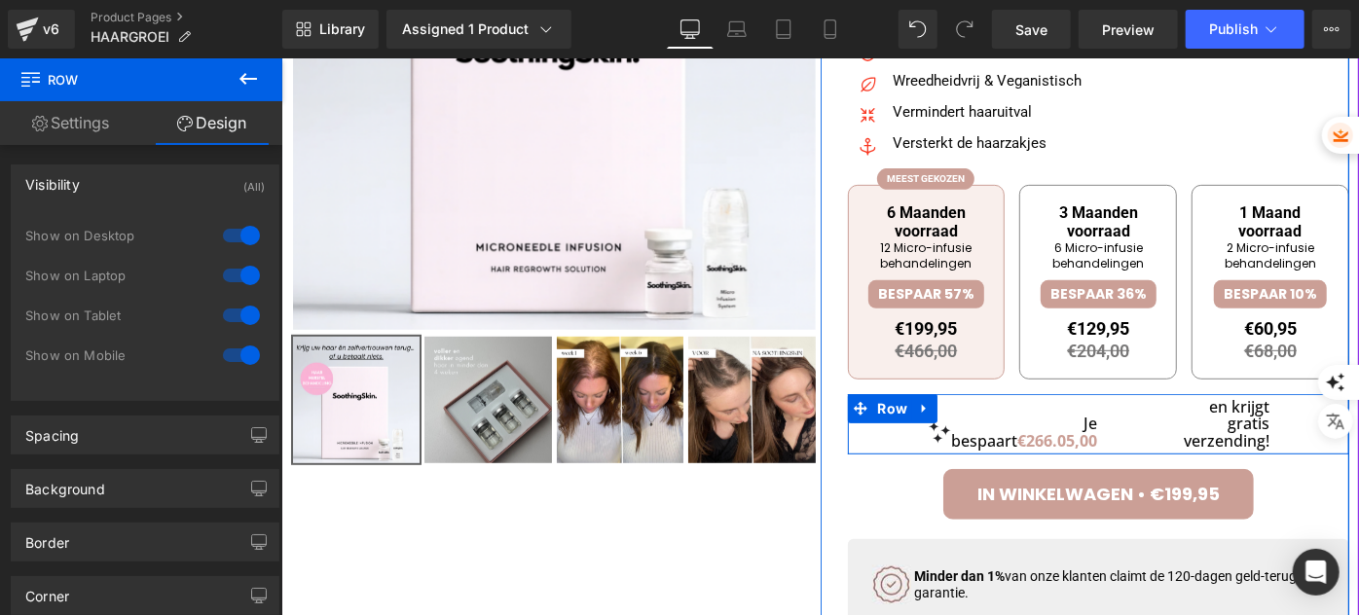
click at [1183, 437] on h1 "en krijgt gratis verzending!" at bounding box center [1226, 424] width 86 height 52
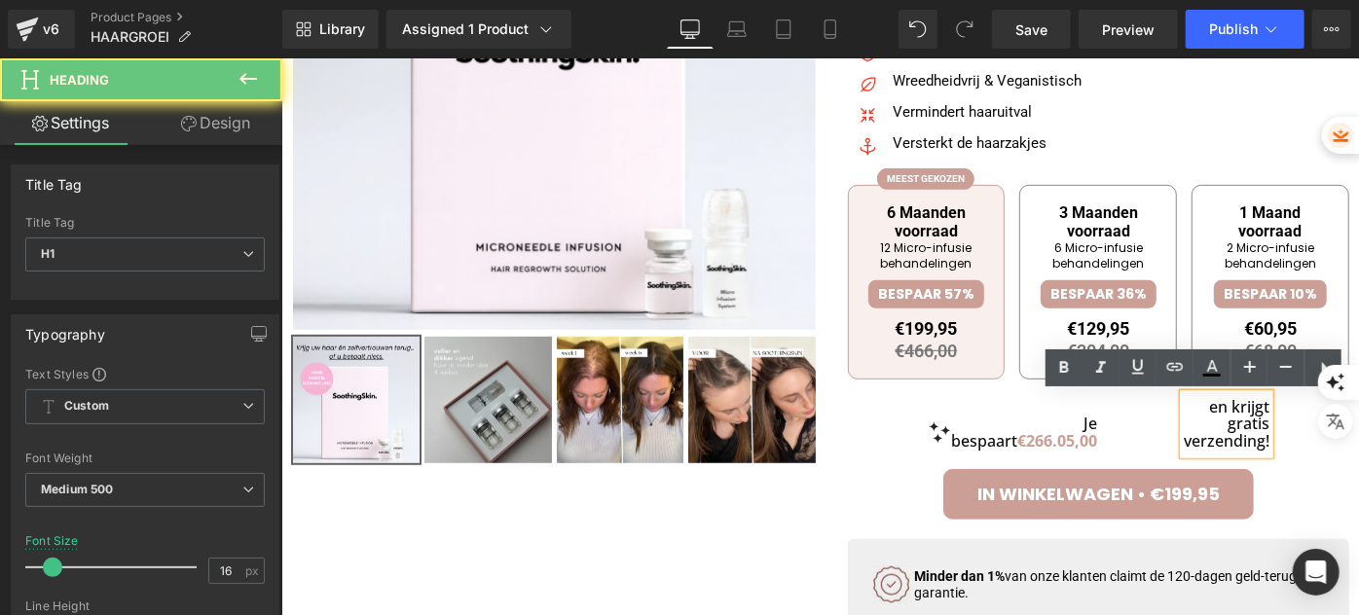
click at [1204, 438] on h1 "en krijgt gratis verzending!" at bounding box center [1226, 424] width 86 height 52
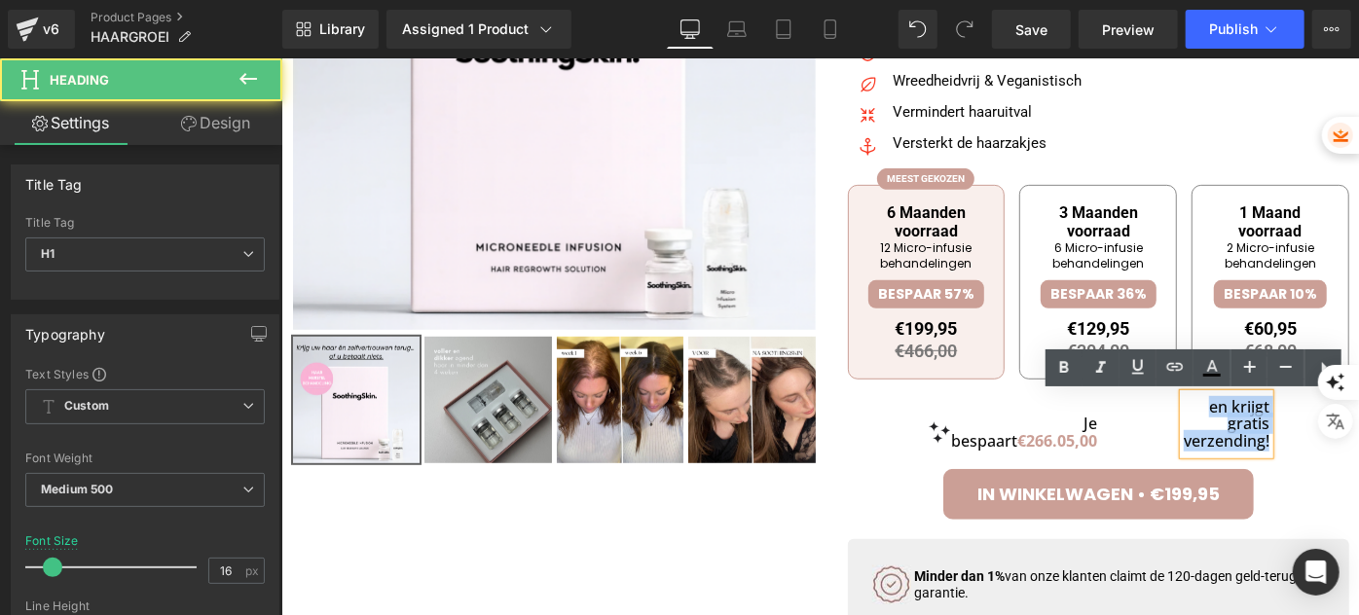
click at [1204, 438] on h1 "en krijgt gratis verzending!" at bounding box center [1226, 424] width 86 height 52
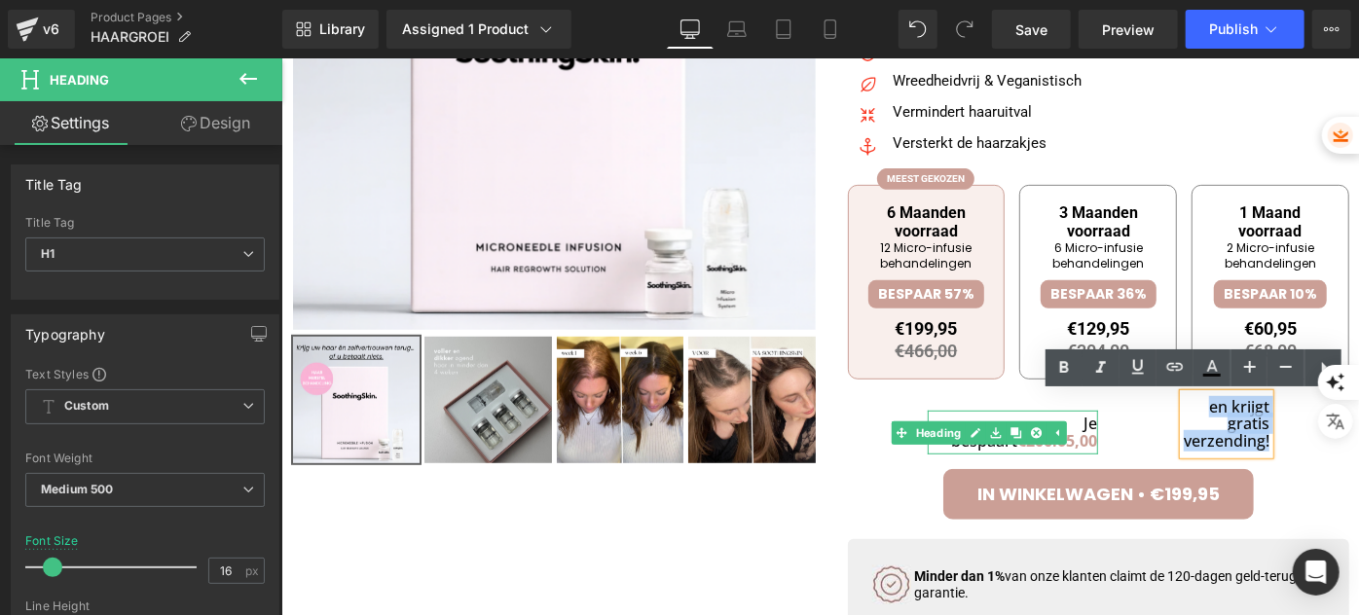
click at [1017, 449] on span "€266.05,00" at bounding box center [1057, 439] width 80 height 21
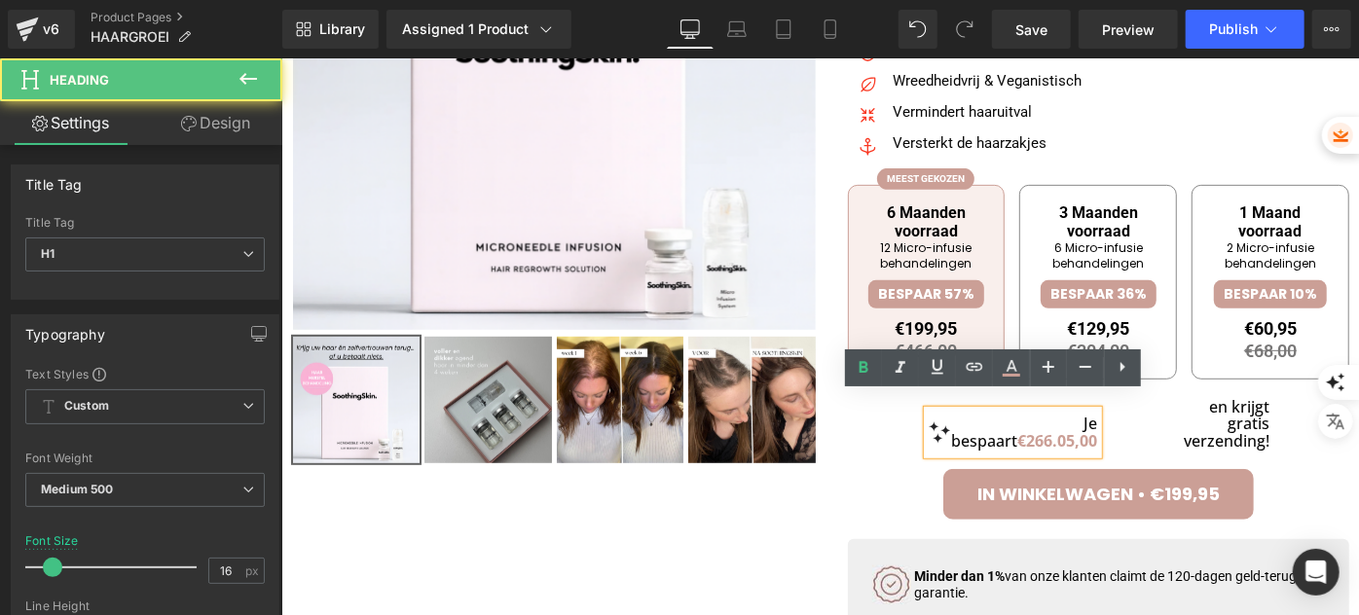
click at [1019, 416] on h1 "Je bespaart €266.05,00" at bounding box center [1024, 432] width 146 height 34
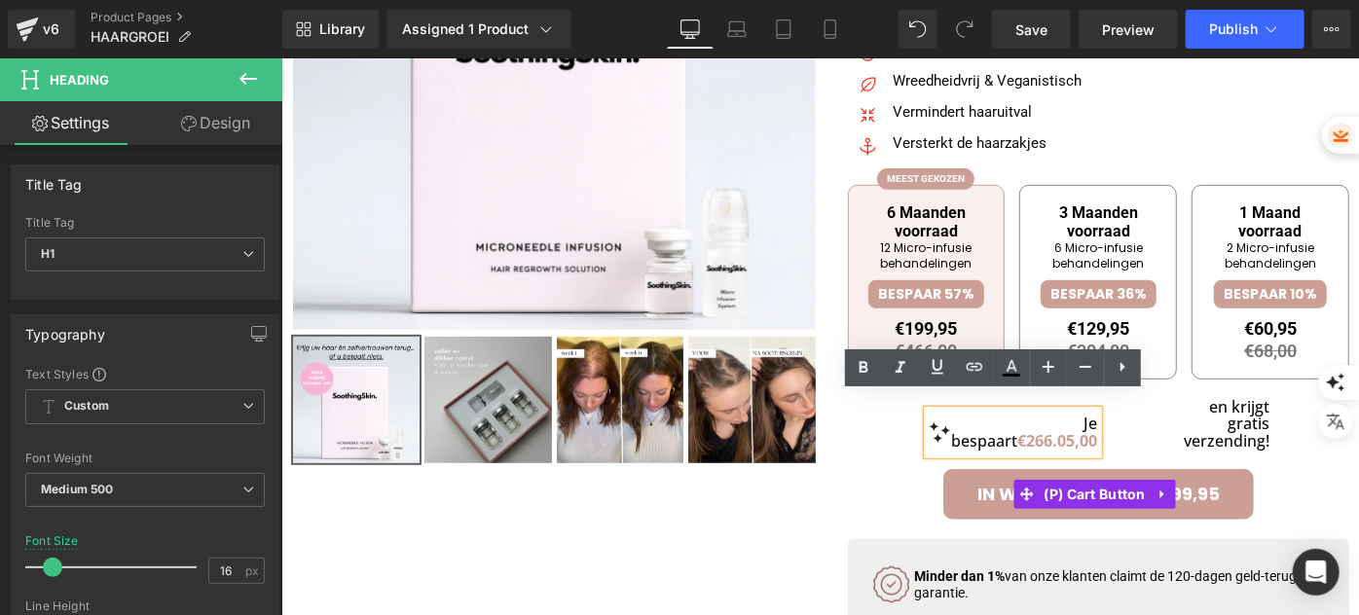
click at [883, 476] on div "IN WINKELWAGEN • €199,95" at bounding box center [1098, 493] width 502 height 51
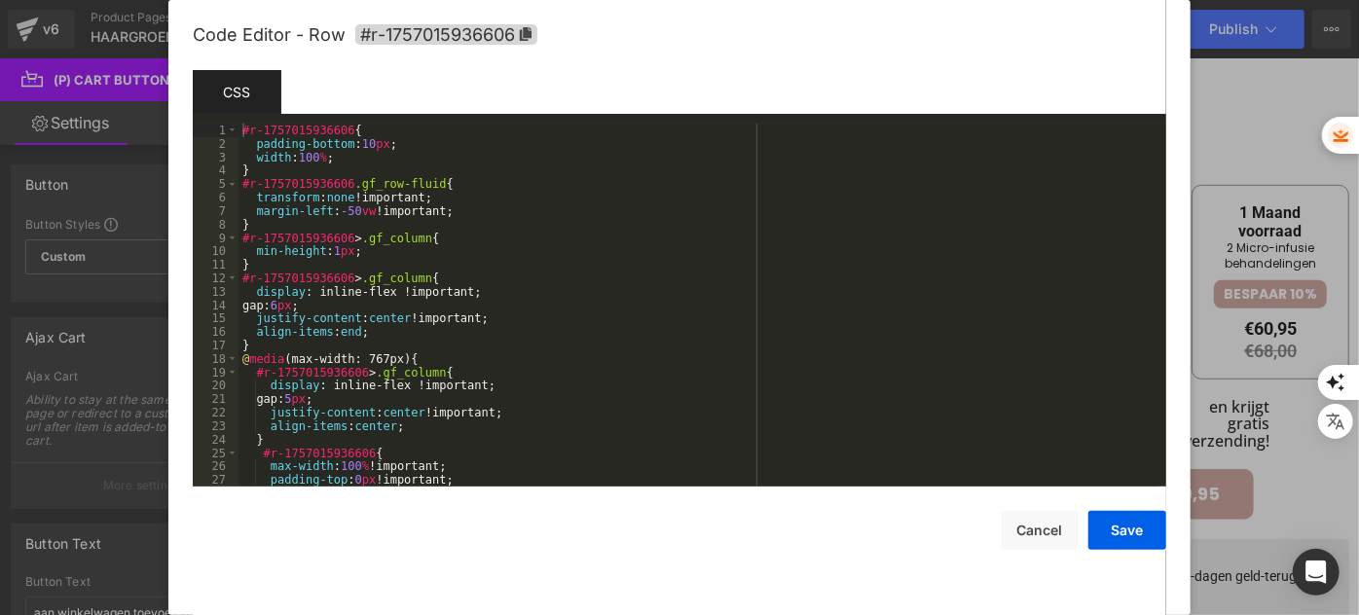
click at [1034, 0] on div "(P) Price You are previewing how the will restyle your page. You can not edit E…" at bounding box center [679, 0] width 1359 height 0
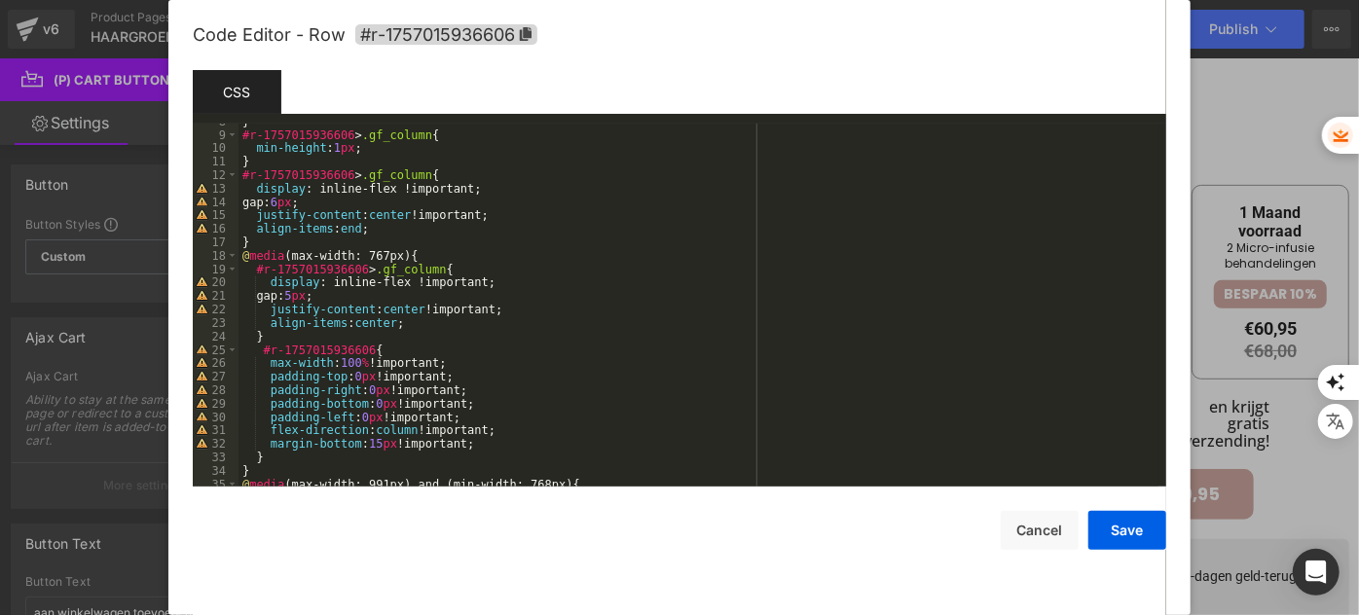
scroll to position [0, 0]
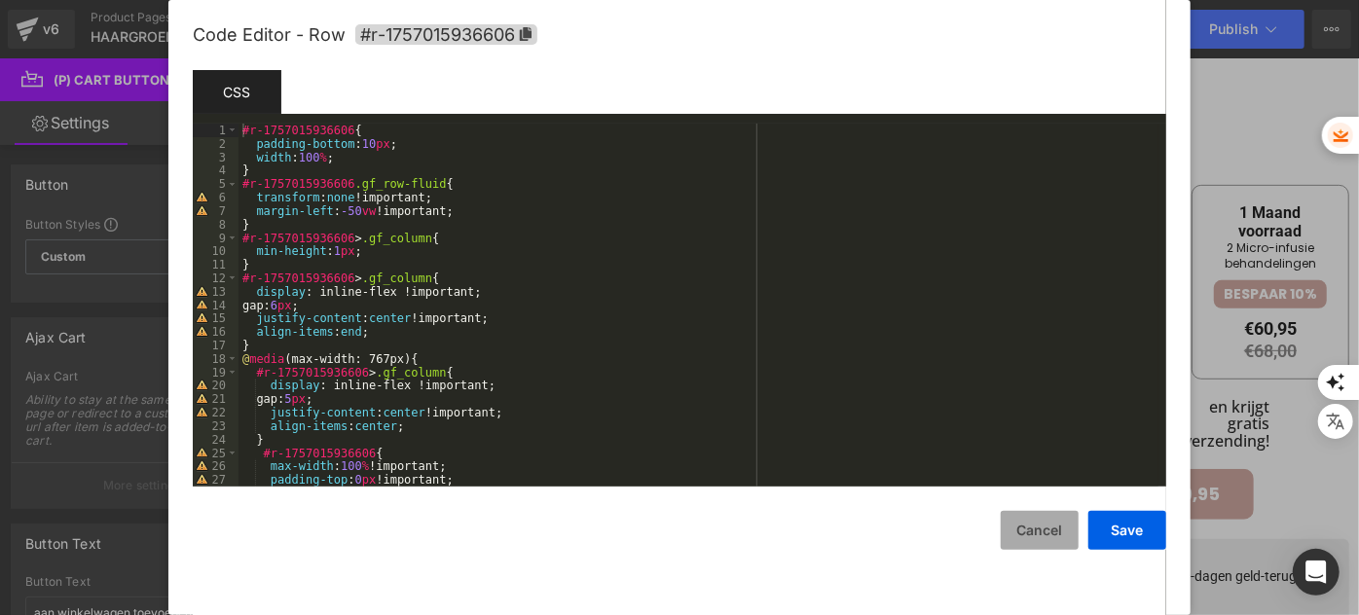
click at [1051, 521] on button "Cancel" at bounding box center [1040, 530] width 78 height 39
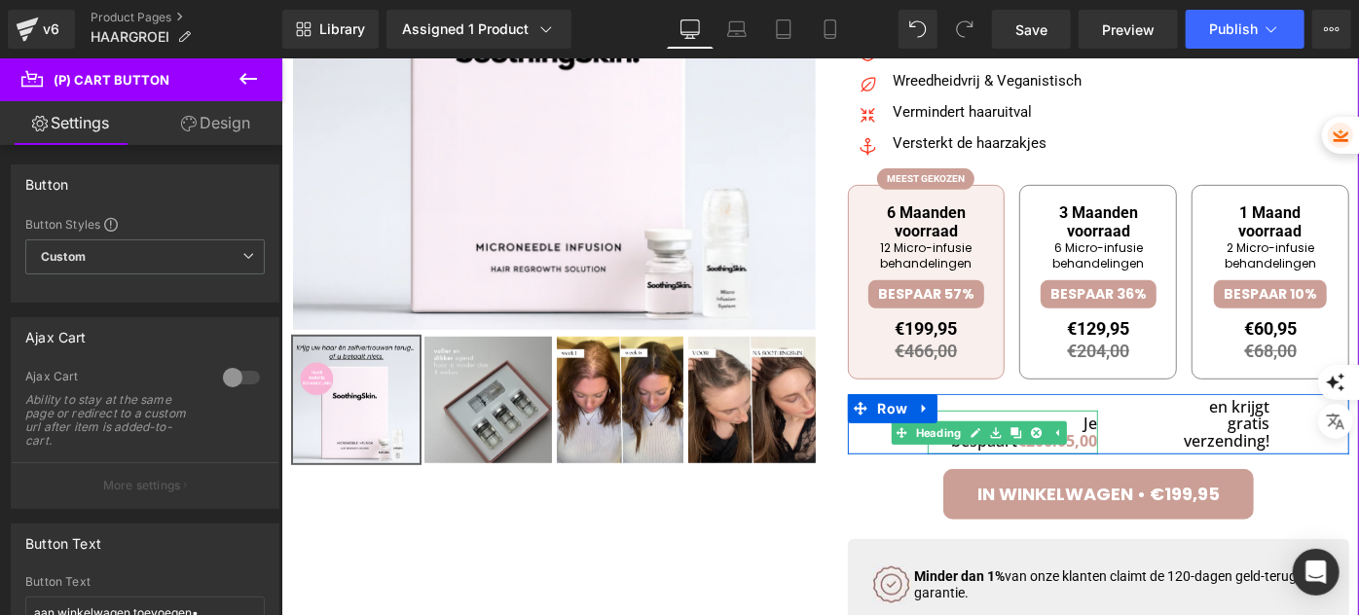
click at [1023, 446] on span "€266.05,00" at bounding box center [1057, 439] width 80 height 21
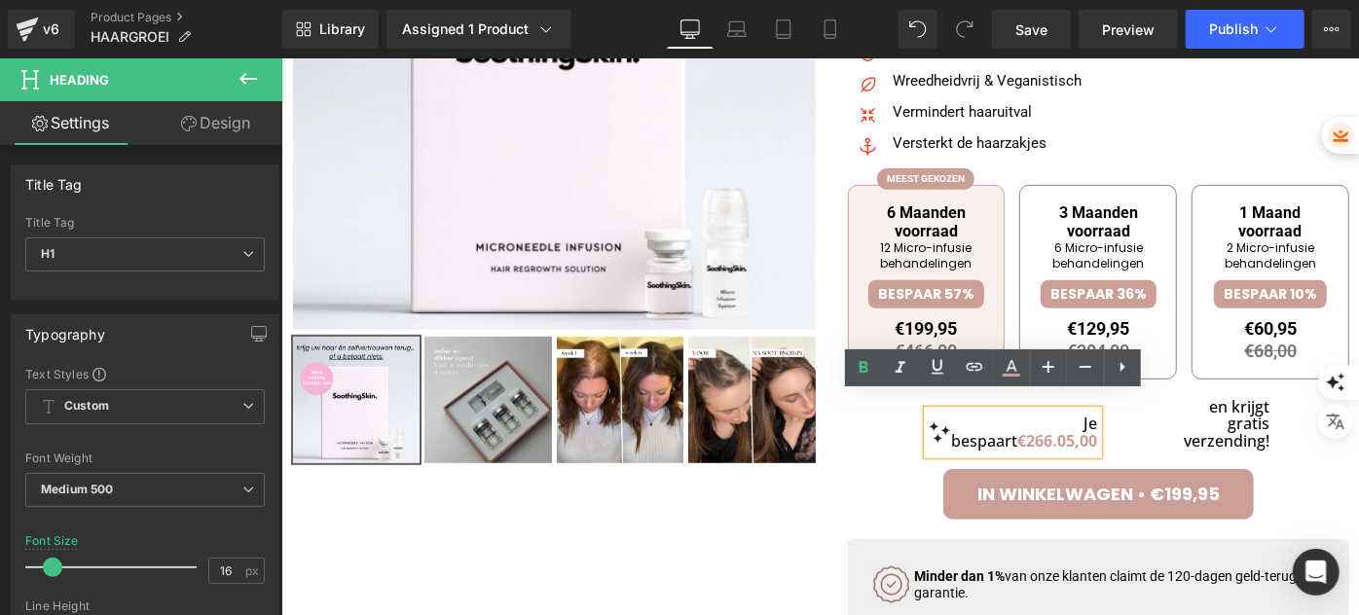
click at [1026, 451] on span "€266.05,00" at bounding box center [1057, 439] width 80 height 21
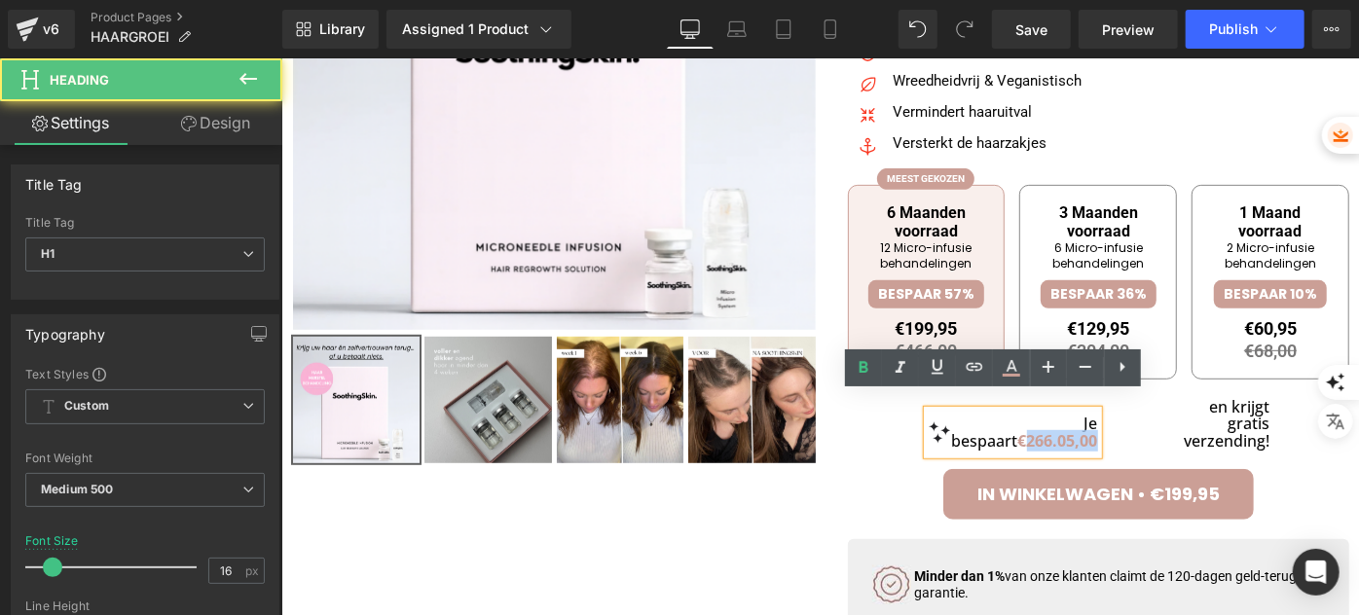
click at [1026, 451] on span "€266.05,00" at bounding box center [1057, 439] width 80 height 21
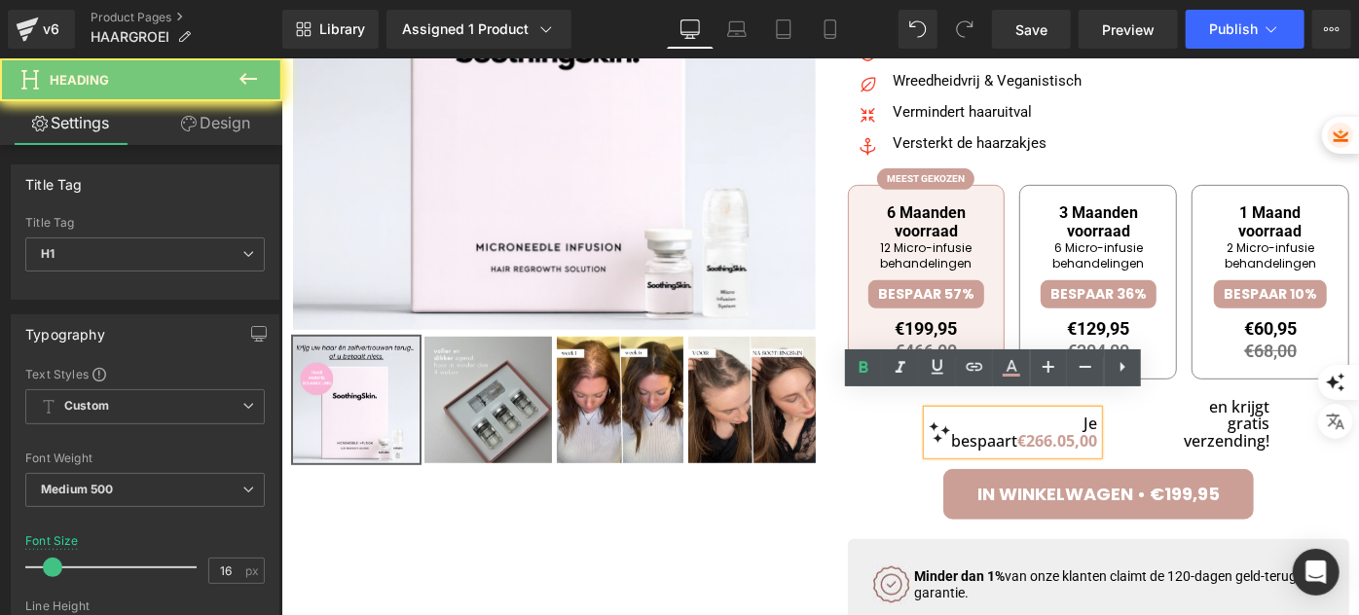
click at [1023, 448] on span "€266.05,00" at bounding box center [1057, 439] width 80 height 21
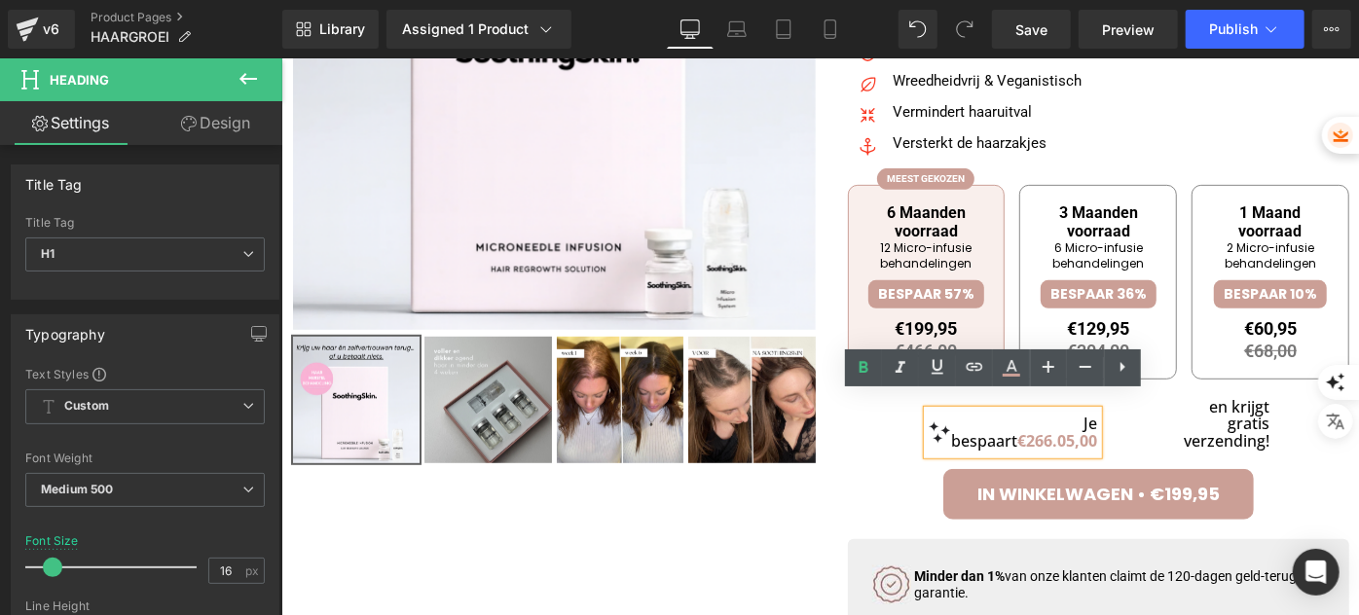
click at [1023, 448] on span "€266.05,00" at bounding box center [1057, 439] width 80 height 21
click at [1285, 465] on div "Image ( 26 Reviews) Text Block Icon List SoothingSkin Haargroei Oplossing Headi…" at bounding box center [1098, 398] width 502 height 1188
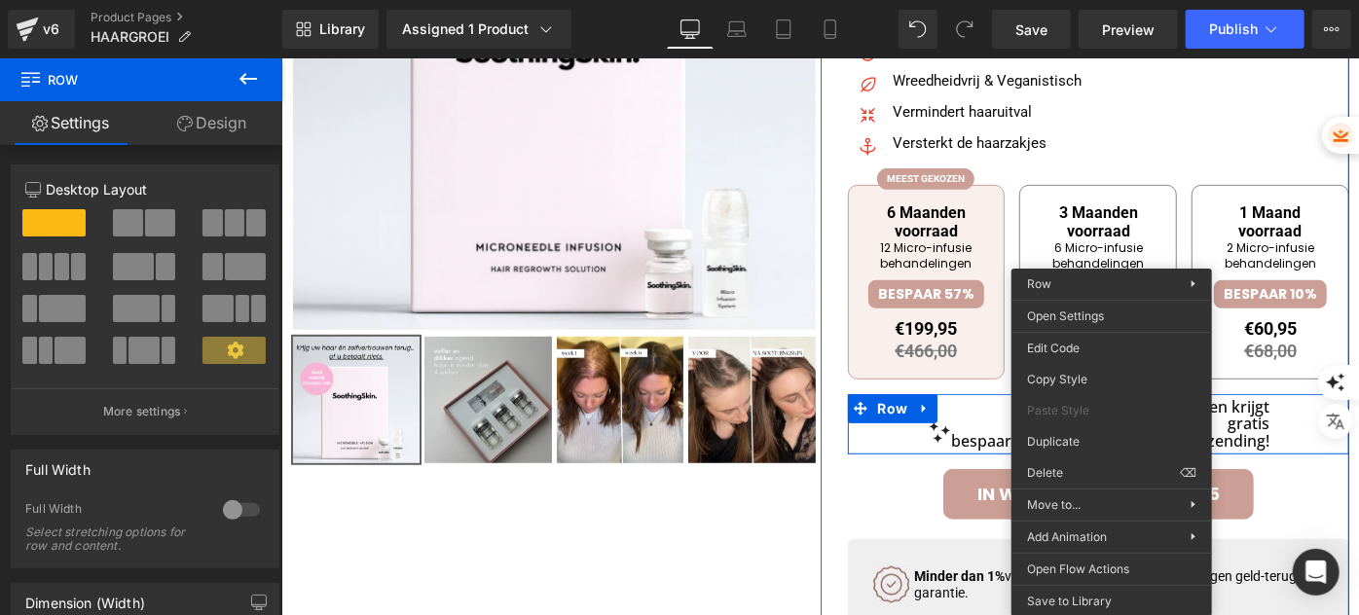
click at [246, 128] on link "Design" at bounding box center [211, 123] width 141 height 44
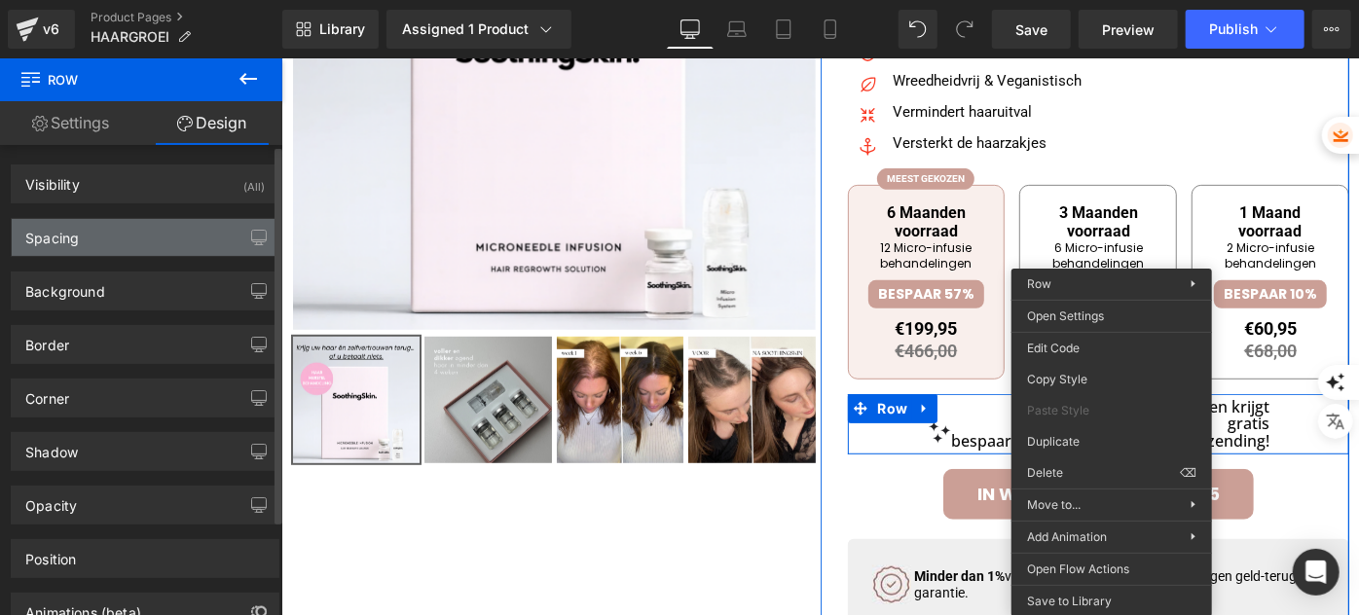
click at [171, 245] on div "Spacing" at bounding box center [145, 237] width 267 height 37
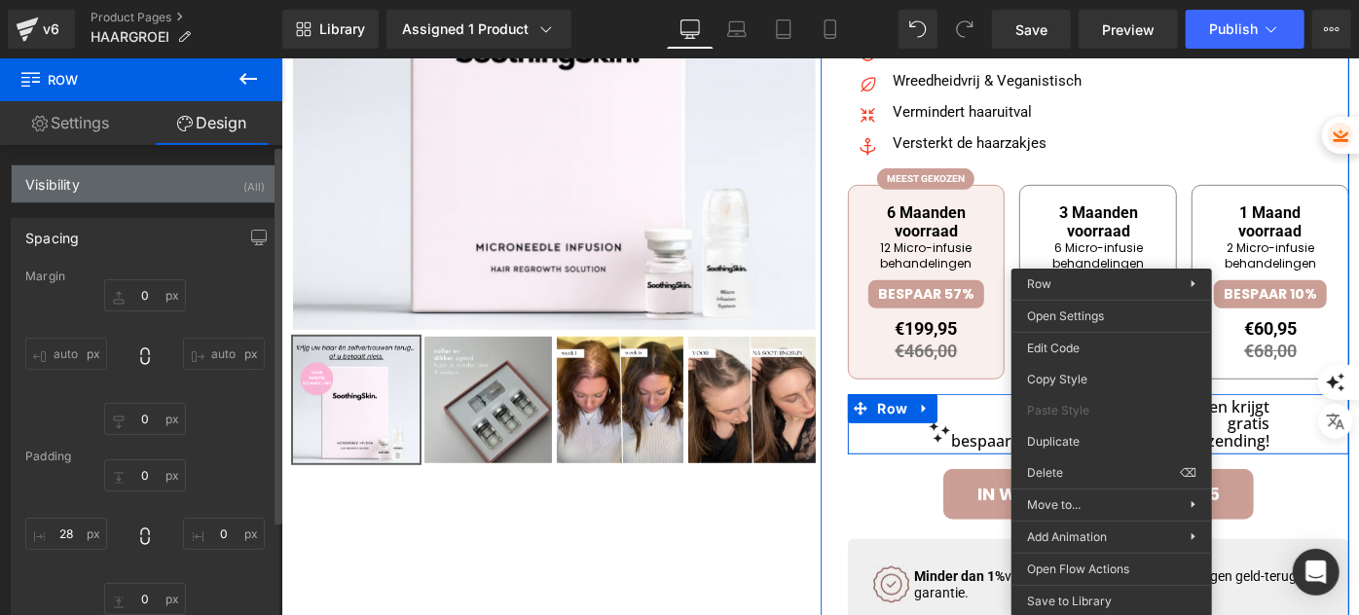
click at [168, 184] on div "Visibility (All)" at bounding box center [145, 183] width 267 height 37
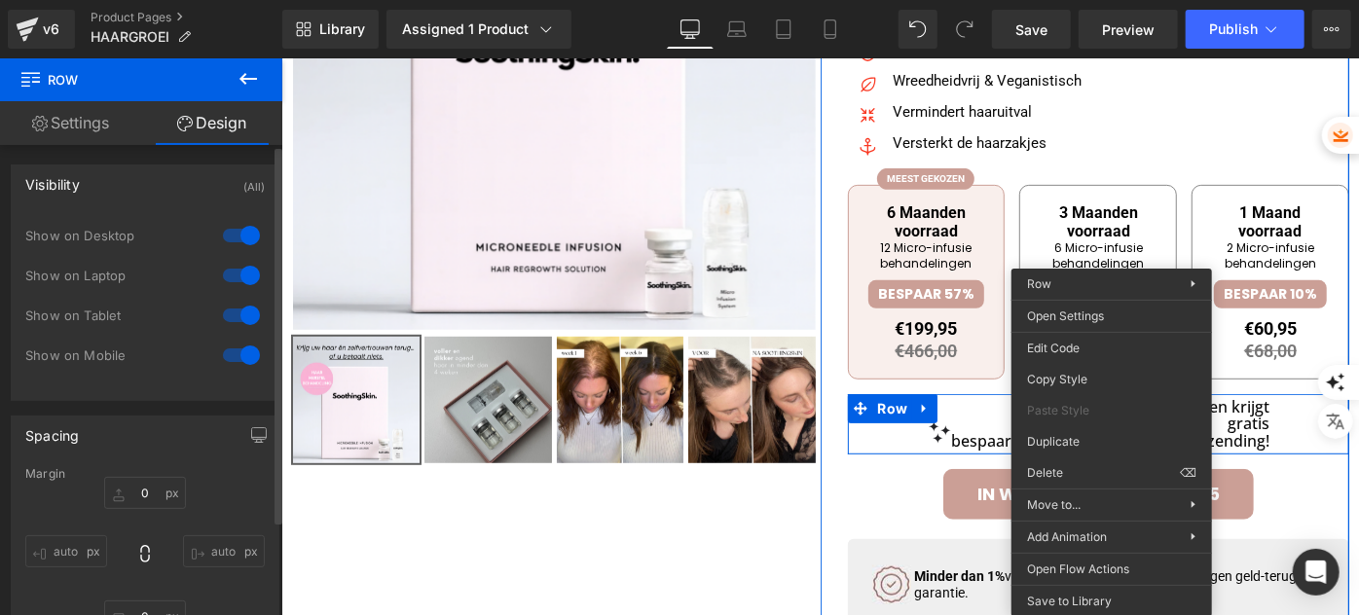
click at [248, 245] on div at bounding box center [241, 235] width 47 height 31
click at [241, 310] on div at bounding box center [241, 315] width 47 height 31
click at [237, 372] on div "Show on Mobile" at bounding box center [144, 366] width 239 height 40
click at [235, 367] on div at bounding box center [241, 355] width 47 height 31
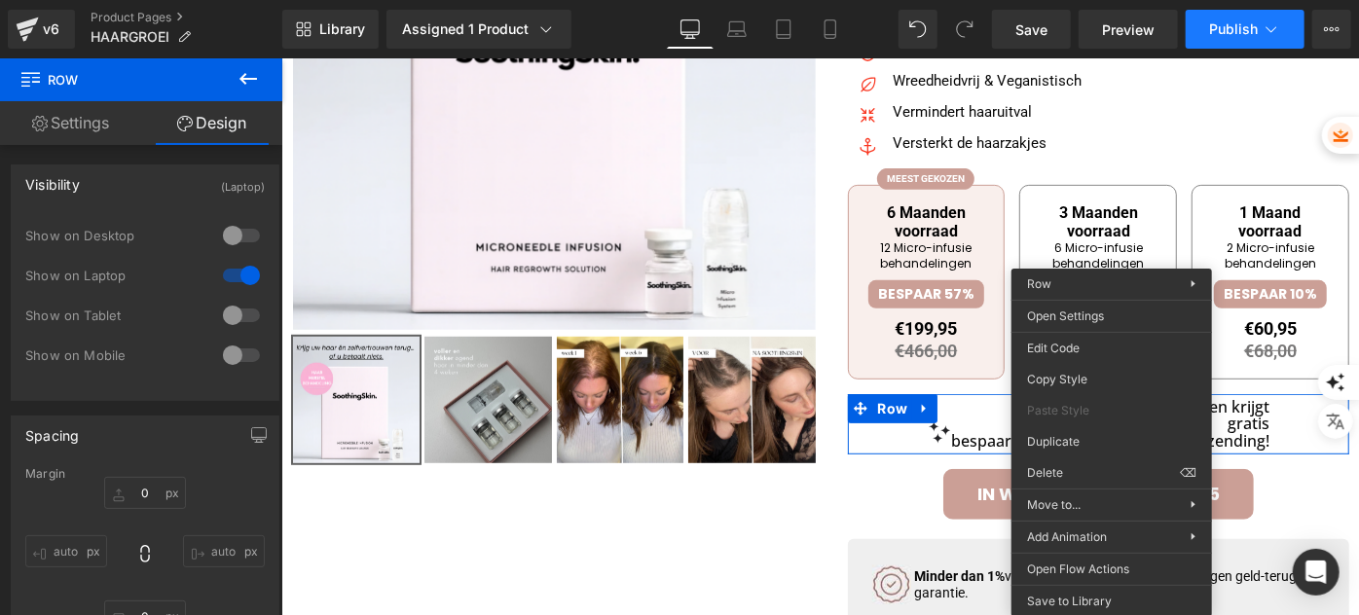
click at [1262, 17] on button "Publish" at bounding box center [1244, 29] width 119 height 39
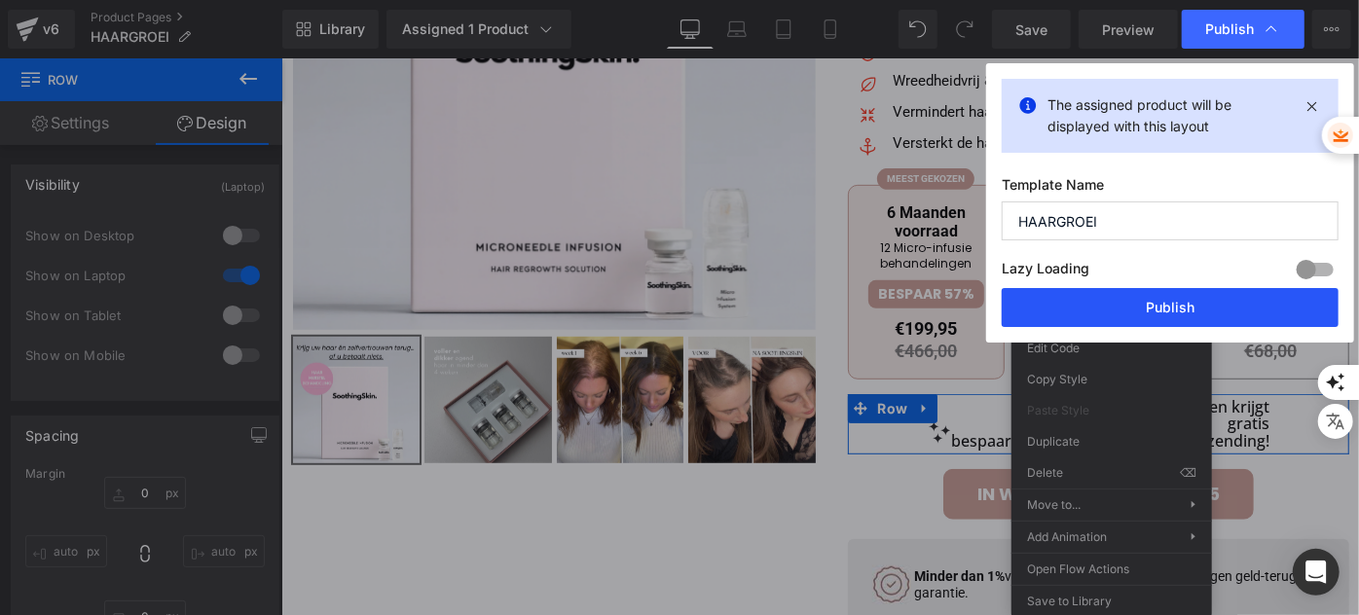
drag, startPoint x: 1147, startPoint y: 311, endPoint x: 688, endPoint y: 239, distance: 464.0
click at [1147, 311] on button "Publish" at bounding box center [1170, 307] width 337 height 39
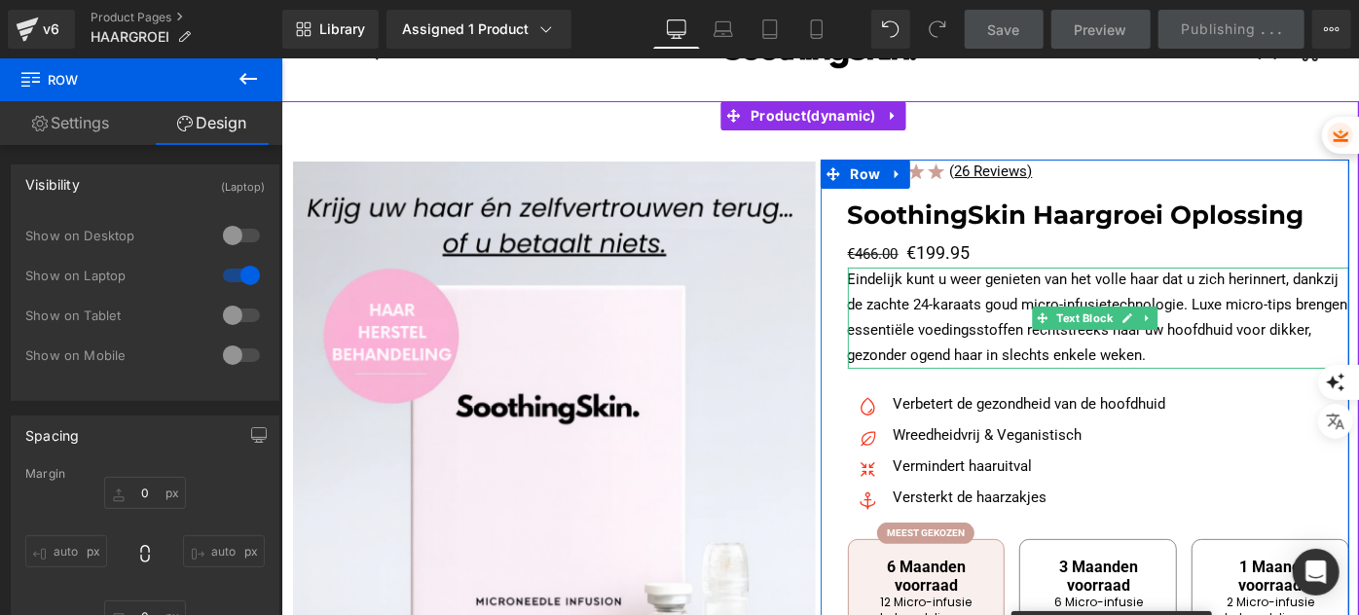
scroll to position [176, 0]
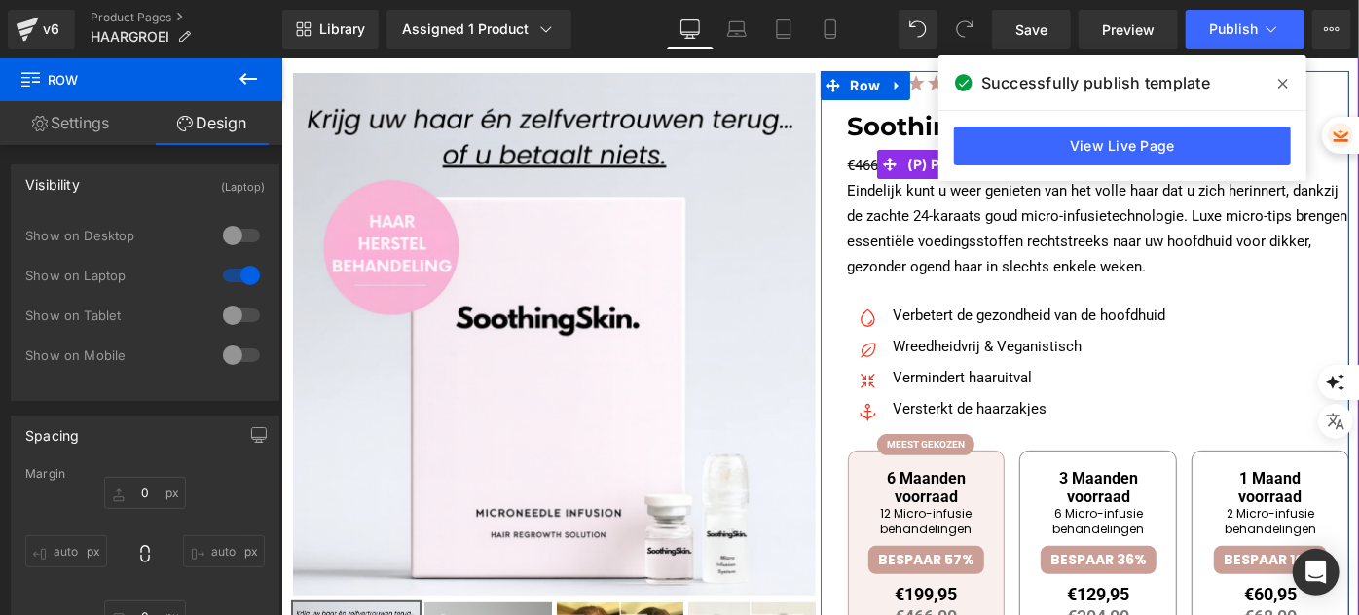
click at [888, 165] on icon at bounding box center [890, 163] width 14 height 15
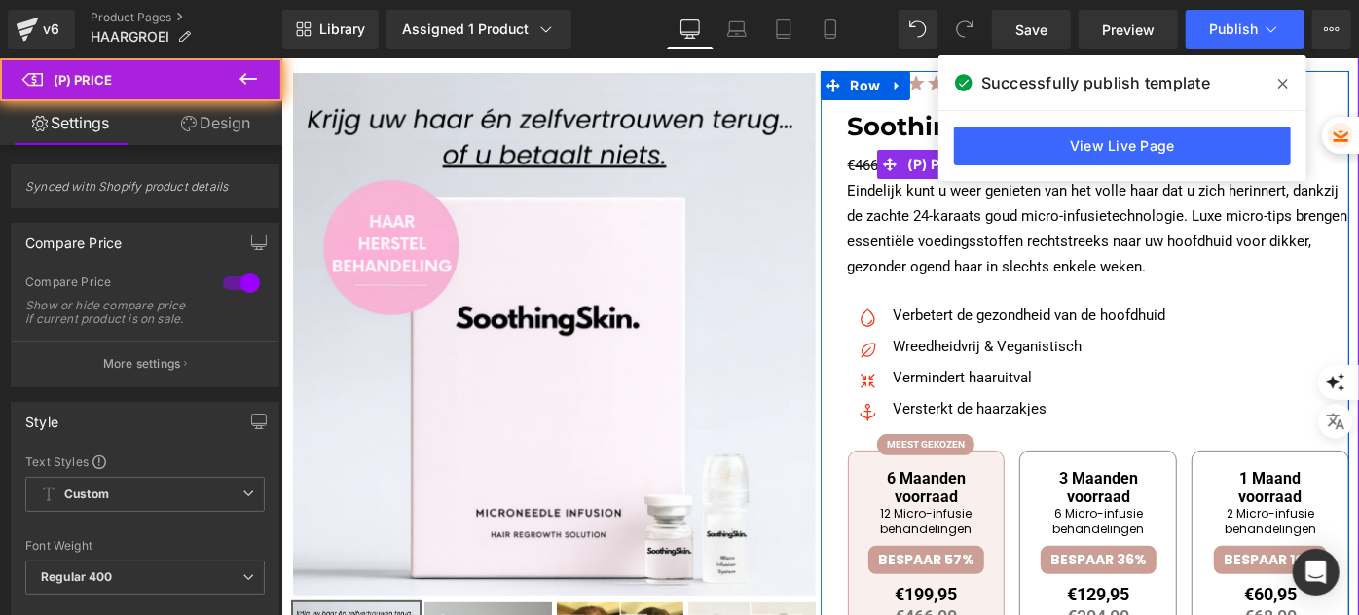
click at [854, 162] on span "€466.00" at bounding box center [872, 165] width 51 height 18
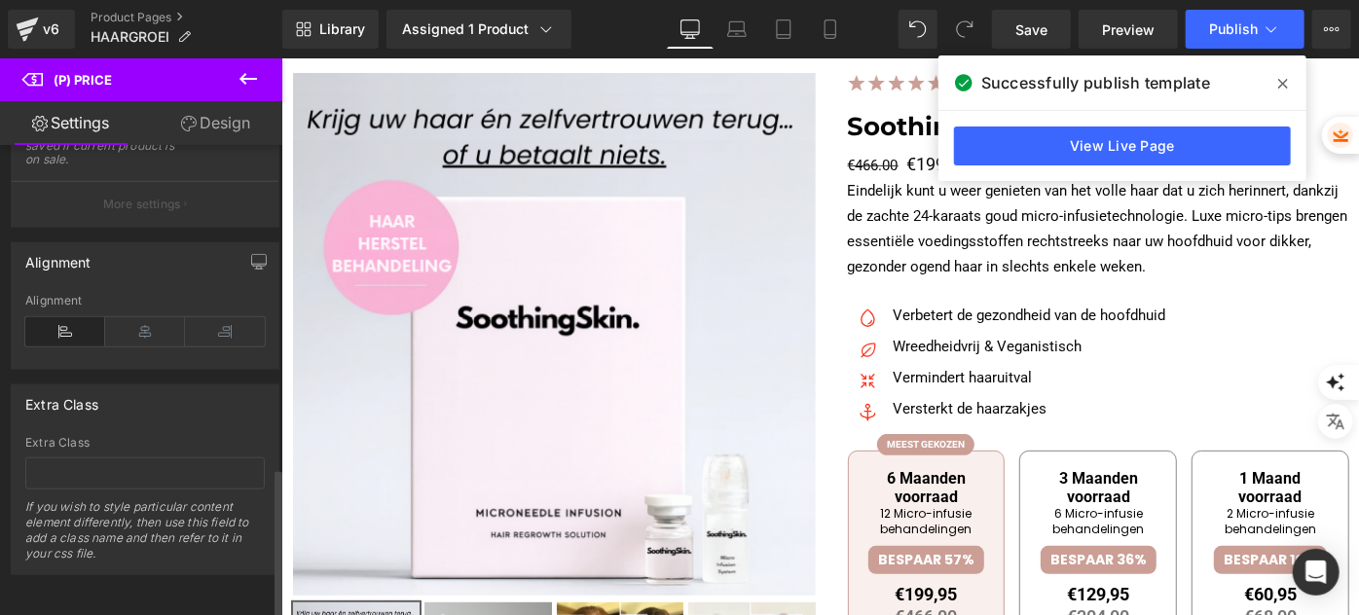
scroll to position [1013, 0]
click at [212, 116] on link "Design" at bounding box center [215, 123] width 141 height 44
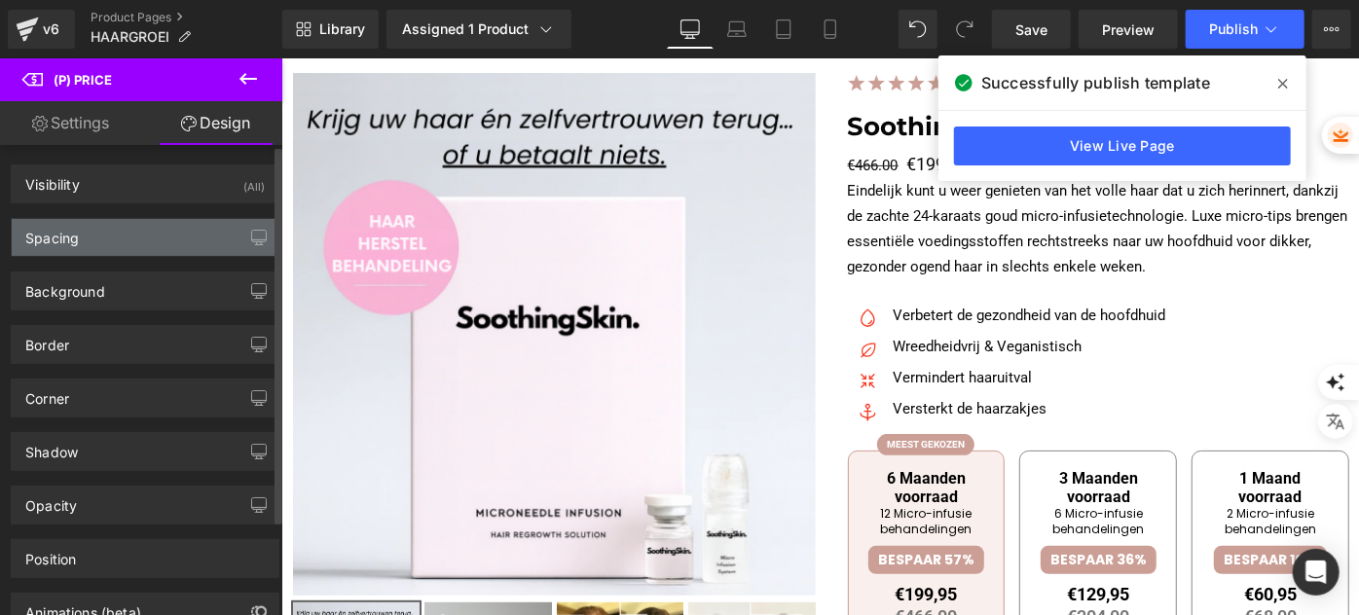
click at [156, 238] on div "Spacing" at bounding box center [145, 237] width 267 height 37
type input "0"
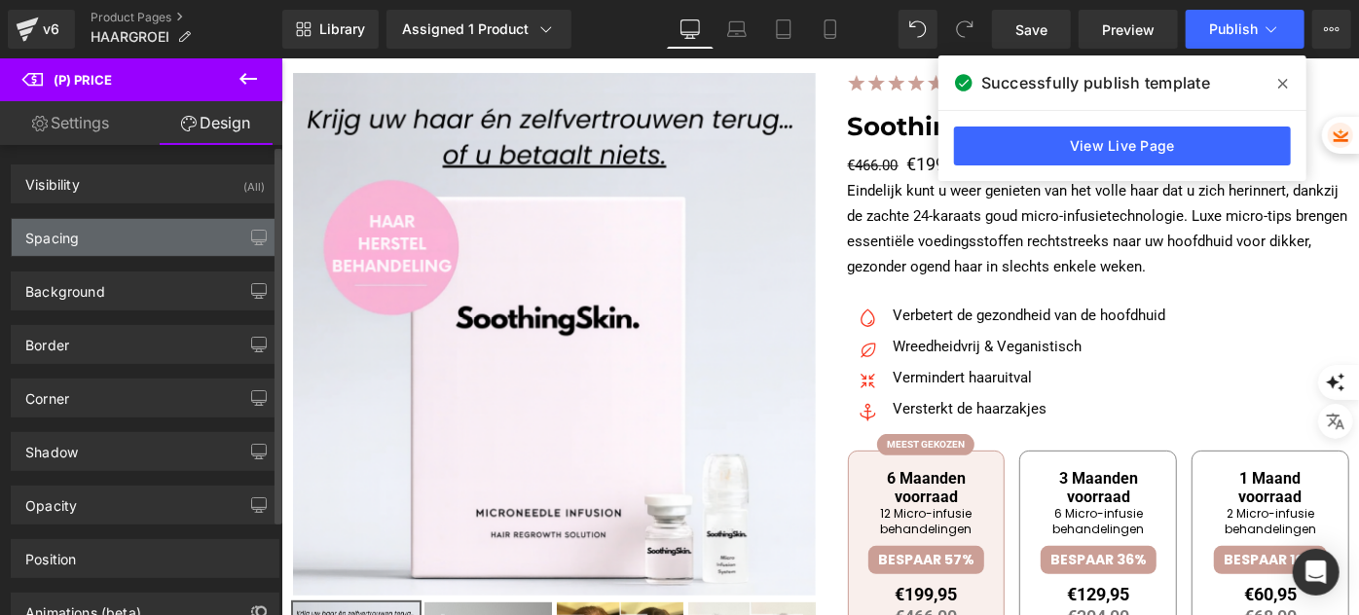
type input "0"
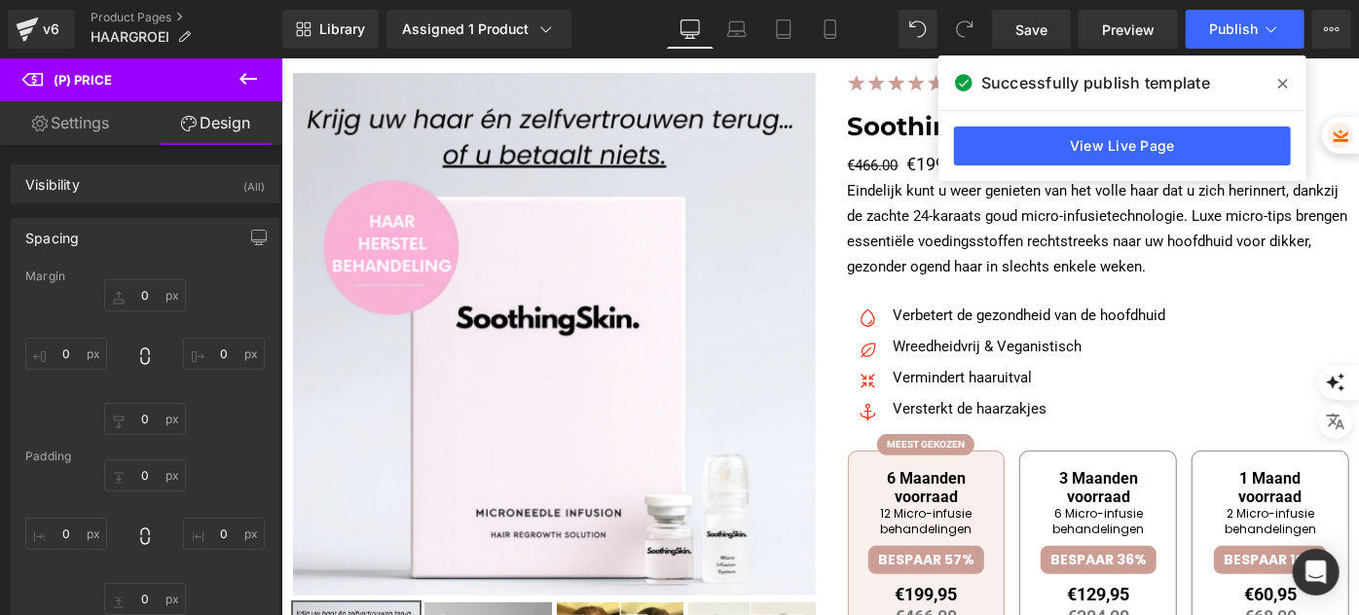
drag, startPoint x: 70, startPoint y: 100, endPoint x: 70, endPoint y: 121, distance: 20.4
click at [70, 101] on div "(P) Price Settings Design Synced with Shopify product details Compare Price 1 C…" at bounding box center [141, 341] width 282 height 566
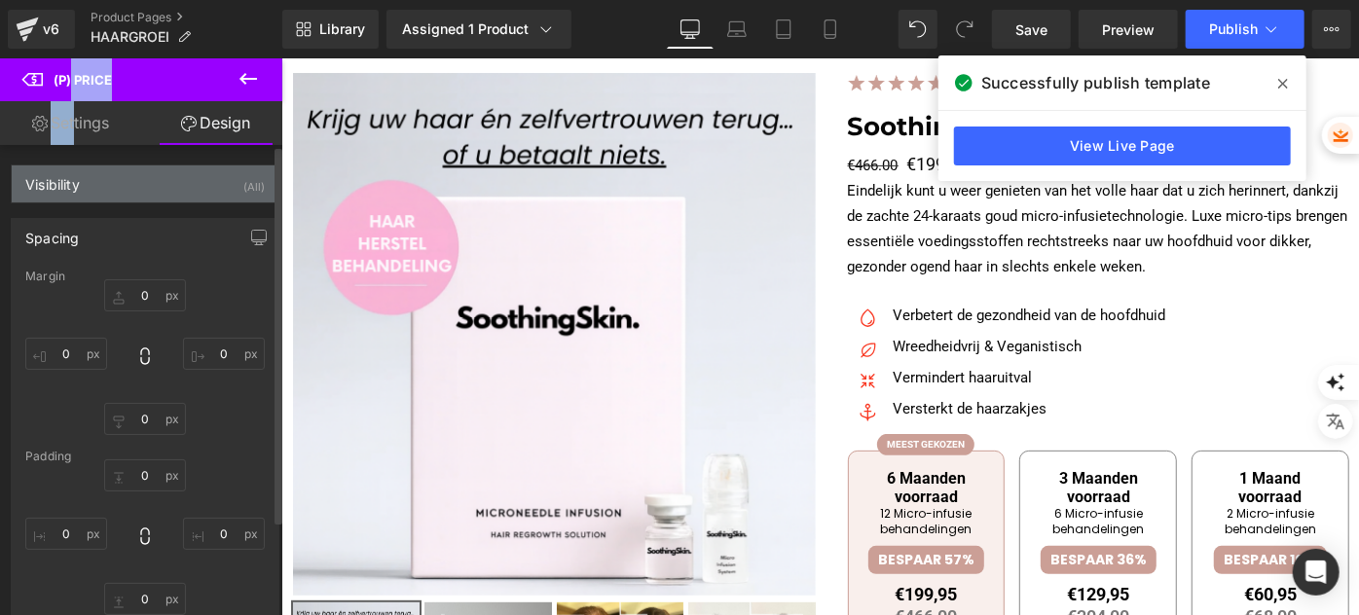
click at [215, 180] on div "Visibility (All)" at bounding box center [145, 183] width 267 height 37
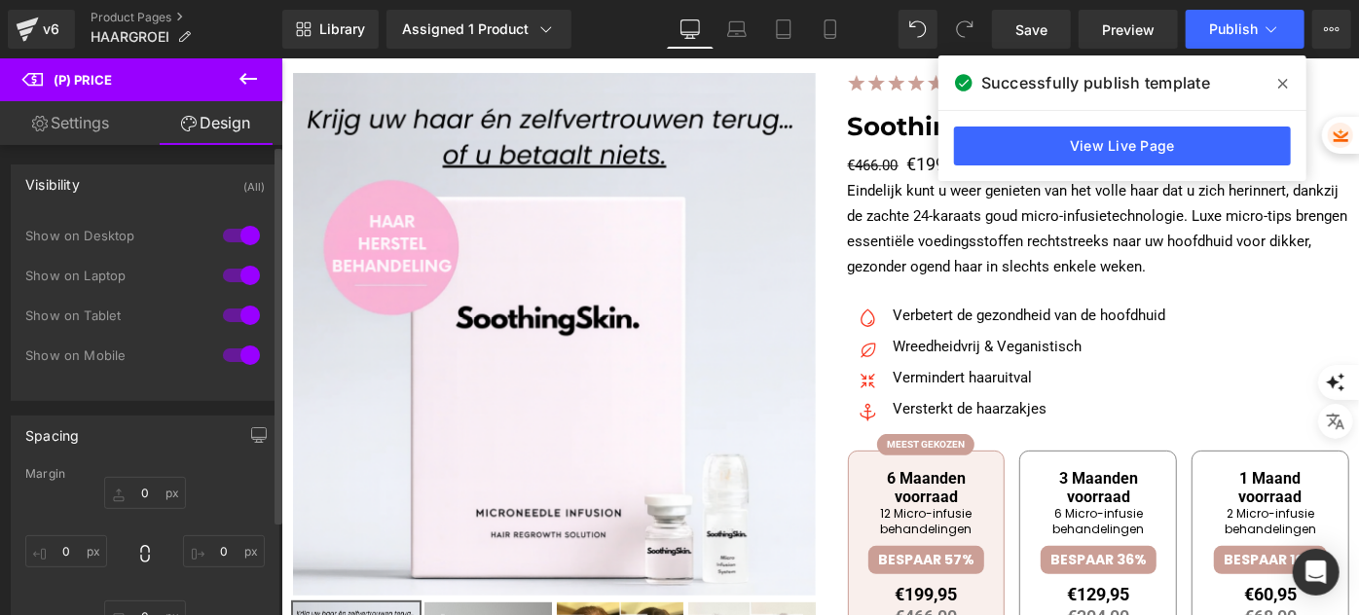
click at [196, 186] on div "Visibility (All)" at bounding box center [145, 183] width 267 height 37
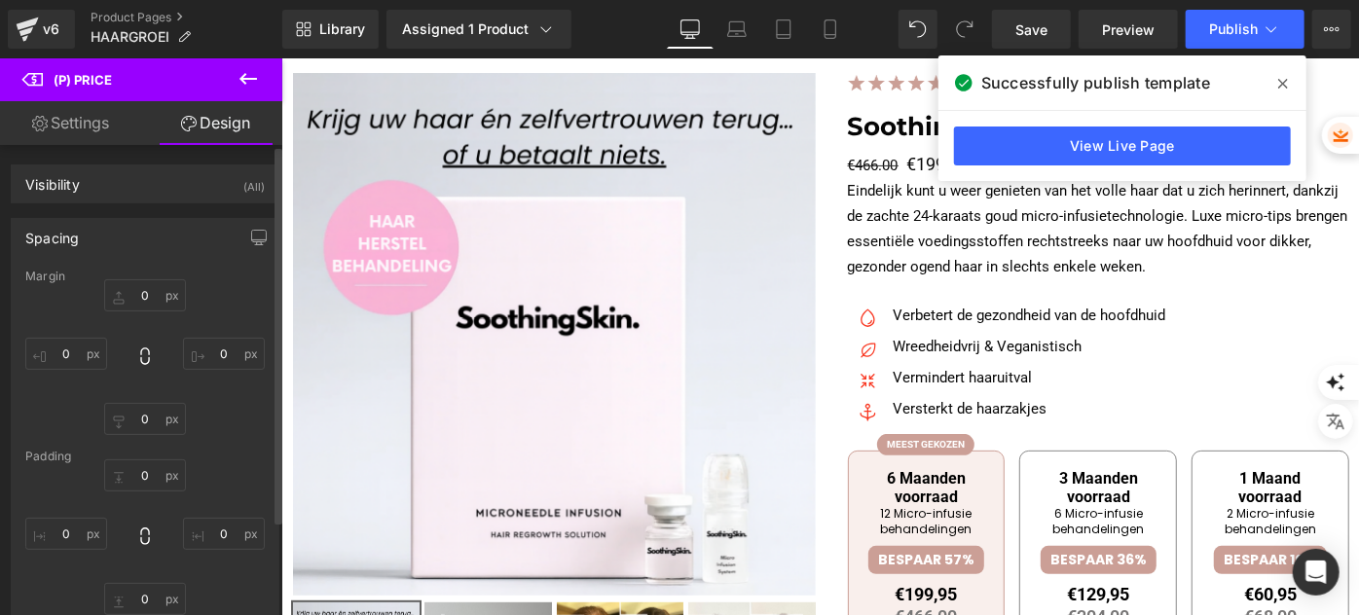
click at [172, 237] on div "Spacing" at bounding box center [145, 237] width 267 height 37
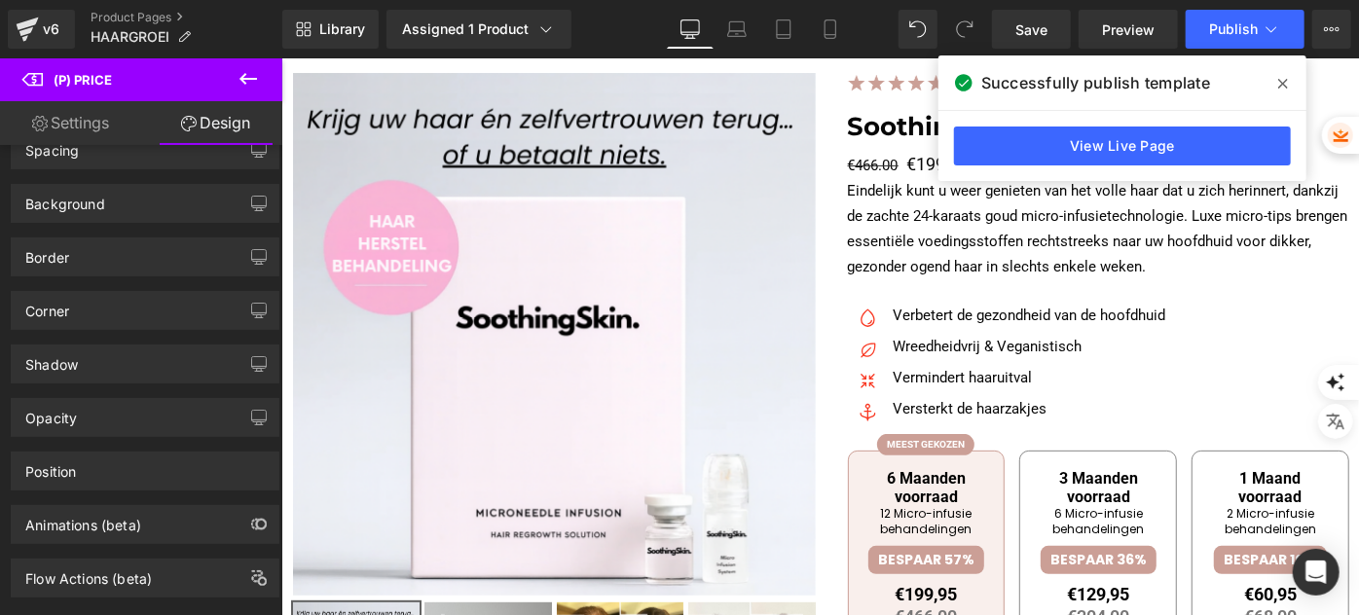
scroll to position [0, 0]
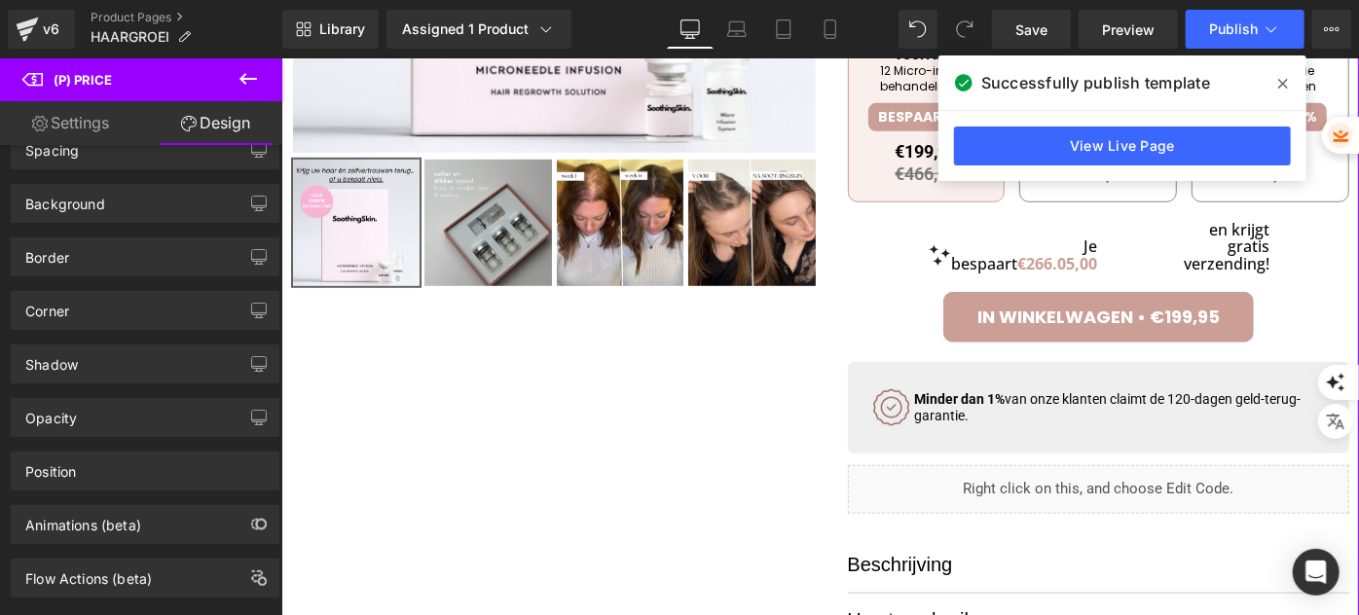
click at [892, 275] on div "Je bespaart €266.05,00 Heading en krijgt gratis verzending! Heading Row" at bounding box center [1098, 246] width 502 height 61
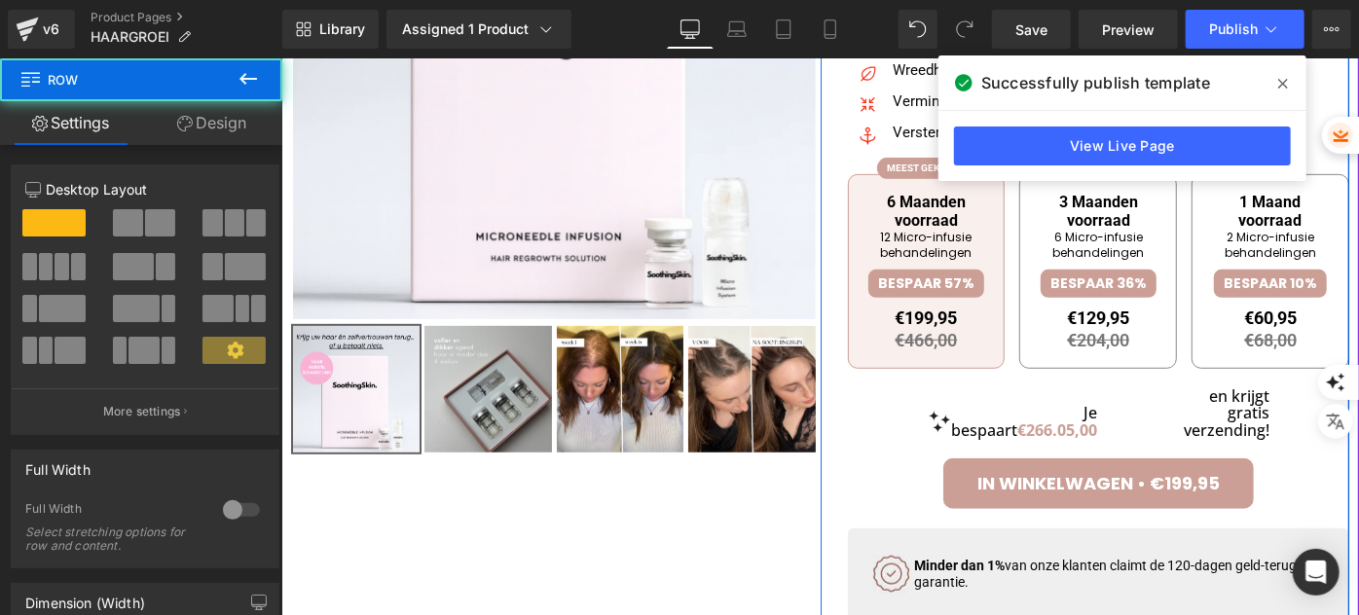
scroll to position [353, 0]
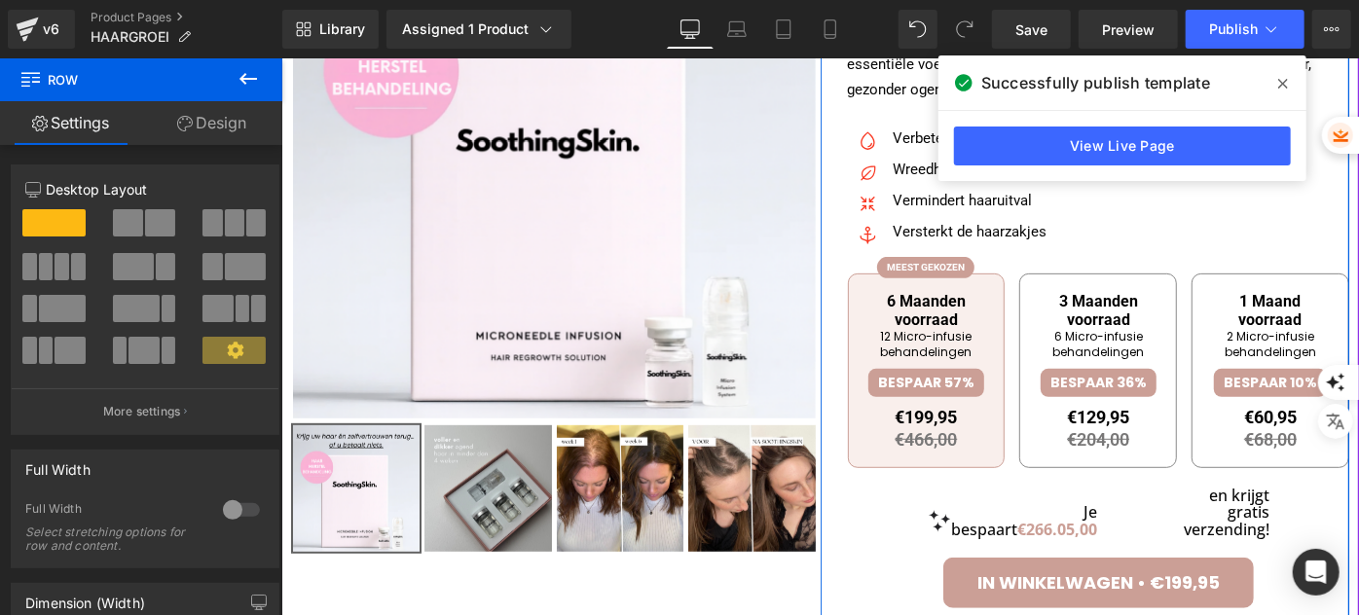
click at [838, 227] on div at bounding box center [833, 487] width 27 height 1188
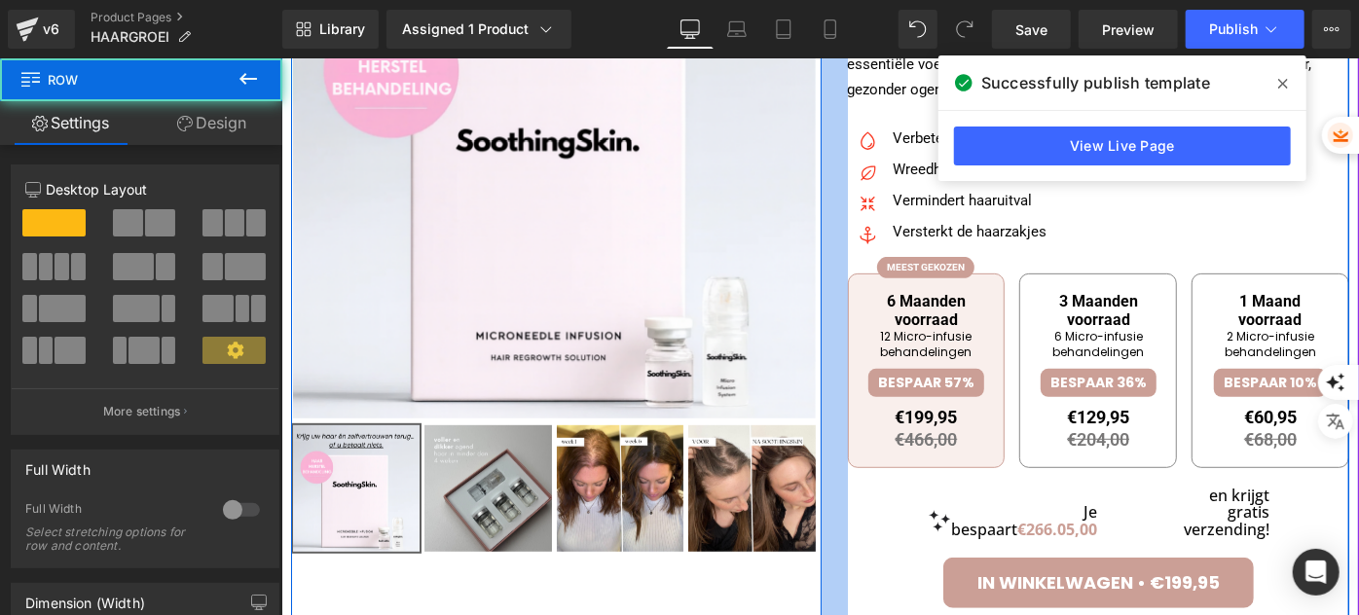
click at [828, 251] on div at bounding box center [833, 487] width 27 height 1188
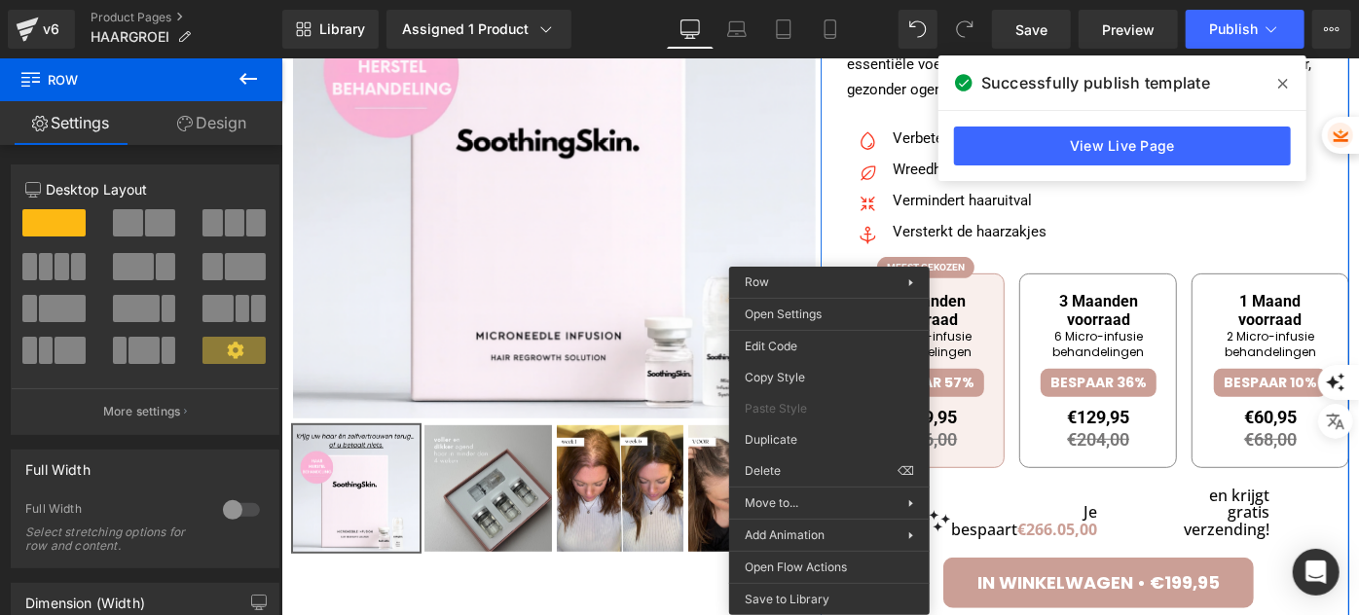
click at [180, 134] on link "Design" at bounding box center [211, 123] width 141 height 44
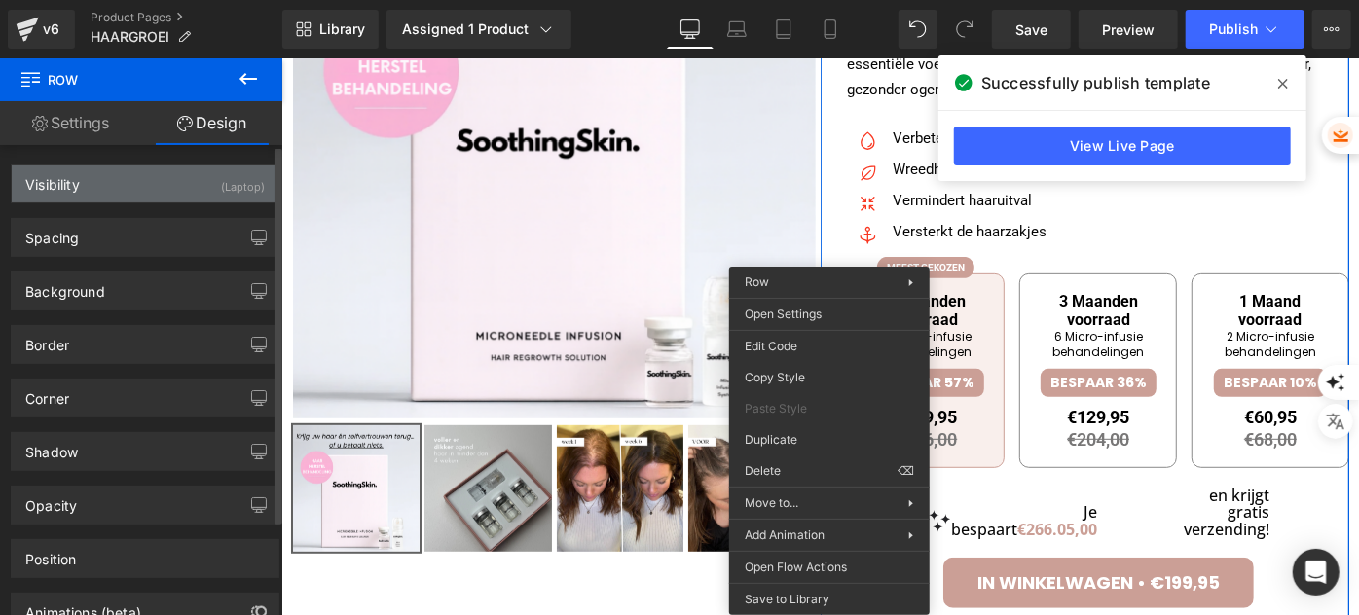
click at [150, 191] on div "Visibility (Laptop)" at bounding box center [145, 183] width 267 height 37
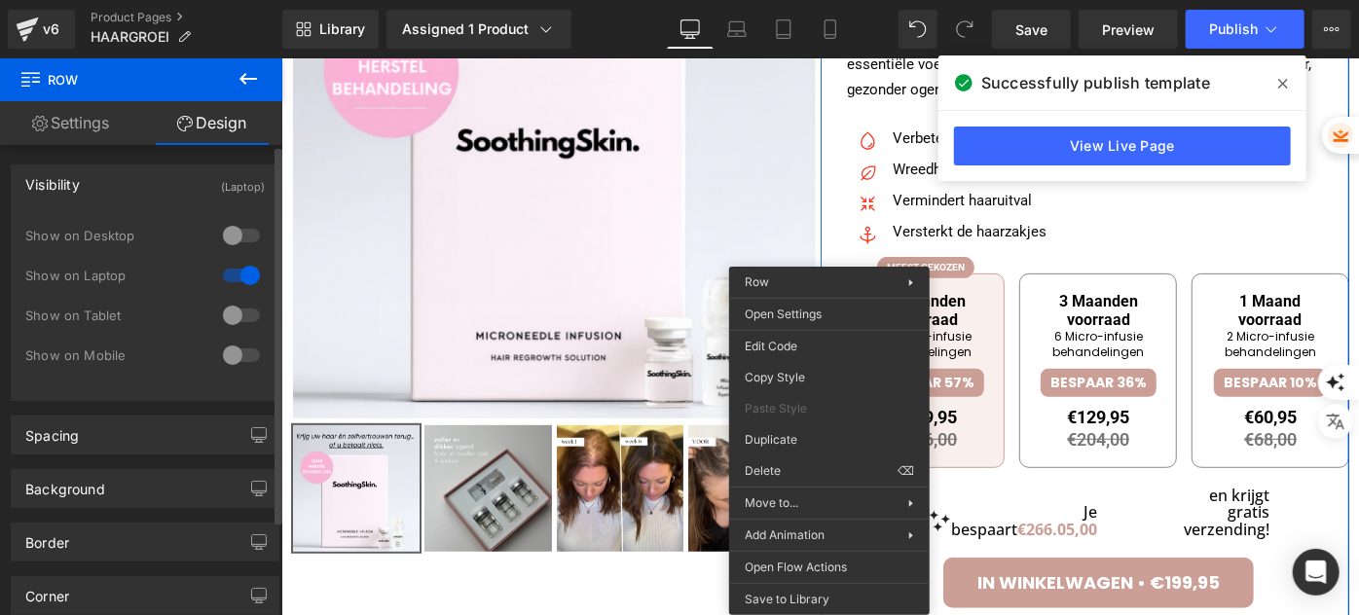
click at [234, 308] on div at bounding box center [241, 315] width 47 height 31
click at [233, 349] on div at bounding box center [241, 355] width 47 height 31
click at [226, 233] on div at bounding box center [241, 235] width 47 height 31
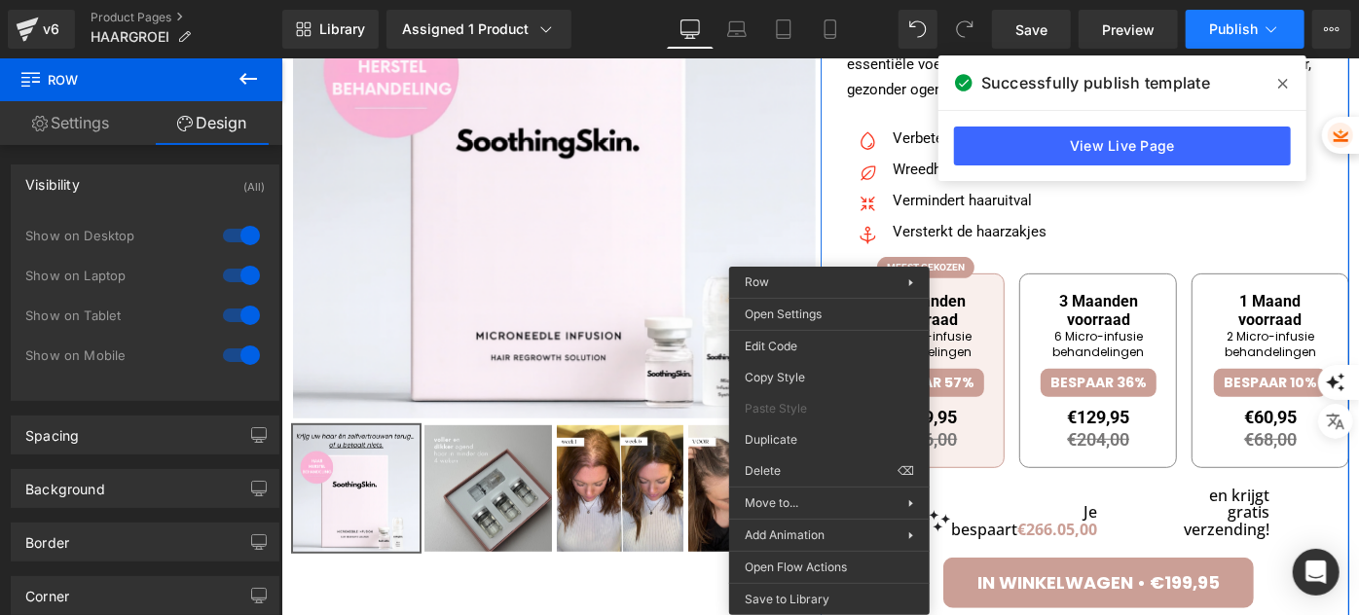
click at [1219, 36] on span "Publish" at bounding box center [1233, 29] width 49 height 16
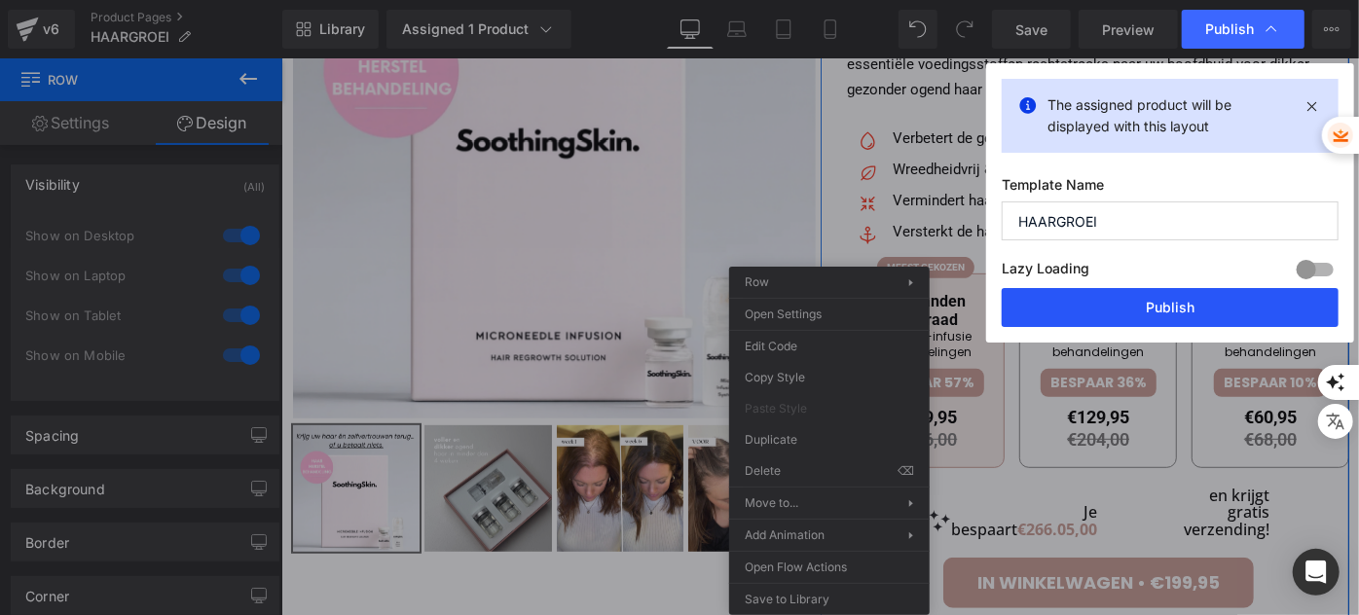
drag, startPoint x: 1099, startPoint y: 320, endPoint x: 540, endPoint y: 79, distance: 608.6
click at [1099, 320] on button "Publish" at bounding box center [1170, 307] width 337 height 39
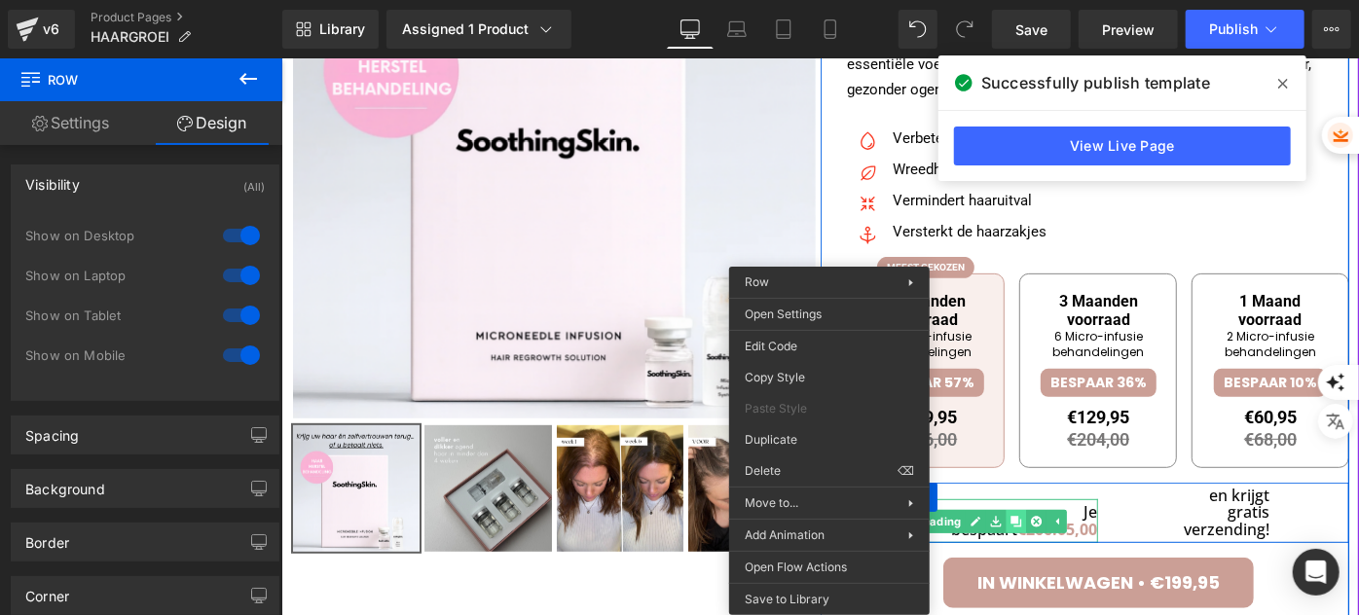
click at [1021, 515] on icon at bounding box center [1015, 520] width 11 height 11
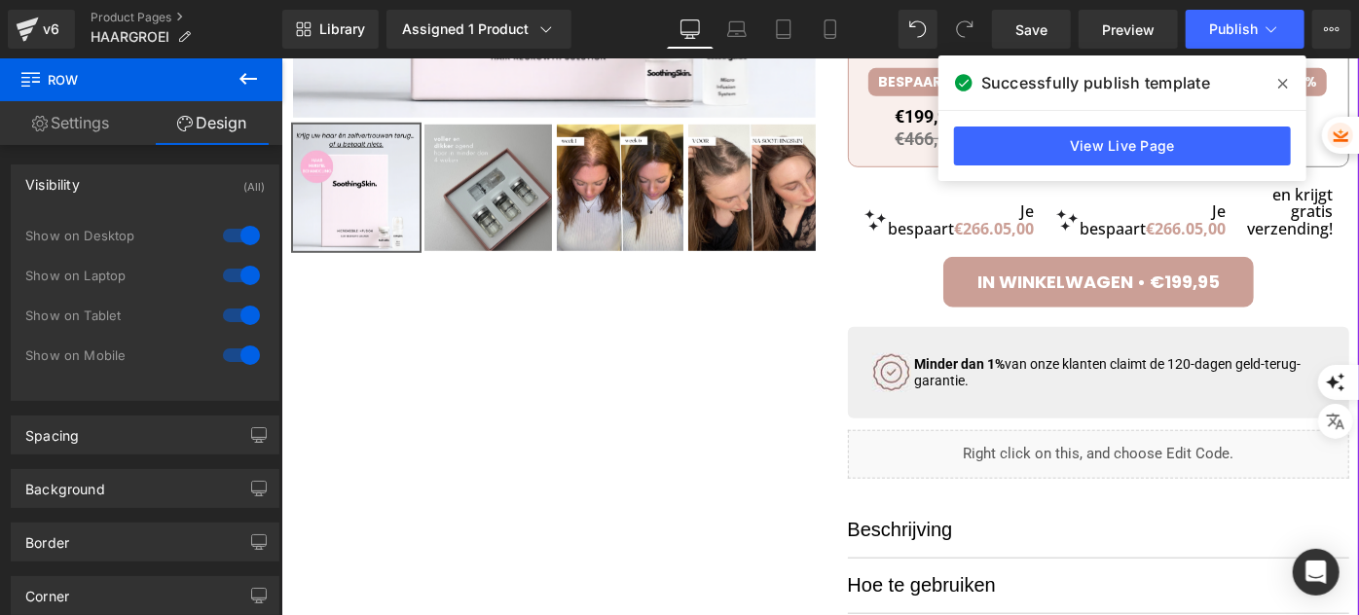
scroll to position [612, 0]
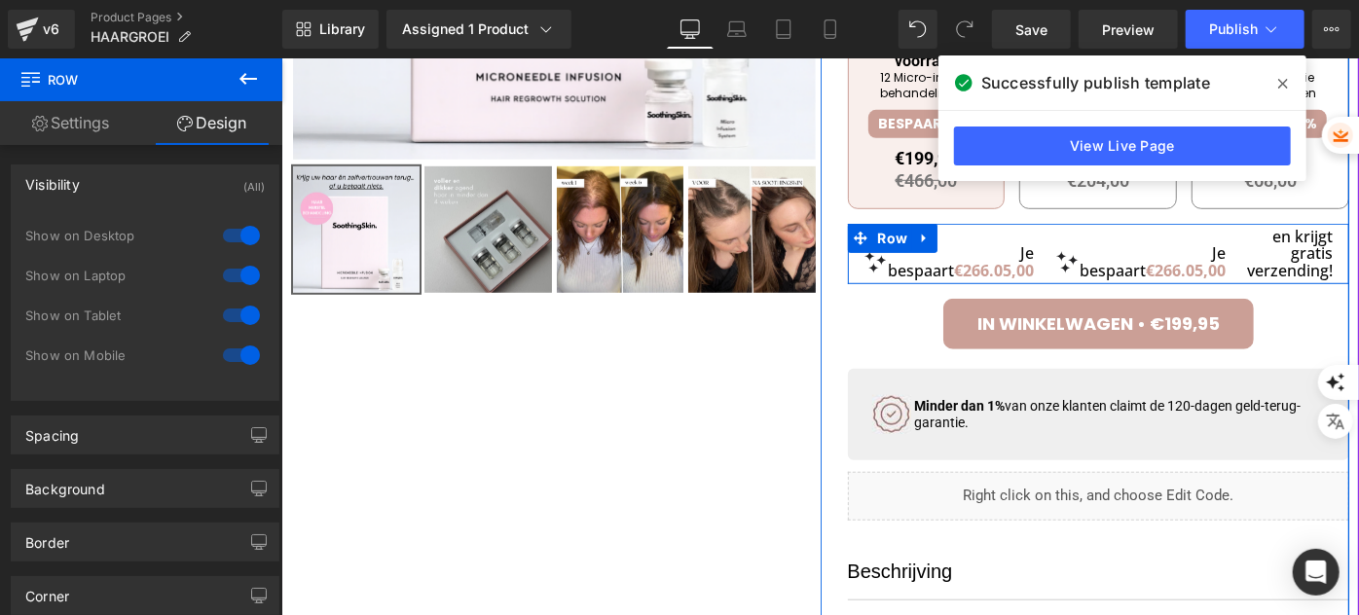
click at [873, 273] on div "Je bespaart €266.05,00 Heading Je bespaart €266.05,00 Heading en krijgt gratis …" at bounding box center [1098, 253] width 502 height 61
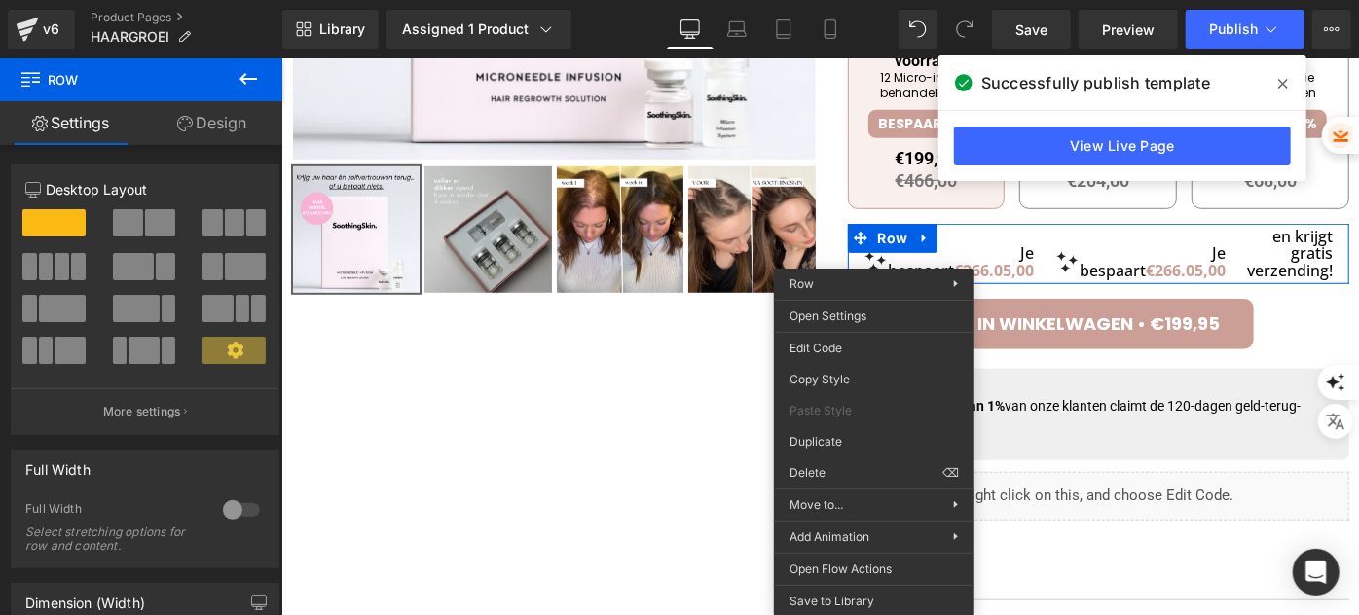
click at [228, 132] on link "Design" at bounding box center [211, 123] width 141 height 44
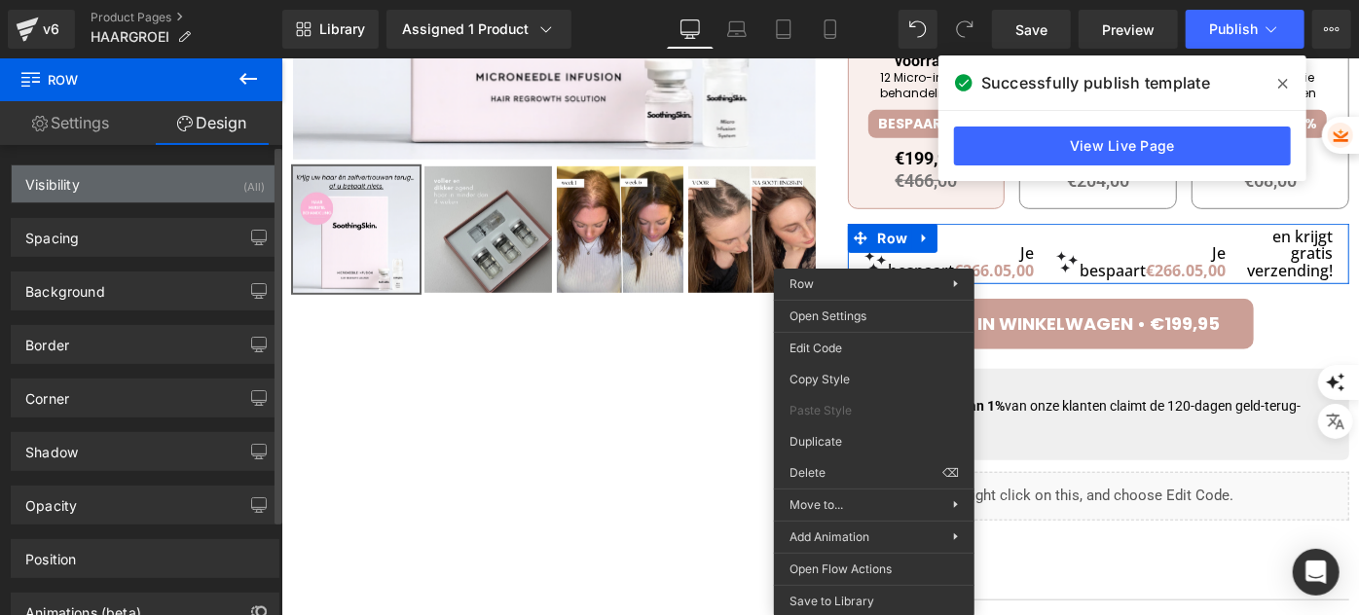
click at [113, 200] on div "Visibility (All)" at bounding box center [145, 183] width 267 height 37
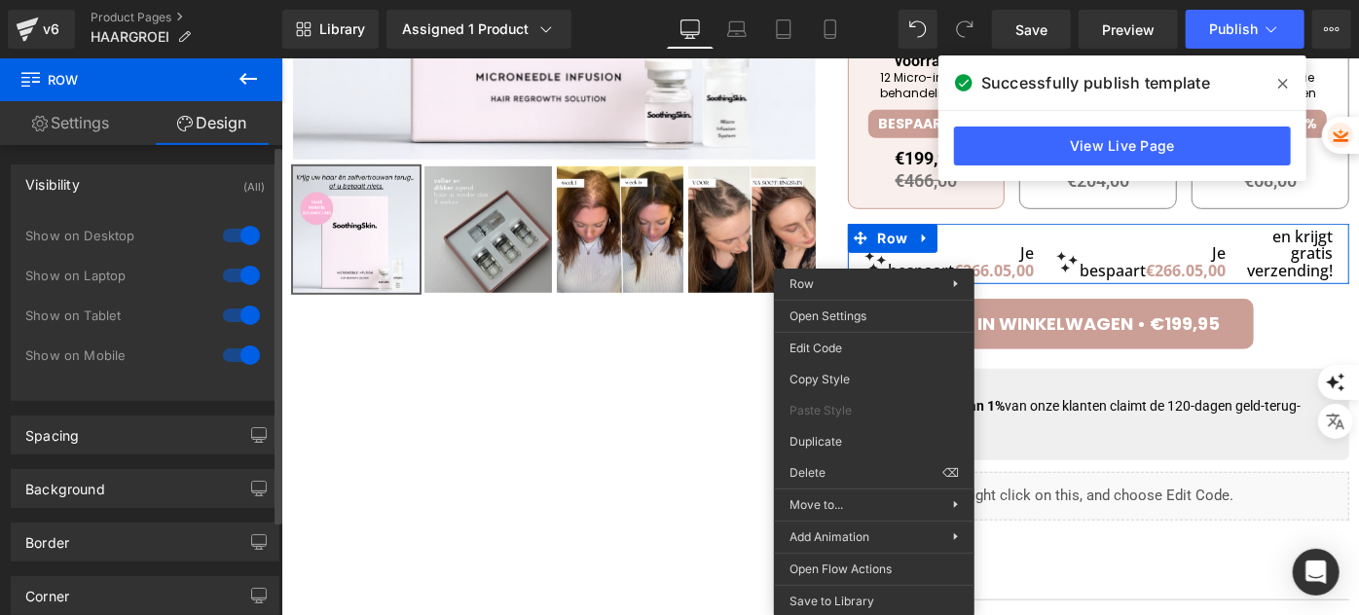
click at [224, 232] on div at bounding box center [241, 235] width 47 height 31
drag, startPoint x: 234, startPoint y: 317, endPoint x: 236, endPoint y: 359, distance: 41.9
click at [234, 318] on div at bounding box center [241, 315] width 47 height 31
click at [236, 360] on div at bounding box center [241, 355] width 47 height 31
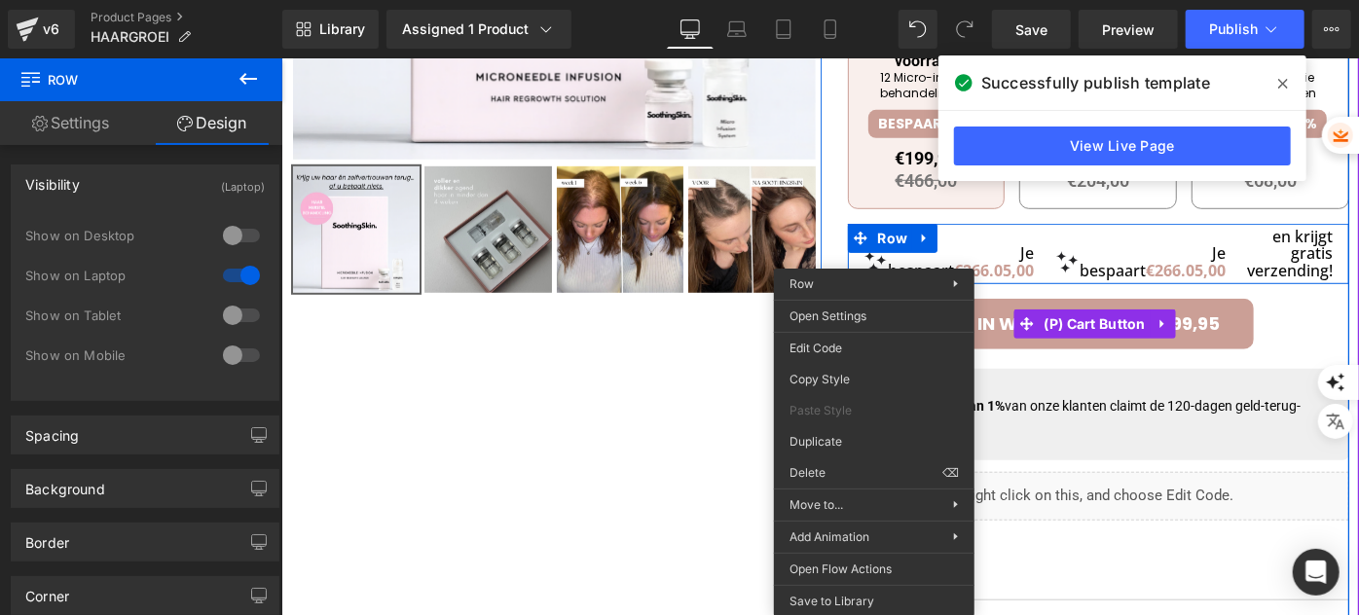
click at [1282, 317] on div "IN WINKELWAGEN • €199,95" at bounding box center [1098, 323] width 502 height 51
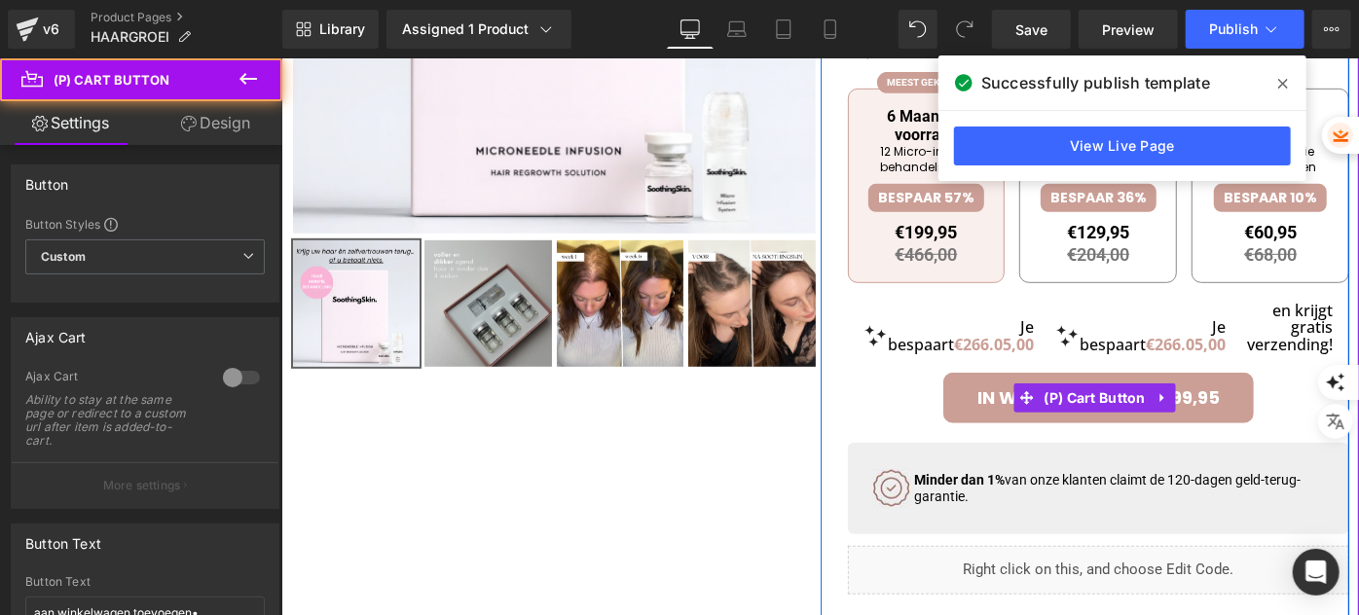
scroll to position [435, 0]
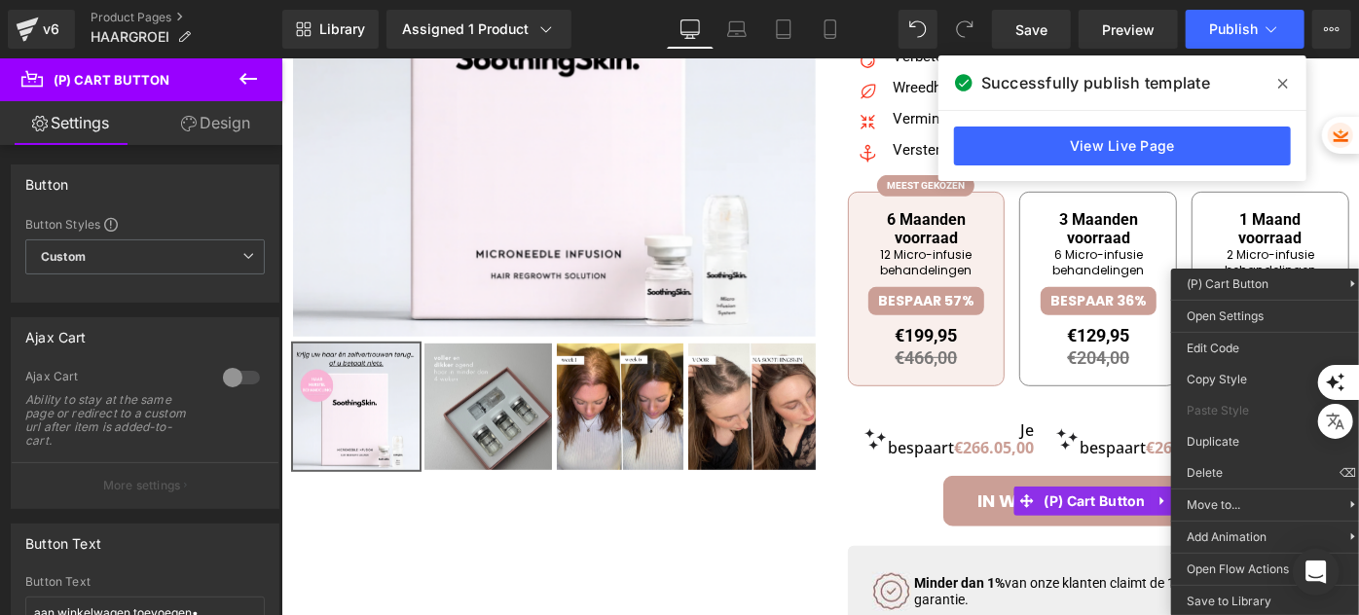
click at [231, 122] on link "Design" at bounding box center [215, 123] width 141 height 44
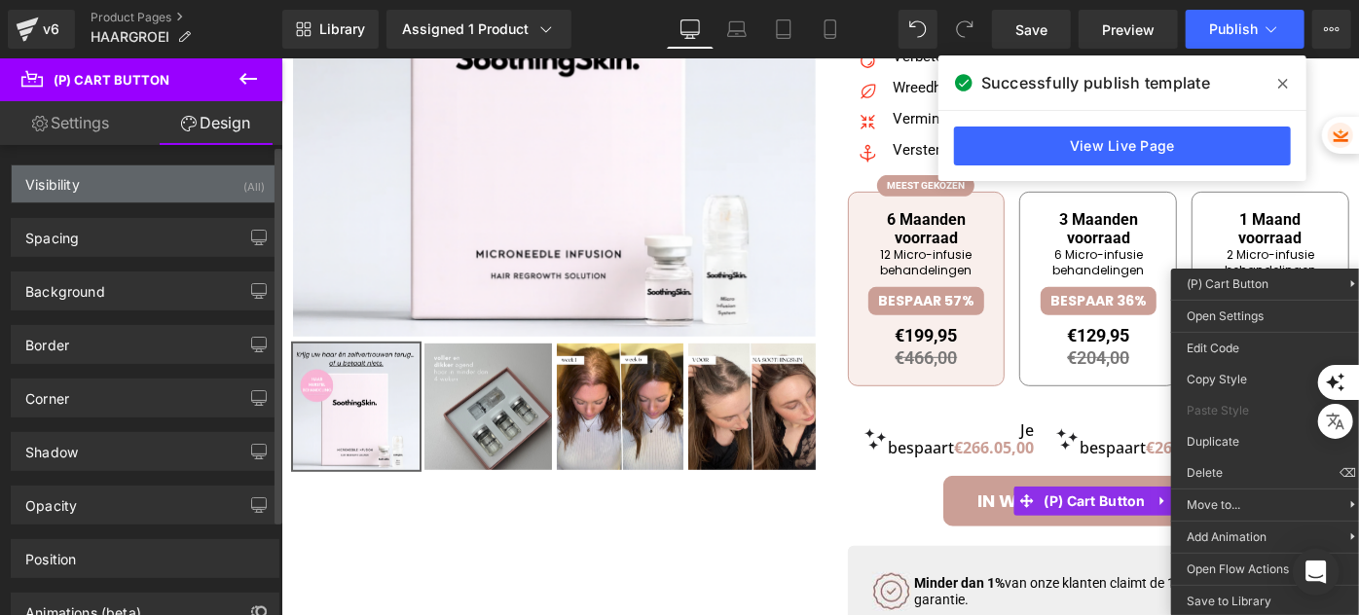
click at [135, 187] on div "Visibility (All)" at bounding box center [145, 183] width 267 height 37
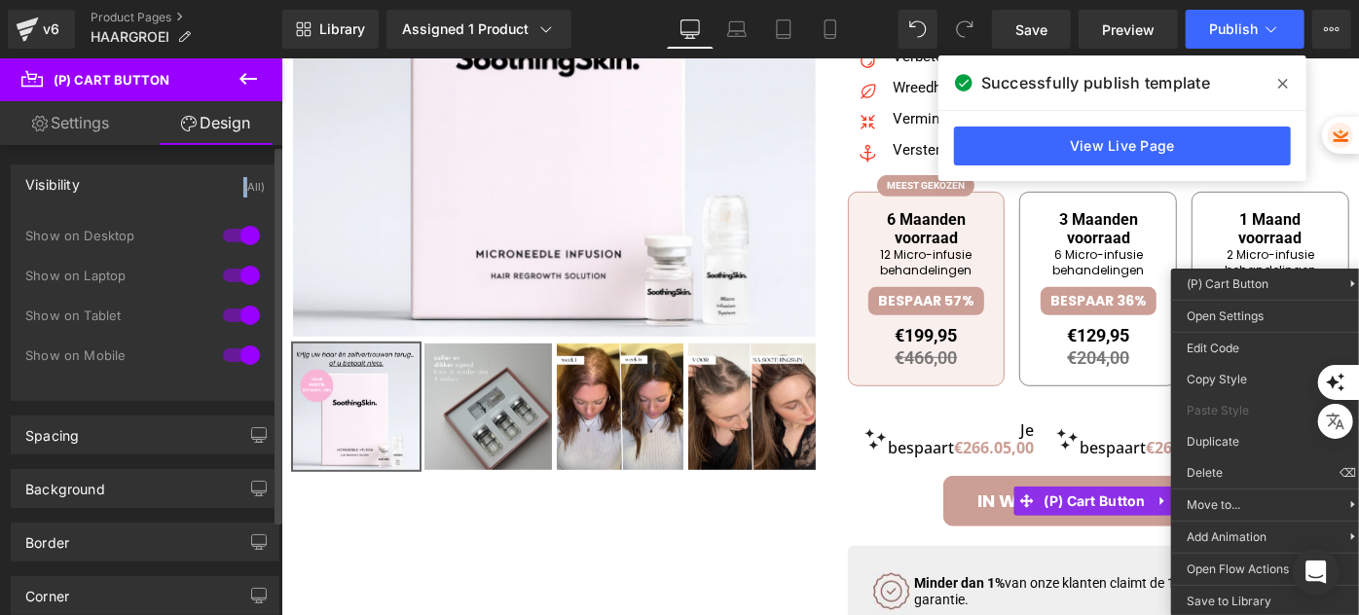
click at [135, 187] on div "Visibility (All)" at bounding box center [145, 183] width 267 height 37
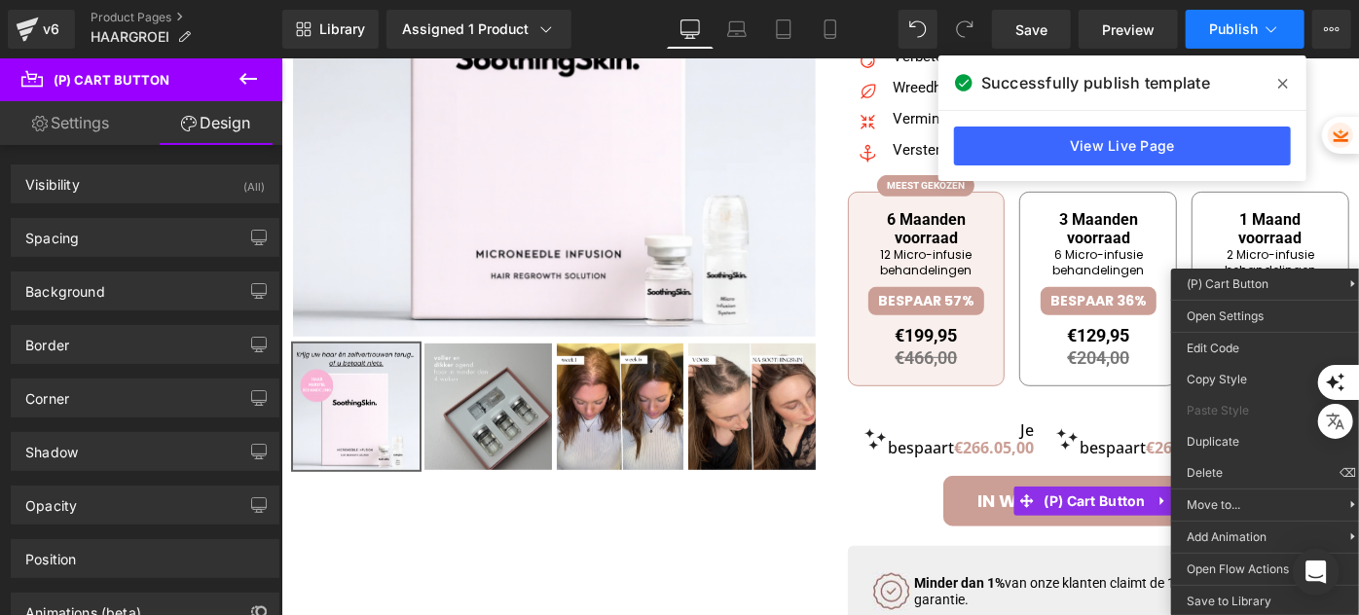
click at [1238, 43] on button "Publish" at bounding box center [1244, 29] width 119 height 39
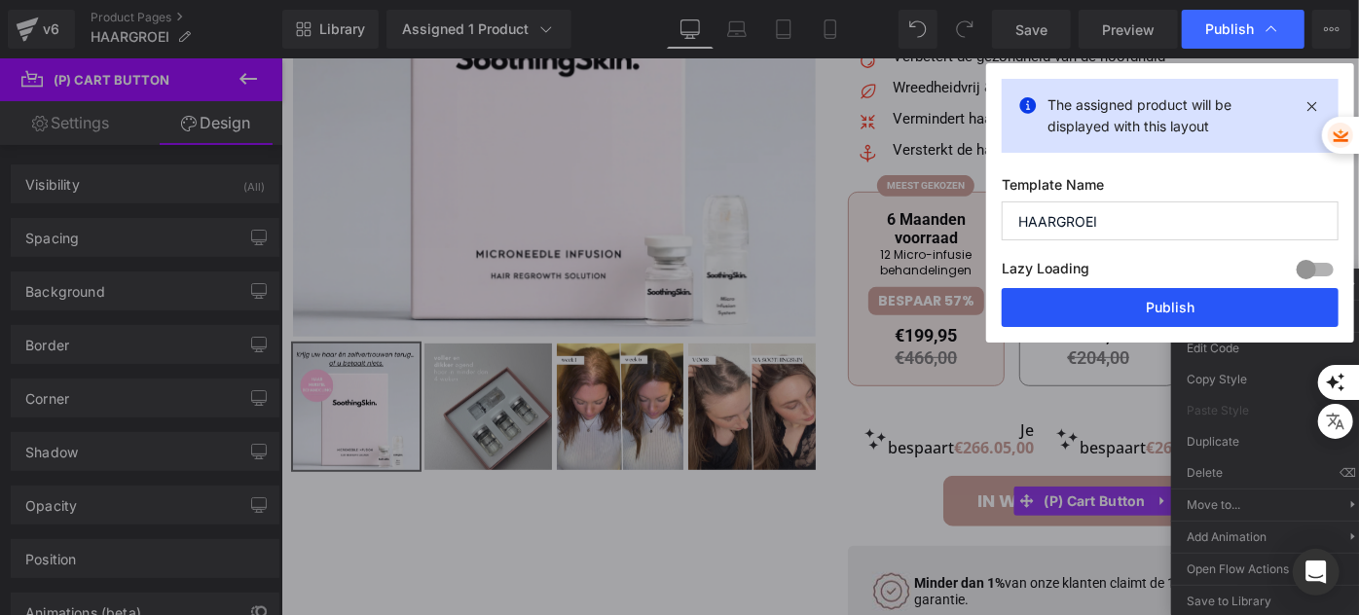
click at [1139, 295] on button "Publish" at bounding box center [1170, 307] width 337 height 39
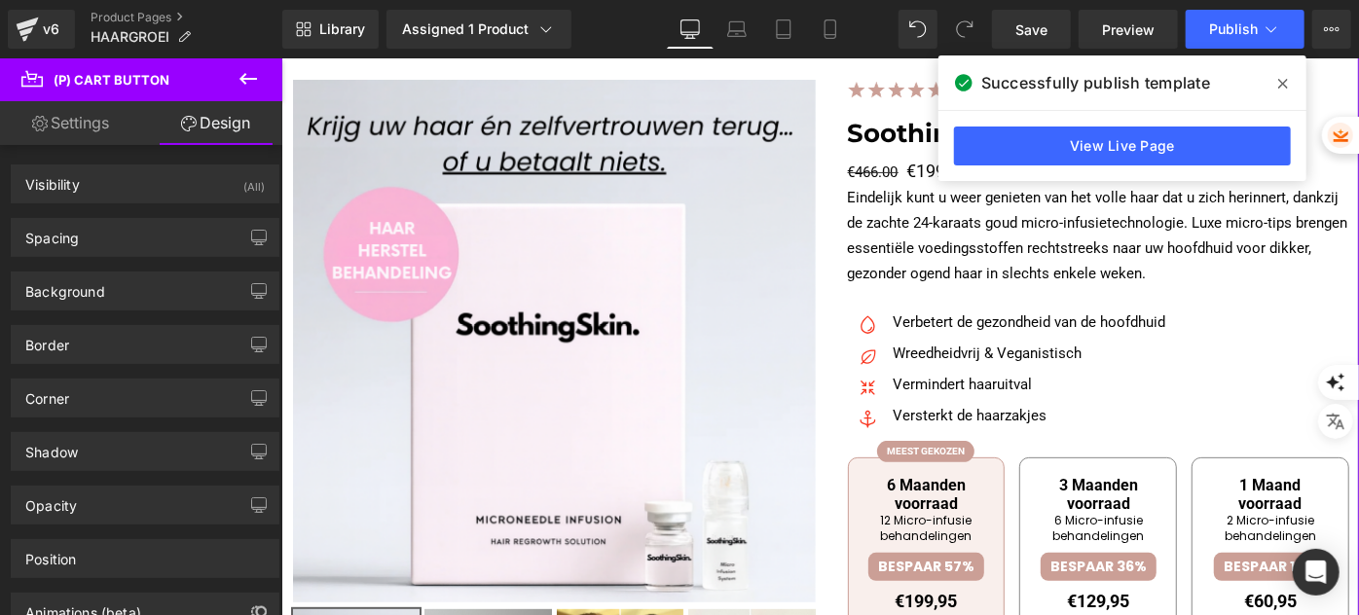
scroll to position [0, 0]
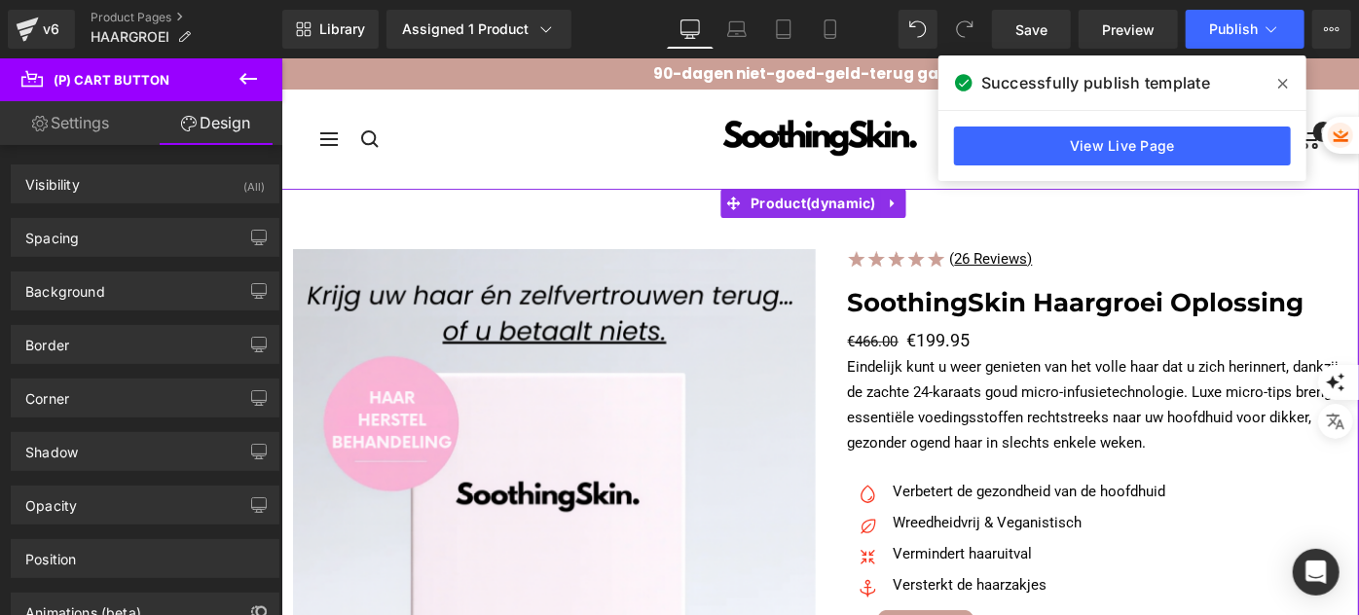
click at [883, 299] on h1 "SoothingSkin Haargroei Oplossing" at bounding box center [1098, 302] width 502 height 44
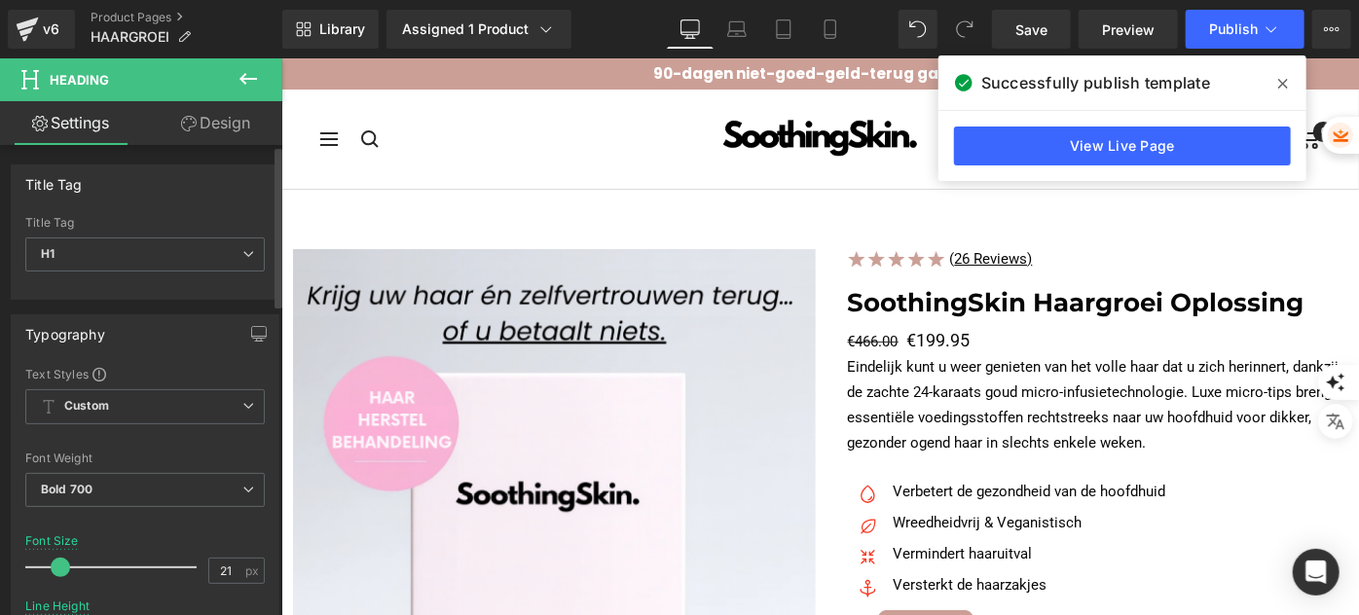
click at [59, 563] on span at bounding box center [60, 567] width 19 height 19
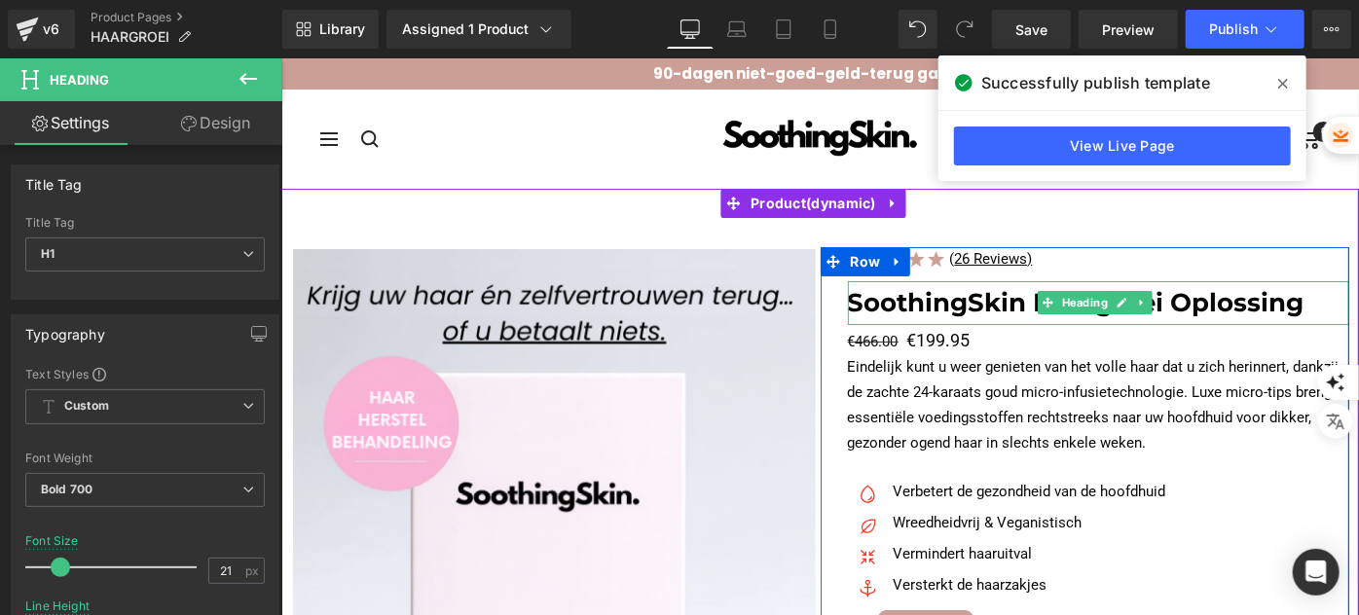
click at [880, 308] on h1 "SoothingSkin Haargroei Oplossing" at bounding box center [1098, 302] width 502 height 44
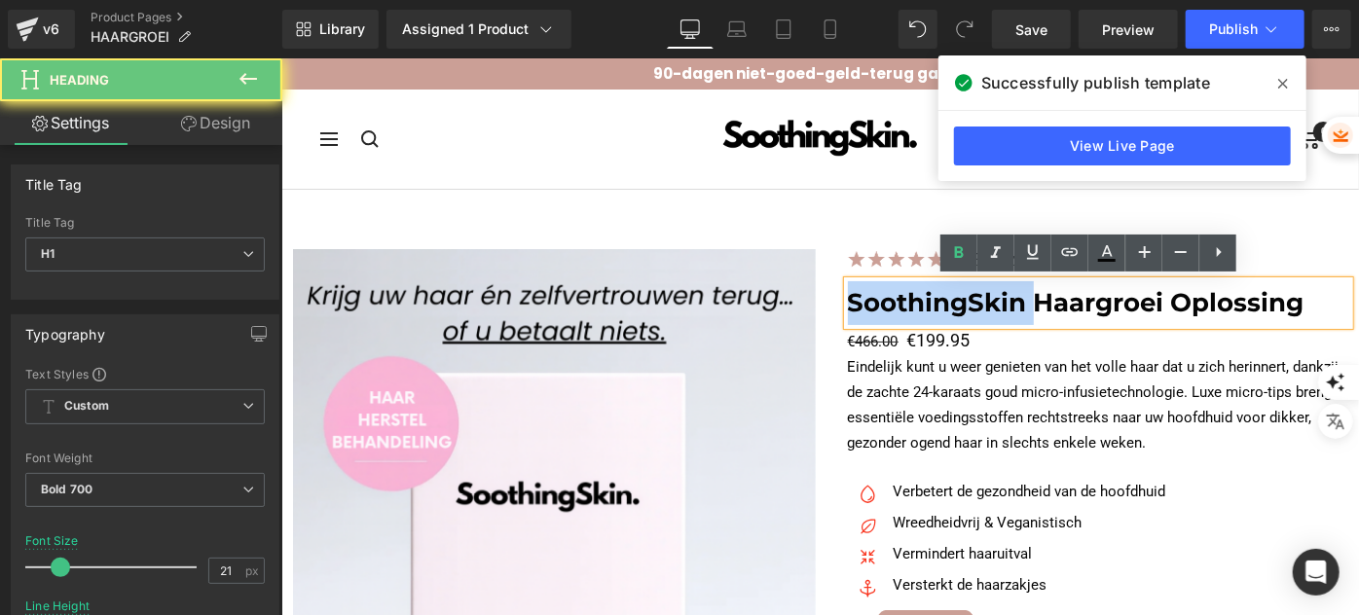
click at [880, 308] on h1 "SoothingSkin Haargroei Oplossing" at bounding box center [1098, 302] width 502 height 44
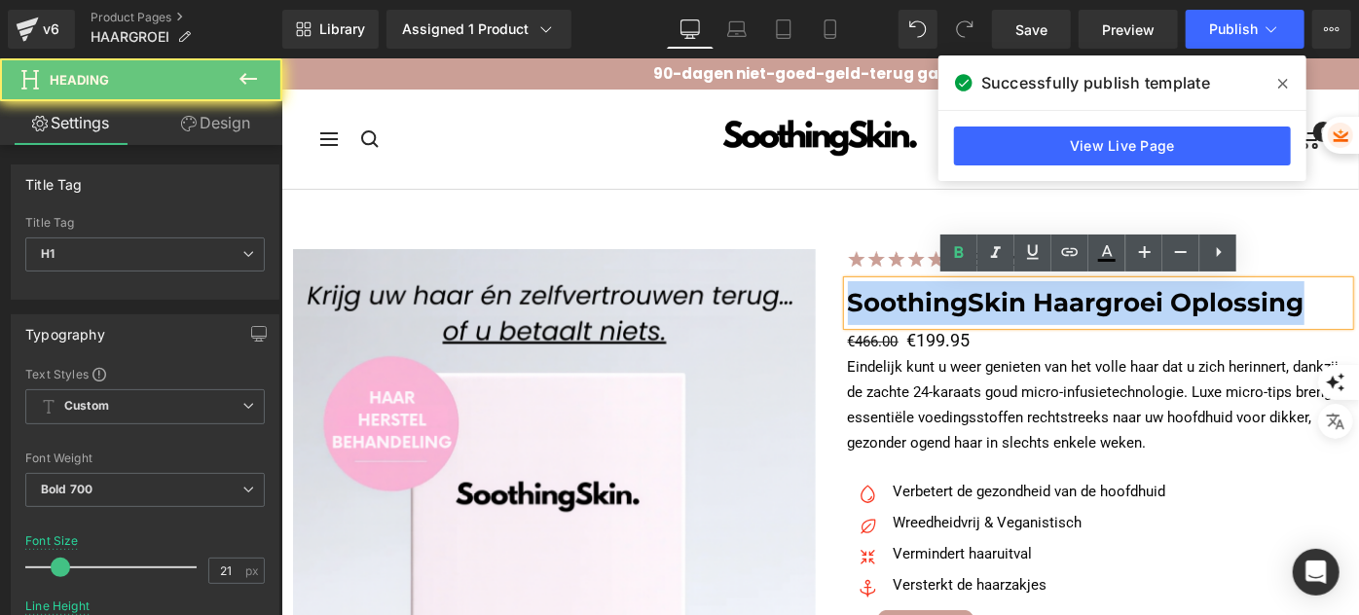
click at [880, 308] on h1 "SoothingSkin Haargroei Oplossing" at bounding box center [1098, 302] width 502 height 44
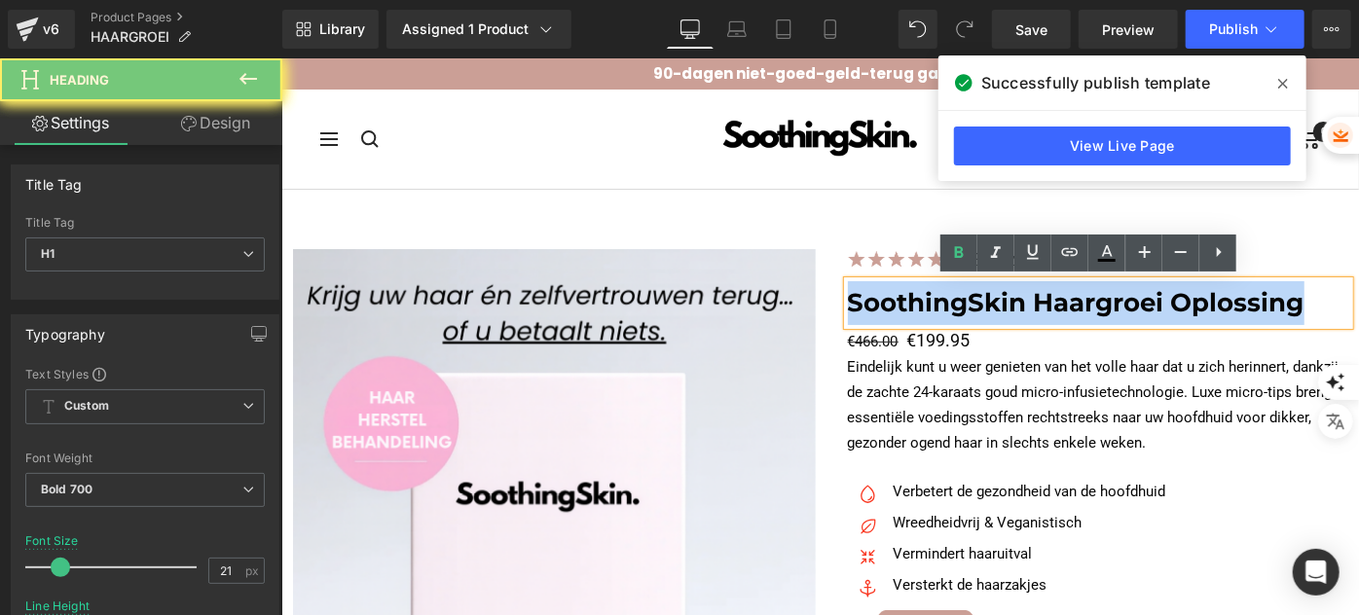
click at [880, 308] on h1 "SoothingSkin Haargroei Oplossing" at bounding box center [1098, 302] width 502 height 44
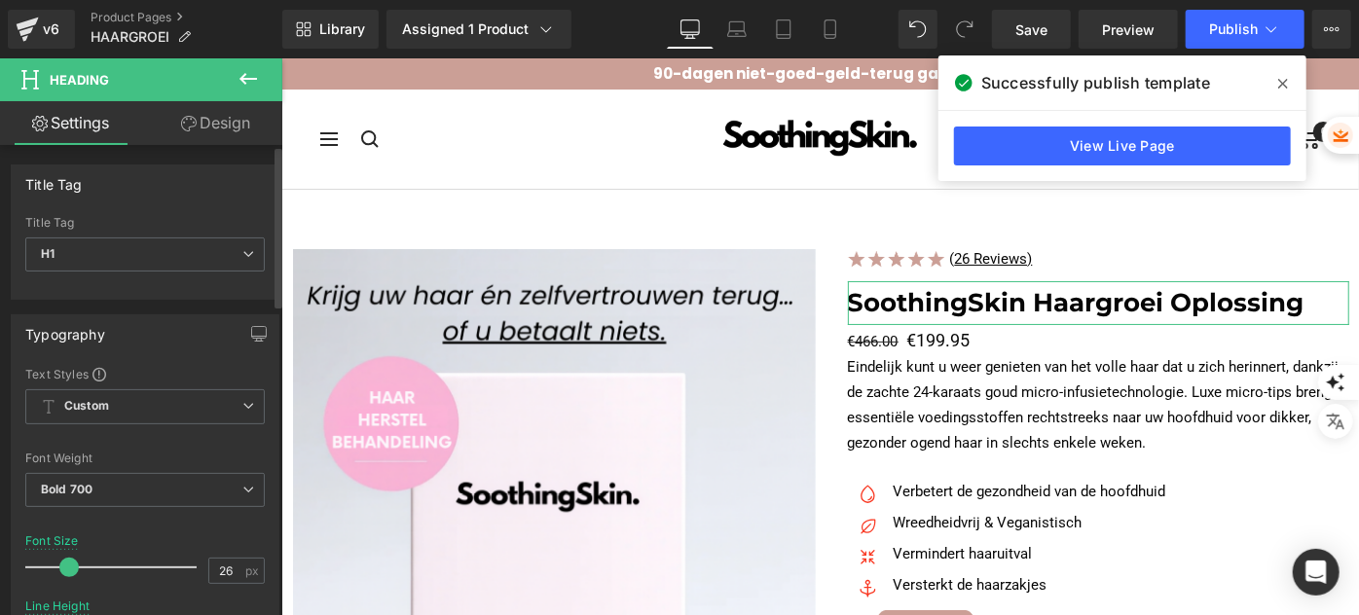
click at [64, 568] on span at bounding box center [68, 567] width 19 height 19
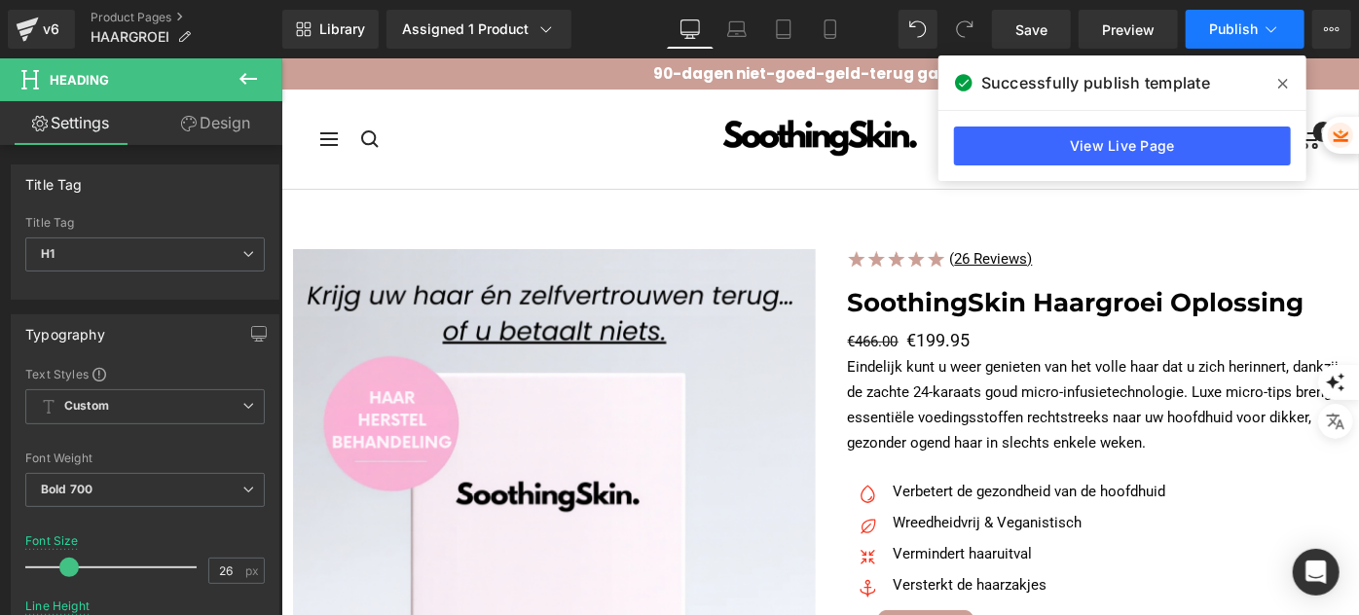
click at [1259, 36] on button "Publish" at bounding box center [1244, 29] width 119 height 39
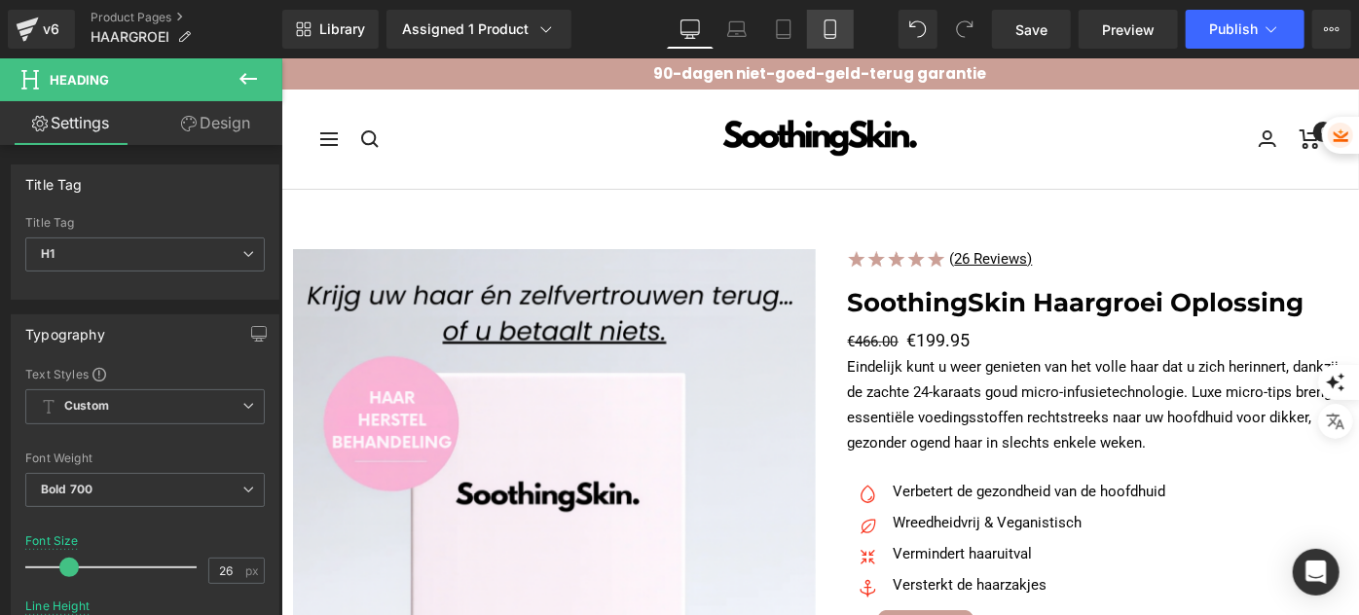
click at [828, 41] on link "Mobile" at bounding box center [830, 29] width 47 height 39
type input "28"
type input "1.5"
type input "100"
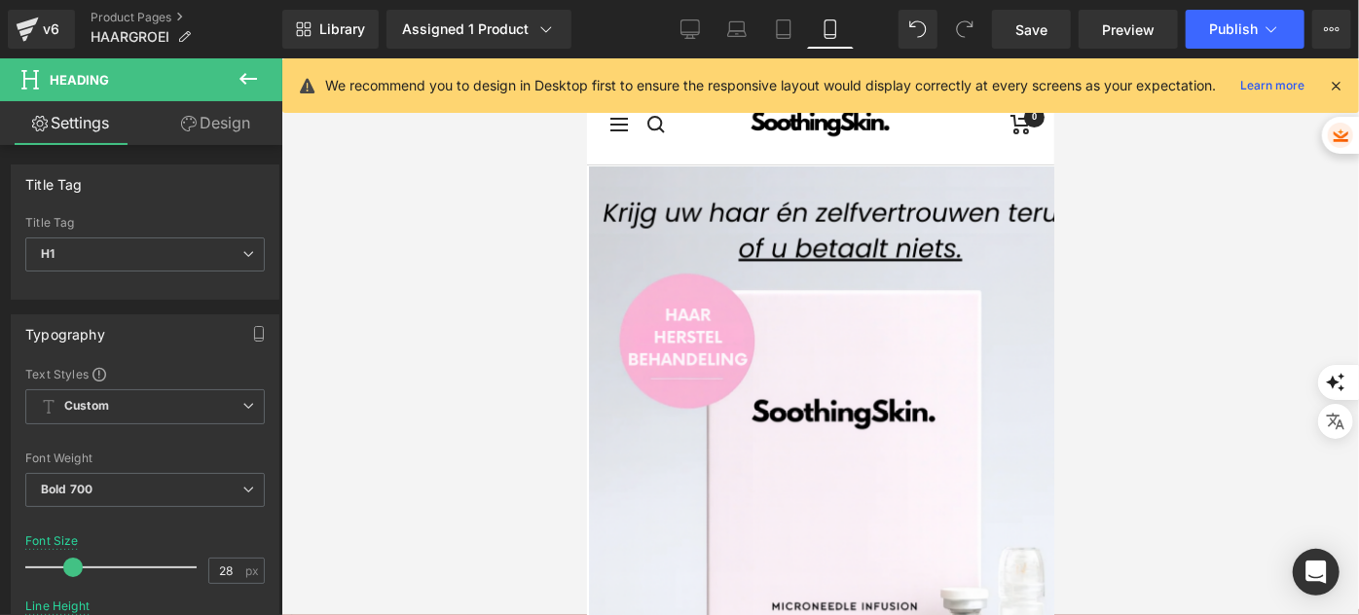
scroll to position [615, 0]
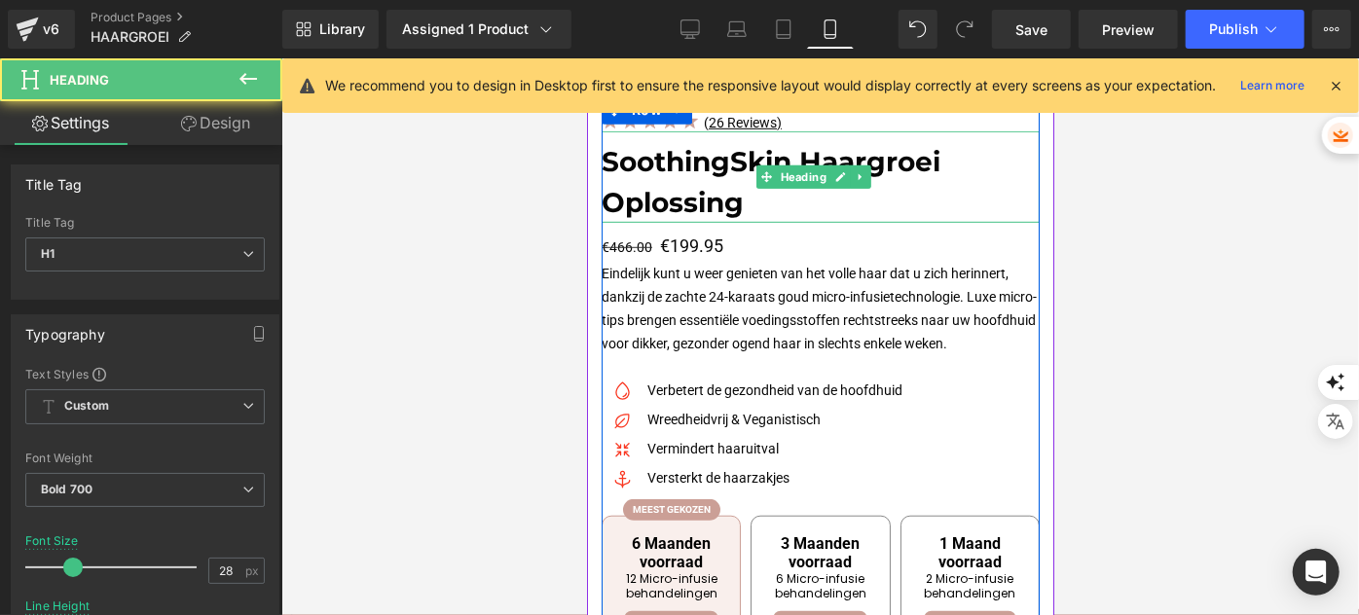
click at [714, 203] on h1 "SoothingSkin Haargroei Oplossing" at bounding box center [820, 181] width 438 height 82
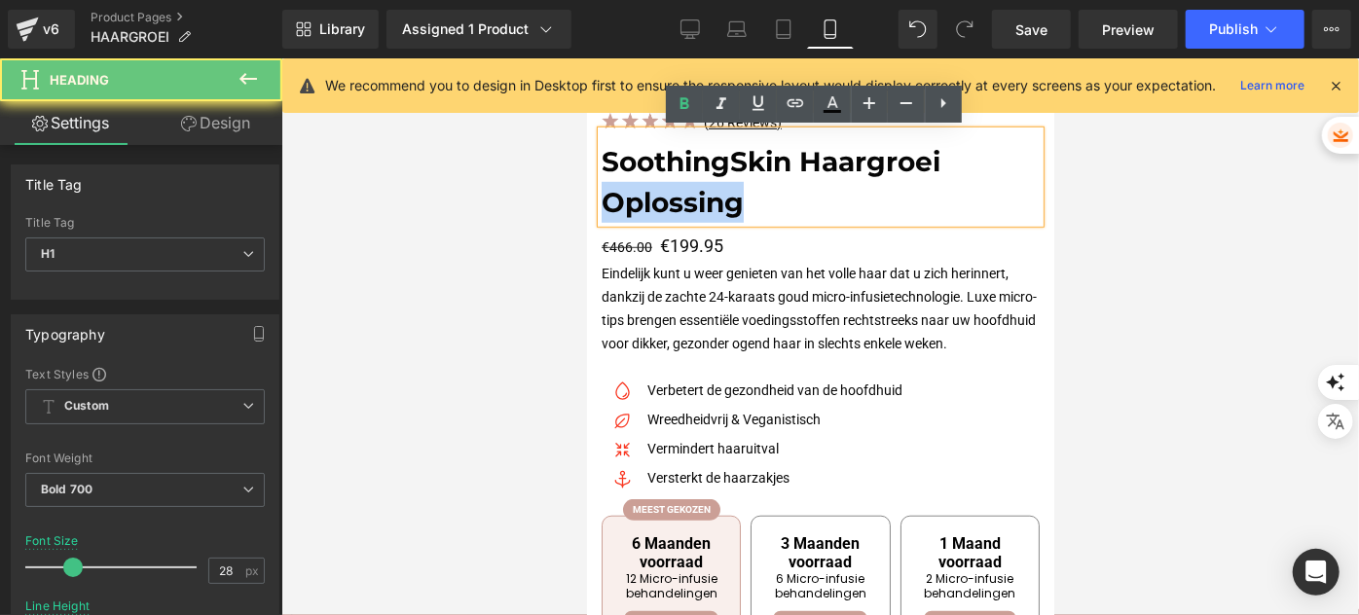
click at [714, 203] on h1 "SoothingSkin Haargroei Oplossing" at bounding box center [820, 181] width 438 height 82
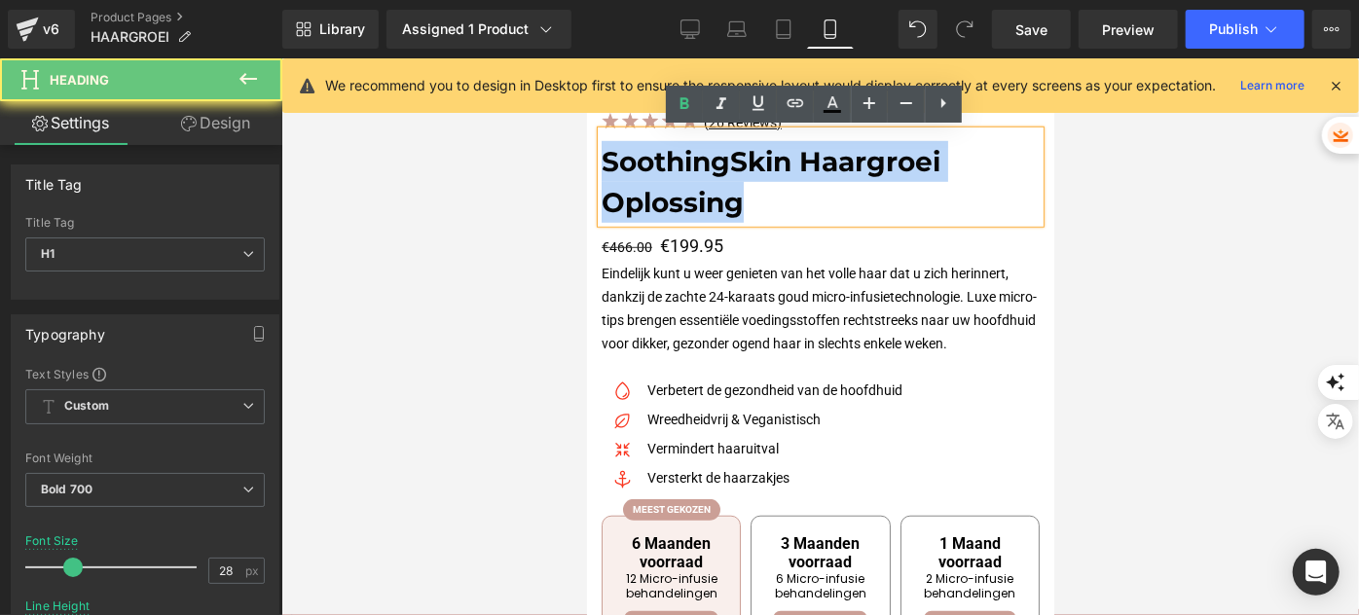
click at [714, 203] on h1 "SoothingSkin Haargroei Oplossing" at bounding box center [820, 181] width 438 height 82
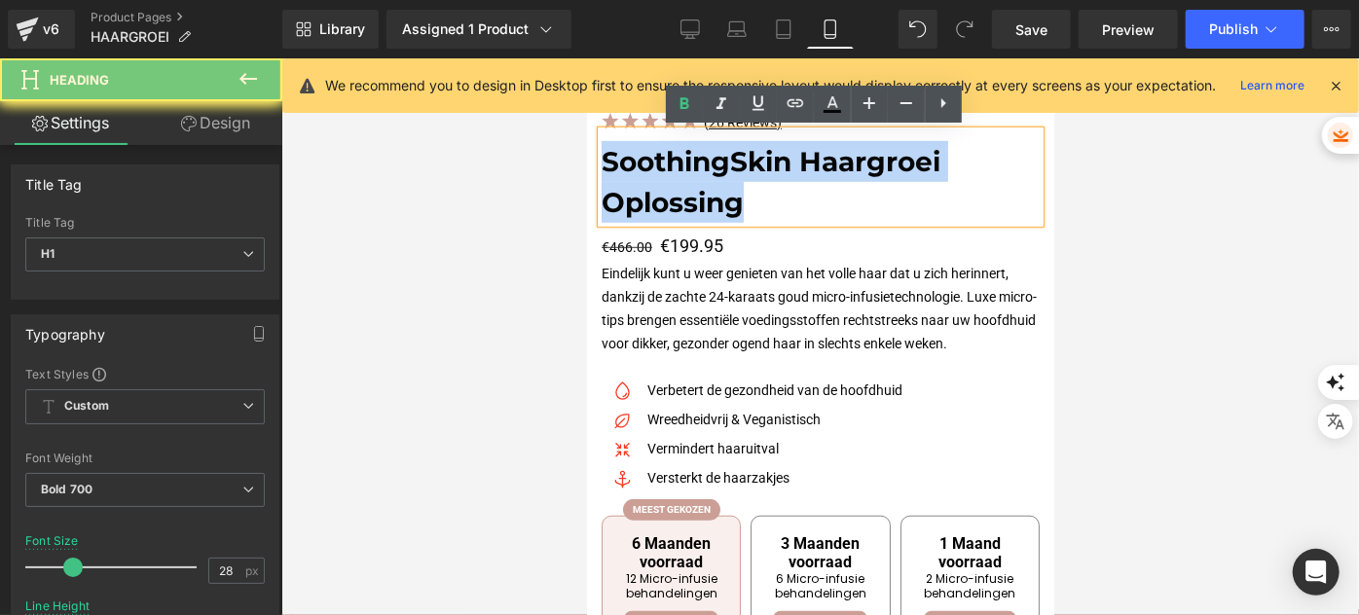
click at [714, 203] on h1 "SoothingSkin Haargroei Oplossing" at bounding box center [820, 181] width 438 height 82
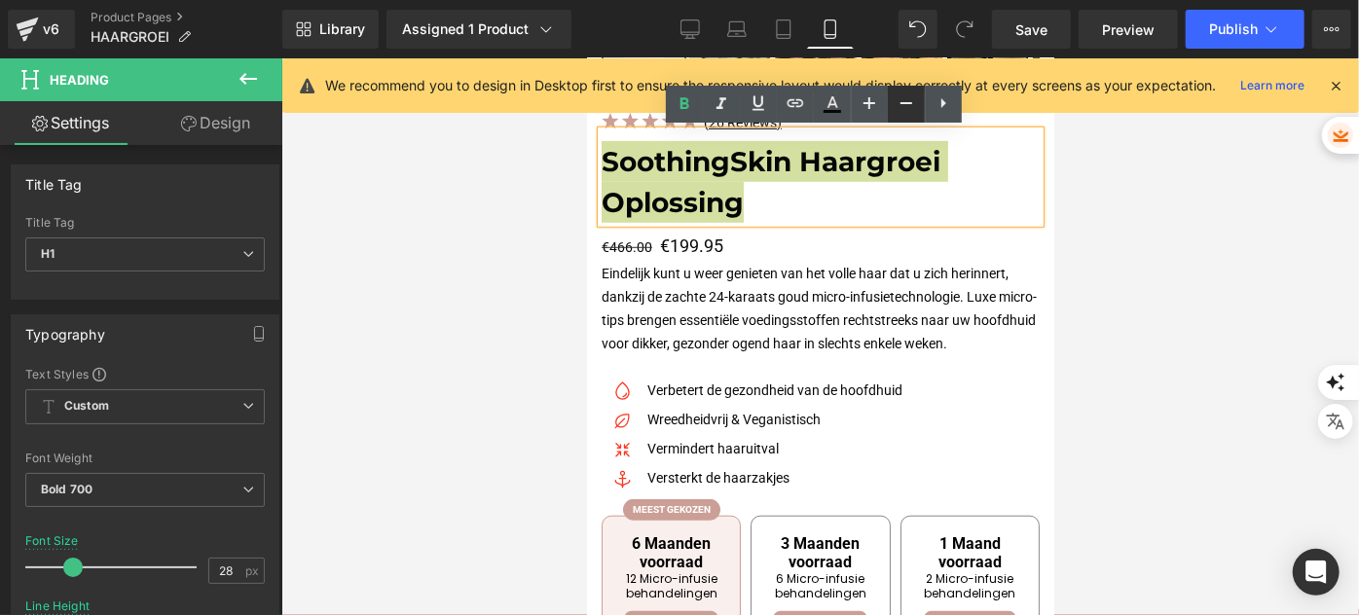
click at [902, 98] on icon at bounding box center [905, 102] width 23 height 23
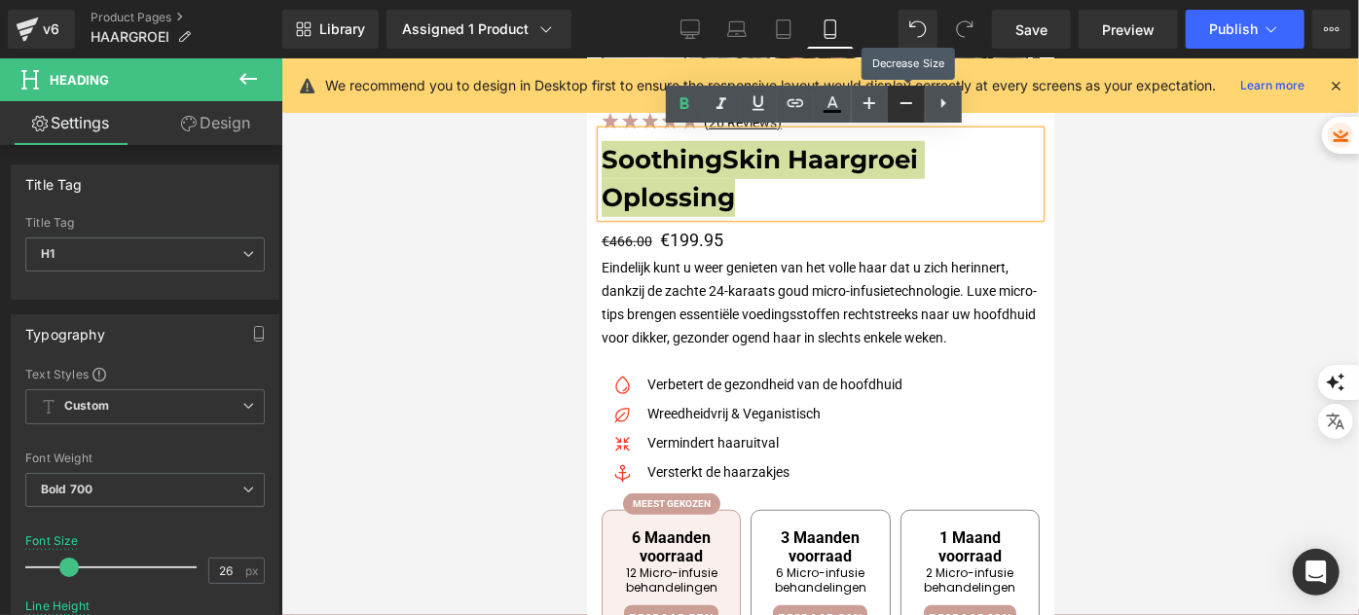
click at [902, 98] on icon at bounding box center [905, 102] width 23 height 23
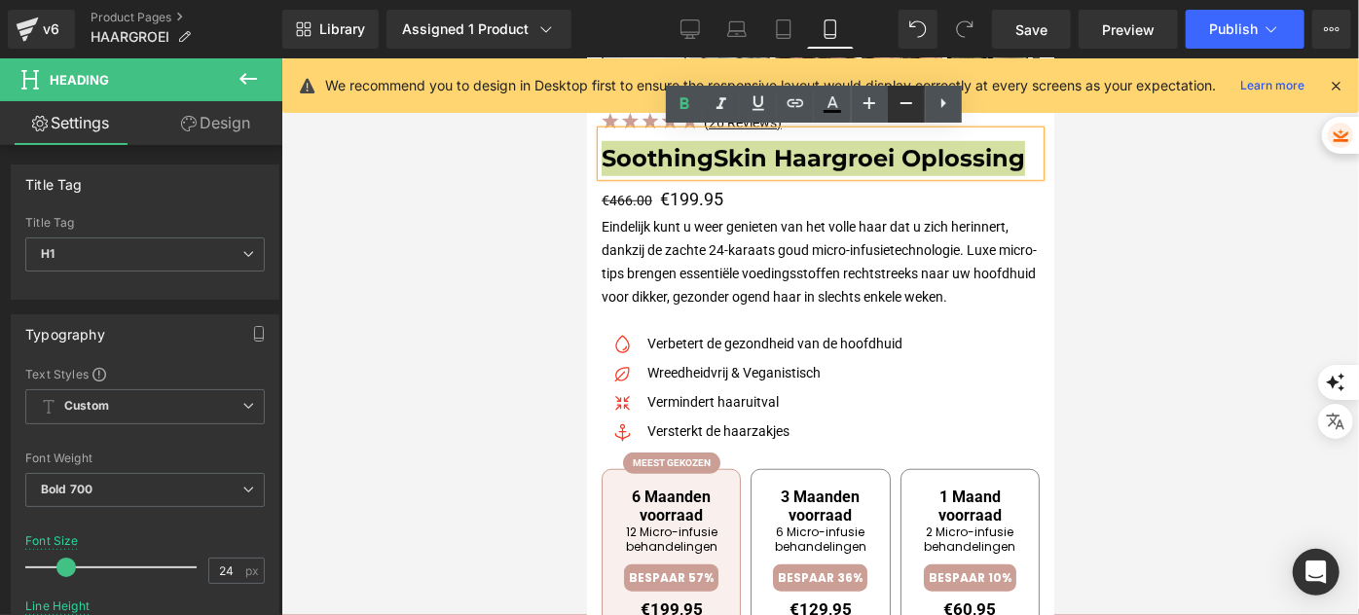
click at [902, 113] on icon at bounding box center [905, 102] width 23 height 23
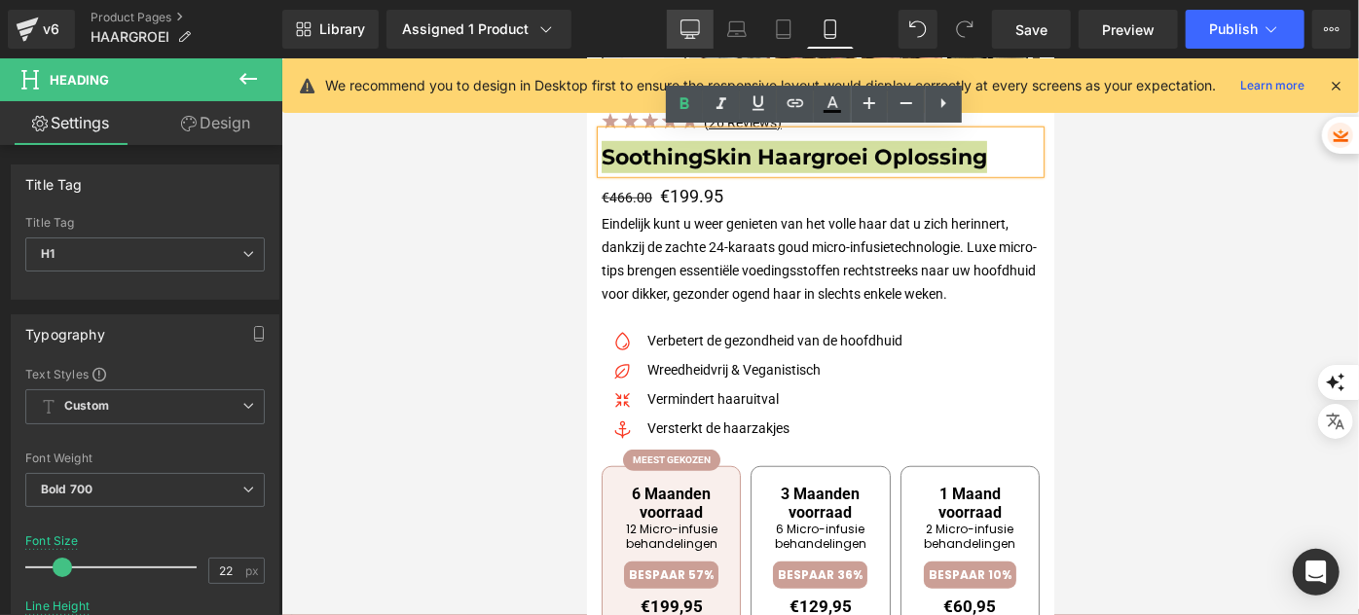
click at [707, 32] on link "Desktop" at bounding box center [690, 29] width 47 height 39
type input "26"
type input "1.73"
type input "100"
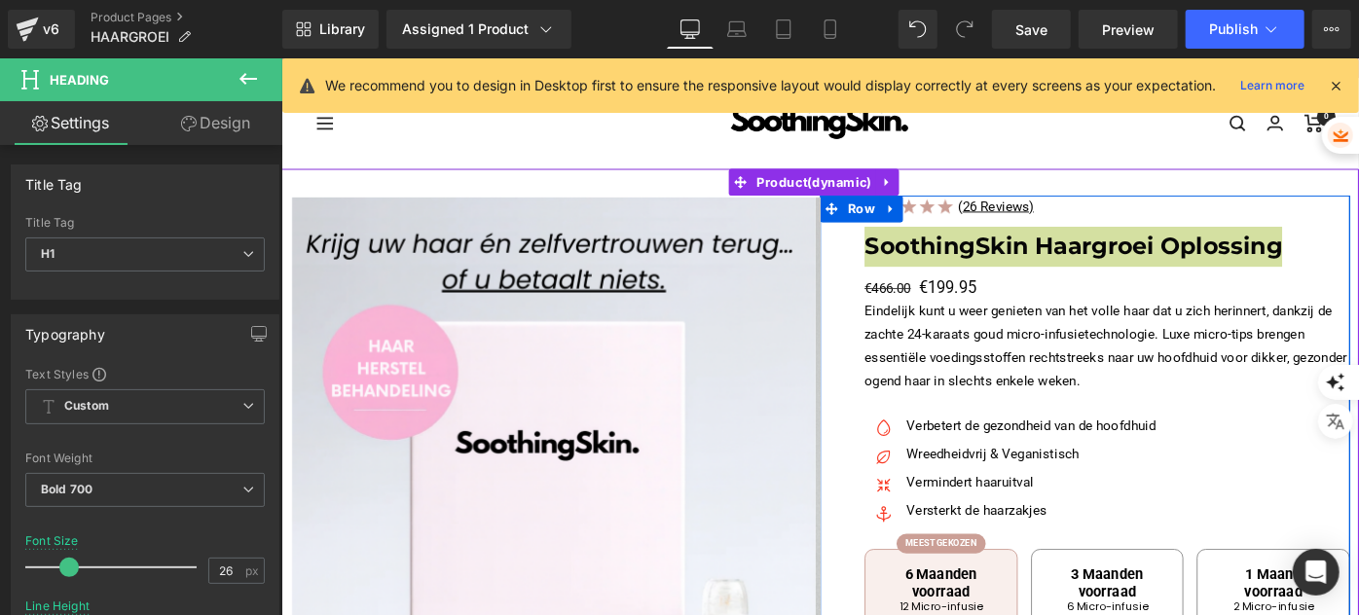
scroll to position [0, 0]
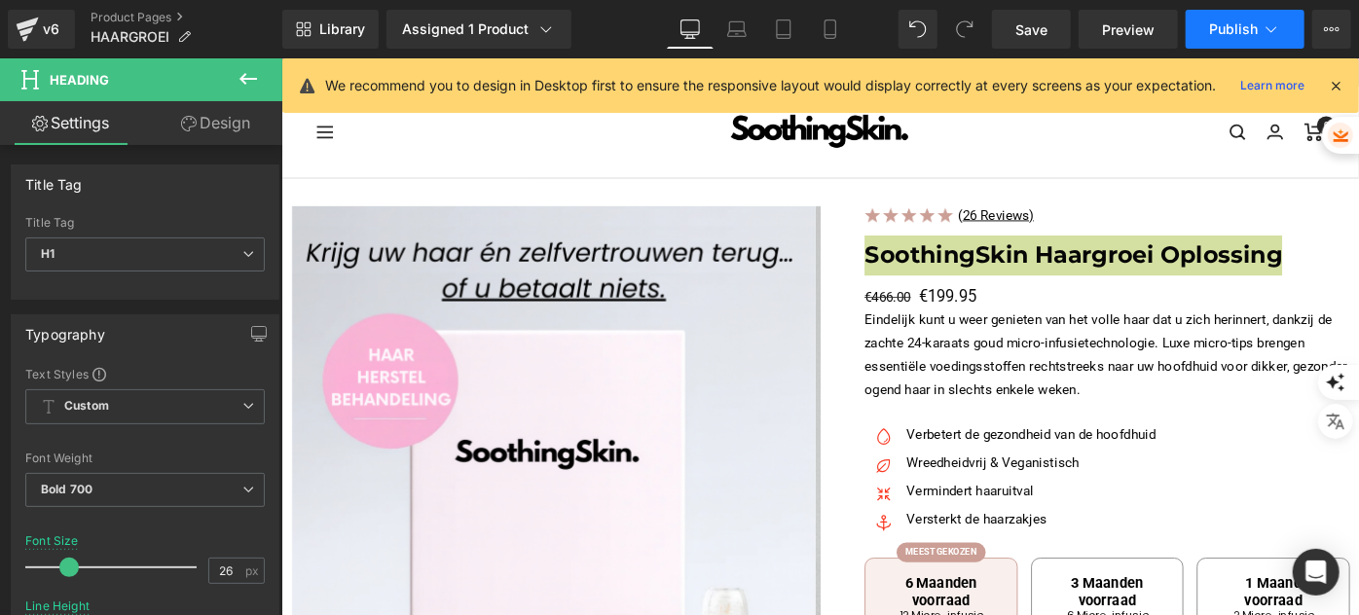
click at [1217, 46] on button "Publish" at bounding box center [1244, 29] width 119 height 39
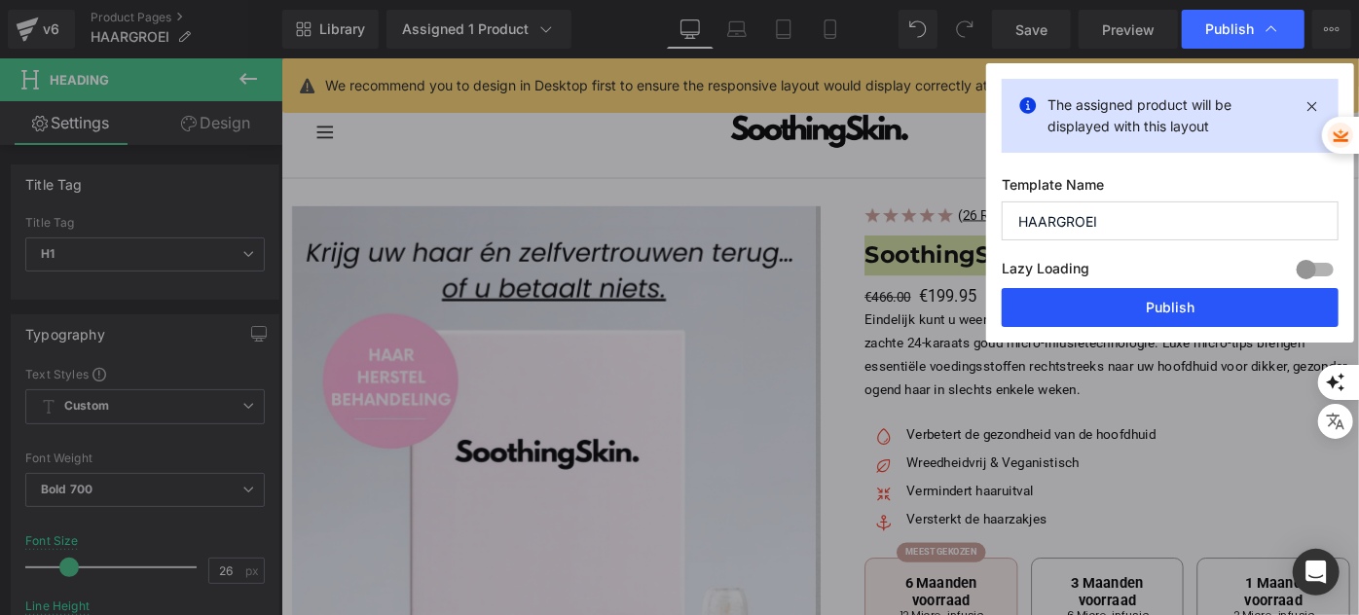
click at [1134, 318] on button "Publish" at bounding box center [1170, 307] width 337 height 39
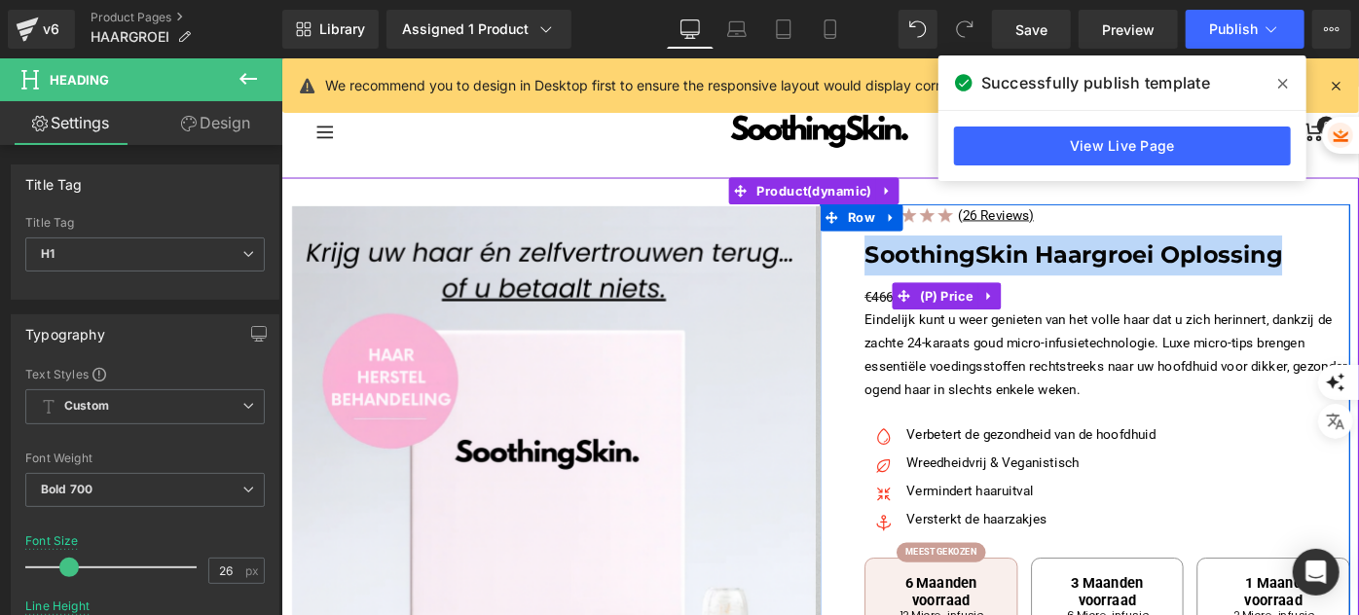
click at [1061, 321] on div "€466.00 €199.95" at bounding box center [1183, 317] width 530 height 30
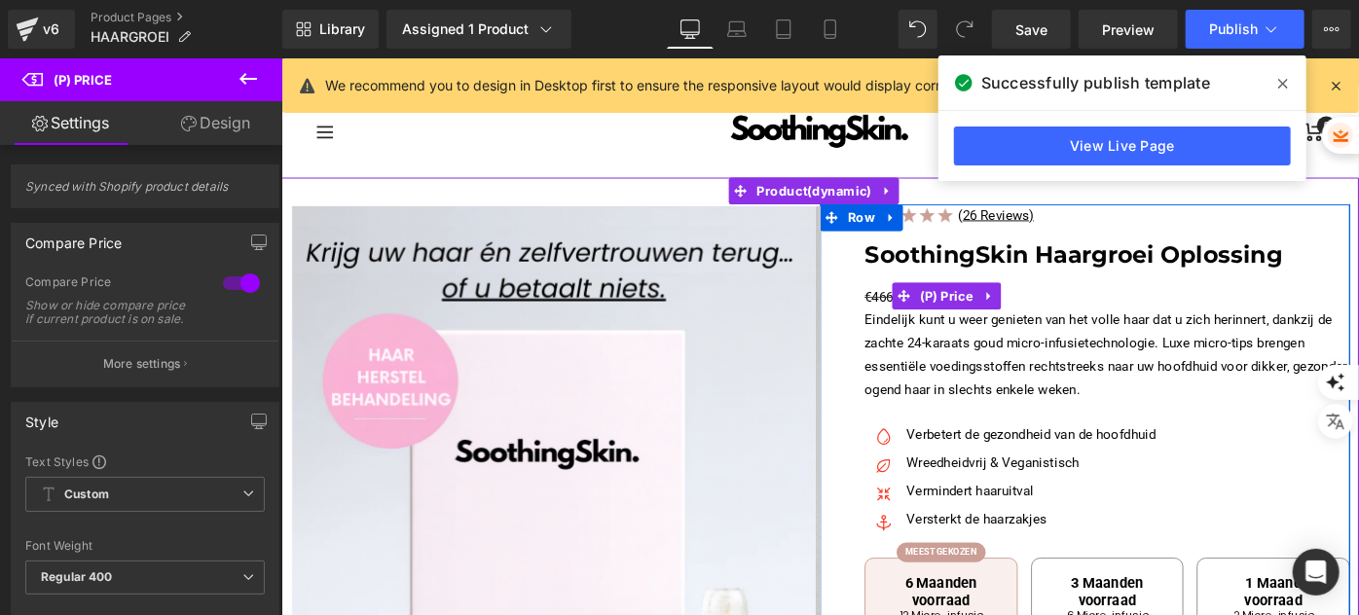
click at [922, 318] on span "€466.00" at bounding box center [943, 319] width 51 height 18
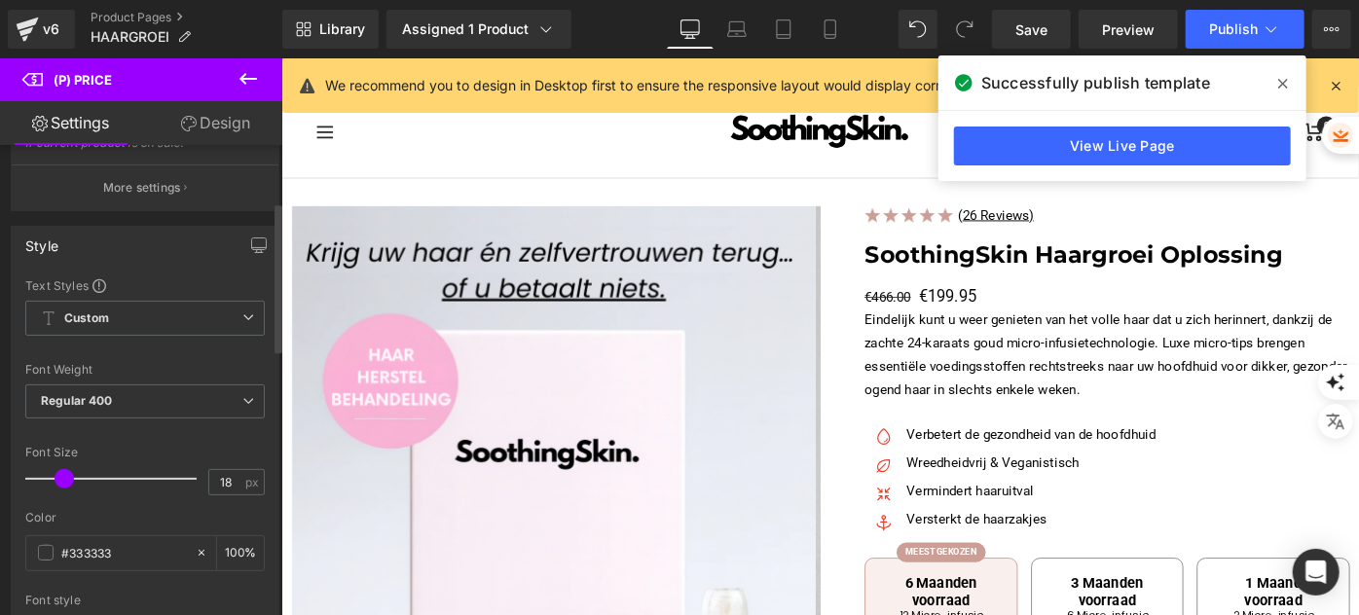
scroll to position [265, 0]
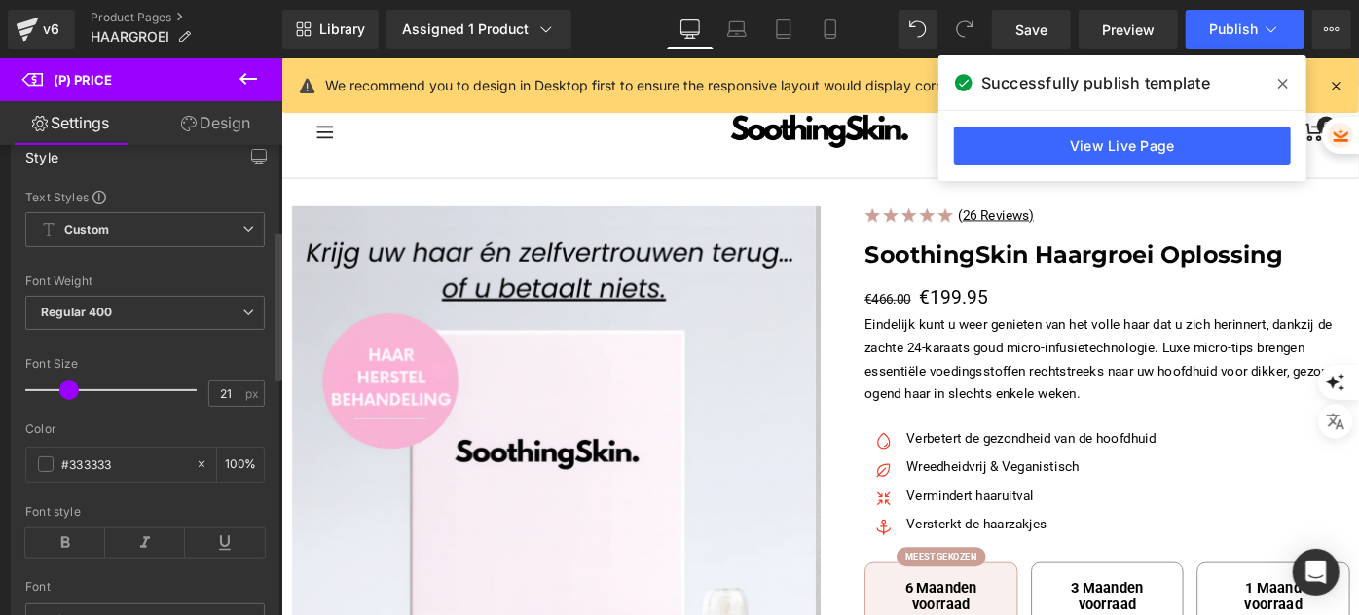
type input "22"
click at [76, 400] on span at bounding box center [70, 390] width 19 height 19
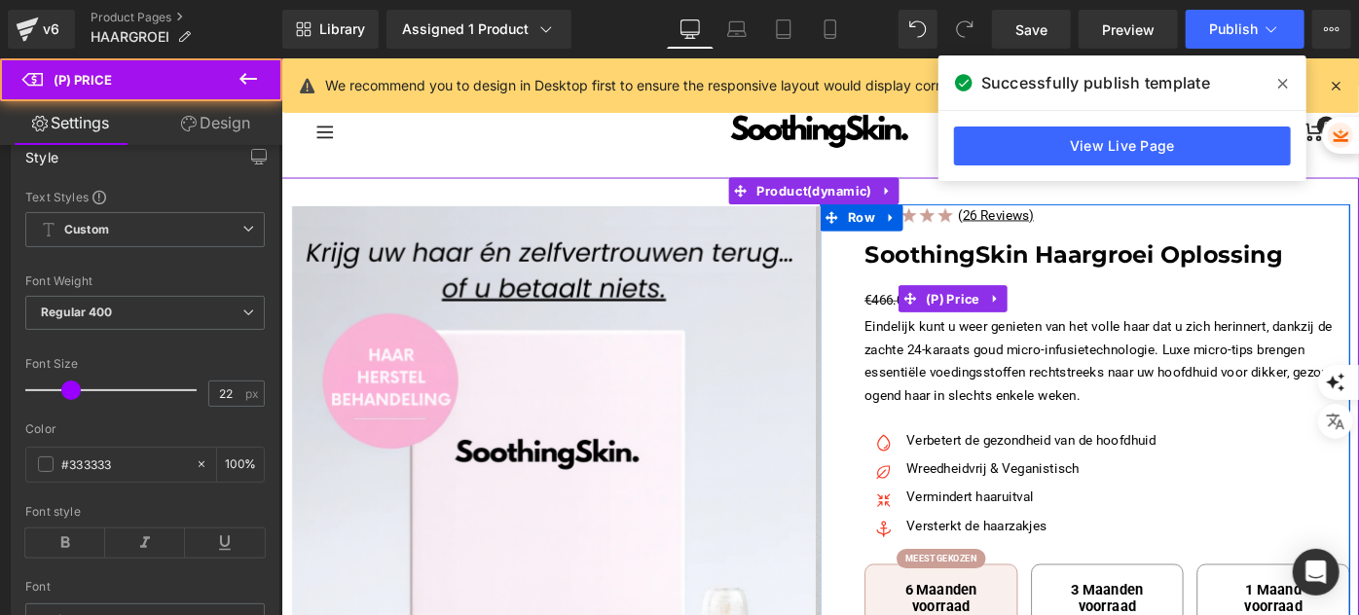
click at [929, 323] on span "€466.00" at bounding box center [943, 322] width 51 height 18
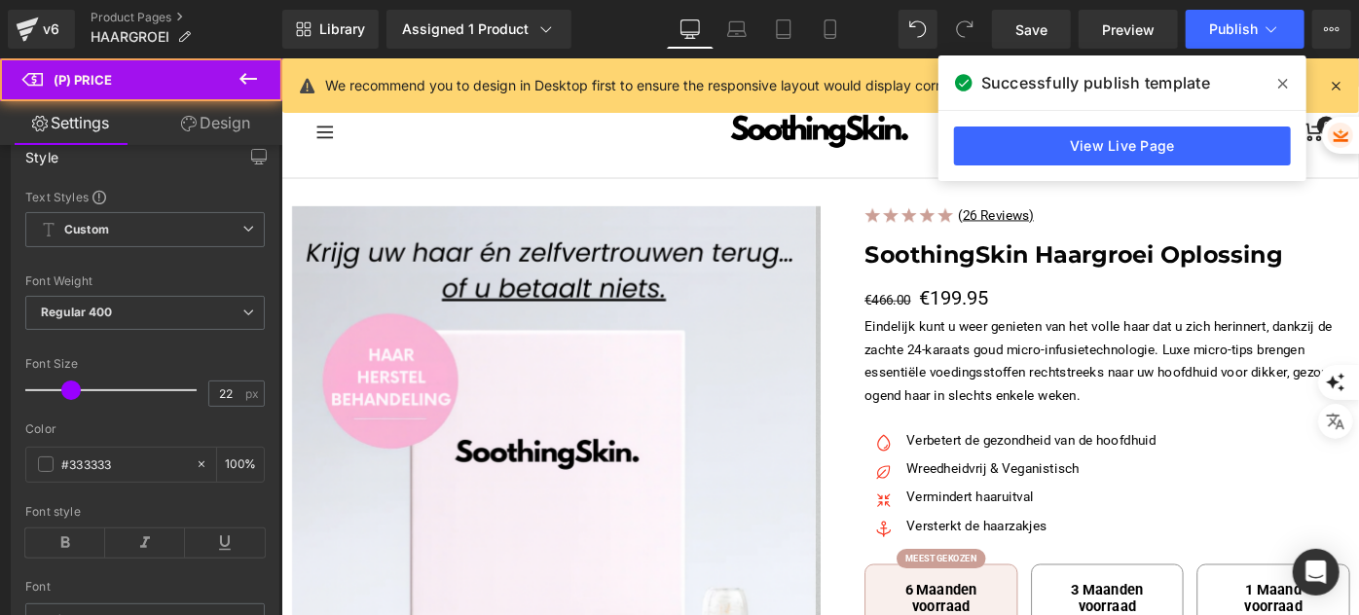
click at [204, 130] on link "Design" at bounding box center [215, 123] width 141 height 44
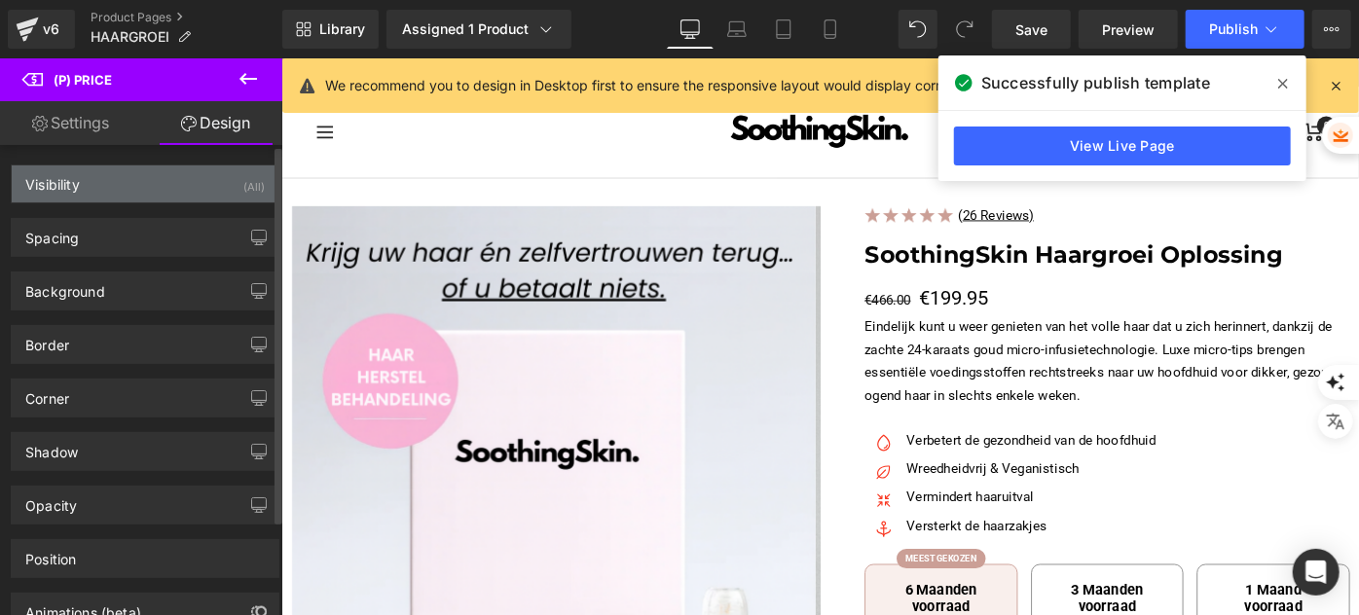
type input "0"
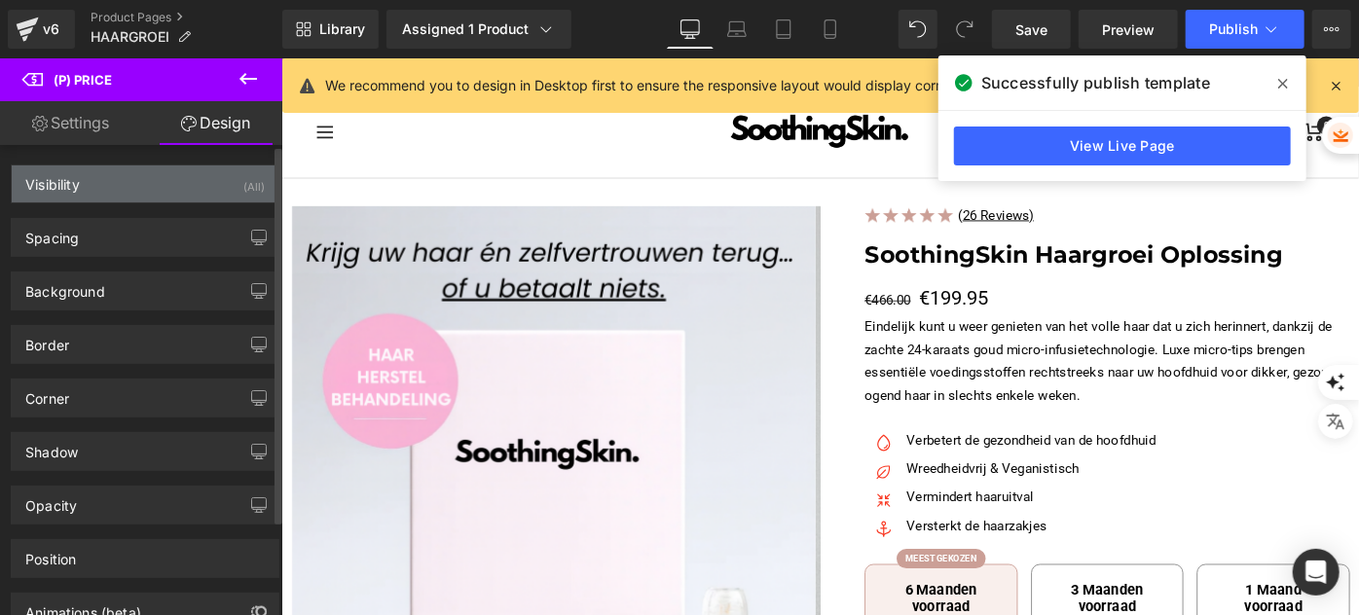
type input "0"
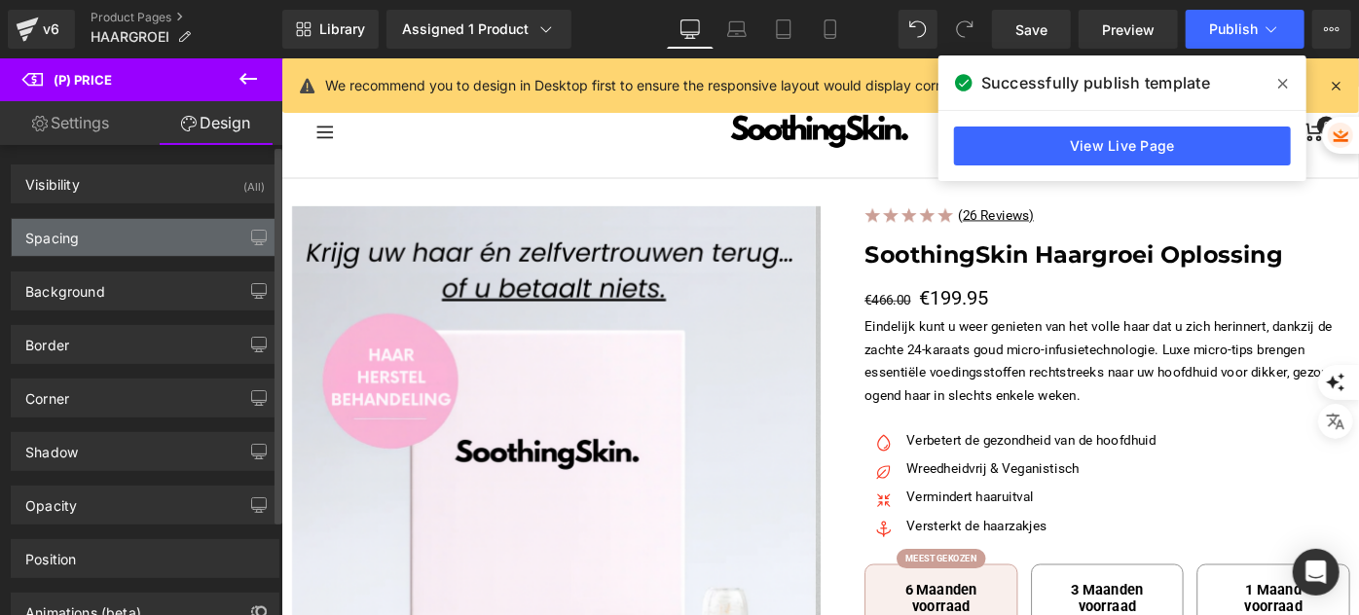
click at [100, 230] on div "Spacing" at bounding box center [145, 237] width 267 height 37
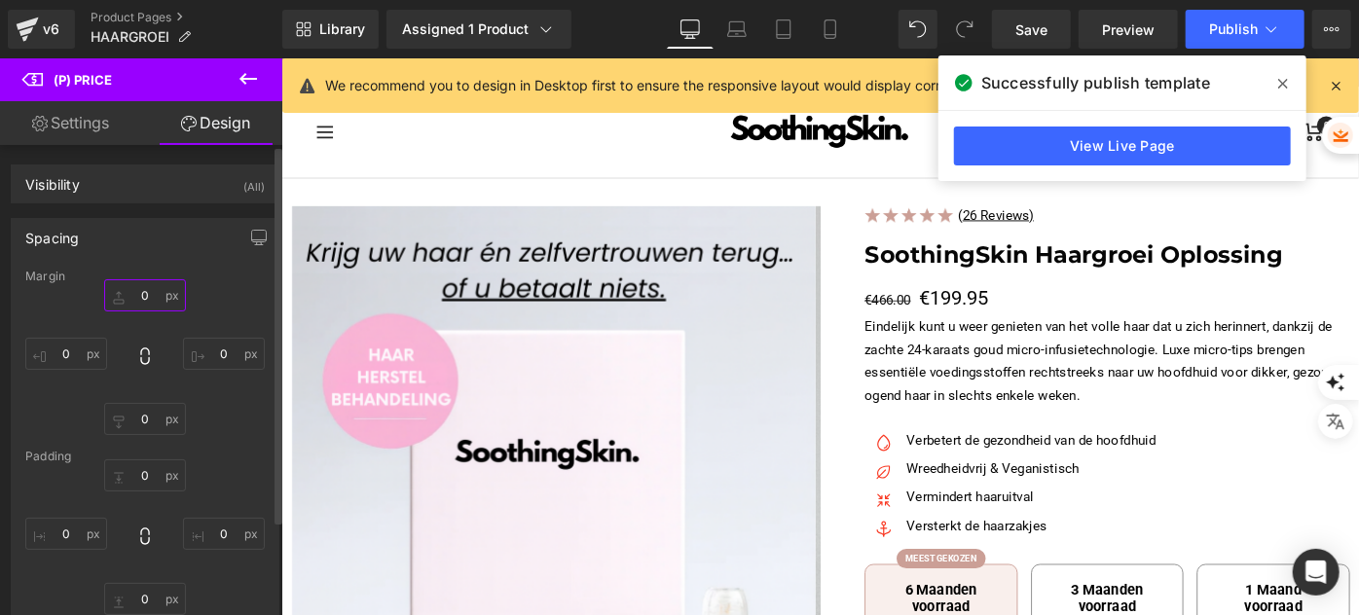
click at [140, 298] on input "0" at bounding box center [145, 295] width 82 height 32
type input "-w"
type input "2"
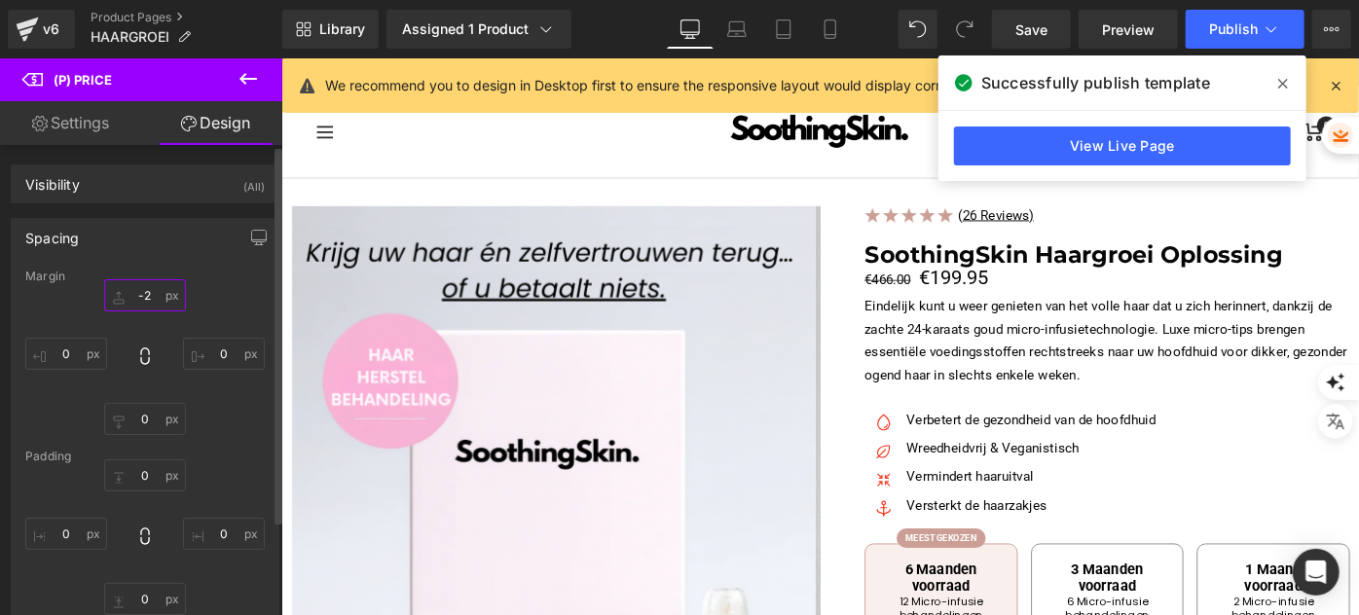
type input "-"
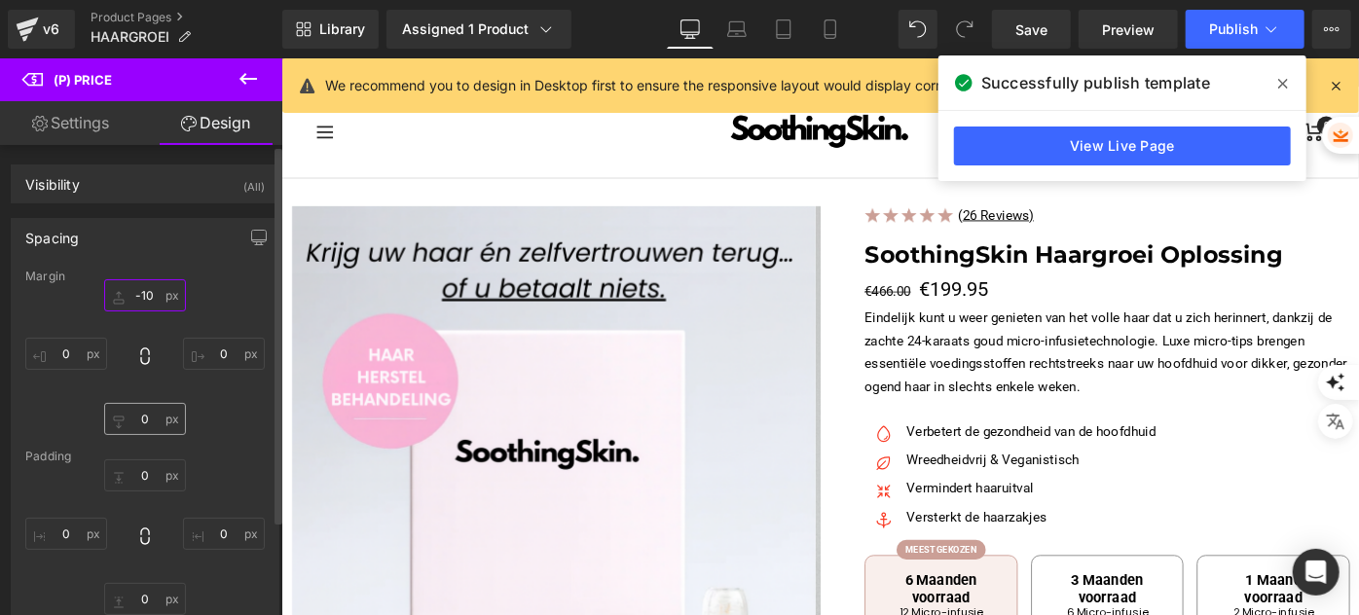
type input "-10"
click at [138, 424] on input "0" at bounding box center [145, 419] width 82 height 32
type input "2"
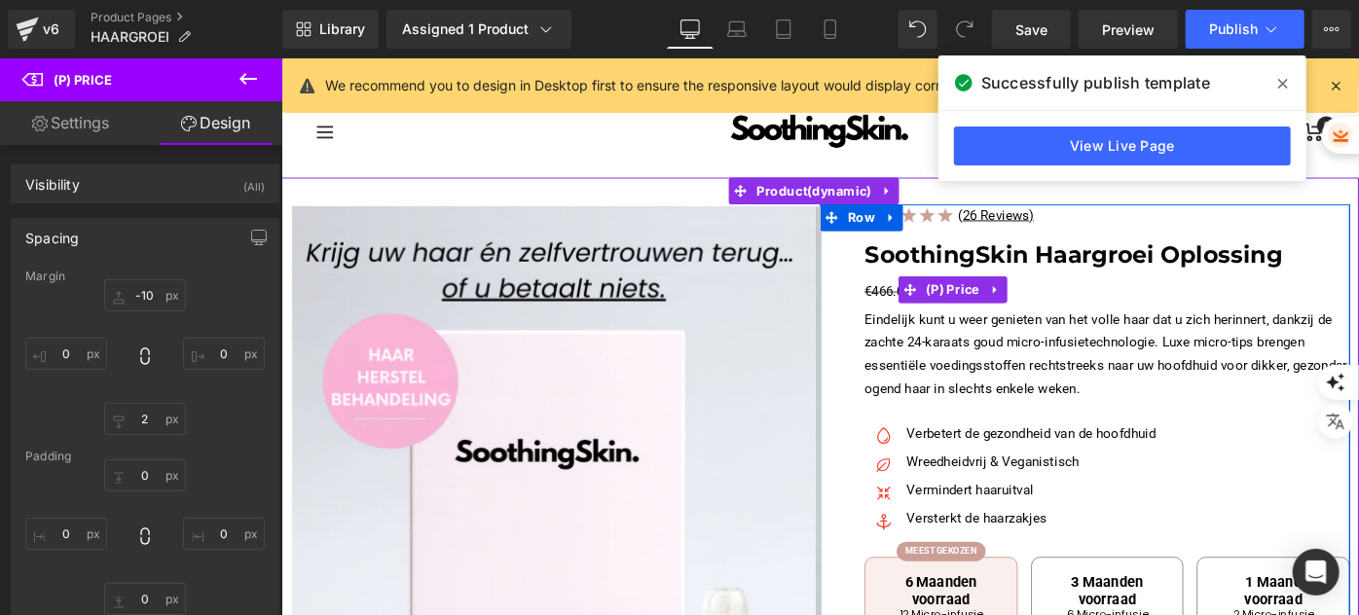
click at [1094, 314] on div "€466.00 €199.95" at bounding box center [1183, 310] width 530 height 37
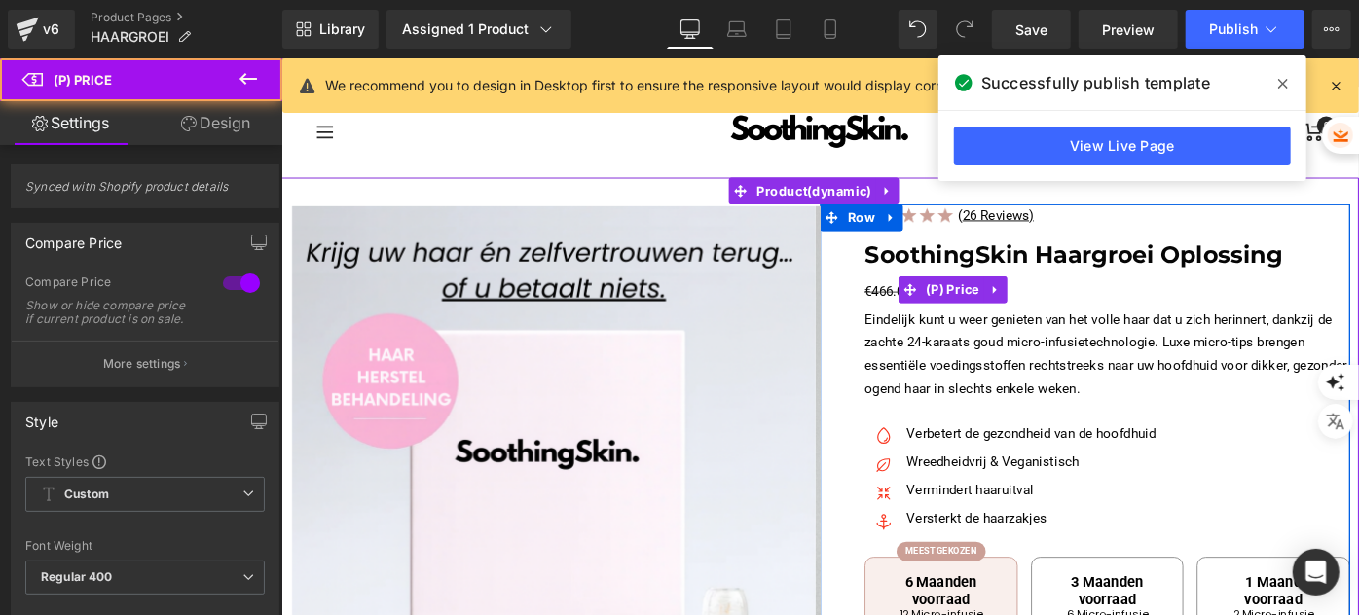
click at [932, 316] on span "€466.00" at bounding box center [943, 313] width 51 height 18
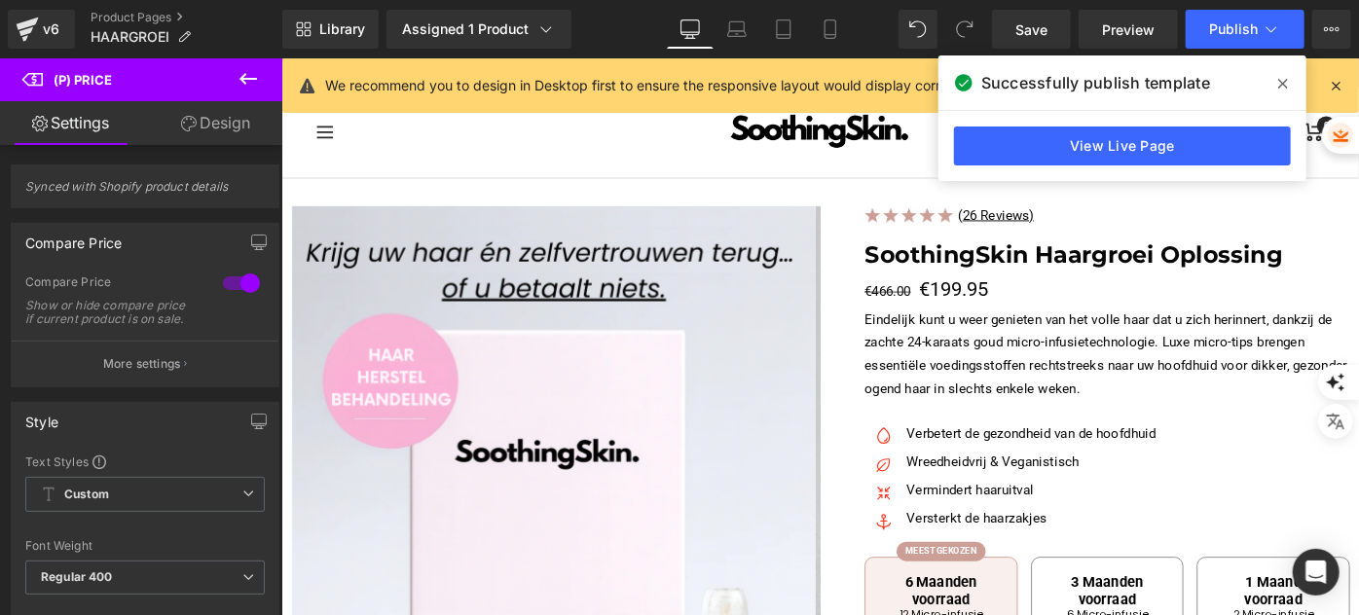
click at [194, 125] on icon at bounding box center [189, 124] width 16 height 16
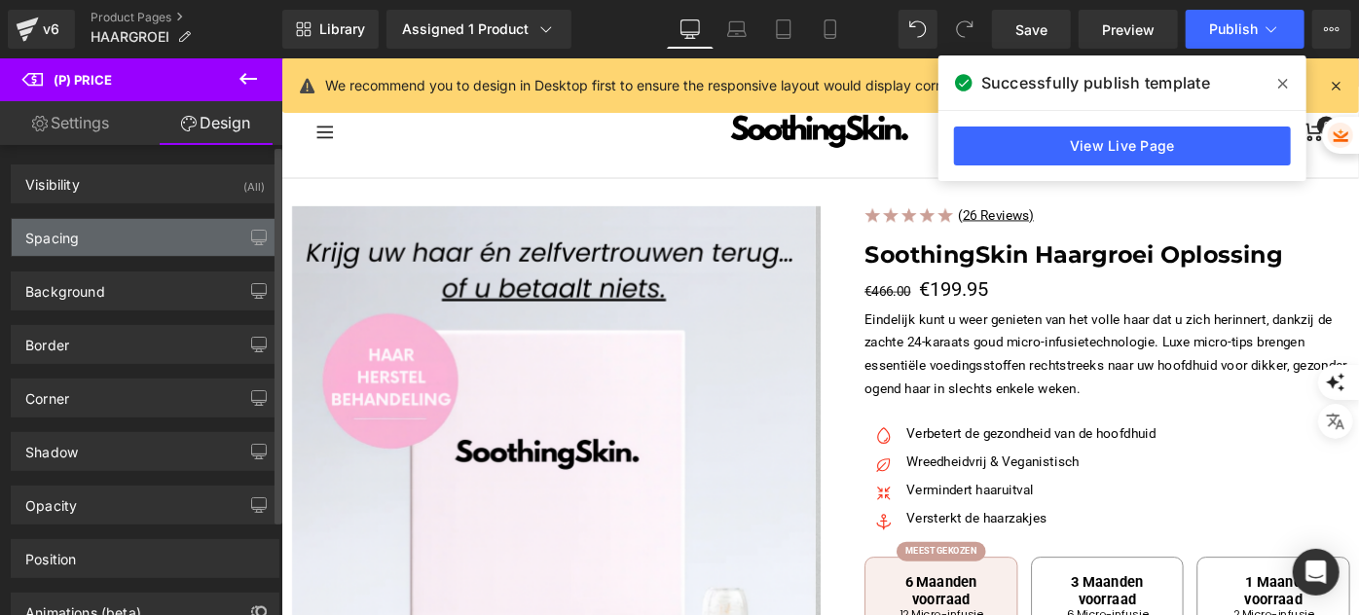
type input "-10"
type input "0"
type input "2"
type input "0"
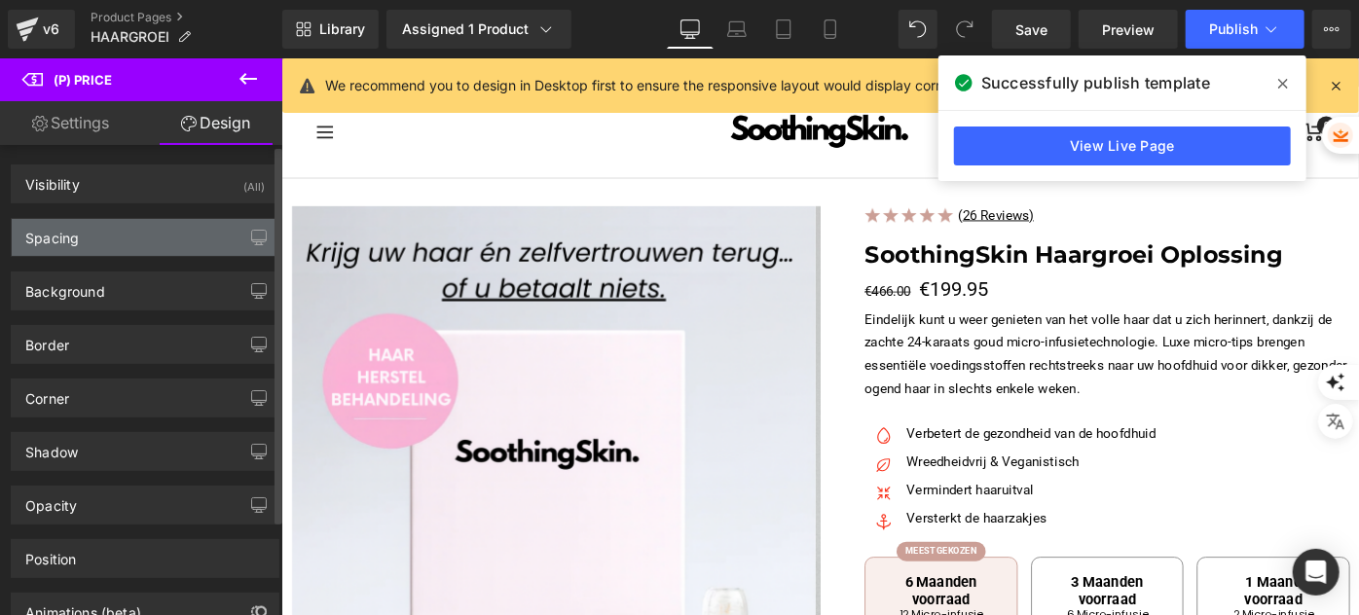
type input "0"
click at [142, 248] on div "Spacing" at bounding box center [145, 237] width 267 height 37
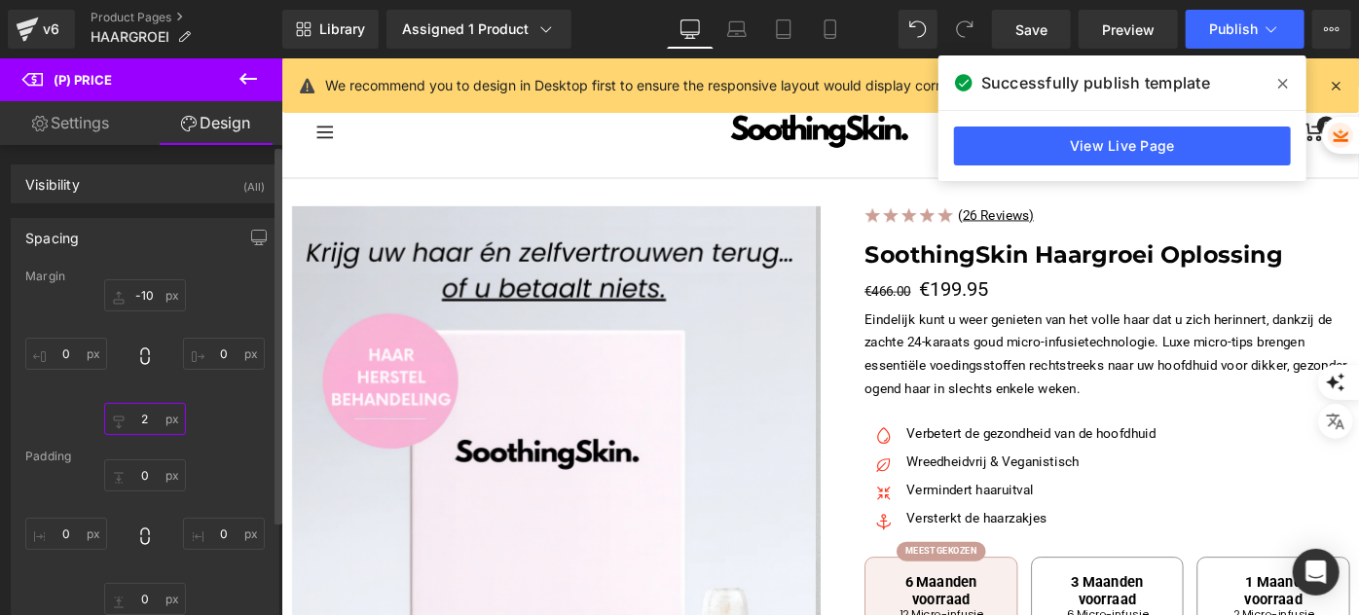
click at [153, 424] on input "2" at bounding box center [145, 419] width 82 height 32
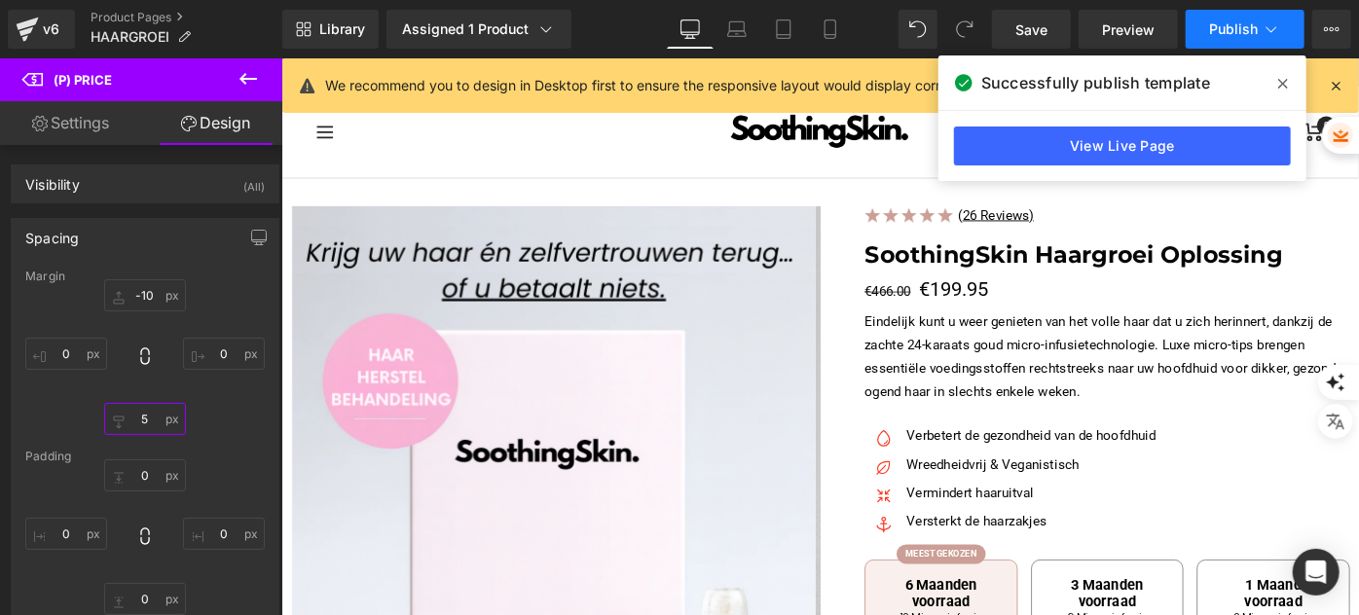
type input "5"
click at [1294, 20] on button "Publish" at bounding box center [1244, 29] width 119 height 39
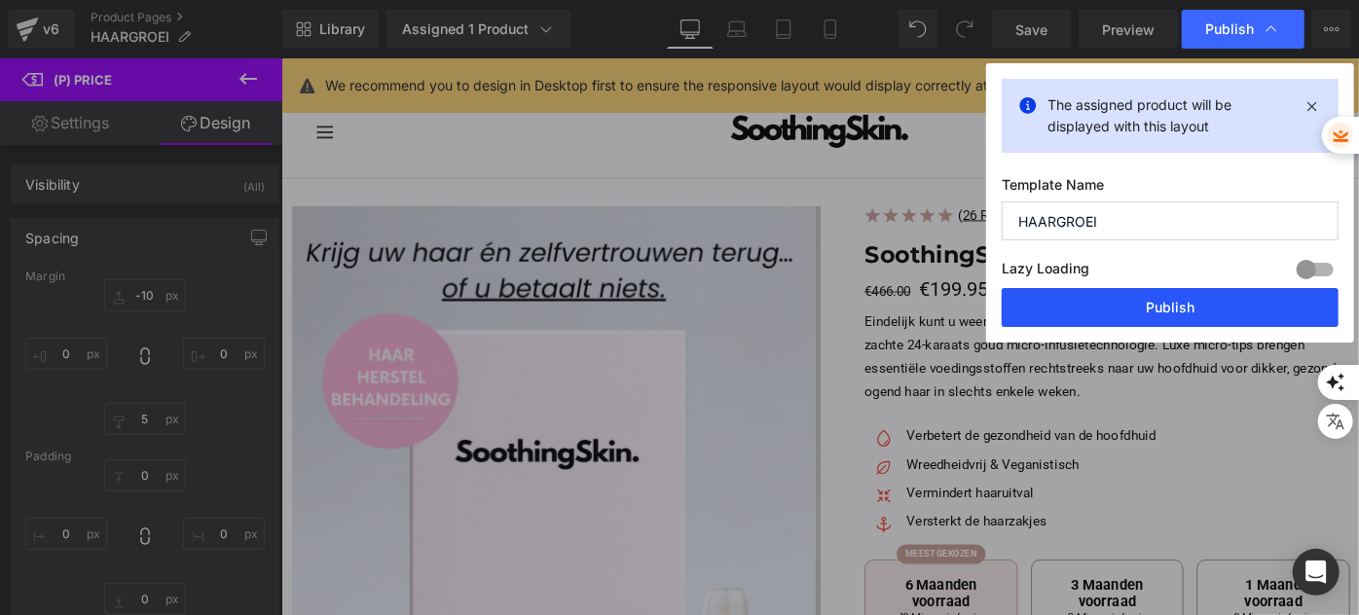
click at [1108, 325] on button "Publish" at bounding box center [1170, 307] width 337 height 39
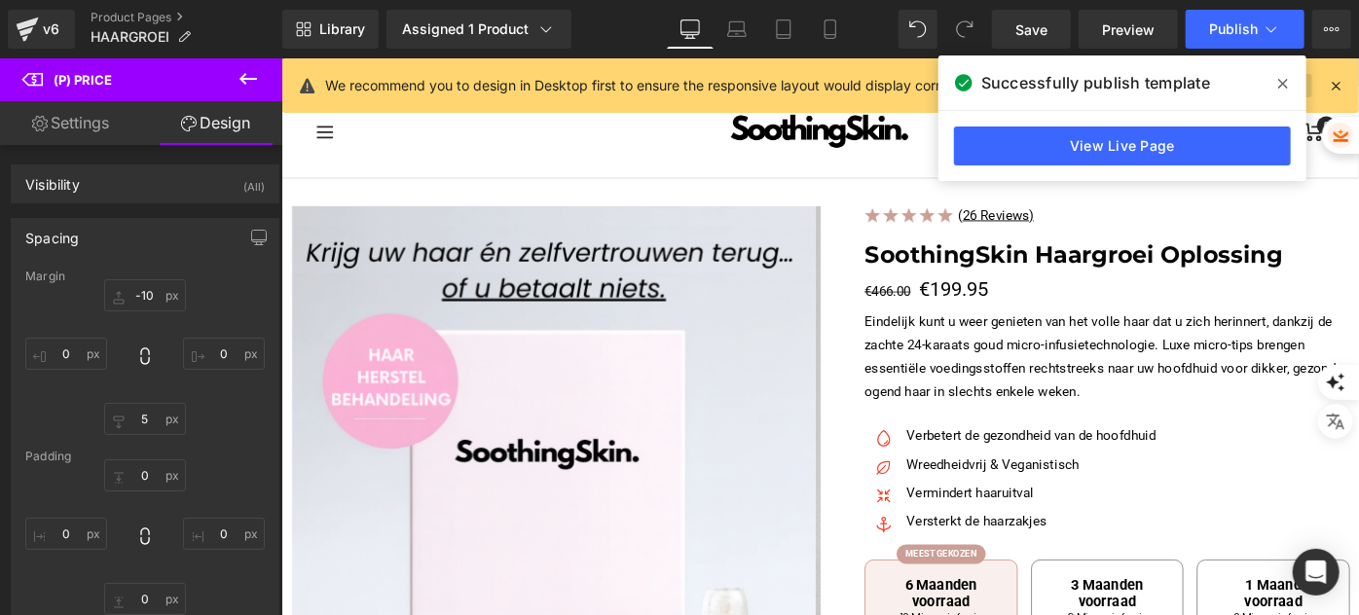
click at [1292, 98] on div "Successfully publish template View Live Page" at bounding box center [1122, 118] width 368 height 126
click at [1286, 90] on icon at bounding box center [1283, 84] width 10 height 16
click at [1285, 88] on link "Learn more" at bounding box center [1272, 85] width 80 height 23
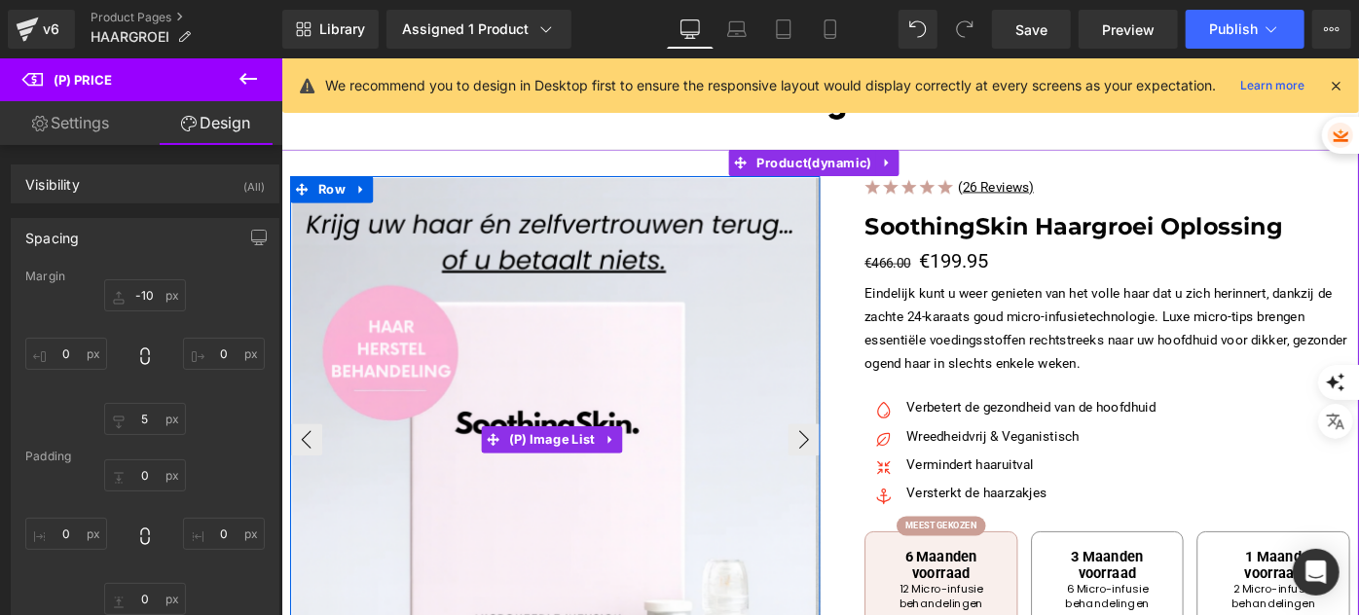
scroll to position [0, 0]
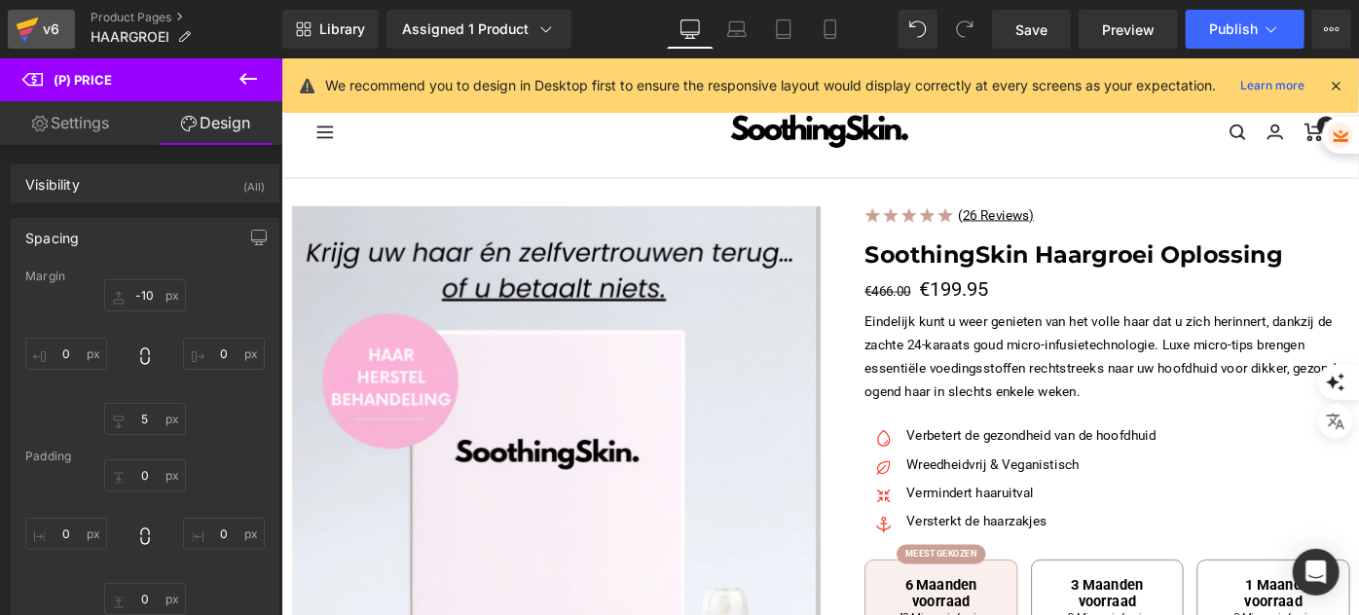
drag, startPoint x: 0, startPoint y: 19, endPoint x: 28, endPoint y: 18, distance: 28.3
click at [0, 19] on div "v6 Product Pages HAARGROEI" at bounding box center [141, 29] width 282 height 58
click at [33, 26] on icon at bounding box center [27, 29] width 23 height 49
